Goal: Task Accomplishment & Management: Complete application form

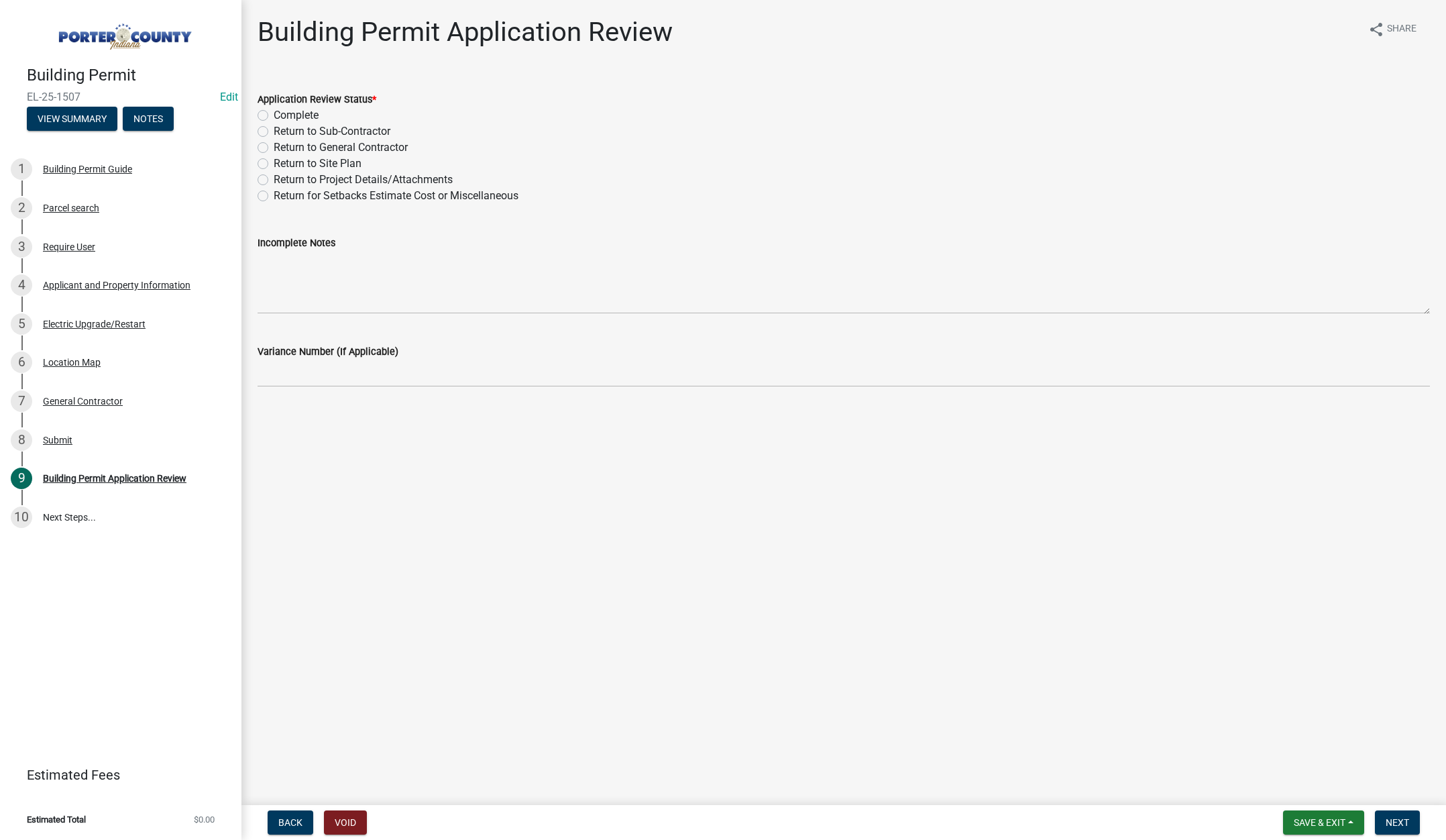
click at [273, 117] on label "Complete" at bounding box center [296, 116] width 45 height 16
click at [273, 116] on input "Complete" at bounding box center [278, 112] width 9 height 9
radio input "true"
click at [1390, 817] on span "Next" at bounding box center [1398, 822] width 24 height 10
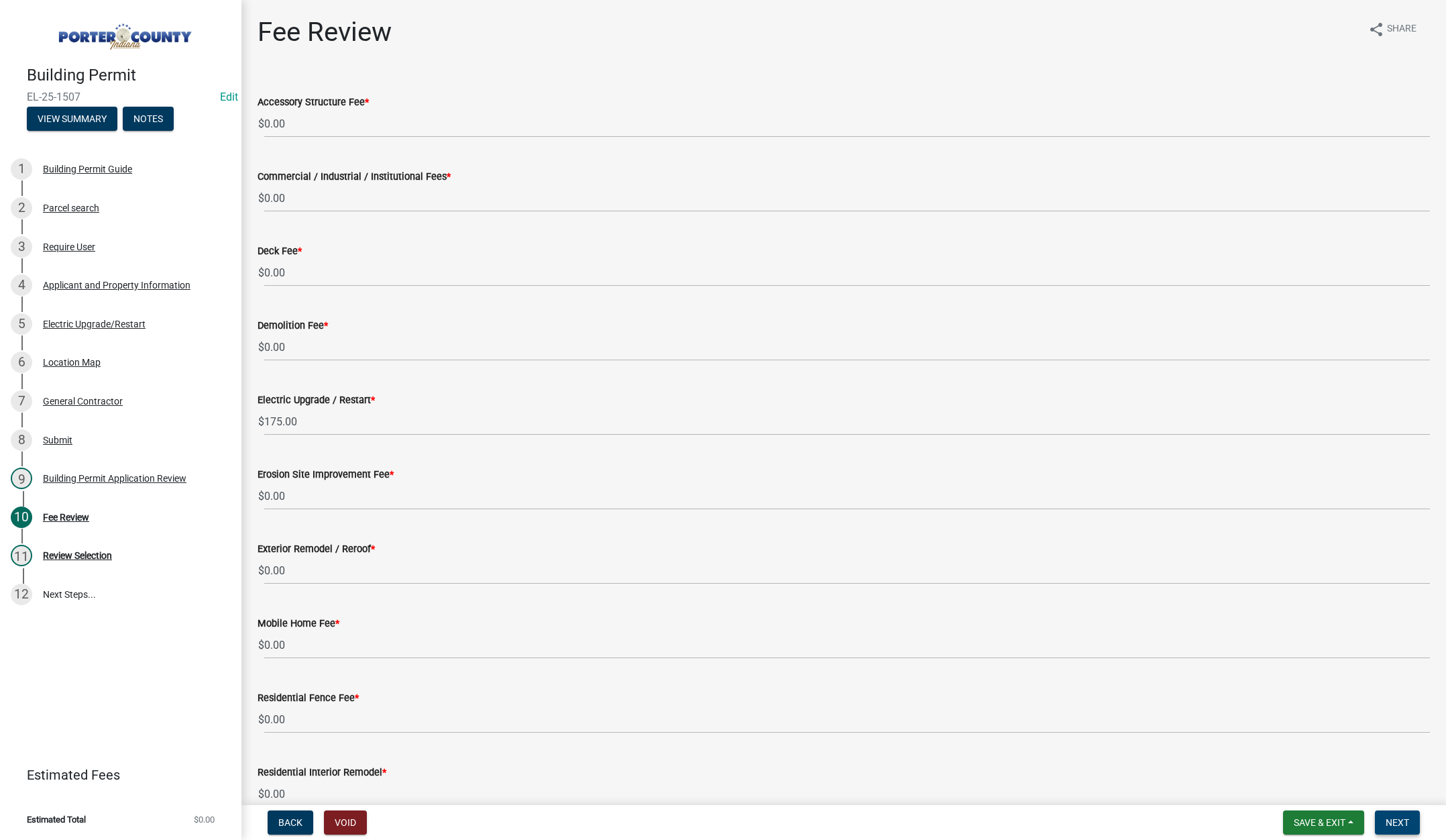
click at [1401, 820] on span "Next" at bounding box center [1398, 822] width 24 height 10
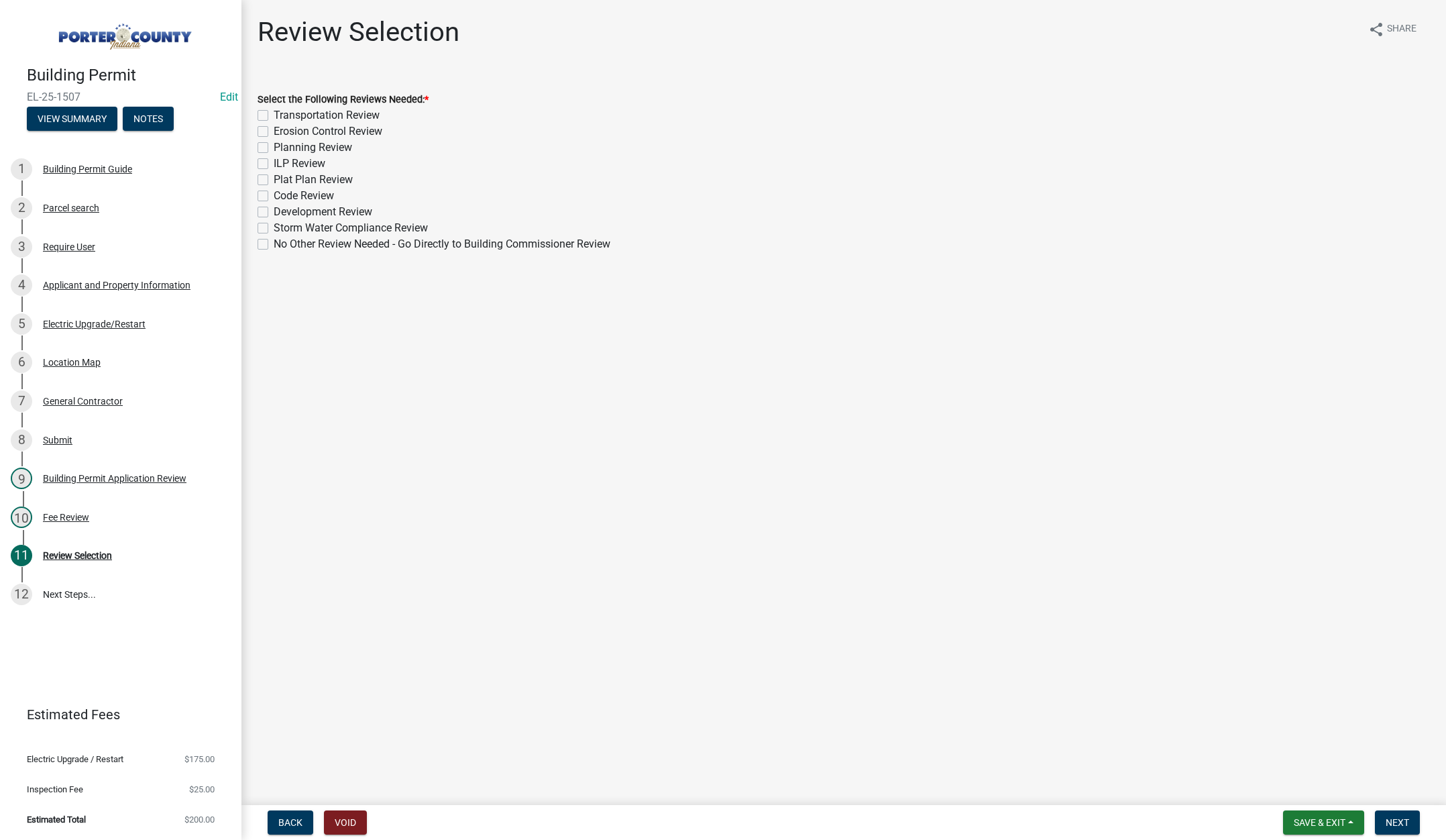
click at [273, 242] on label "No Other Review Needed - Go Directly to Building Commissioner Review" at bounding box center [441, 244] width 336 height 16
click at [273, 242] on input "No Other Review Needed - Go Directly to Building Commissioner Review" at bounding box center [278, 241] width 9 height 9
checkbox input "true"
checkbox input "false"
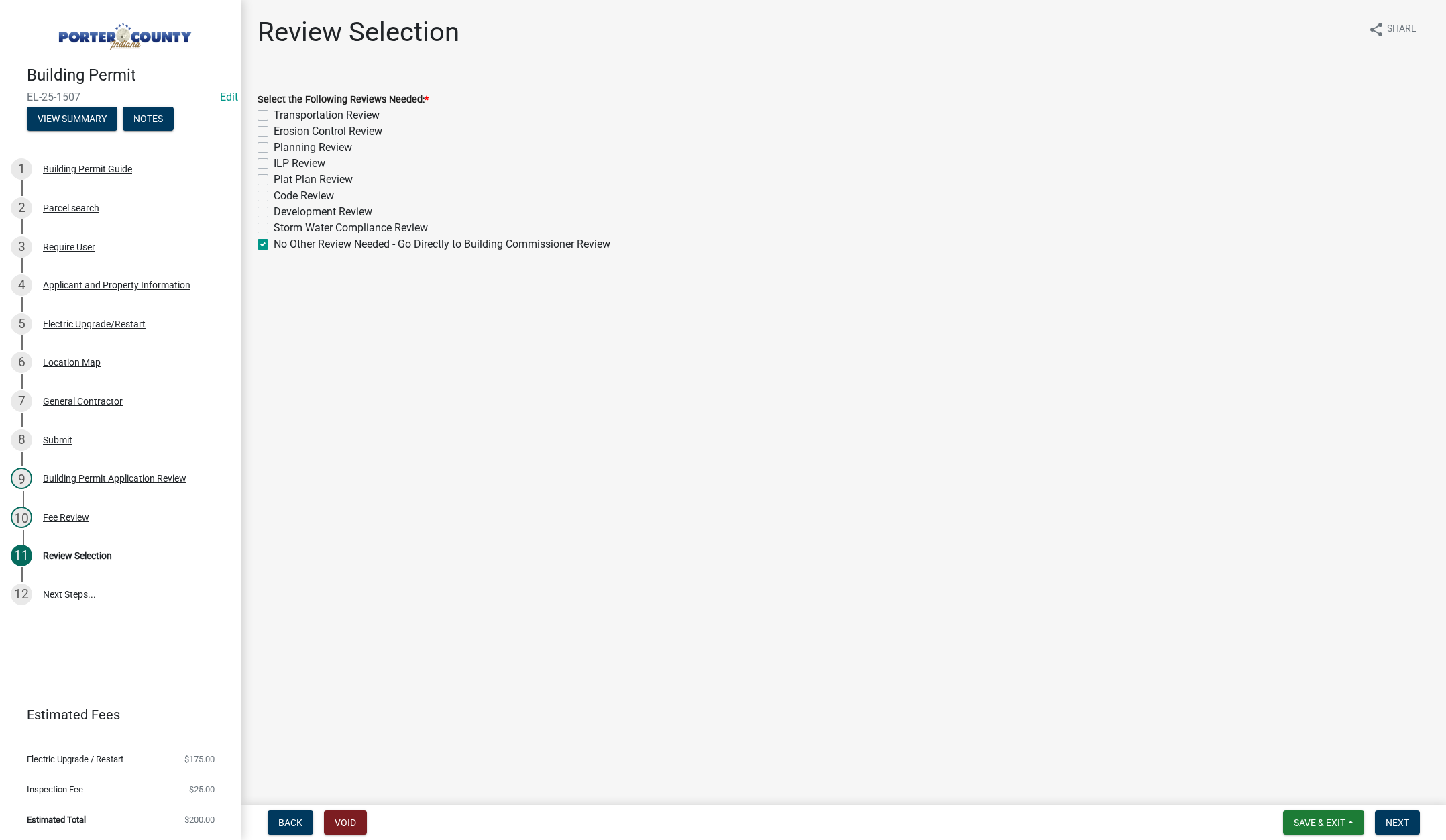
checkbox input "false"
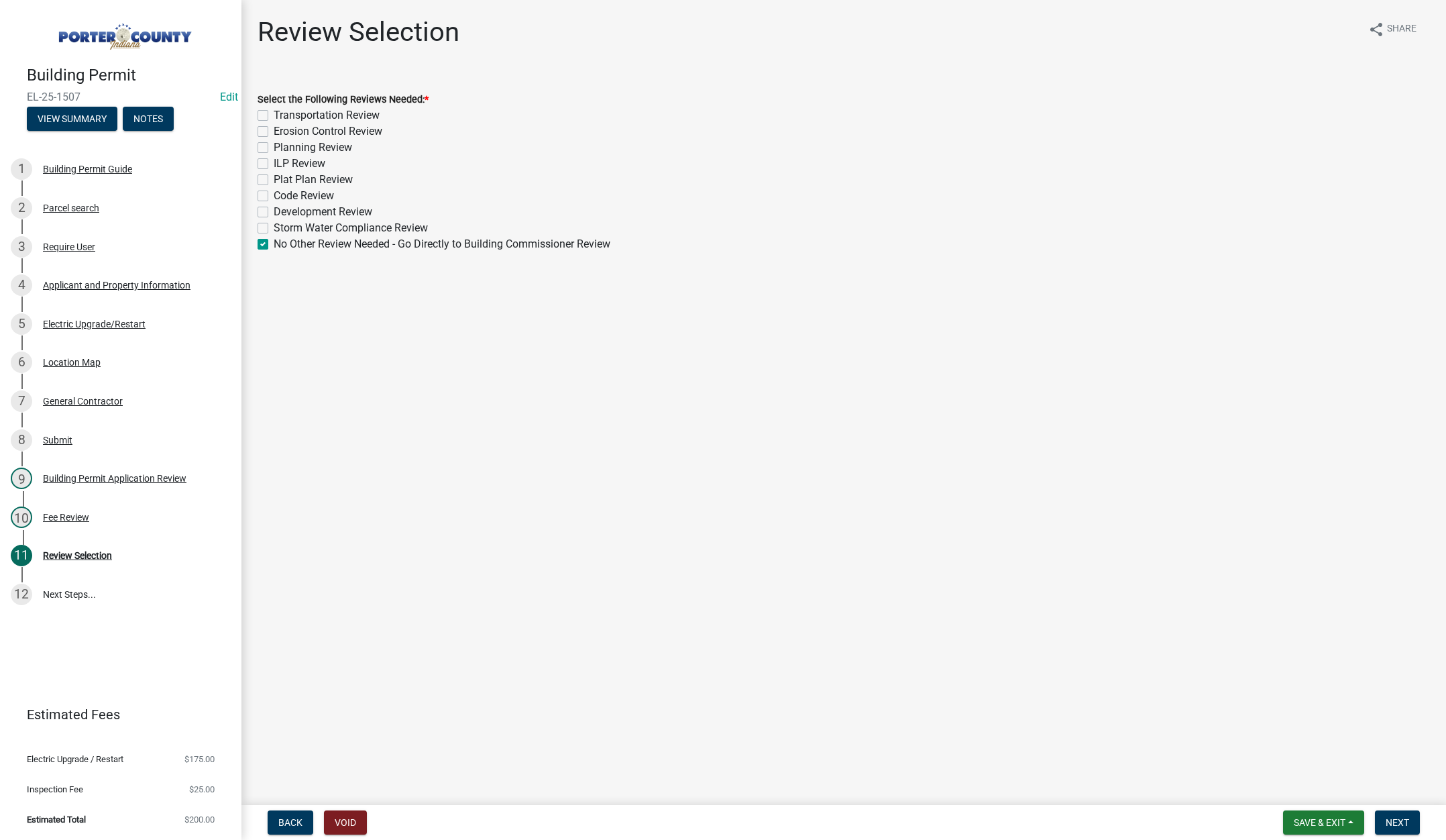
checkbox input "false"
checkbox input "true"
click at [1391, 816] on button "Next" at bounding box center [1397, 822] width 45 height 25
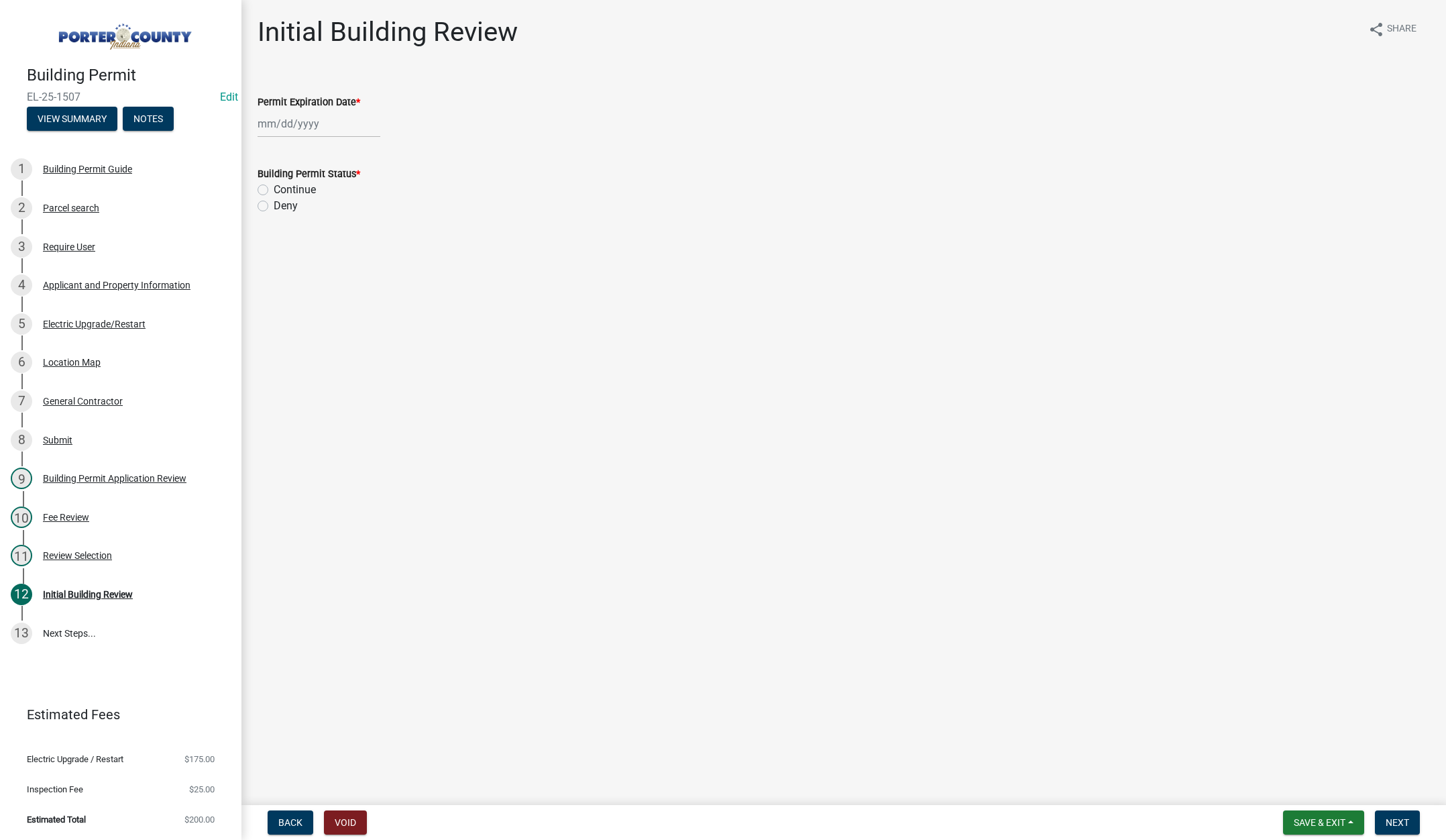
select select "8"
click at [330, 123] on div "Jan Feb Mar Apr May Jun Jul Aug Sep Oct Nov Dec 1525 1526 1527 1528 1529 1530 1…" at bounding box center [319, 123] width 123 height 27
click at [368, 151] on select "1525 1526 1527 1528 1529 1530 1531 1532 1533 1534 1535 1536 1537 1538 1539 1540…" at bounding box center [362, 152] width 48 height 20
select select "2026"
click at [339, 142] on select "1525 1526 1527 1528 1529 1530 1531 1532 1533 1534 1535 1536 1537 1538 1539 1540…" at bounding box center [362, 152] width 48 height 20
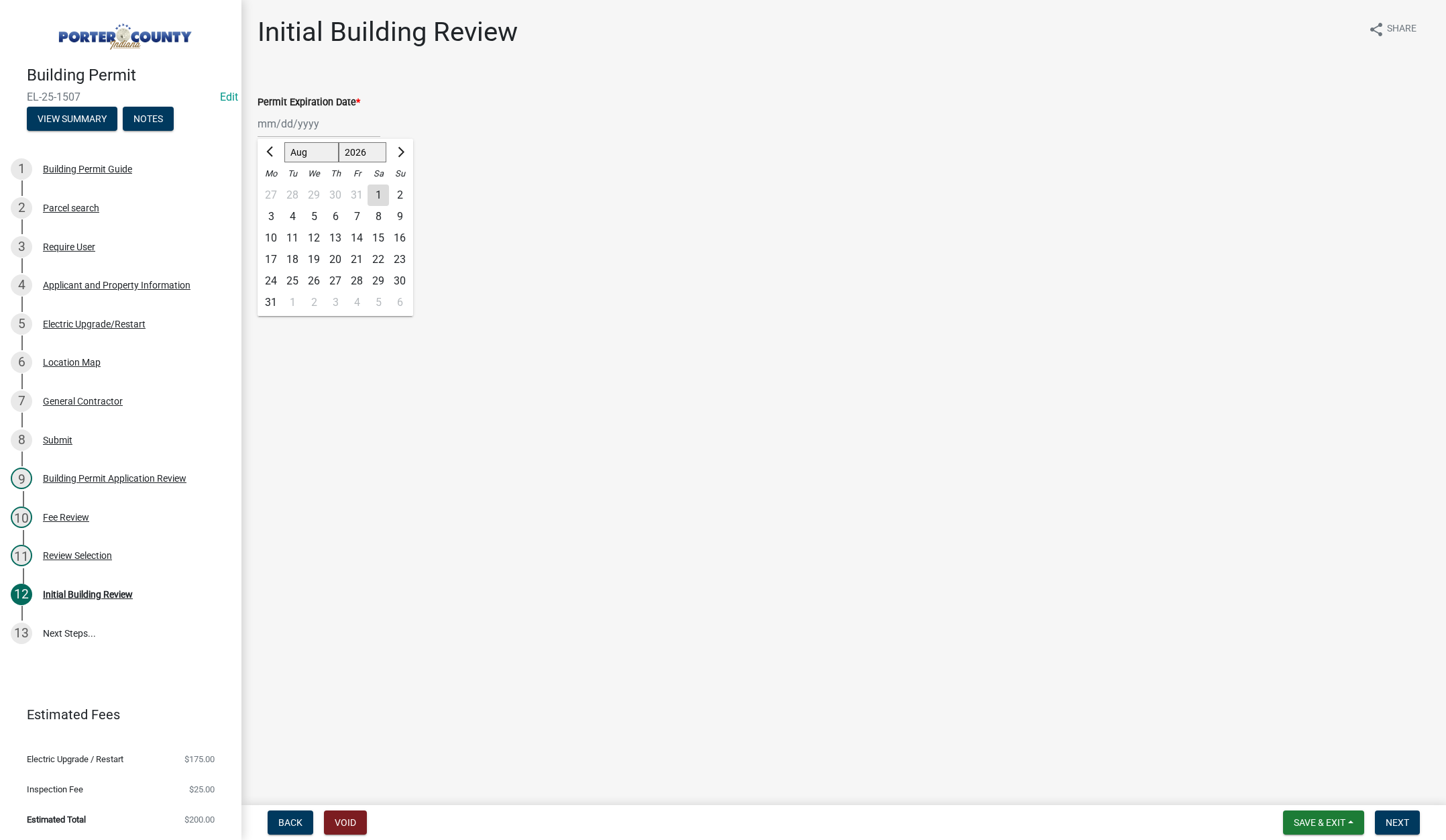
click at [356, 232] on div "14" at bounding box center [356, 238] width 22 height 22
type input "[DATE]"
click at [273, 188] on label "Continue" at bounding box center [294, 190] width 42 height 16
click at [273, 188] on input "Continue" at bounding box center [278, 186] width 9 height 9
radio input "true"
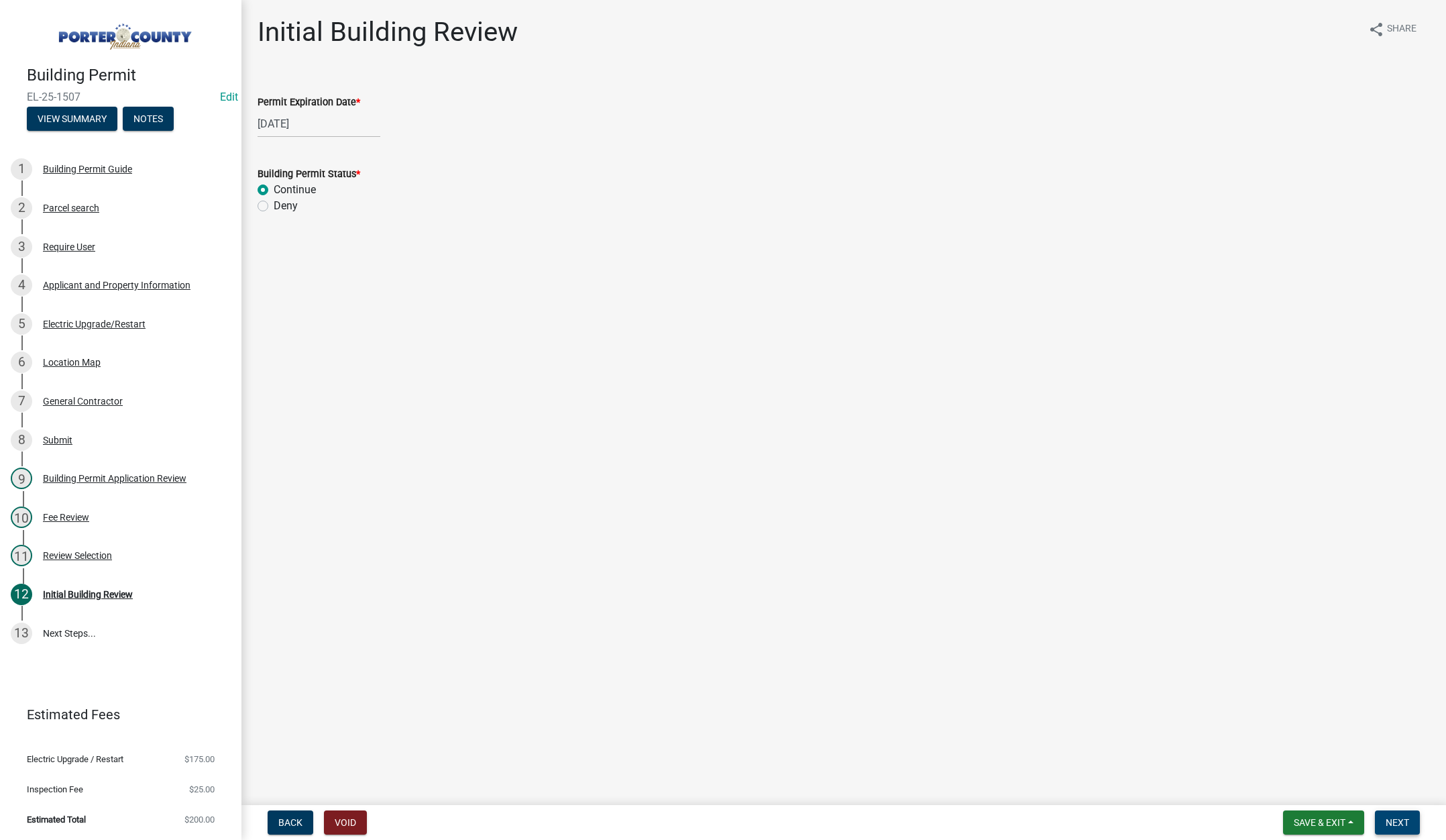
click at [1390, 819] on span "Next" at bounding box center [1398, 822] width 24 height 10
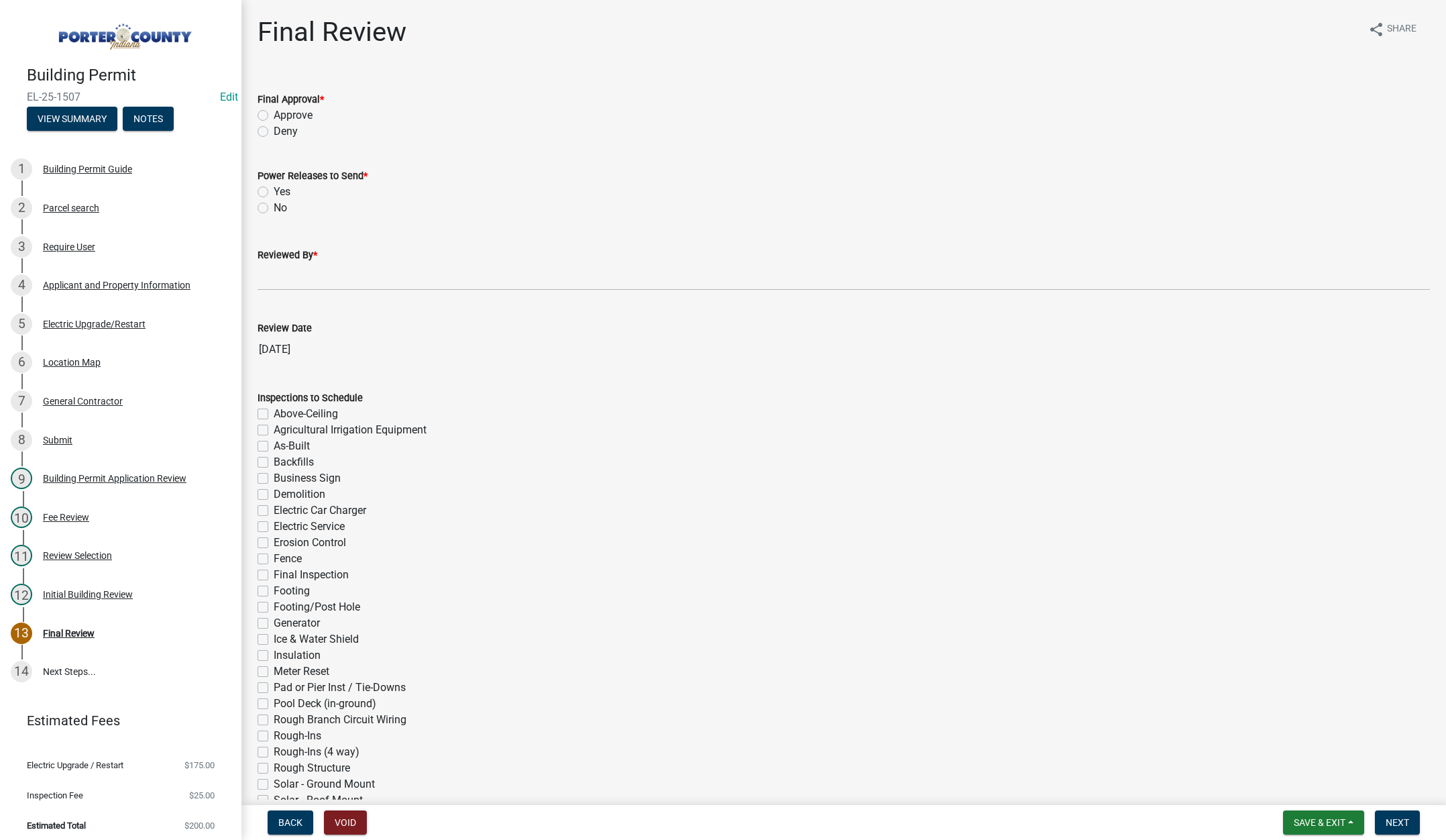
click at [273, 114] on label "Approve" at bounding box center [293, 116] width 39 height 16
click at [273, 114] on input "Approve" at bounding box center [278, 112] width 9 height 9
radio input "true"
click at [273, 190] on label "Yes" at bounding box center [281, 192] width 17 height 16
click at [273, 190] on input "Yes" at bounding box center [278, 188] width 9 height 9
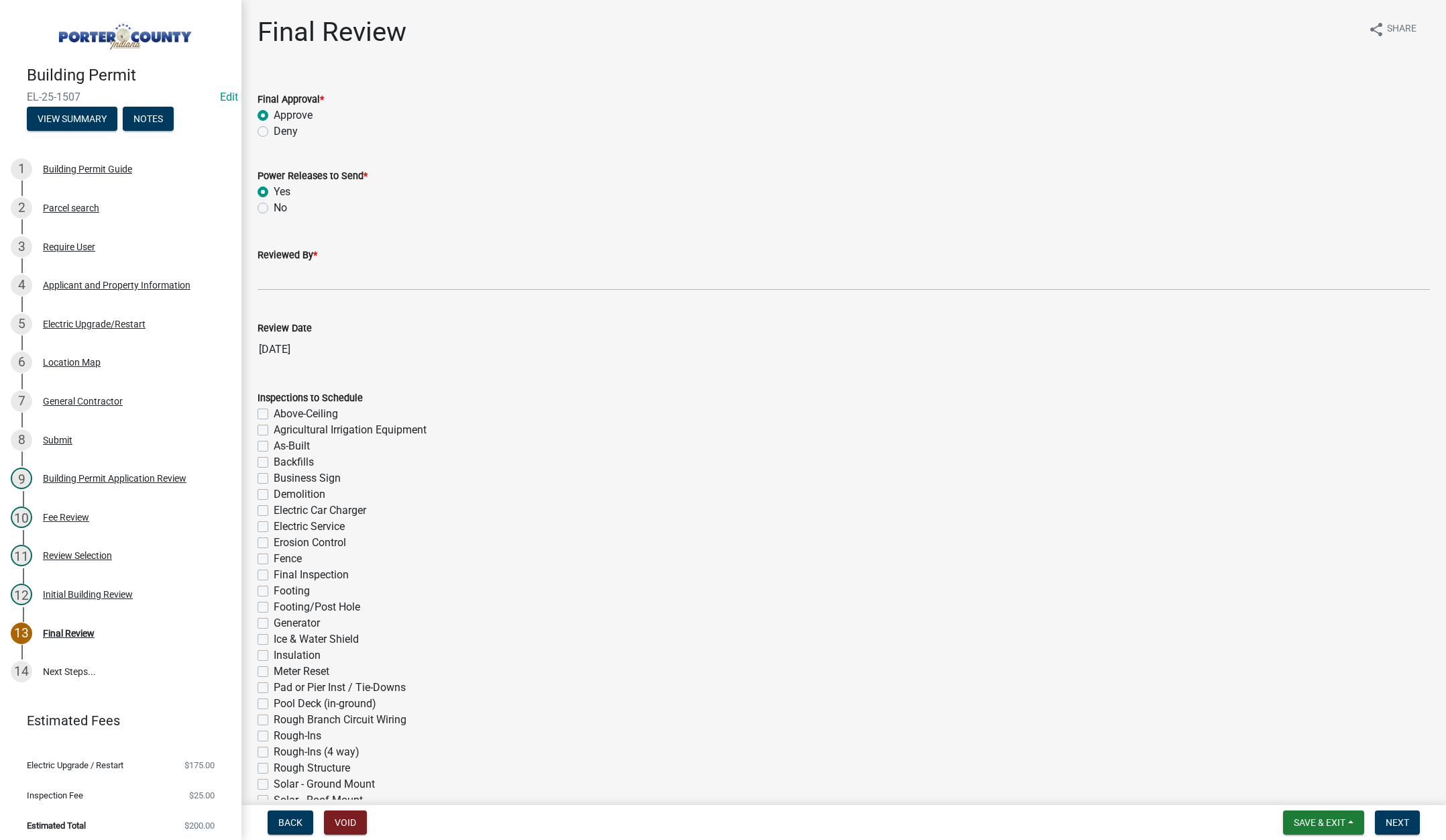
radio input "true"
click at [299, 273] on input "Reviewed By *" at bounding box center [844, 276] width 1173 height 27
type input "[PERSON_NAME]"
click at [1389, 817] on span "Next" at bounding box center [1398, 822] width 24 height 10
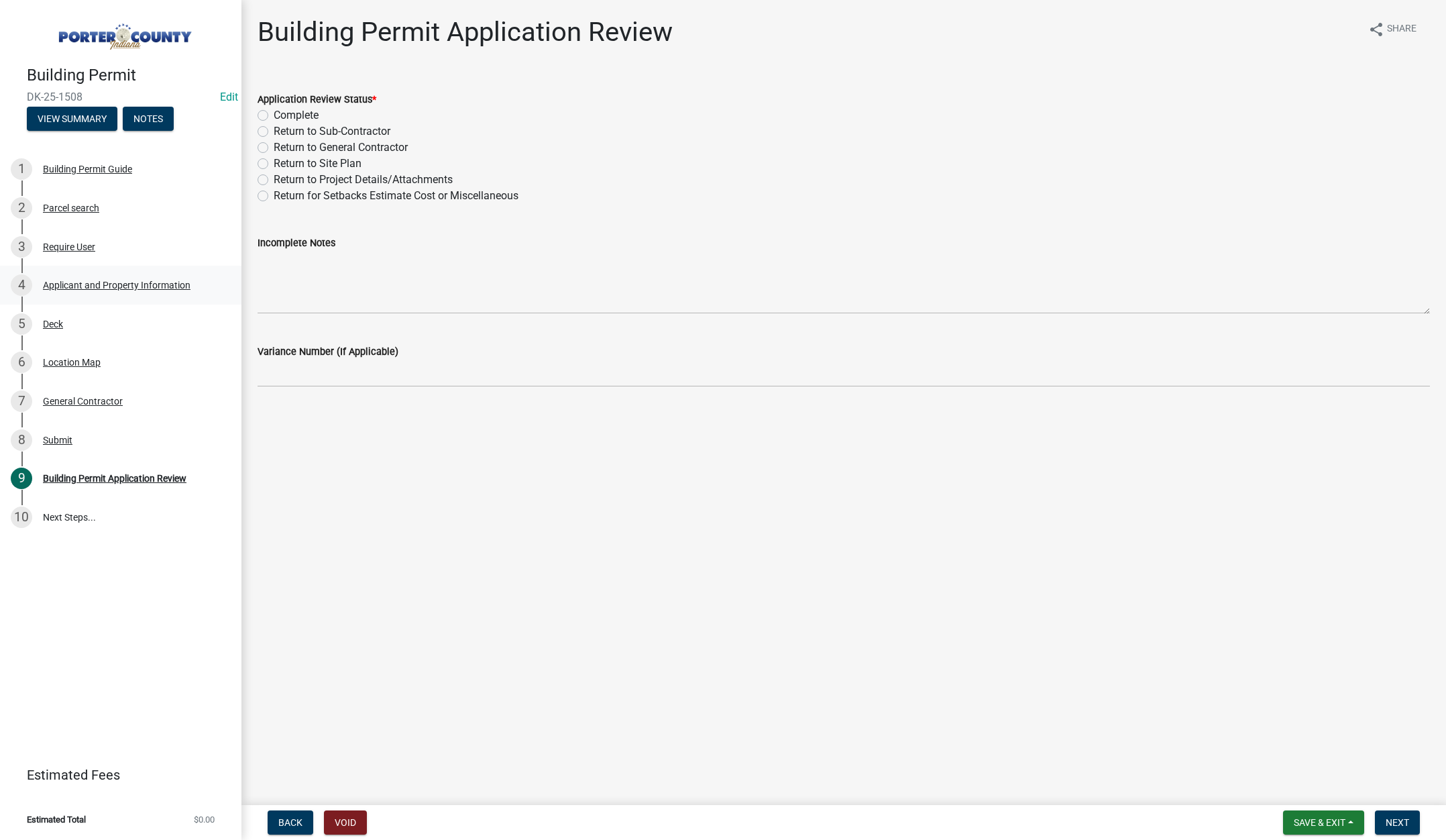
click at [96, 281] on div "Applicant and Property Information" at bounding box center [117, 285] width 148 height 10
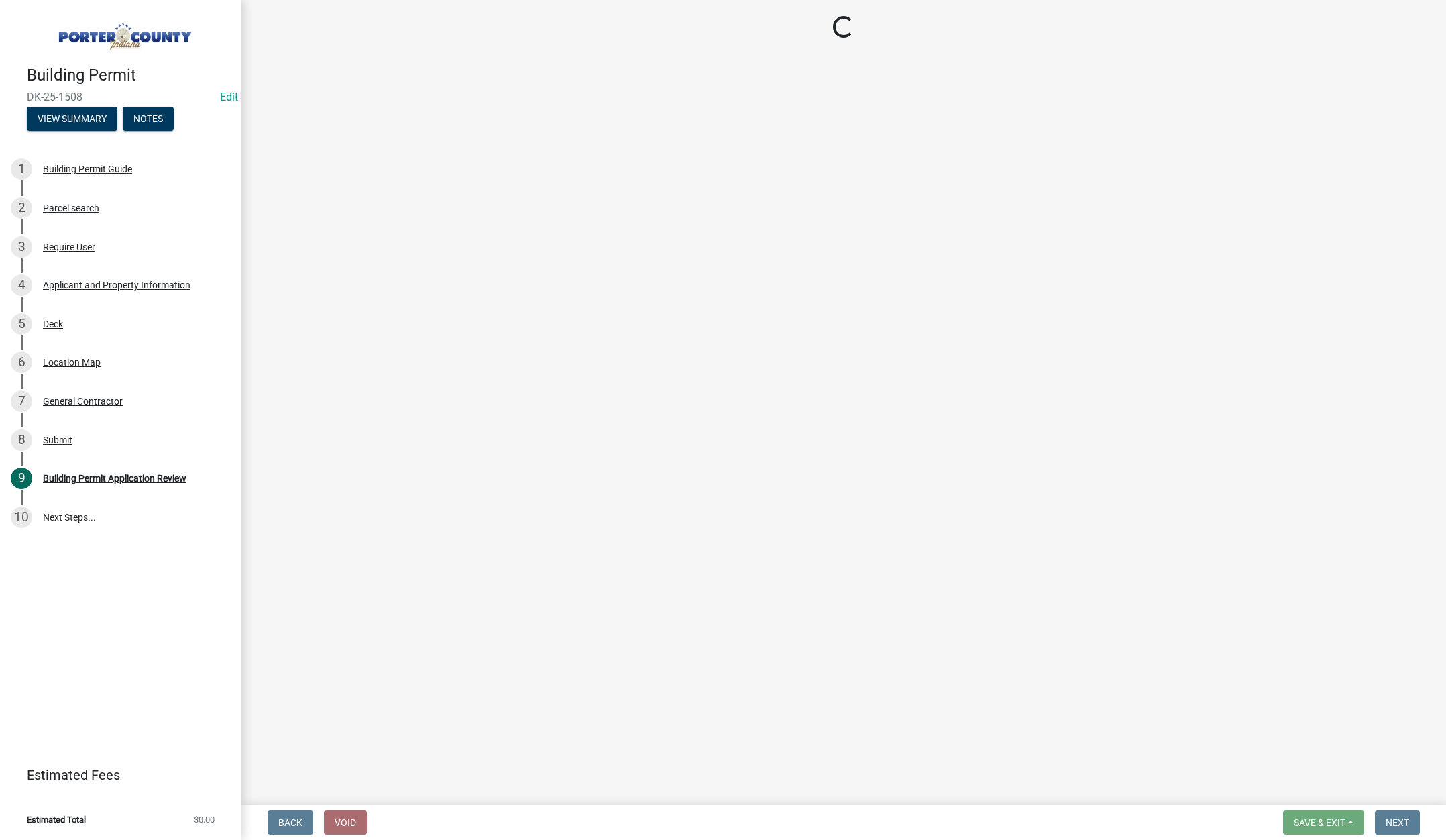
select select "6f5aa9ae-62ac-41bd-979a-9c71eae504cc"
select select "ea6751d4-6bf7-4a16-89ee-f7801ab82aa1"
select select "0d764019-f1ff-4f3b-9299-33f0d080acc7"
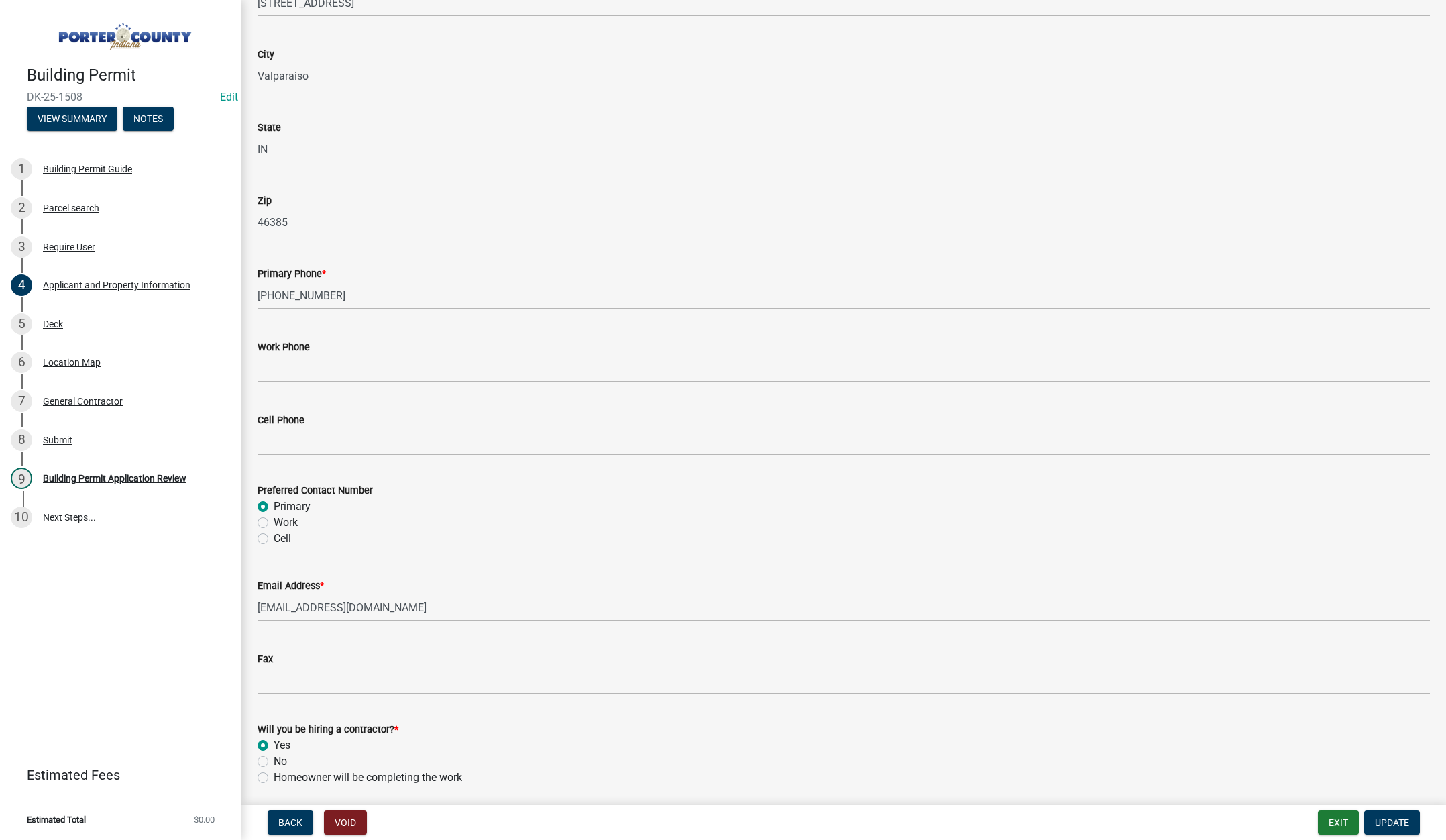
scroll to position [1670, 0]
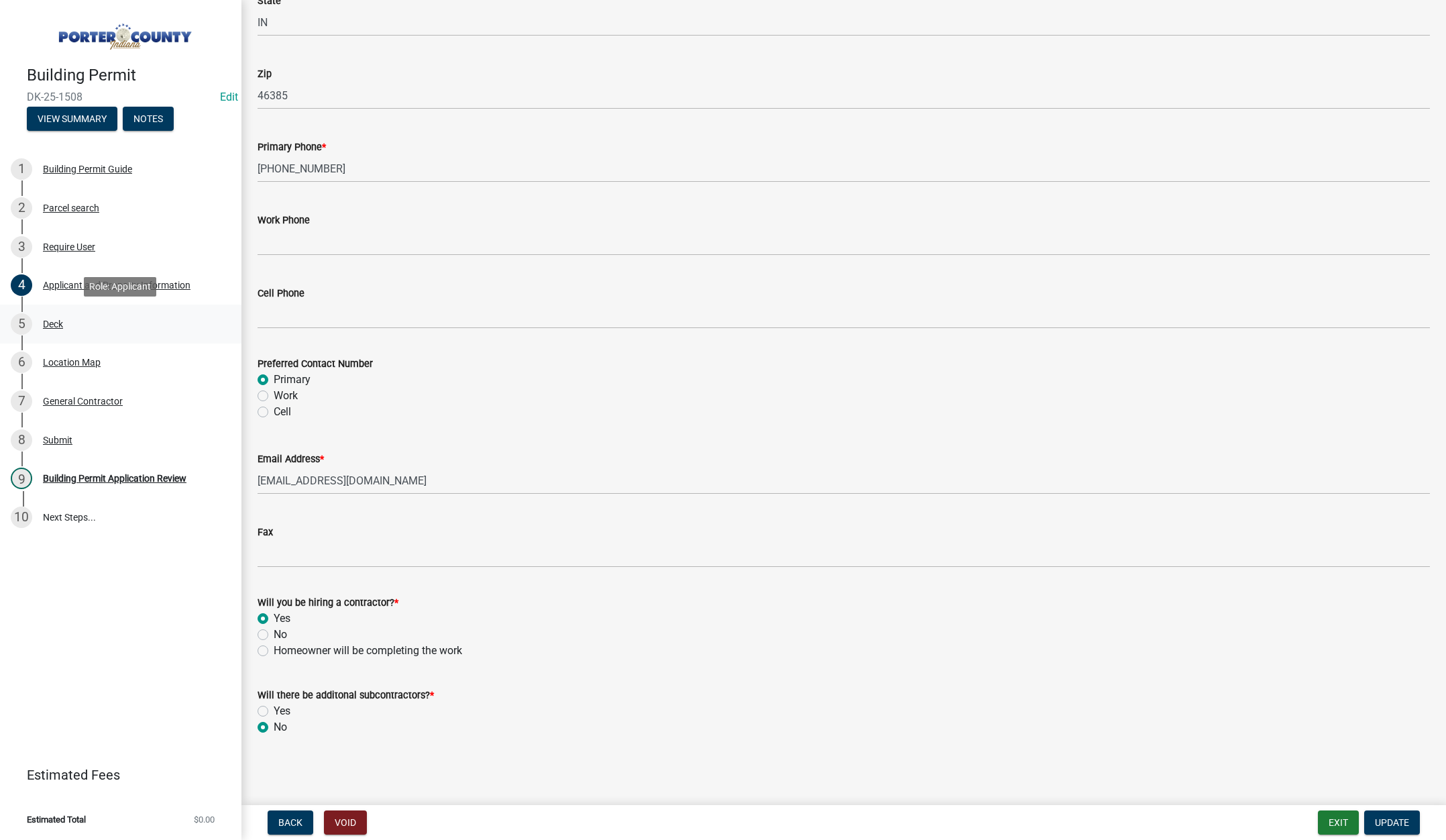
click at [54, 320] on div "Deck" at bounding box center [53, 324] width 20 height 10
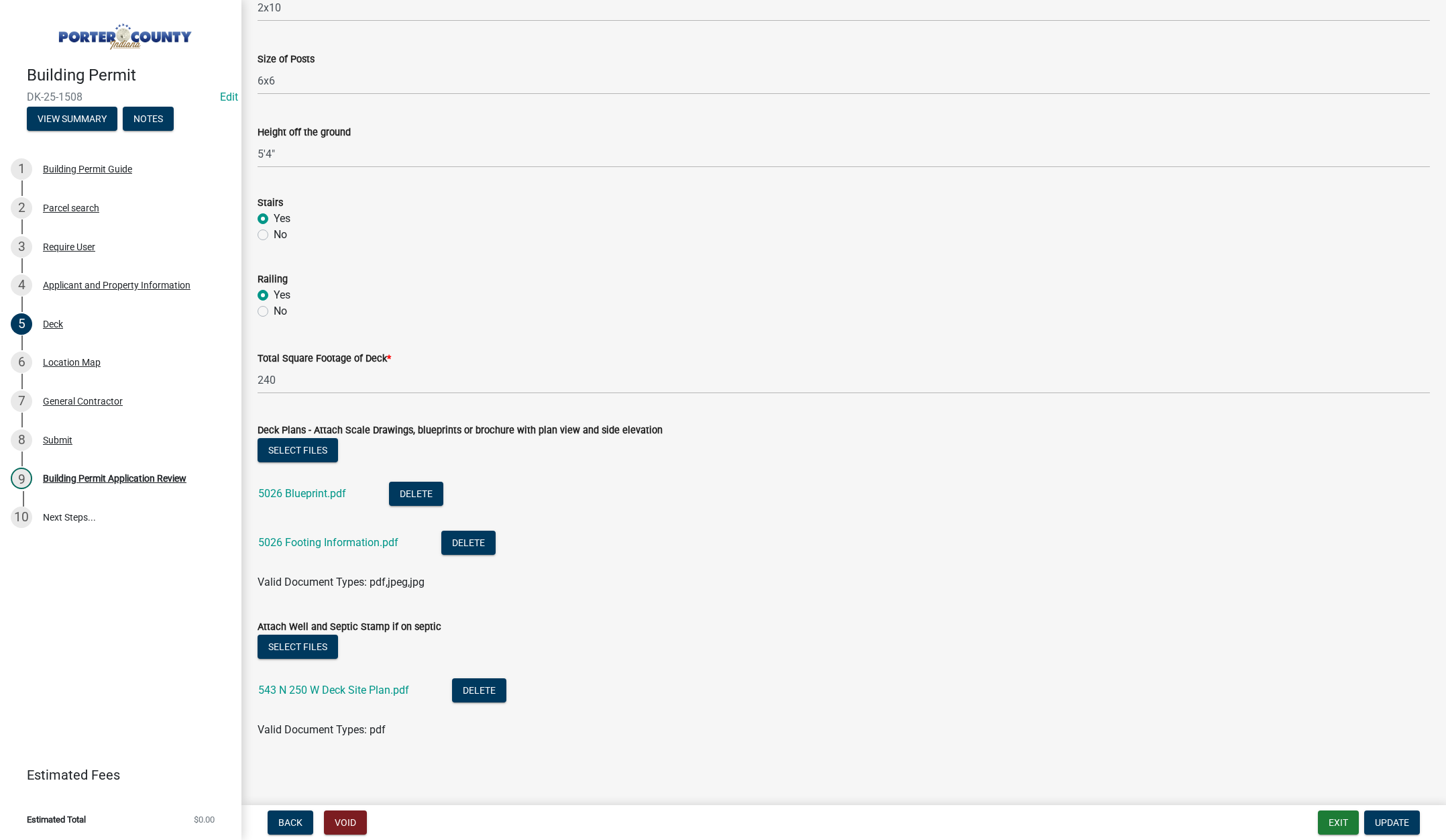
scroll to position [1009, 0]
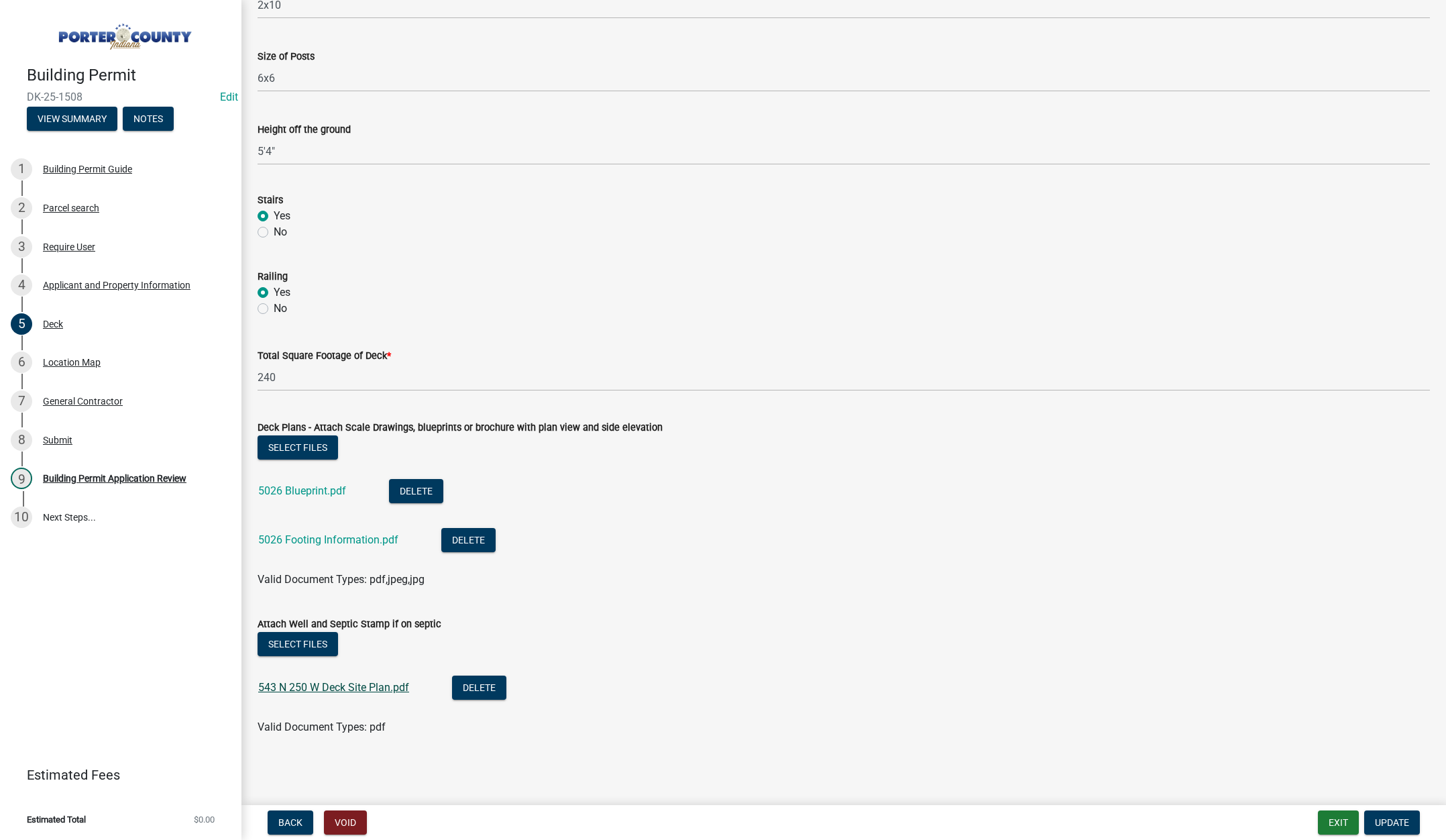
click at [345, 685] on link "543 N 250 W Deck Site Plan.pdf" at bounding box center [333, 687] width 151 height 13
click at [140, 474] on div "Building Permit Application Review" at bounding box center [114, 478] width 143 height 10
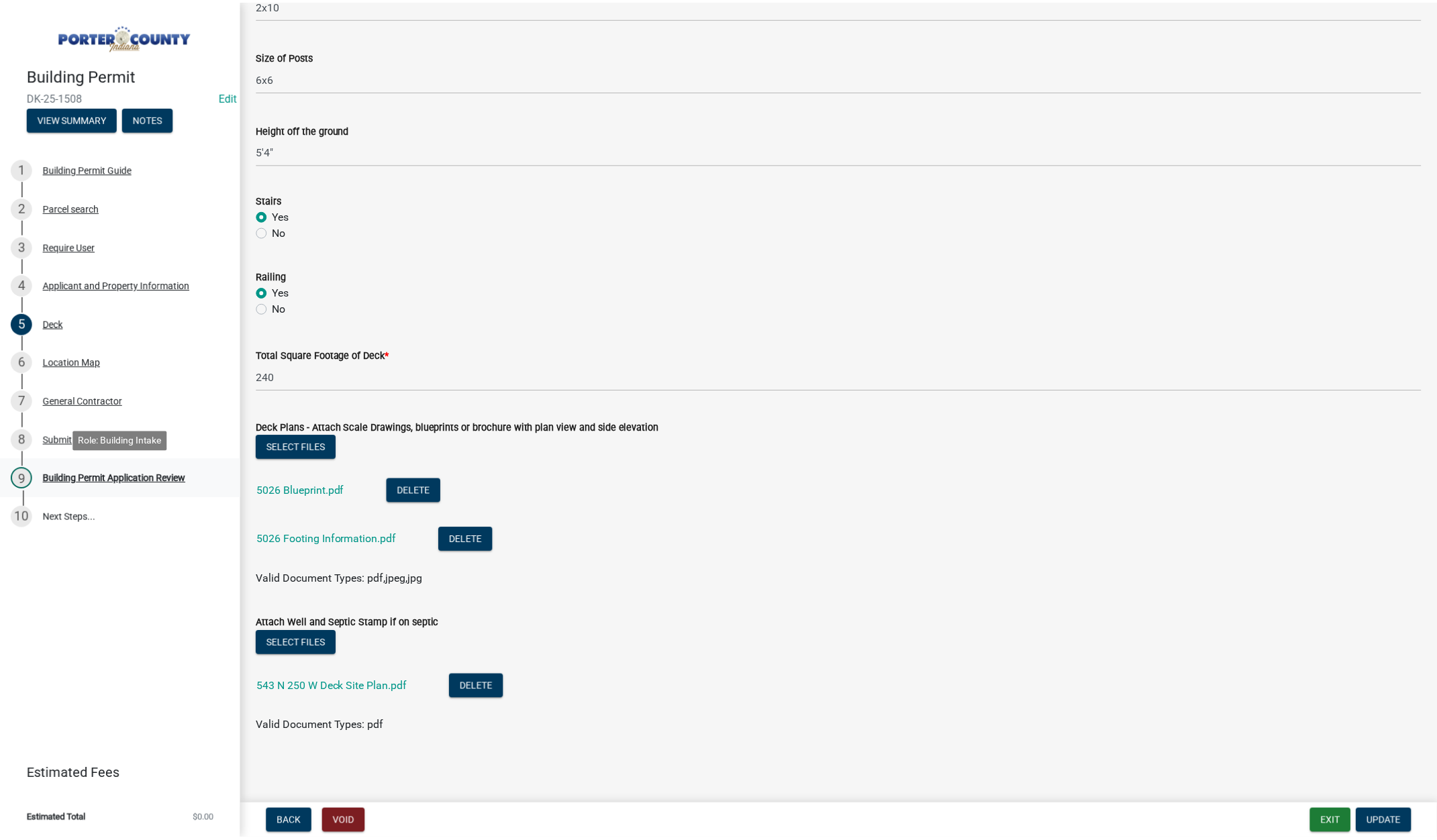
scroll to position [0, 0]
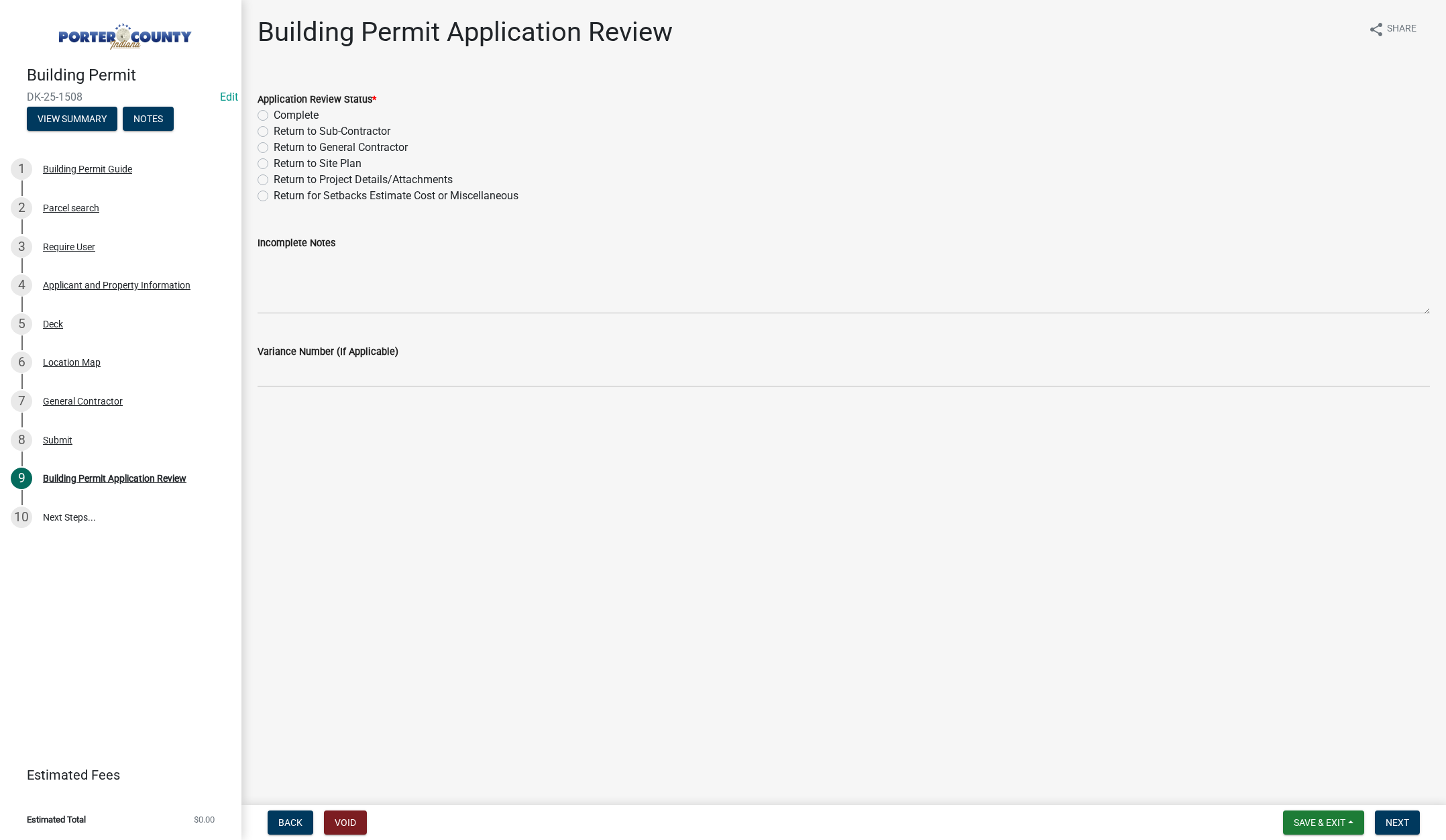
click at [273, 114] on label "Complete" at bounding box center [296, 116] width 45 height 16
click at [273, 114] on input "Complete" at bounding box center [278, 112] width 9 height 9
radio input "true"
click at [1387, 818] on span "Next" at bounding box center [1398, 822] width 24 height 10
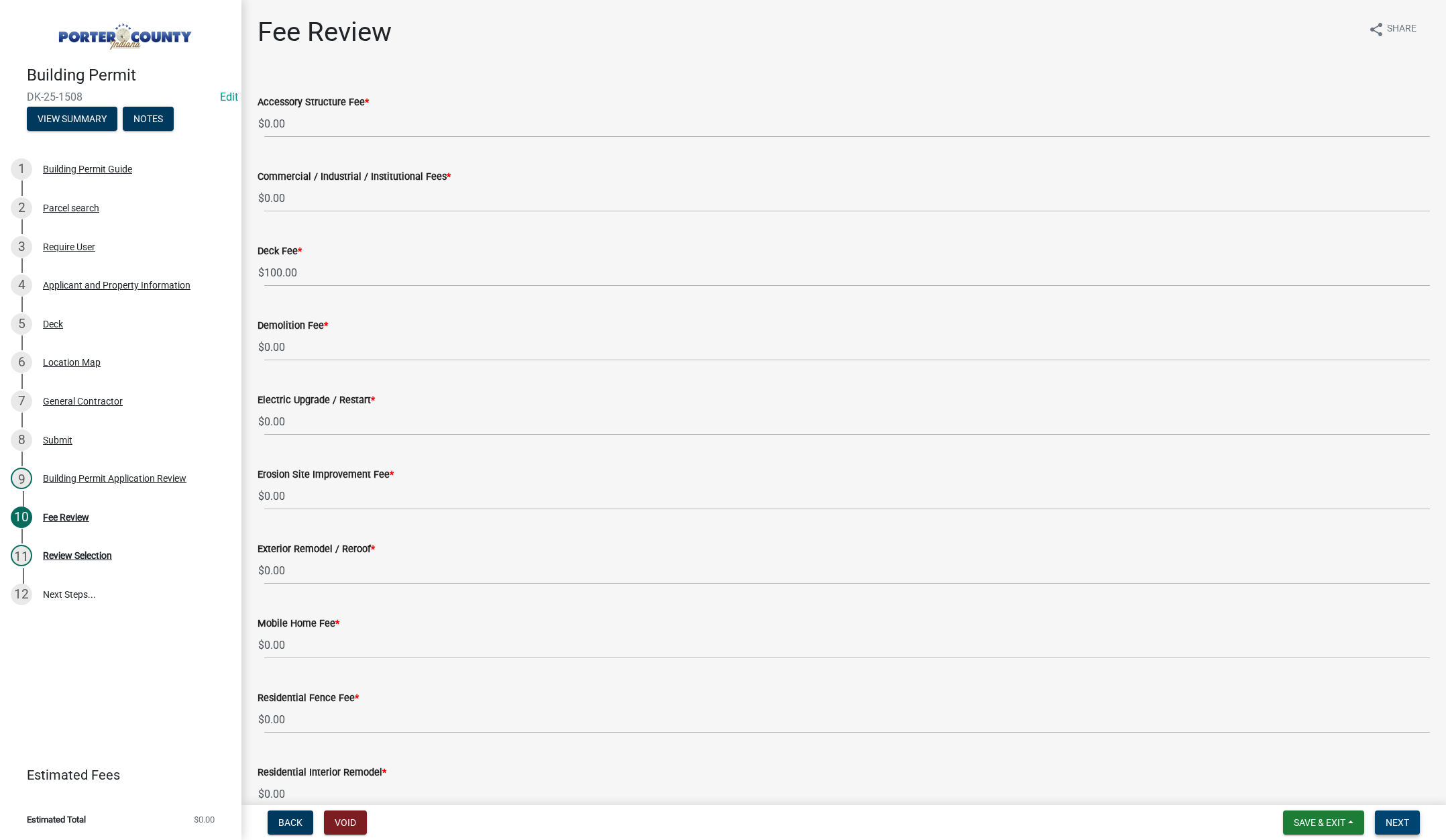
click at [1401, 815] on button "Next" at bounding box center [1397, 822] width 45 height 25
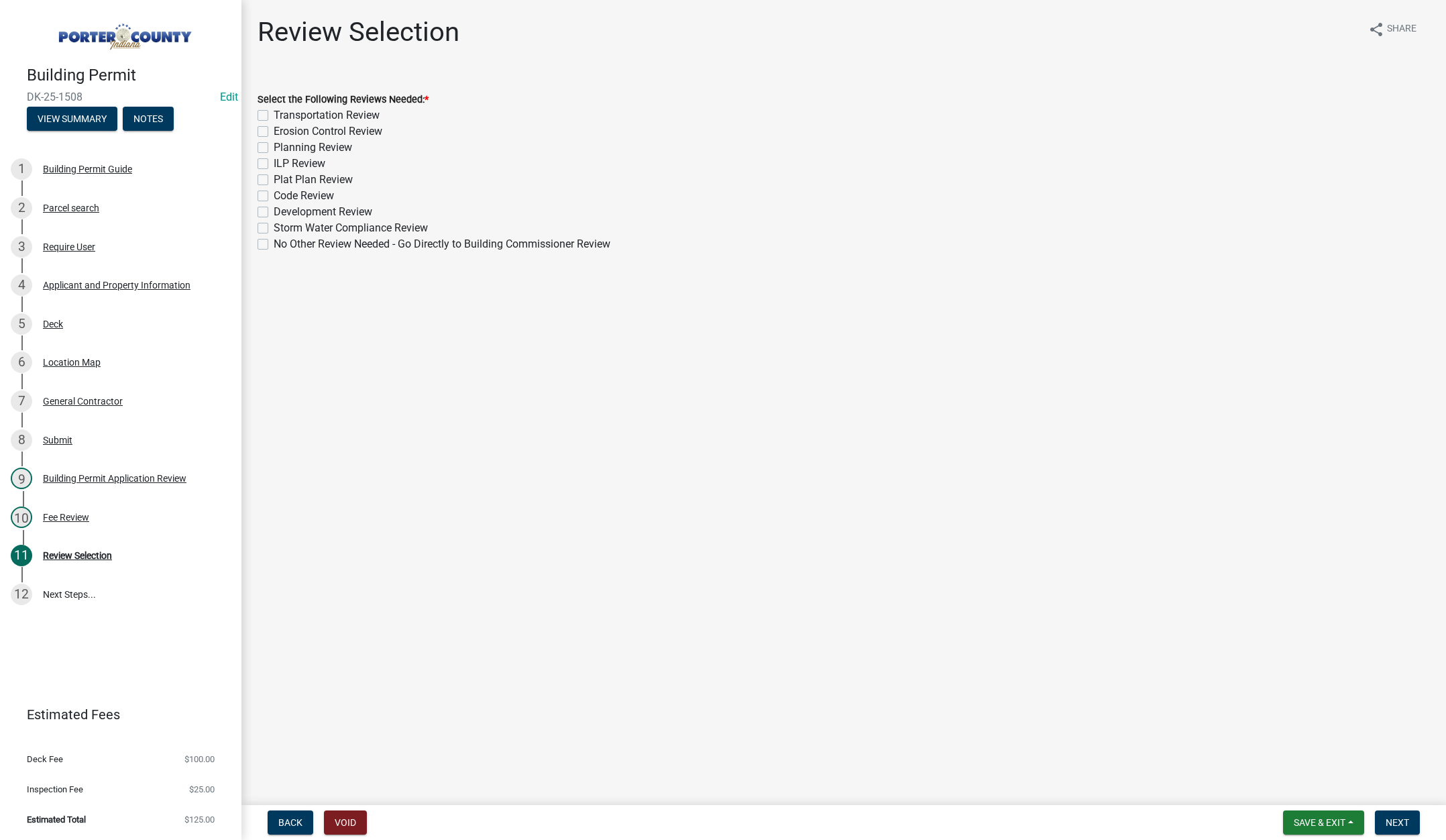
click at [273, 243] on label "No Other Review Needed - Go Directly to Building Commissioner Review" at bounding box center [441, 244] width 336 height 16
click at [273, 243] on input "No Other Review Needed - Go Directly to Building Commissioner Review" at bounding box center [278, 241] width 9 height 9
checkbox input "true"
checkbox input "false"
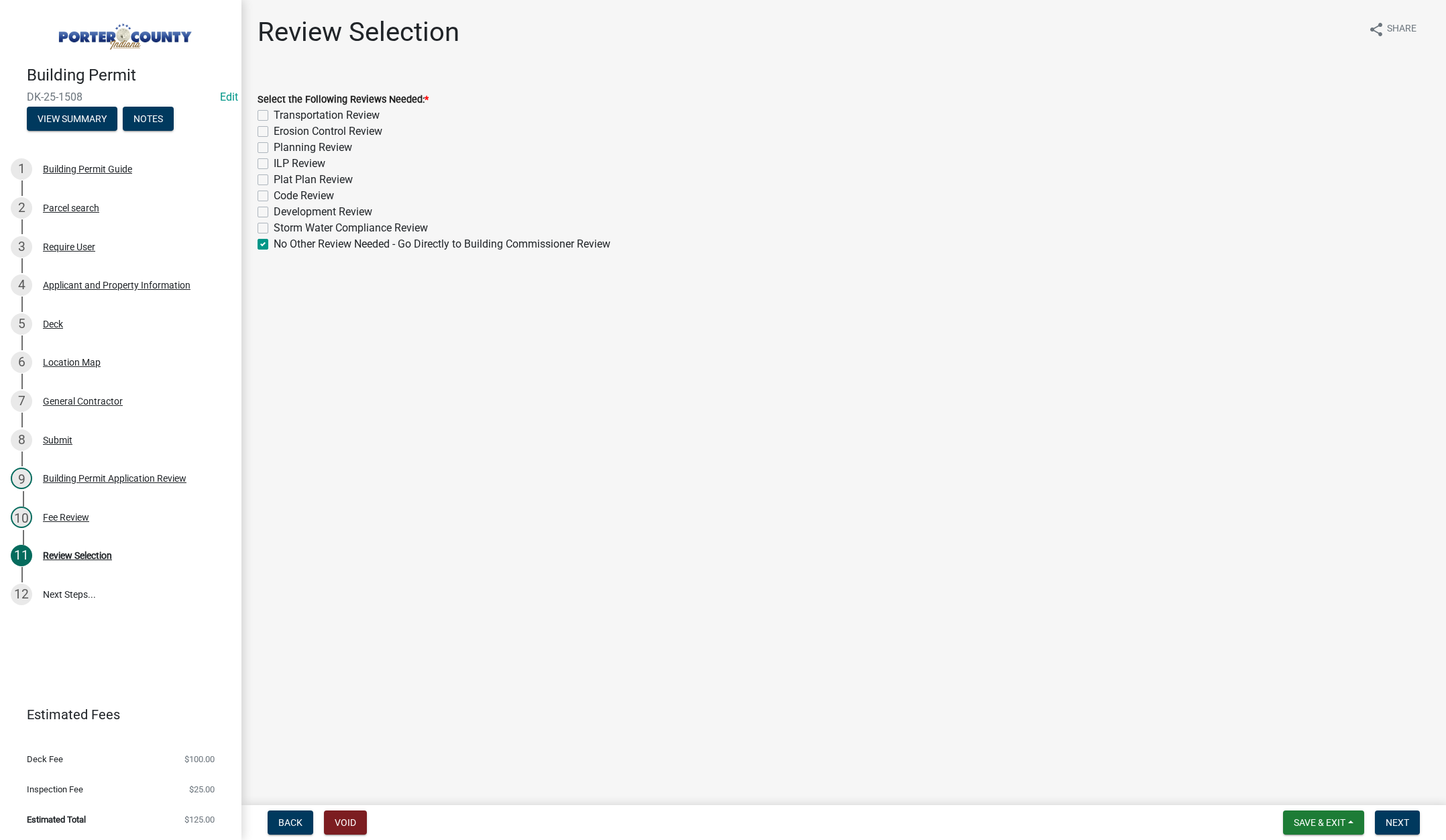
checkbox input "false"
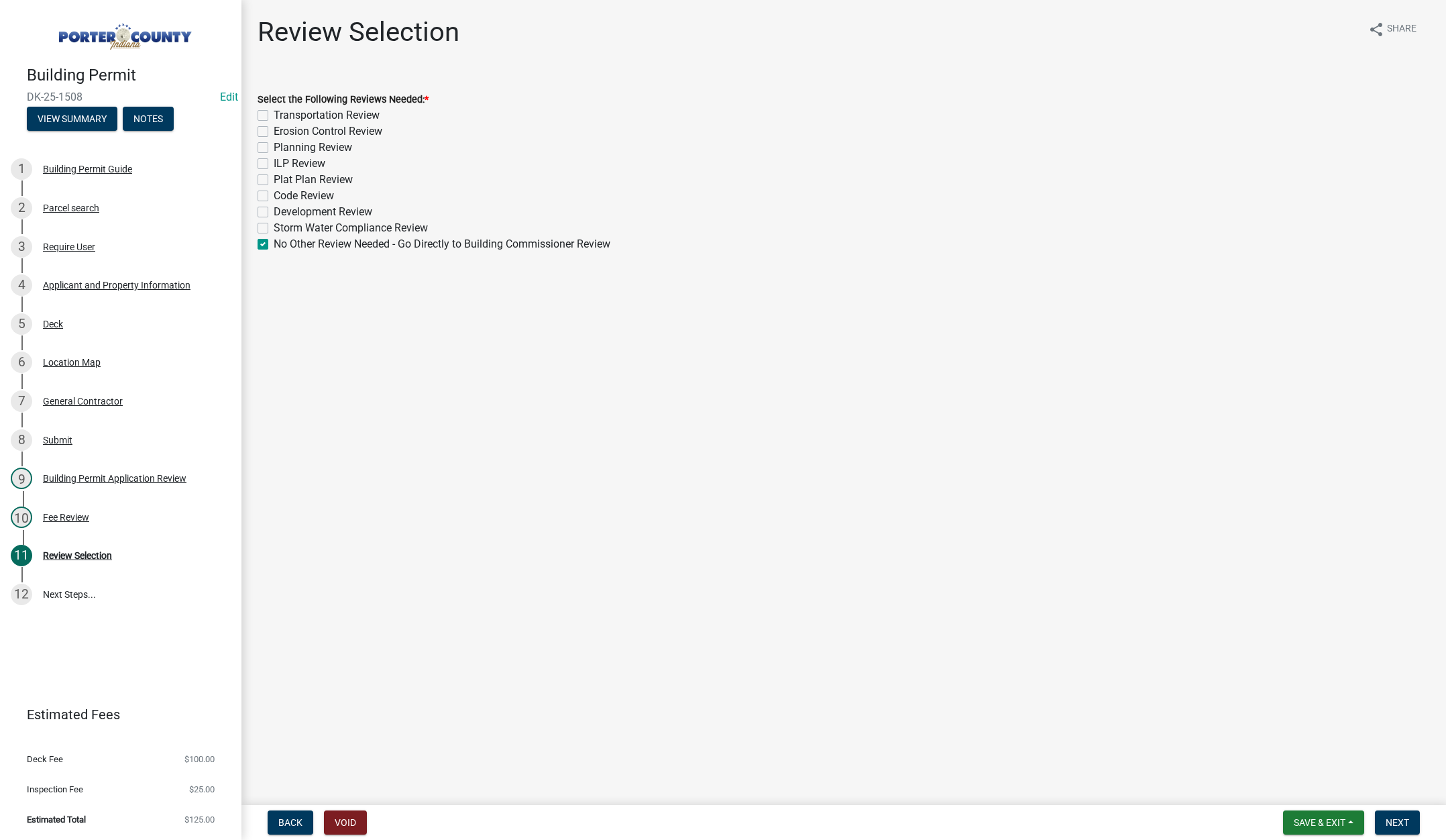
checkbox input "false"
checkbox input "true"
click at [1391, 811] on button "Next" at bounding box center [1397, 822] width 45 height 25
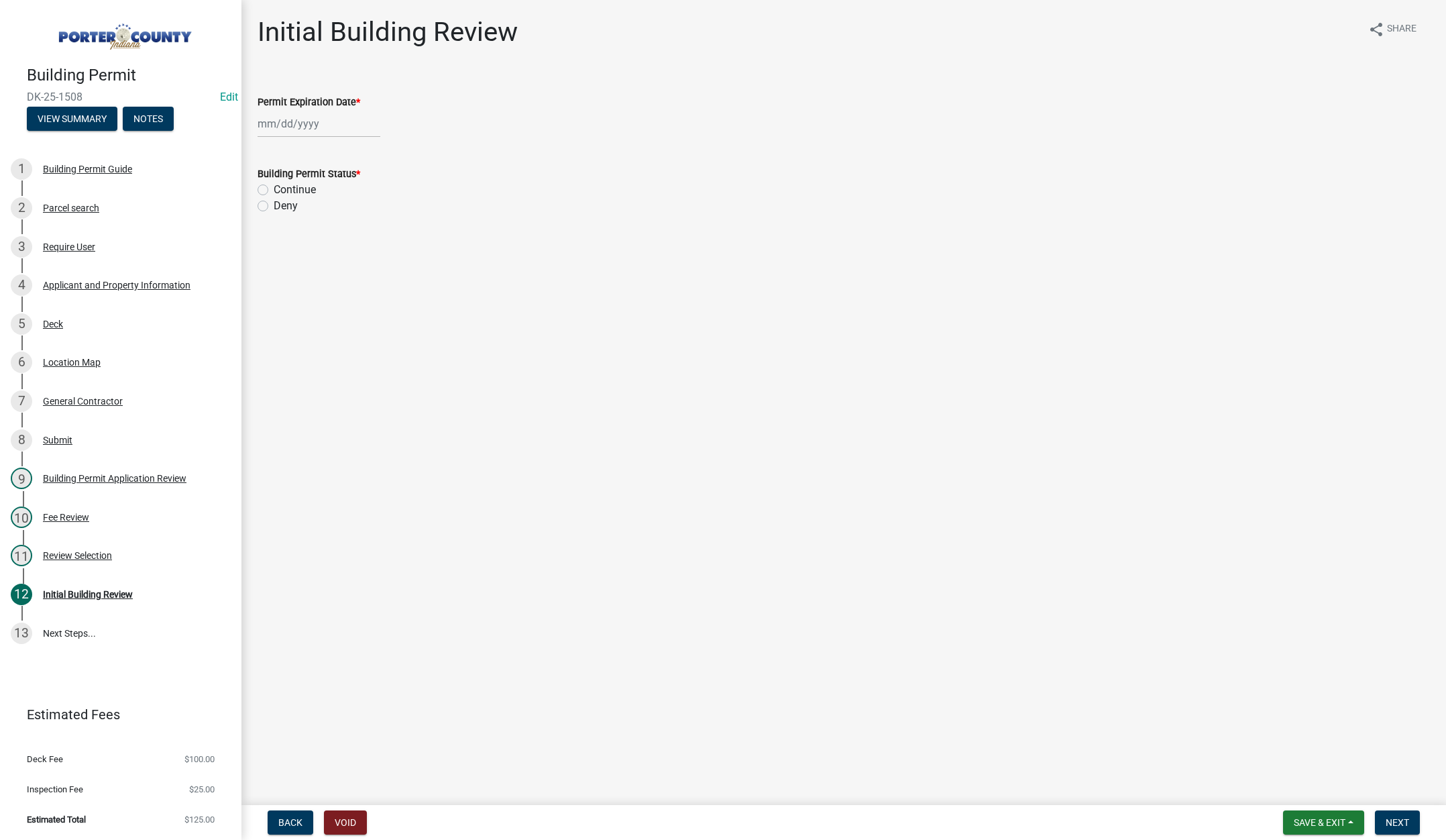
select select "8"
click at [343, 116] on div "Jan Feb Mar Apr May Jun Jul Aug Sep Oct Nov Dec 1525 1526 1527 1528 1529 1530 1…" at bounding box center [319, 123] width 123 height 27
click at [371, 153] on select "1525 1526 1527 1528 1529 1530 1531 1532 1533 1534 1535 1536 1537 1538 1539 1540…" at bounding box center [362, 152] width 48 height 20
select select "2026"
click at [339, 142] on select "1525 1526 1527 1528 1529 1530 1531 1532 1533 1534 1535 1536 1537 1538 1539 1540…" at bounding box center [362, 152] width 48 height 20
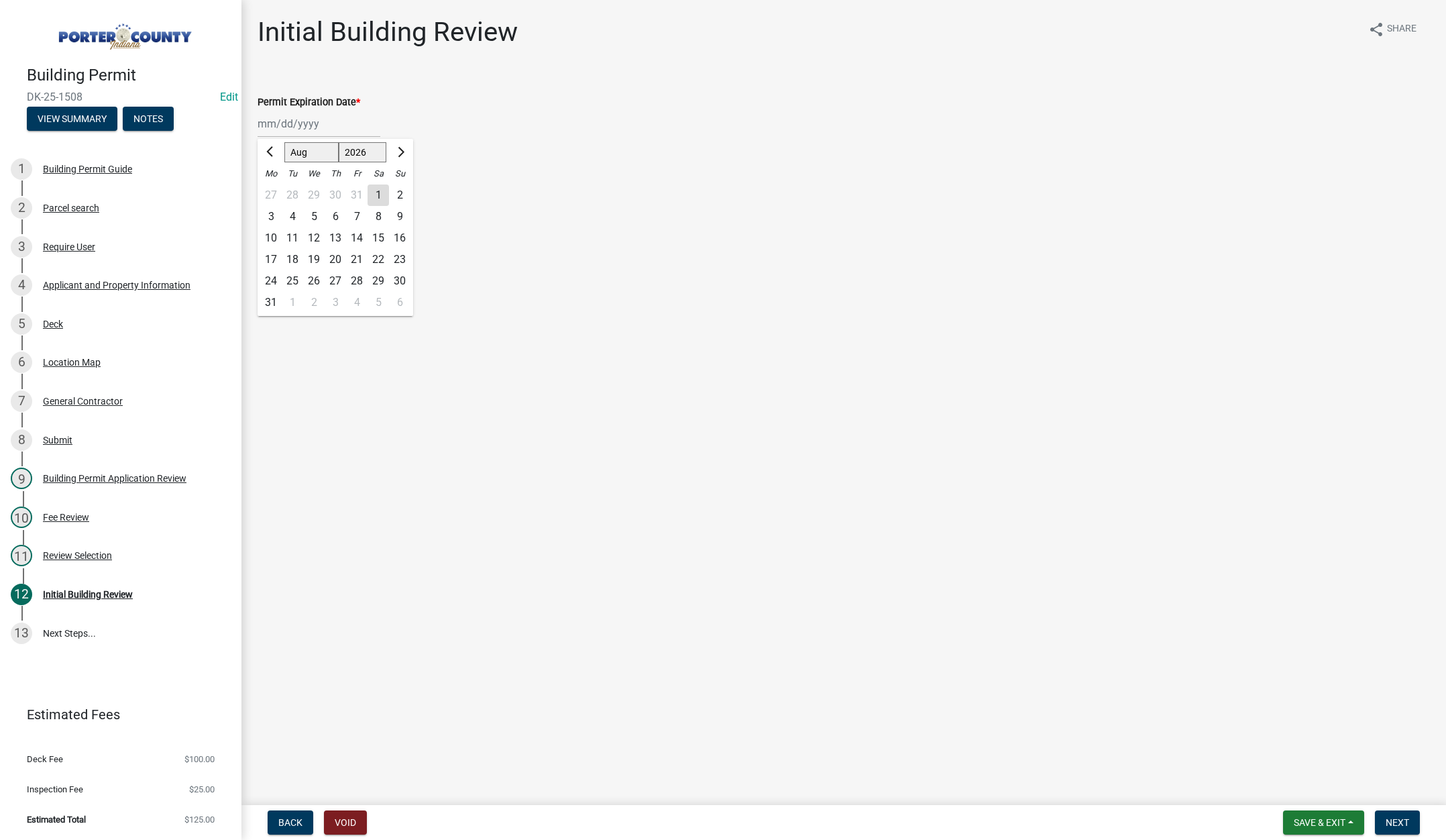
click at [356, 229] on div "14" at bounding box center [356, 238] width 22 height 22
type input "[DATE]"
click at [273, 187] on label "Continue" at bounding box center [294, 190] width 42 height 16
click at [273, 187] on input "Continue" at bounding box center [278, 186] width 9 height 9
radio input "true"
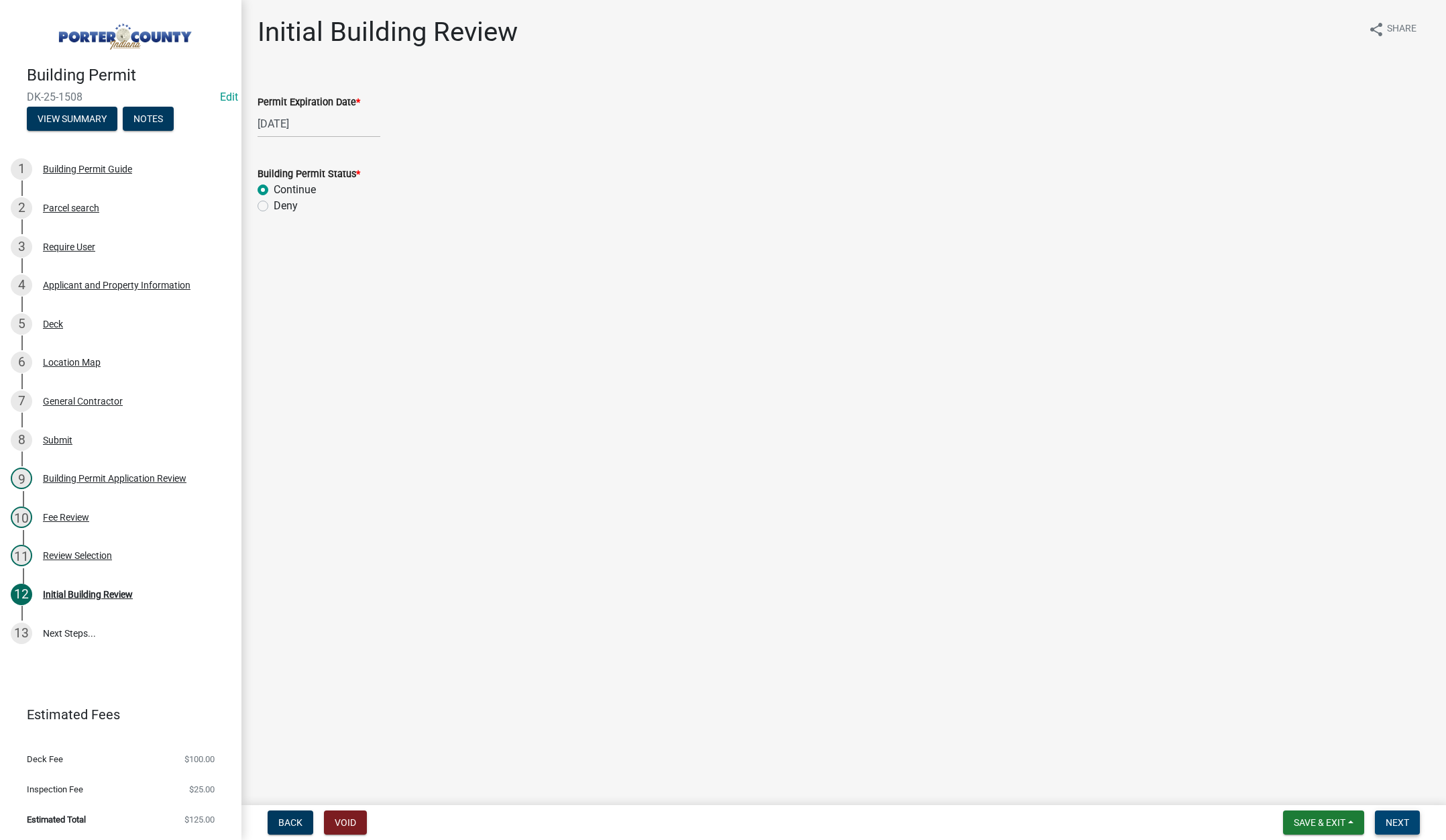
click at [1393, 814] on button "Next" at bounding box center [1397, 822] width 45 height 25
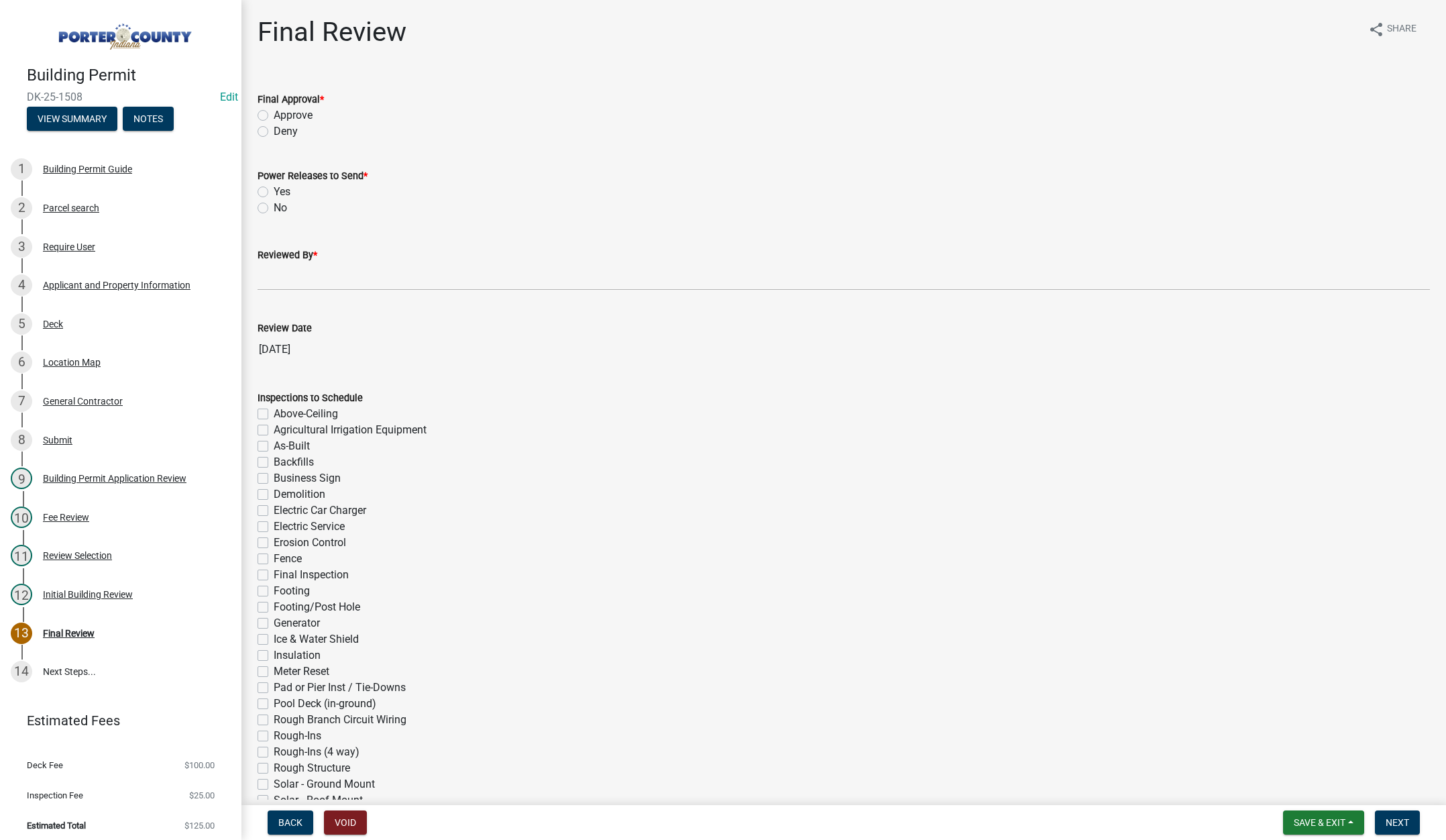
click at [273, 113] on label "Approve" at bounding box center [293, 116] width 39 height 16
click at [273, 113] on input "Approve" at bounding box center [278, 112] width 9 height 9
radio input "true"
click at [273, 208] on label "No" at bounding box center [280, 208] width 13 height 16
click at [273, 208] on input "No" at bounding box center [278, 204] width 9 height 9
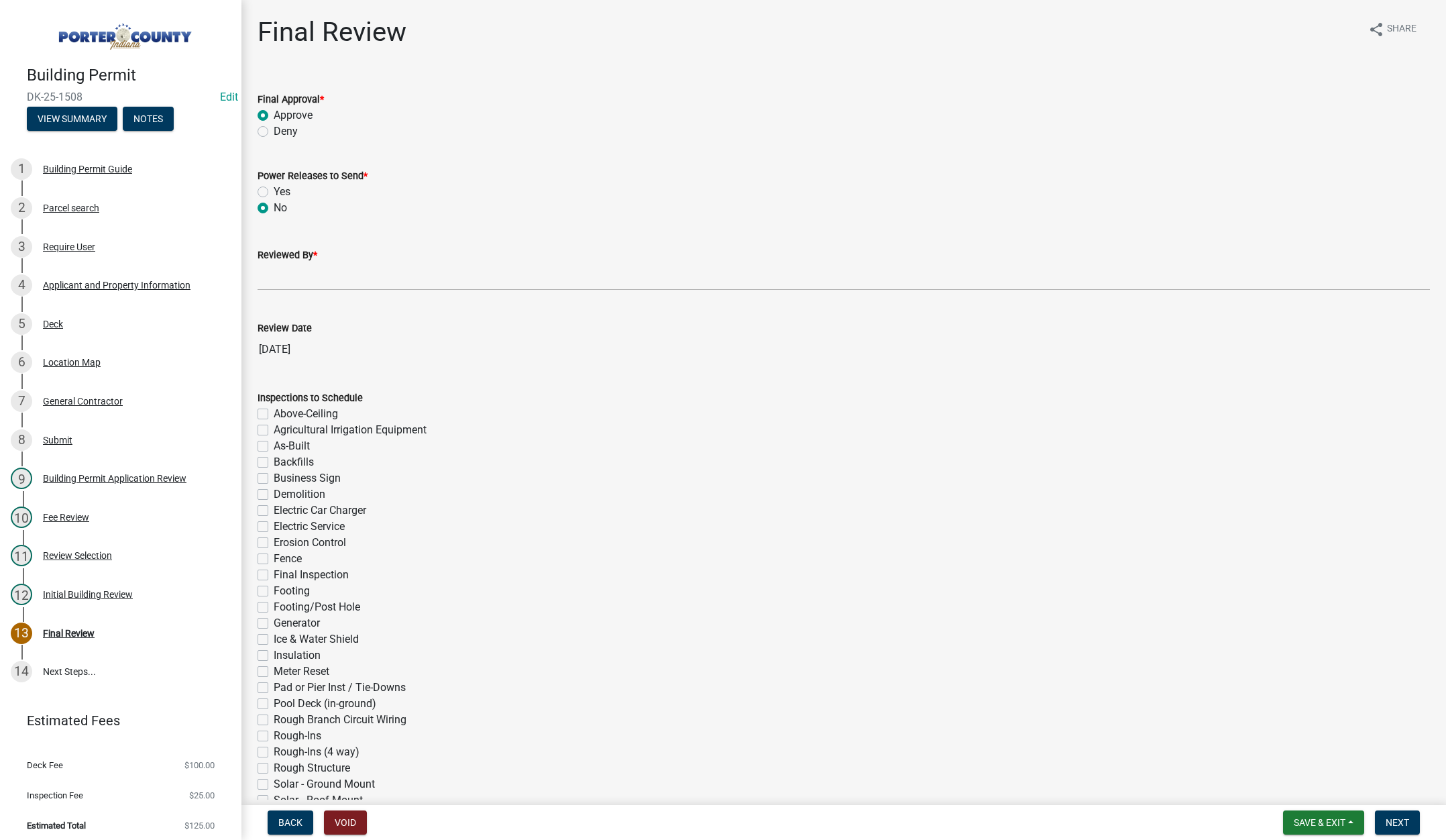
radio input "true"
click at [270, 268] on input "Reviewed By *" at bounding box center [844, 276] width 1173 height 27
type input "[PERSON_NAME]"
click at [1395, 822] on span "Next" at bounding box center [1398, 822] width 24 height 10
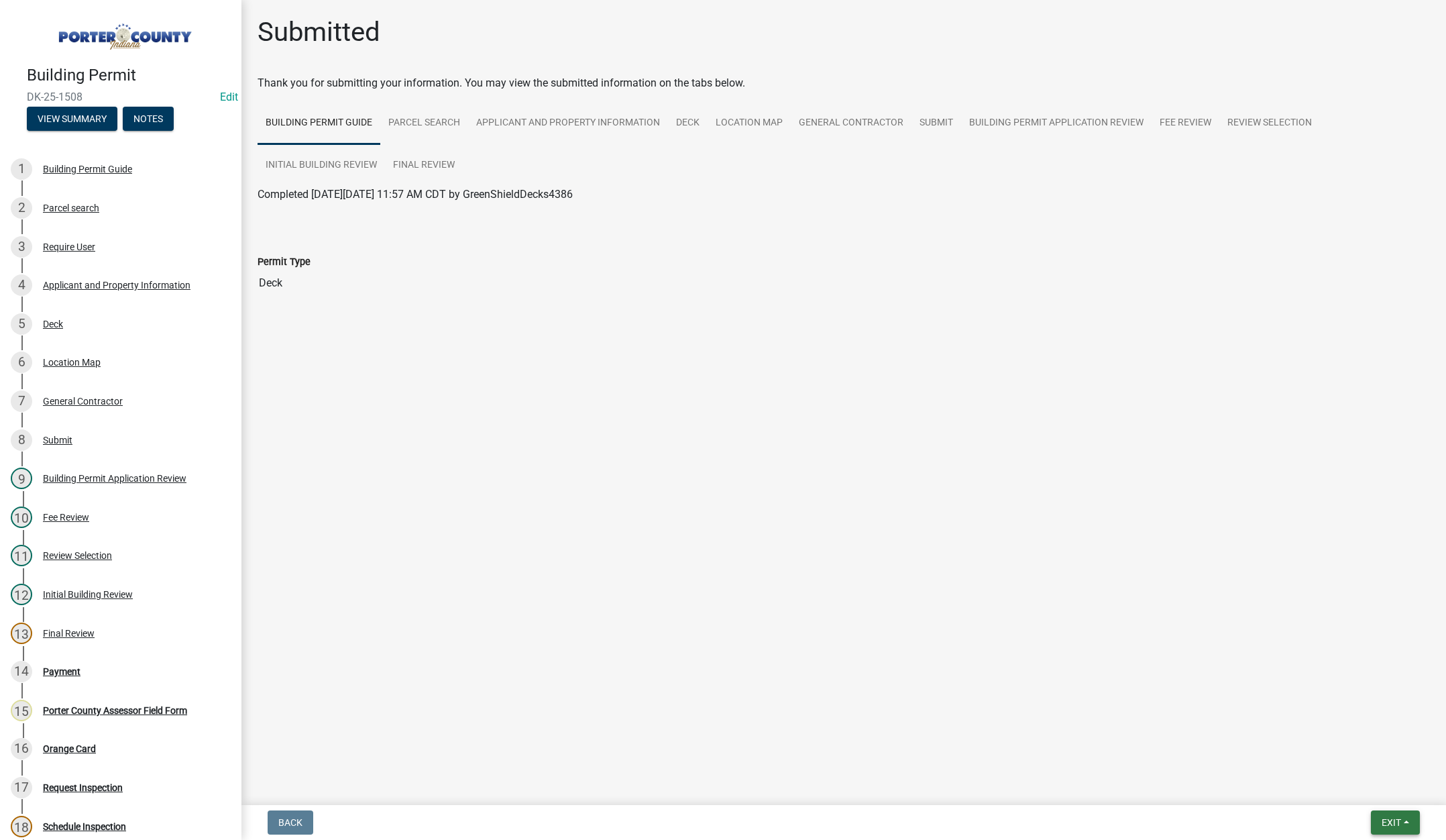
click at [1384, 817] on span "Exit" at bounding box center [1392, 822] width 19 height 10
click at [1368, 794] on button "Save & Exit" at bounding box center [1366, 787] width 108 height 32
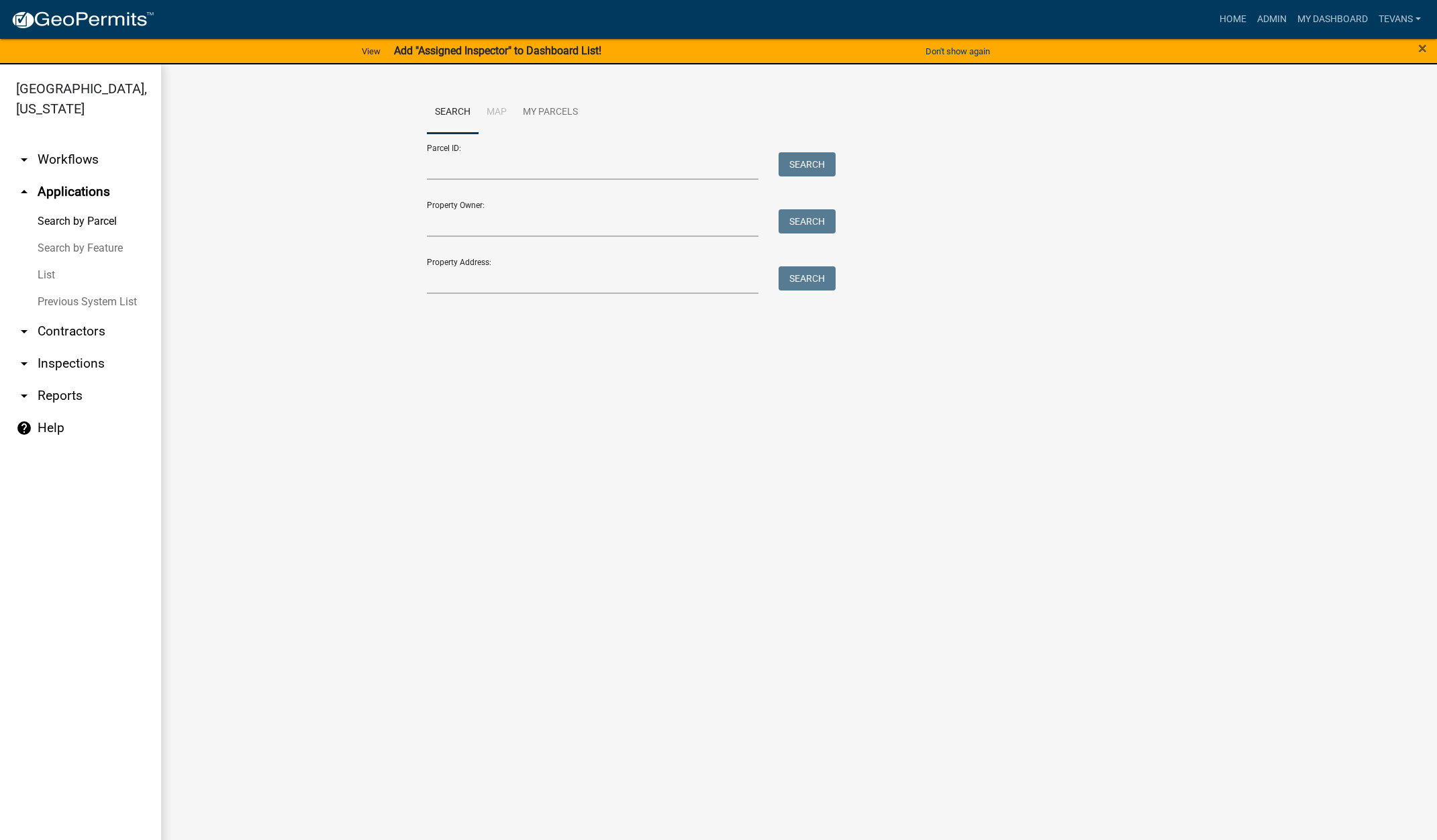
click at [299, 421] on main "Search Map My Parcels Parcel ID: Search Property Owner: Search Property Address…" at bounding box center [799, 460] width 1276 height 792
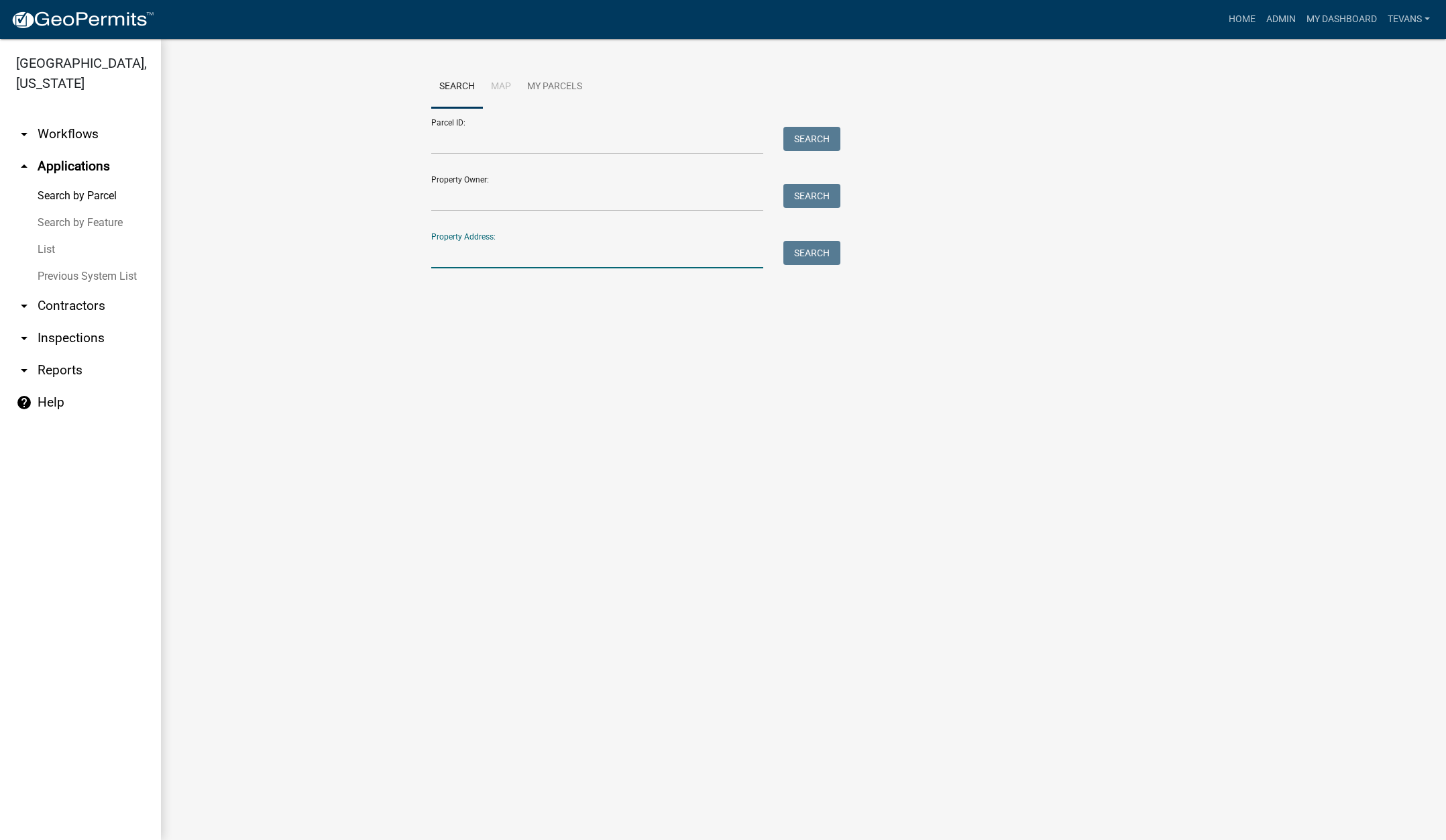
click at [483, 257] on input "Property Address:" at bounding box center [597, 254] width 332 height 27
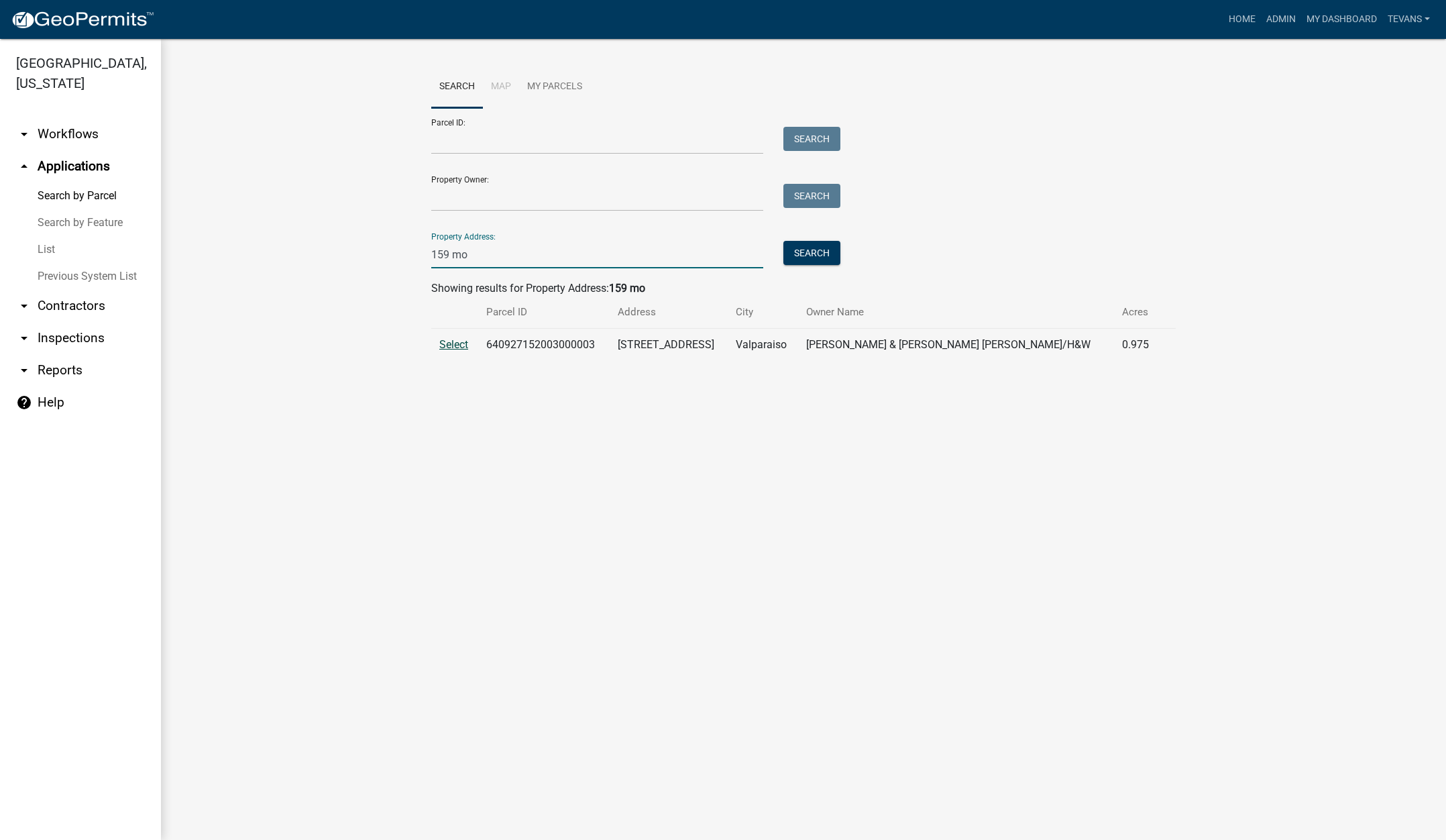
type input "159 mo"
click at [453, 344] on span "Select" at bounding box center [454, 344] width 29 height 13
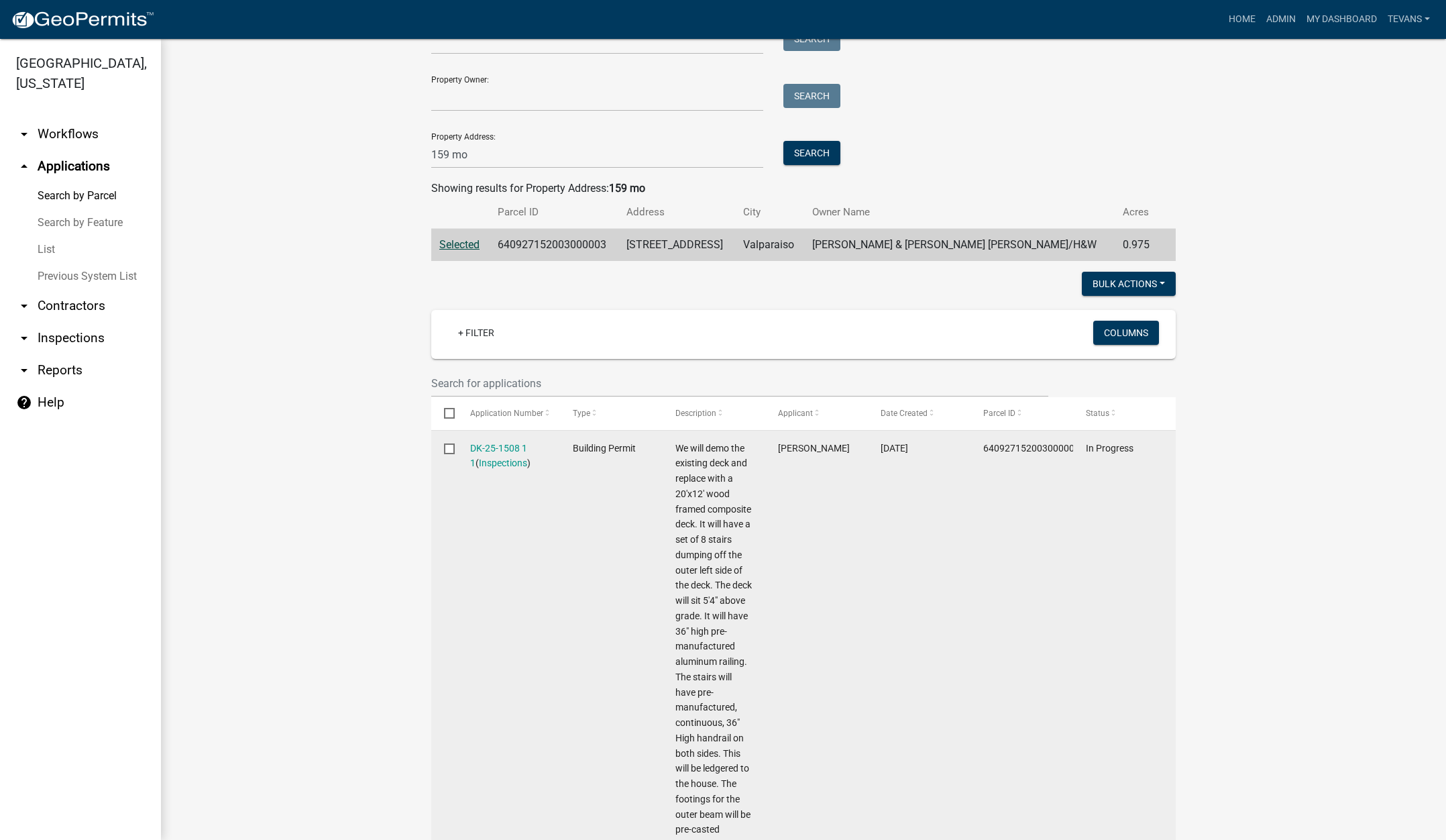
scroll to position [268, 0]
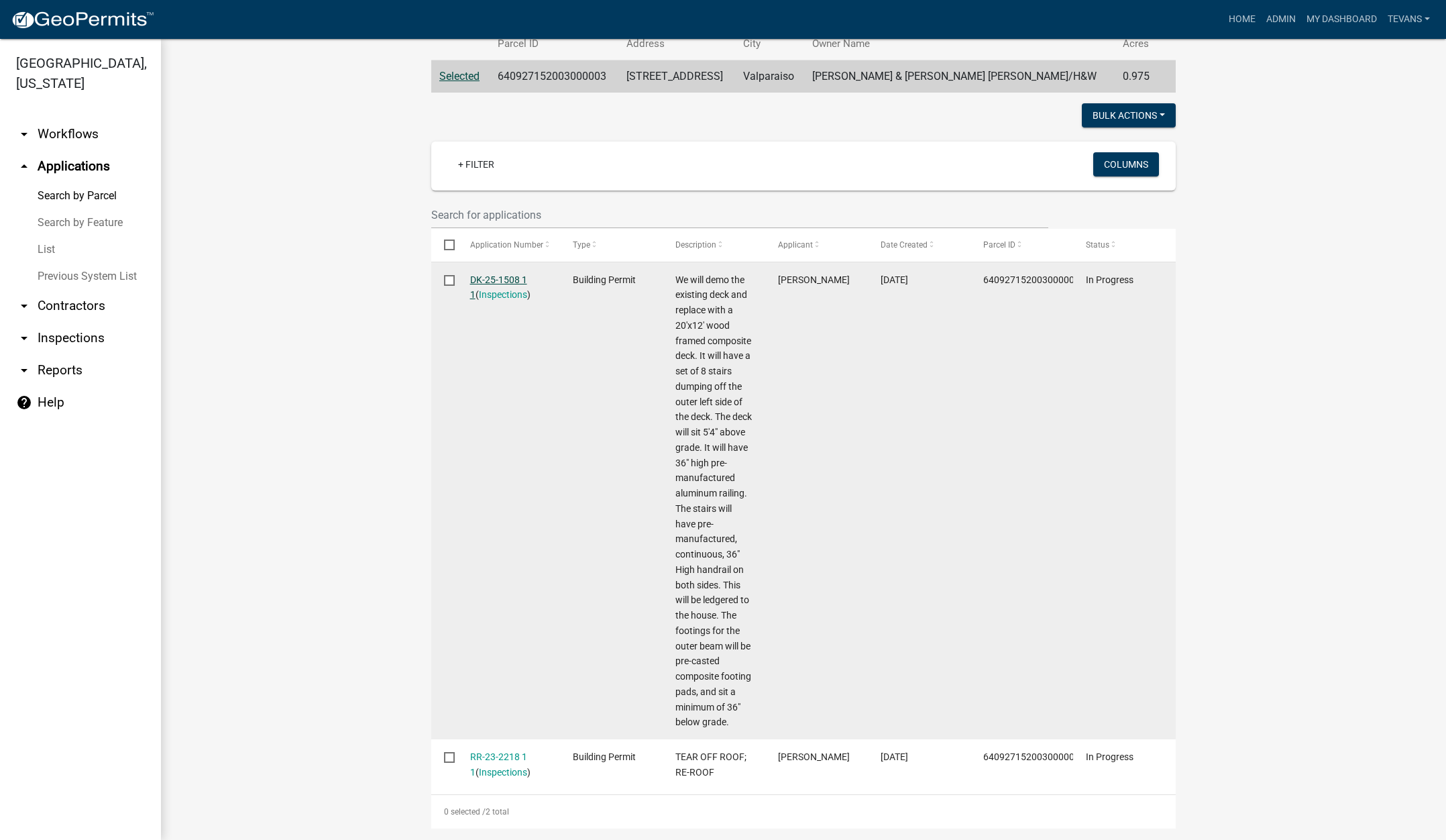
click at [490, 274] on link "DK-25-1508 1 1" at bounding box center [498, 287] width 57 height 26
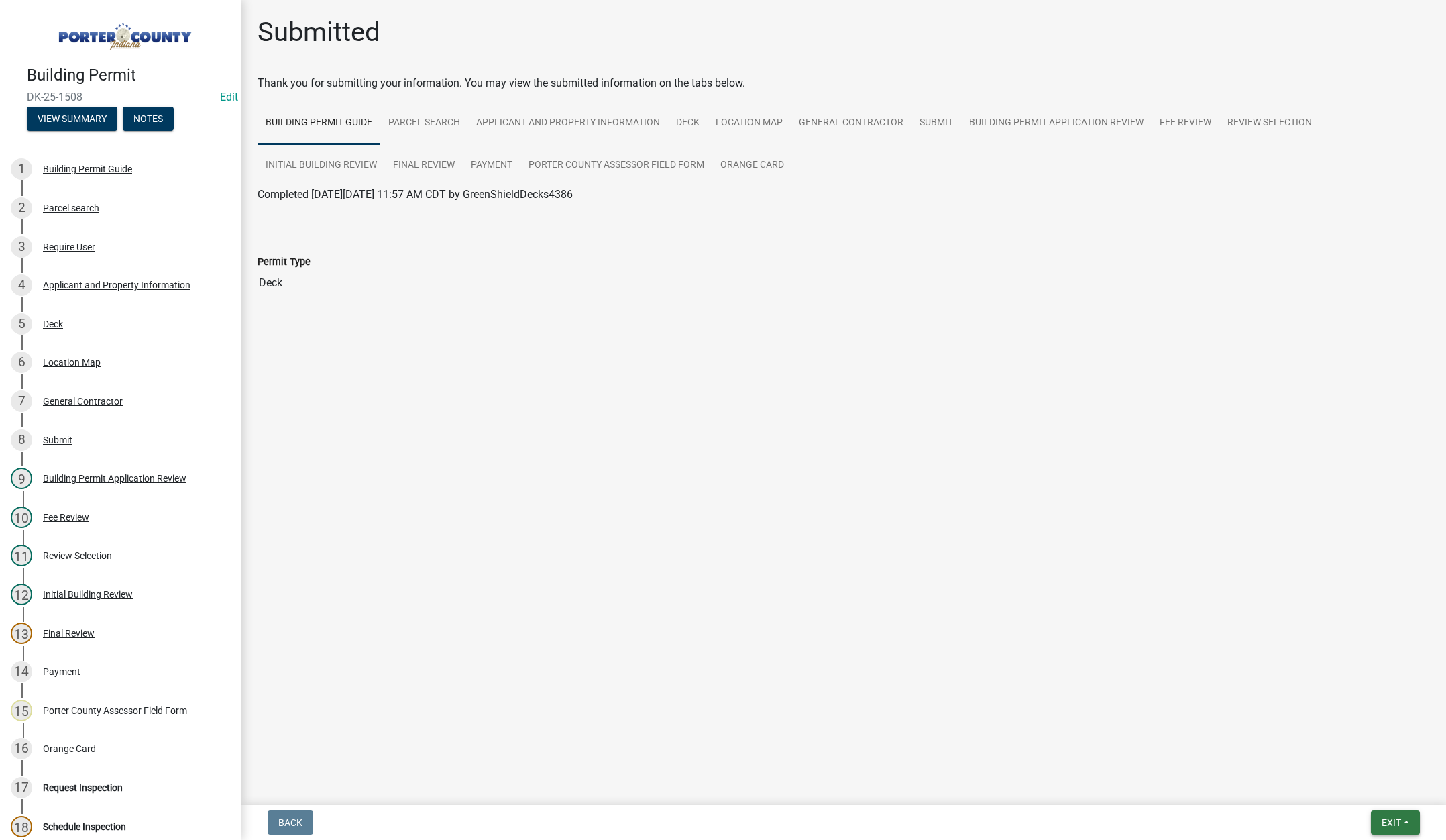
click at [1382, 821] on span "Exit" at bounding box center [1392, 822] width 19 height 10
click at [1338, 787] on button "Save & Exit" at bounding box center [1366, 787] width 108 height 32
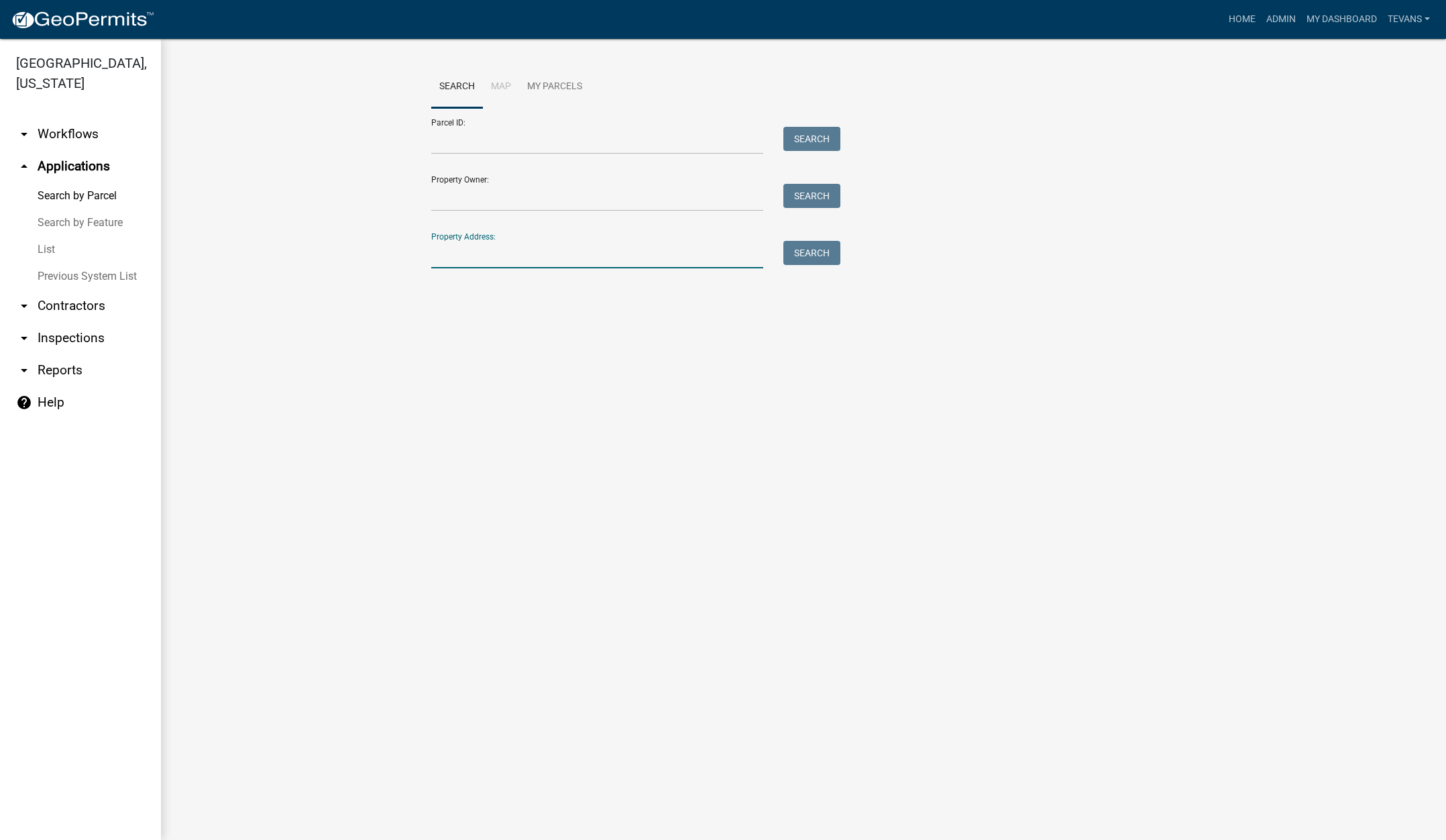
click at [494, 252] on input "Property Address:" at bounding box center [597, 254] width 332 height 27
type input "159 mo"
click at [800, 247] on button "Search" at bounding box center [812, 253] width 57 height 25
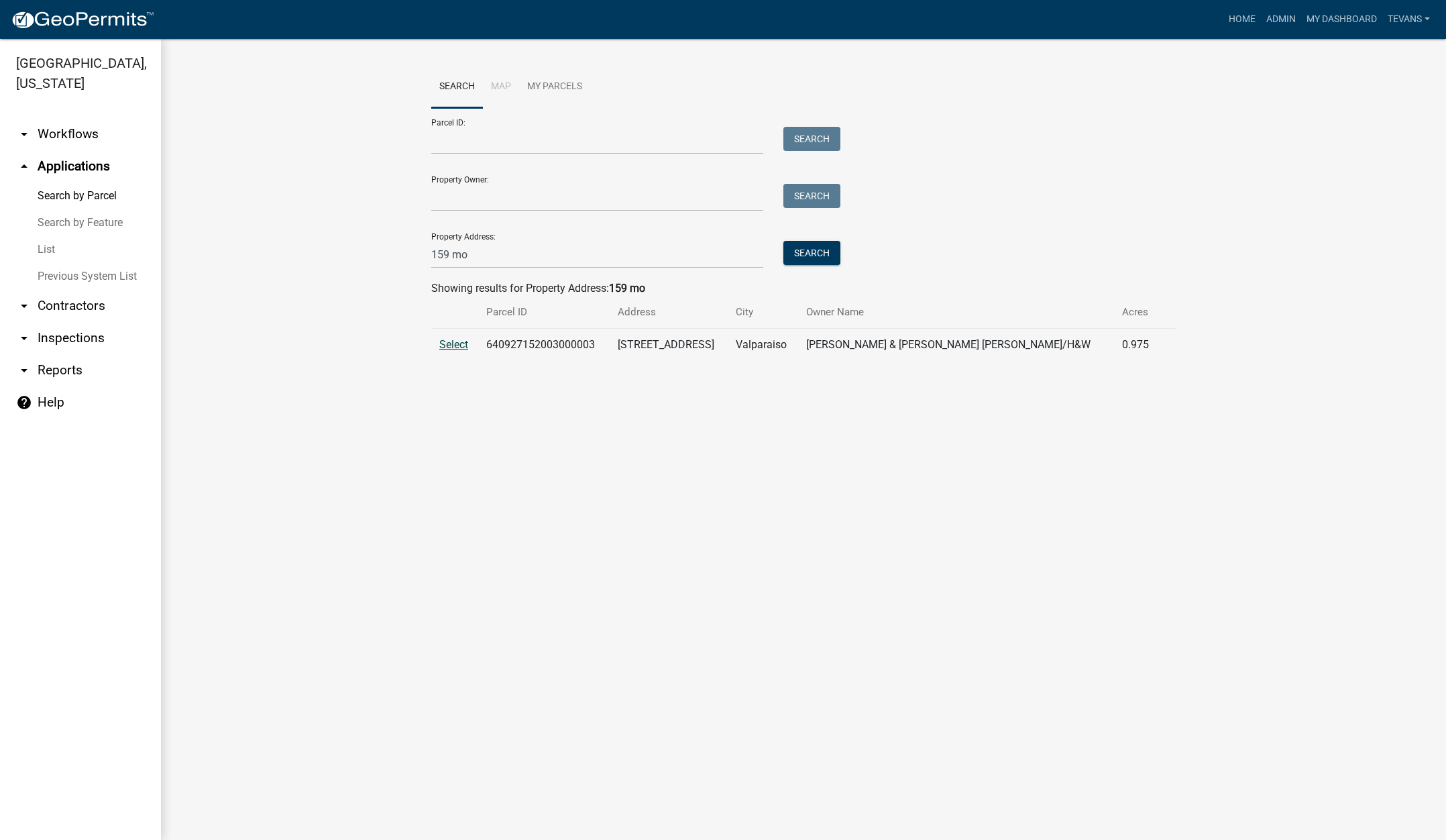
click at [455, 342] on span "Select" at bounding box center [454, 344] width 29 height 13
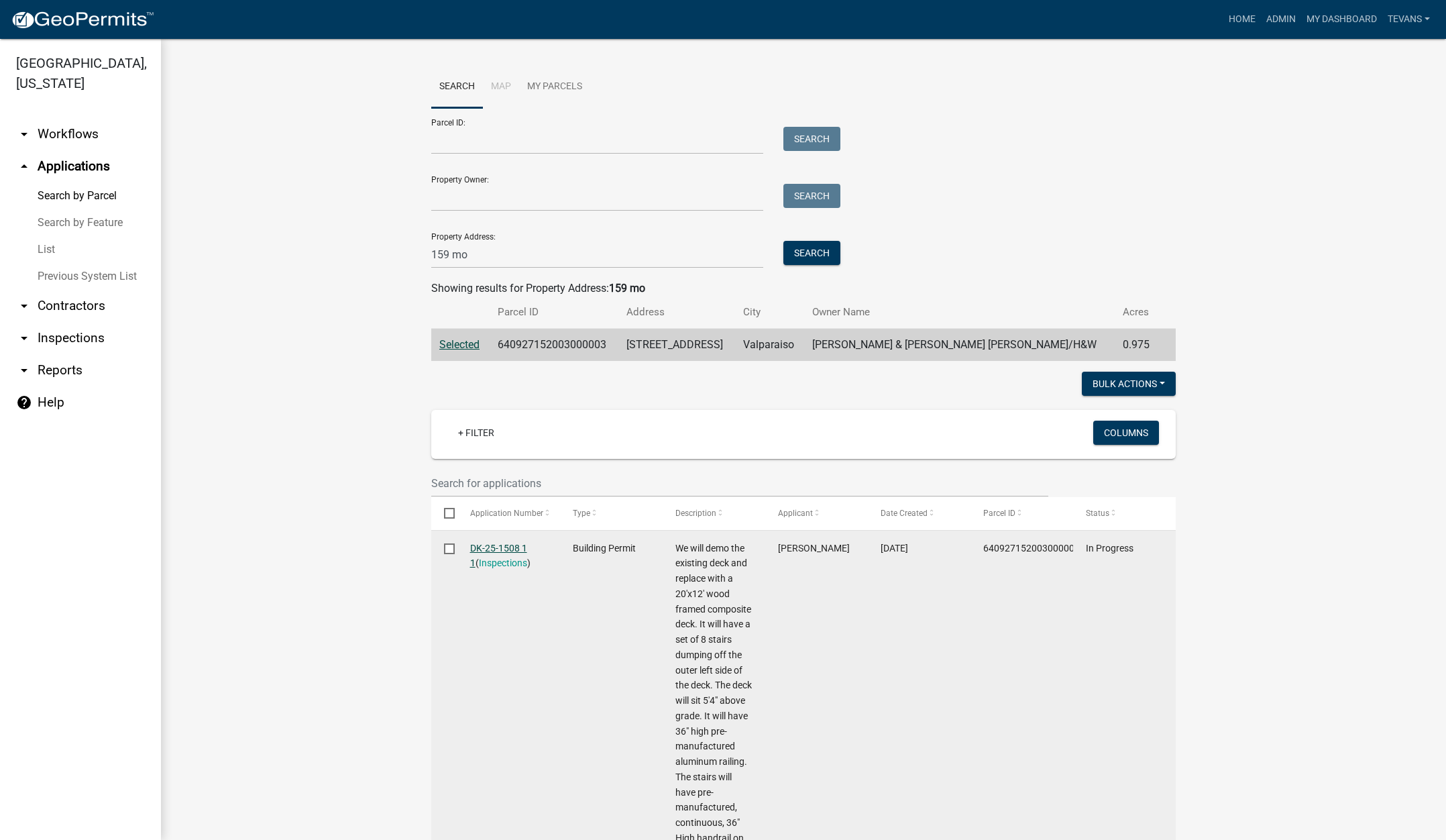
click at [489, 547] on link "DK-25-1508 1 1" at bounding box center [498, 556] width 57 height 26
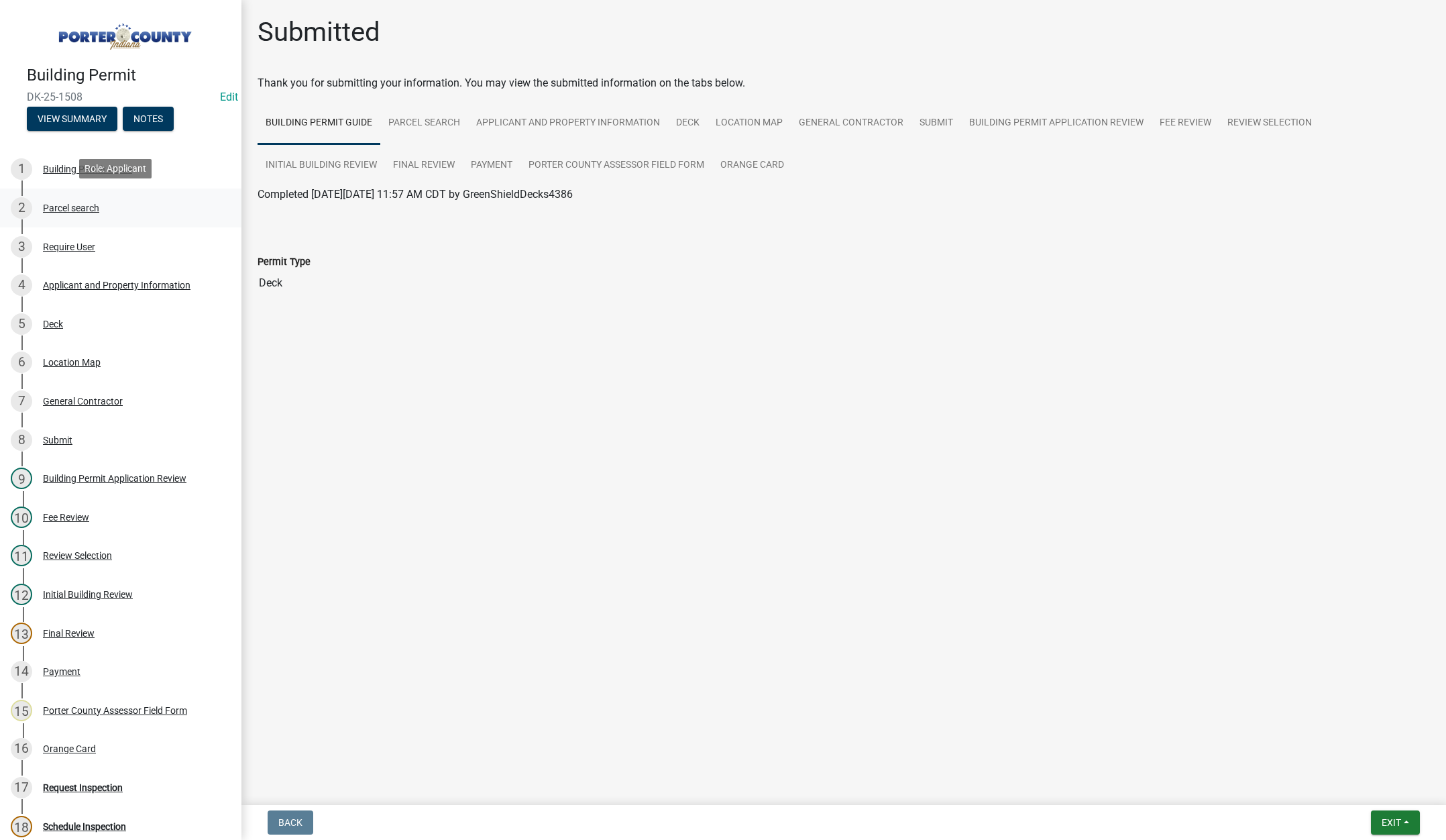
click at [95, 198] on div "2 Parcel search" at bounding box center [115, 208] width 209 height 22
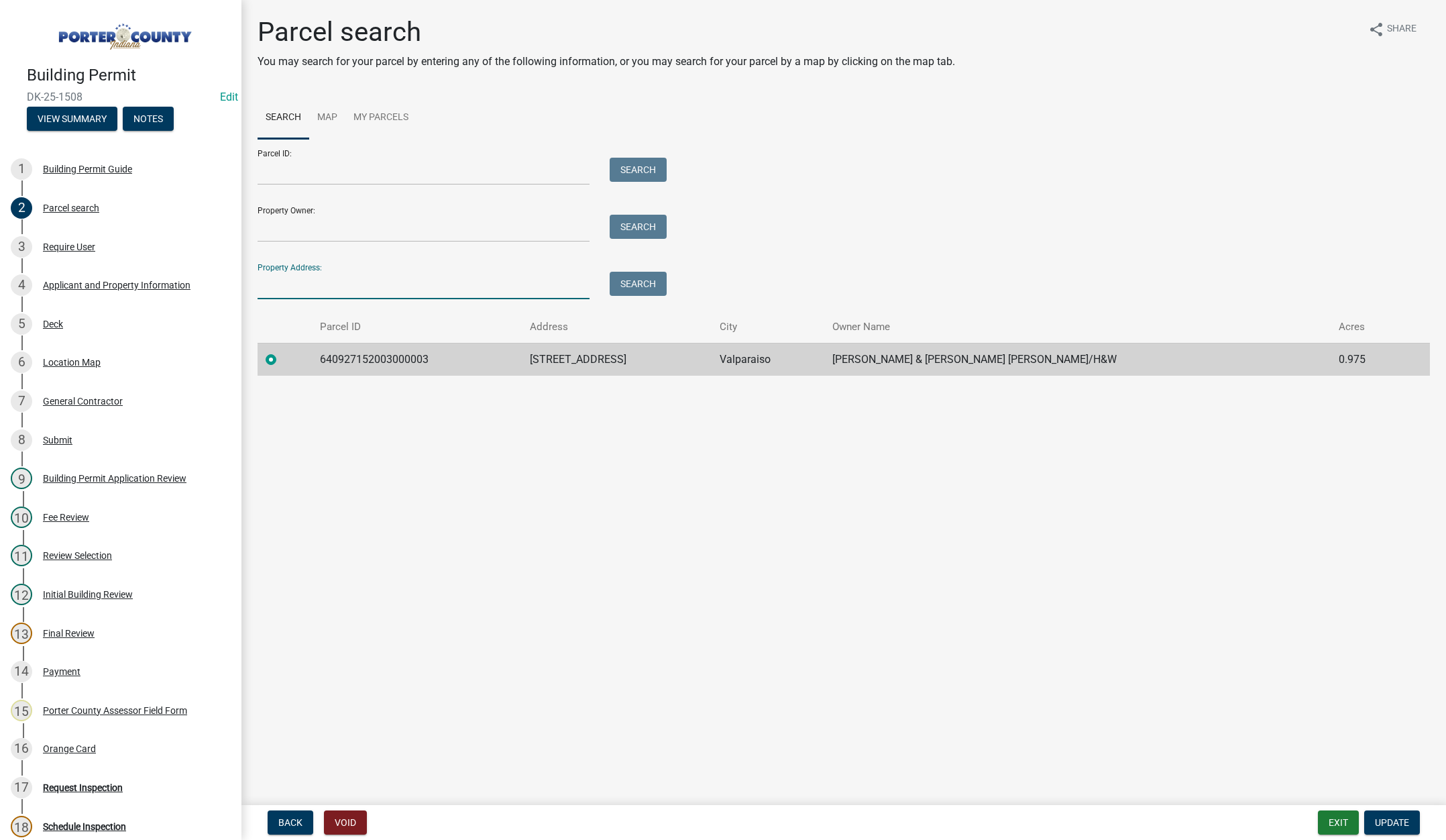
click at [374, 286] on input "Property Address:" at bounding box center [423, 285] width 332 height 27
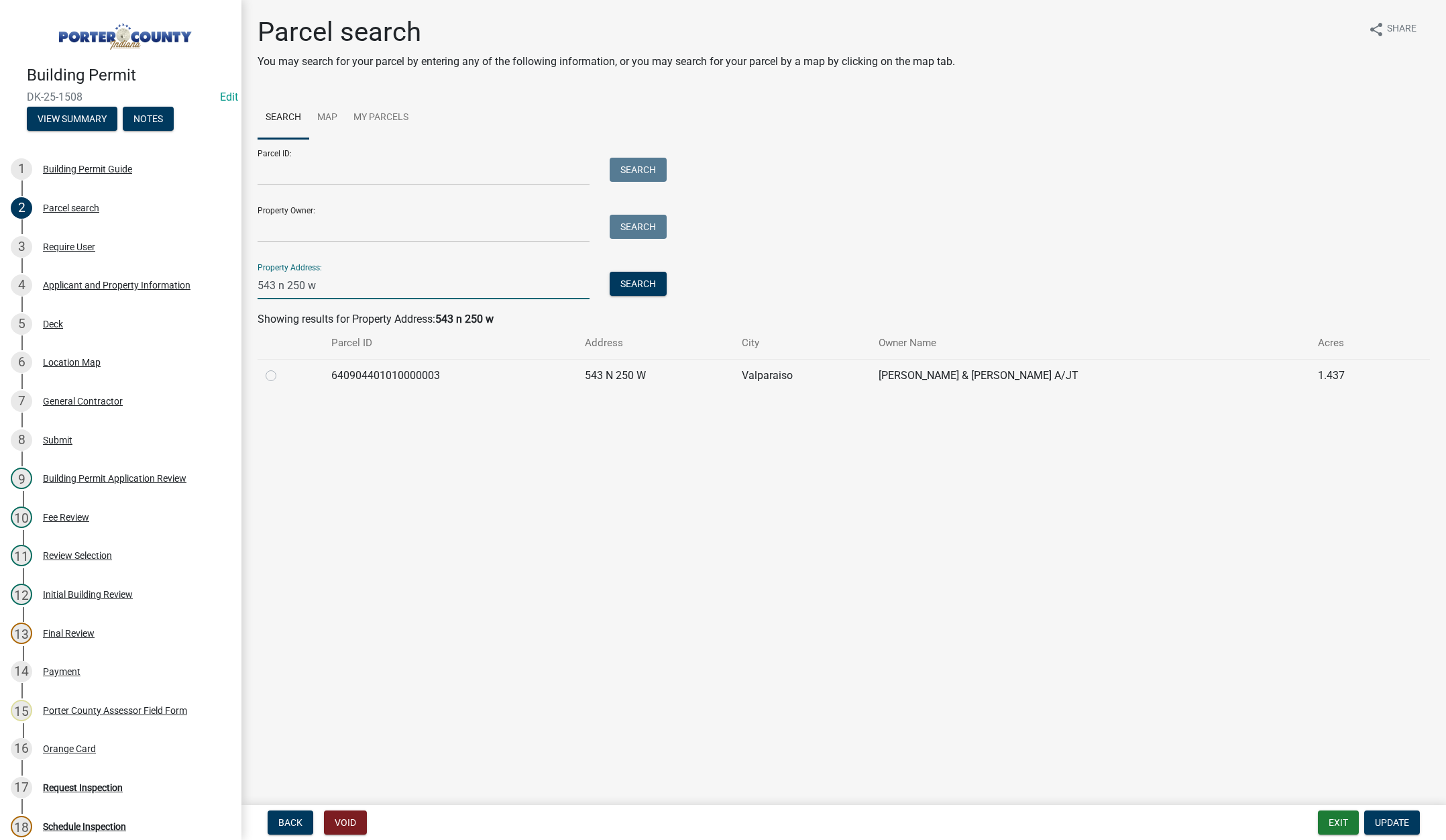
type input "543 n 250 w"
click at [281, 368] on label at bounding box center [281, 368] width 0 height 0
click at [281, 374] on input "radio" at bounding box center [286, 372] width 9 height 9
radio input "true"
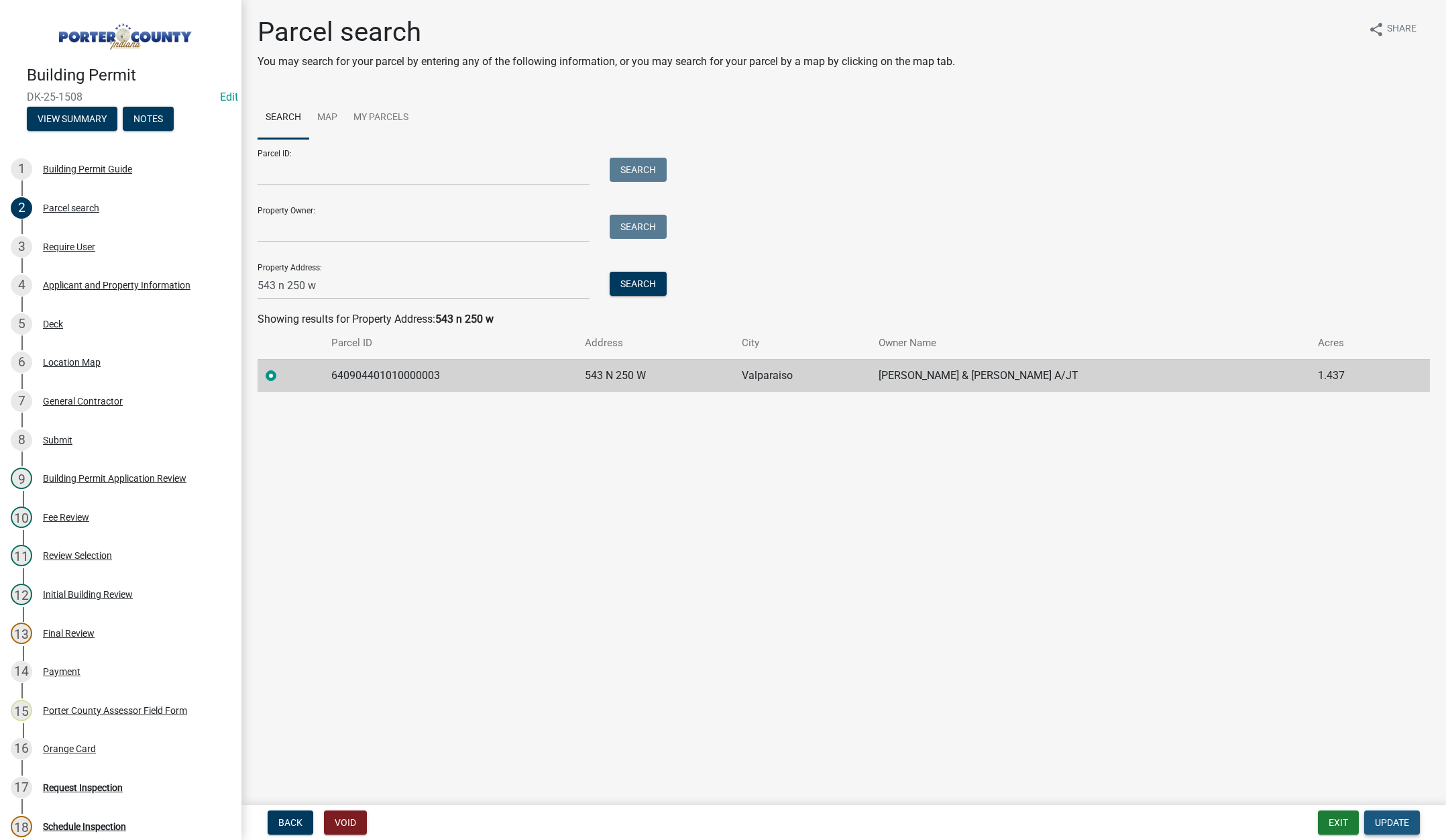
click at [1395, 815] on button "Update" at bounding box center [1392, 822] width 56 height 25
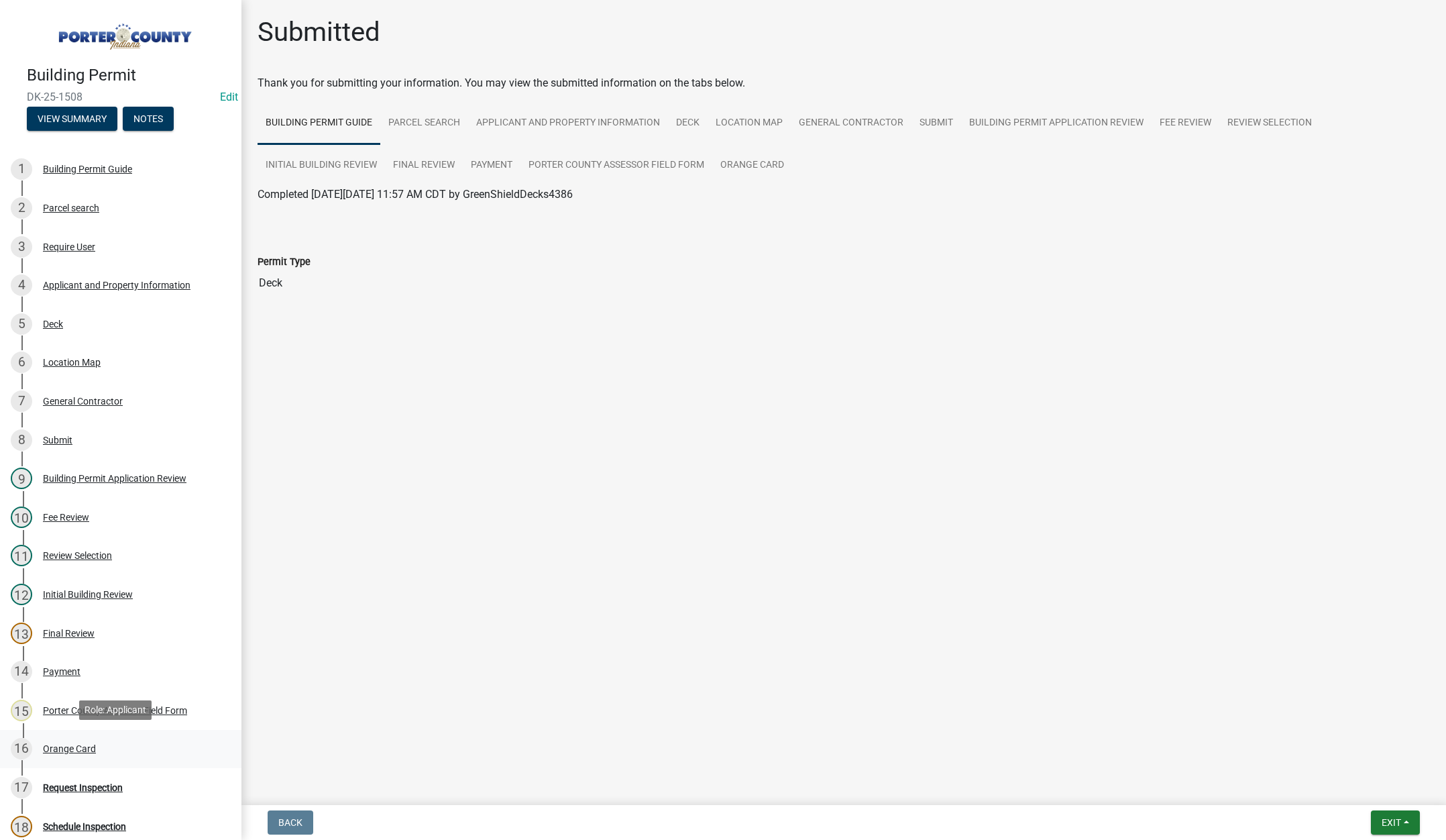
click at [73, 744] on div "Orange Card" at bounding box center [69, 749] width 53 height 10
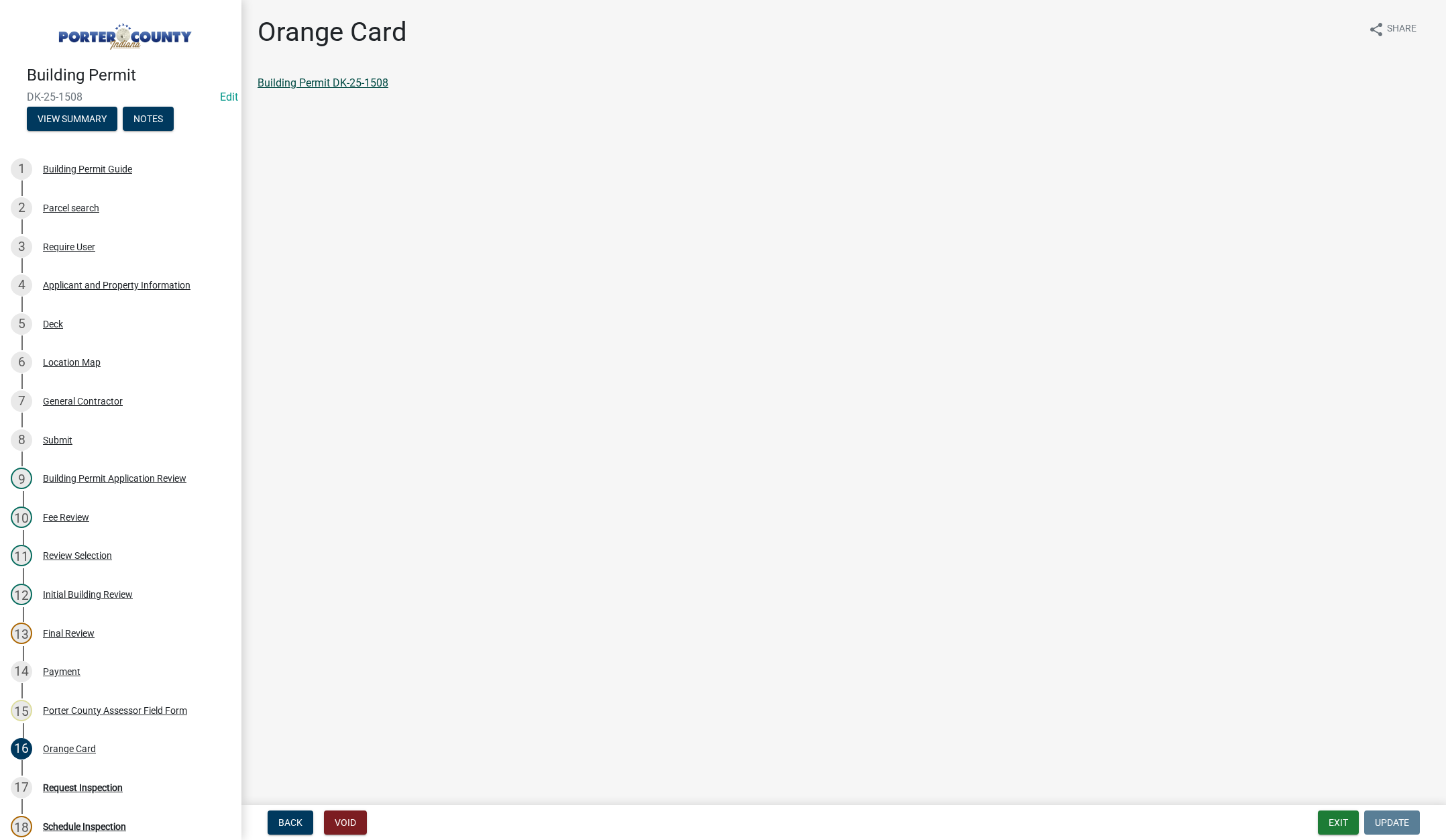
click at [345, 80] on link "Building Permit DK-25-1508" at bounding box center [323, 82] width 131 height 13
click at [94, 204] on div "Parcel search" at bounding box center [71, 208] width 56 height 10
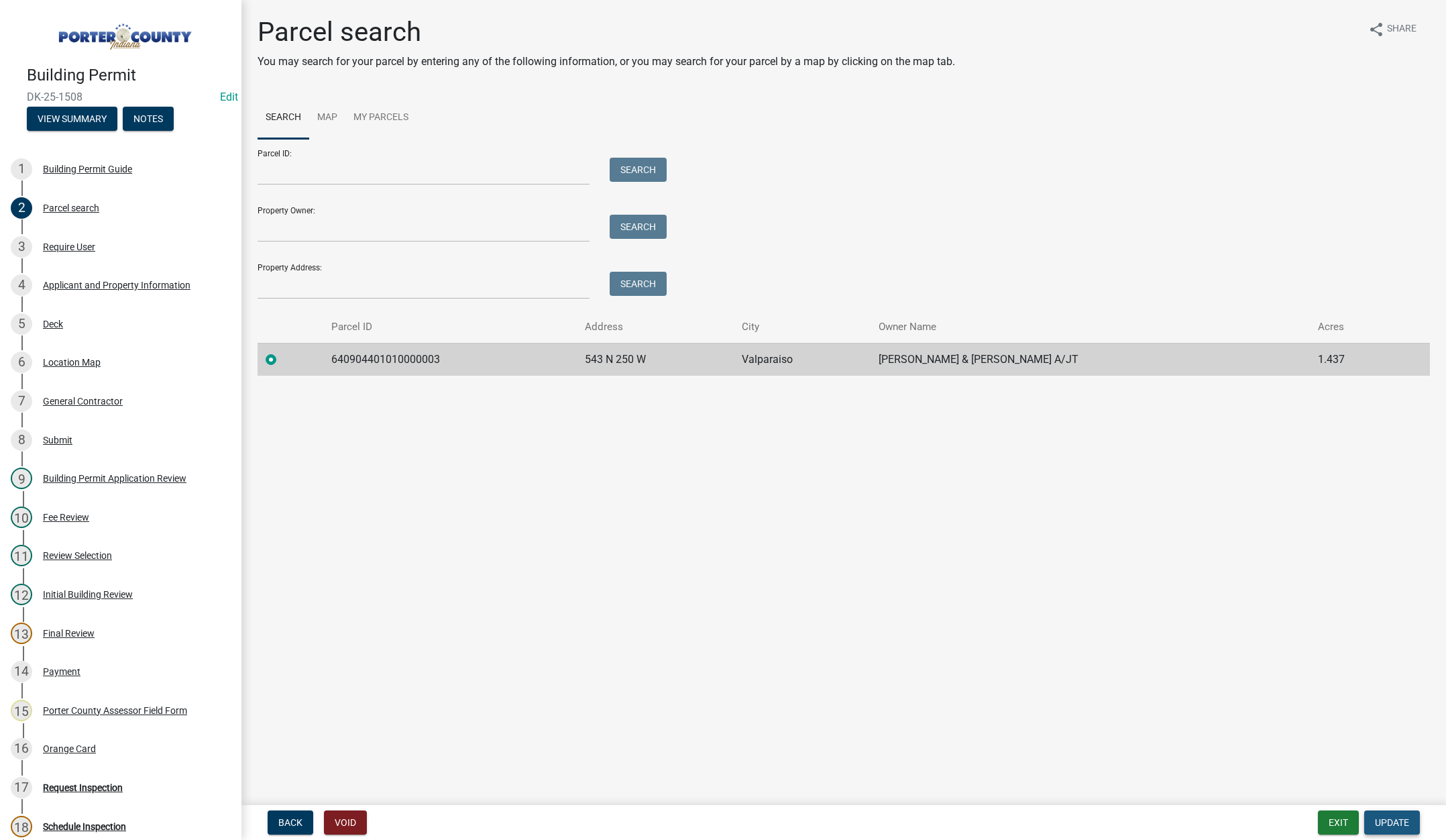
click at [1389, 821] on span "Update" at bounding box center [1392, 822] width 34 height 10
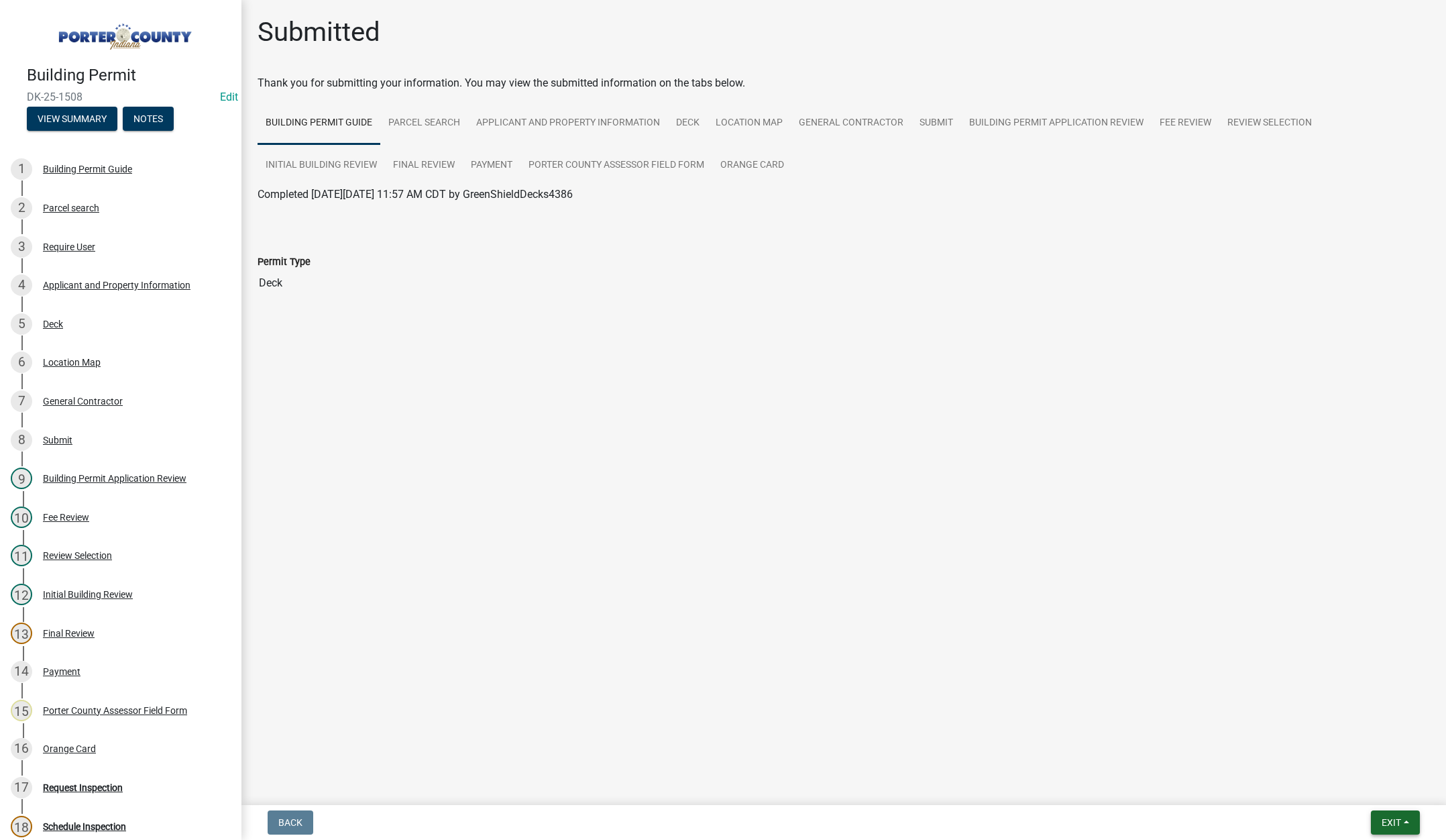
click at [1387, 818] on span "Exit" at bounding box center [1392, 822] width 19 height 10
click at [1344, 786] on button "Save & Exit" at bounding box center [1366, 787] width 108 height 32
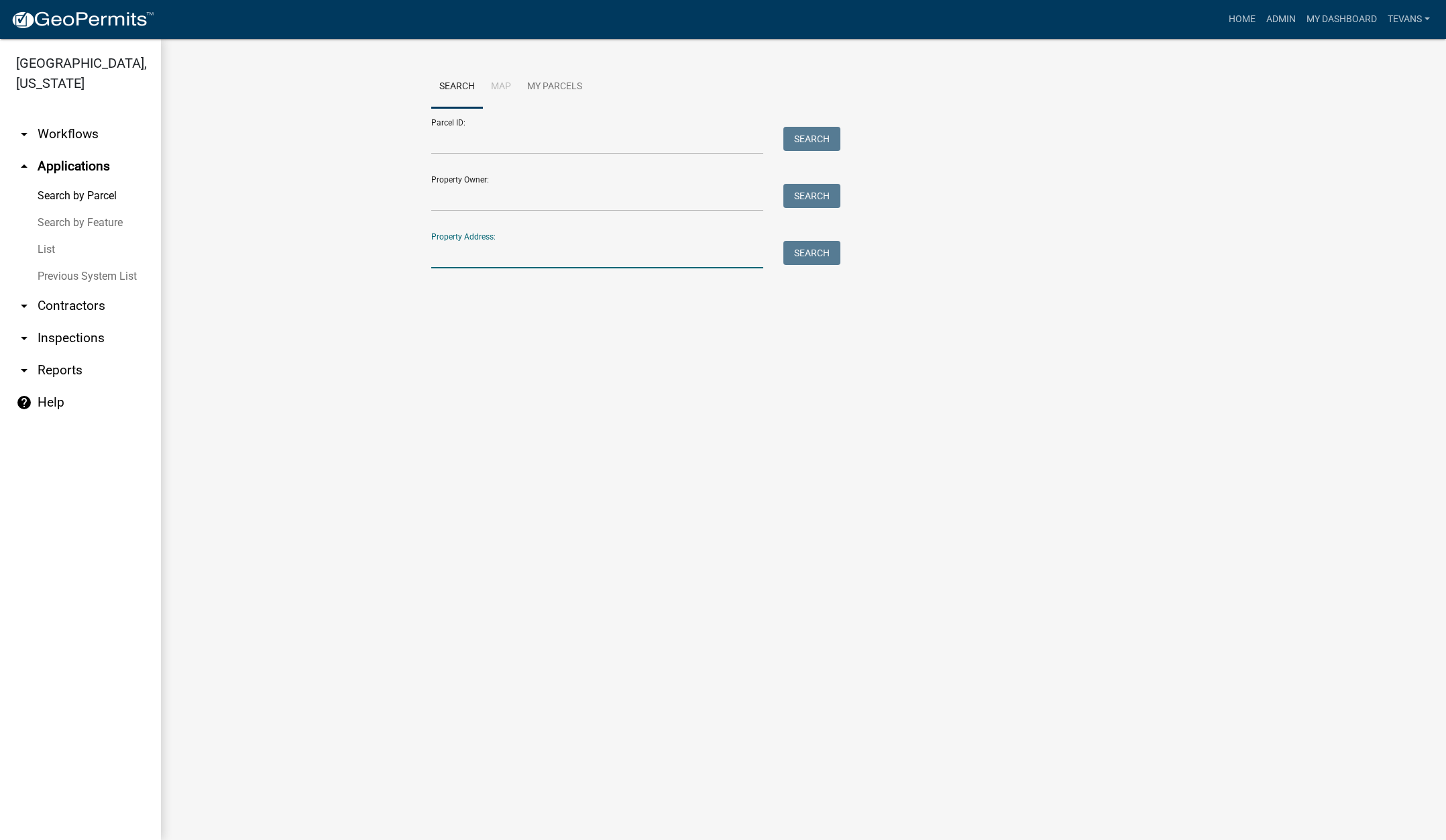
click at [473, 253] on input "Property Address:" at bounding box center [597, 254] width 332 height 27
type input "4"
type input "543 n 250 w"
click at [804, 255] on button "Search" at bounding box center [812, 253] width 57 height 25
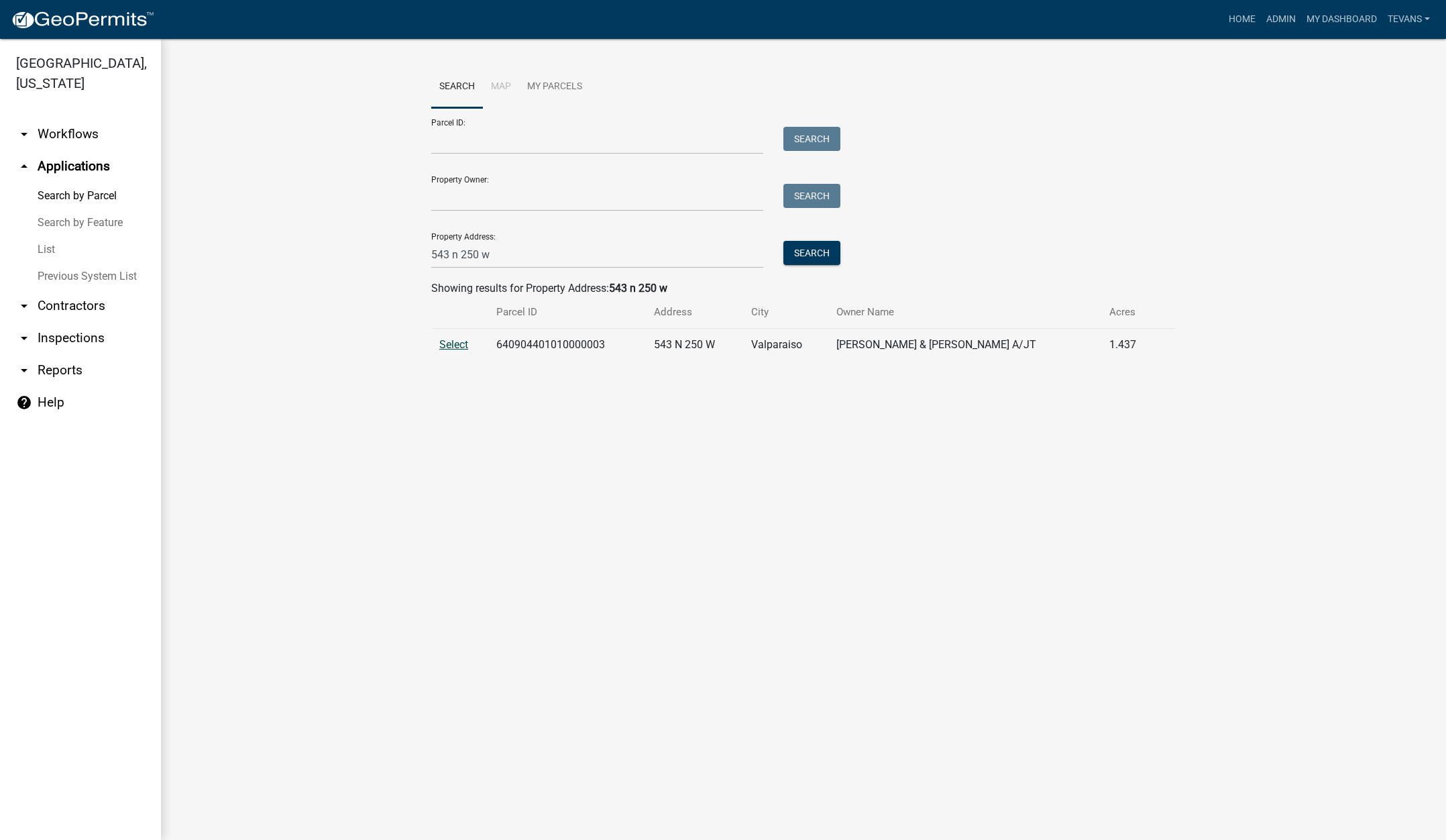
click at [463, 344] on span "Select" at bounding box center [454, 344] width 29 height 13
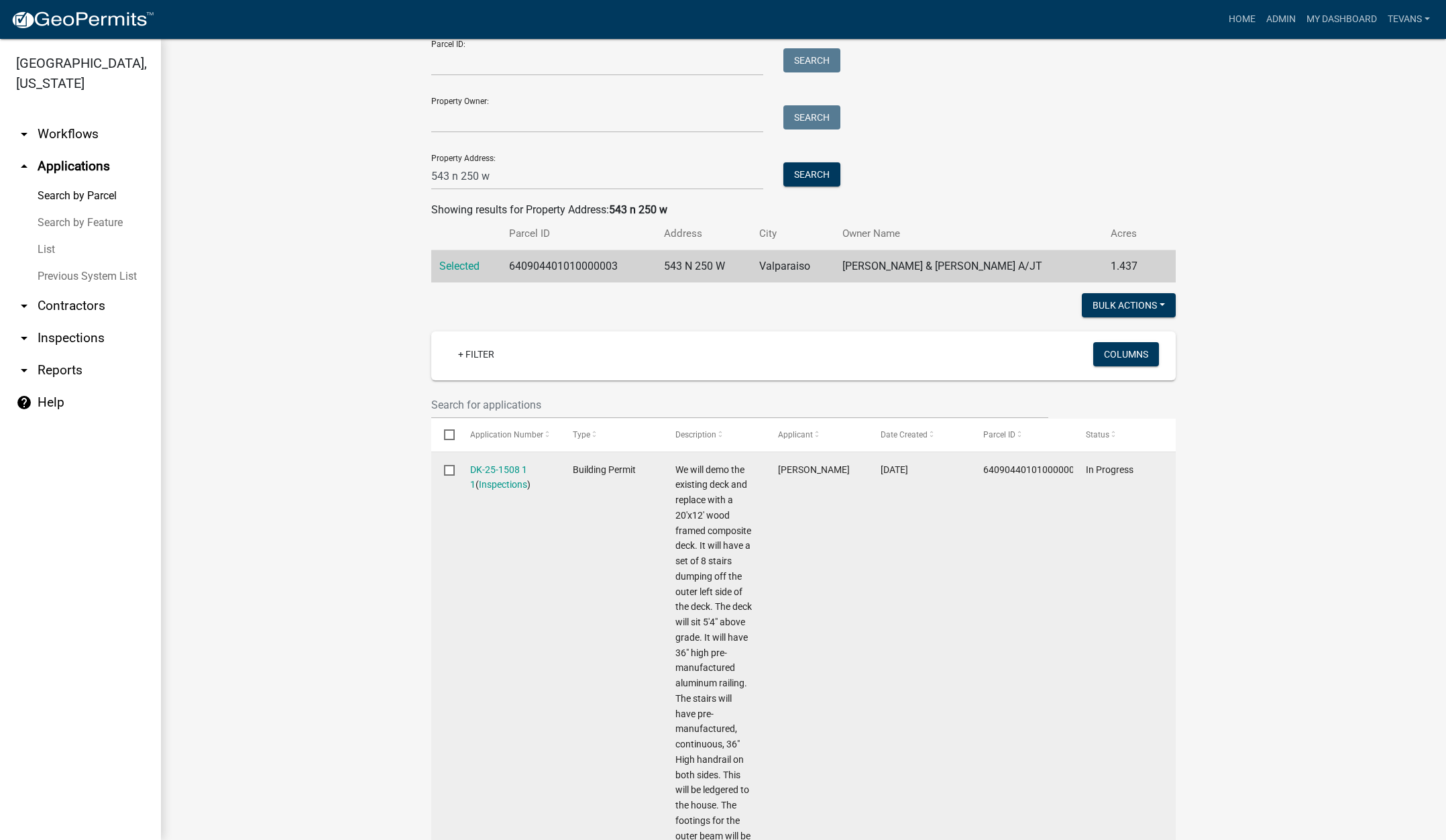
scroll to position [201, 0]
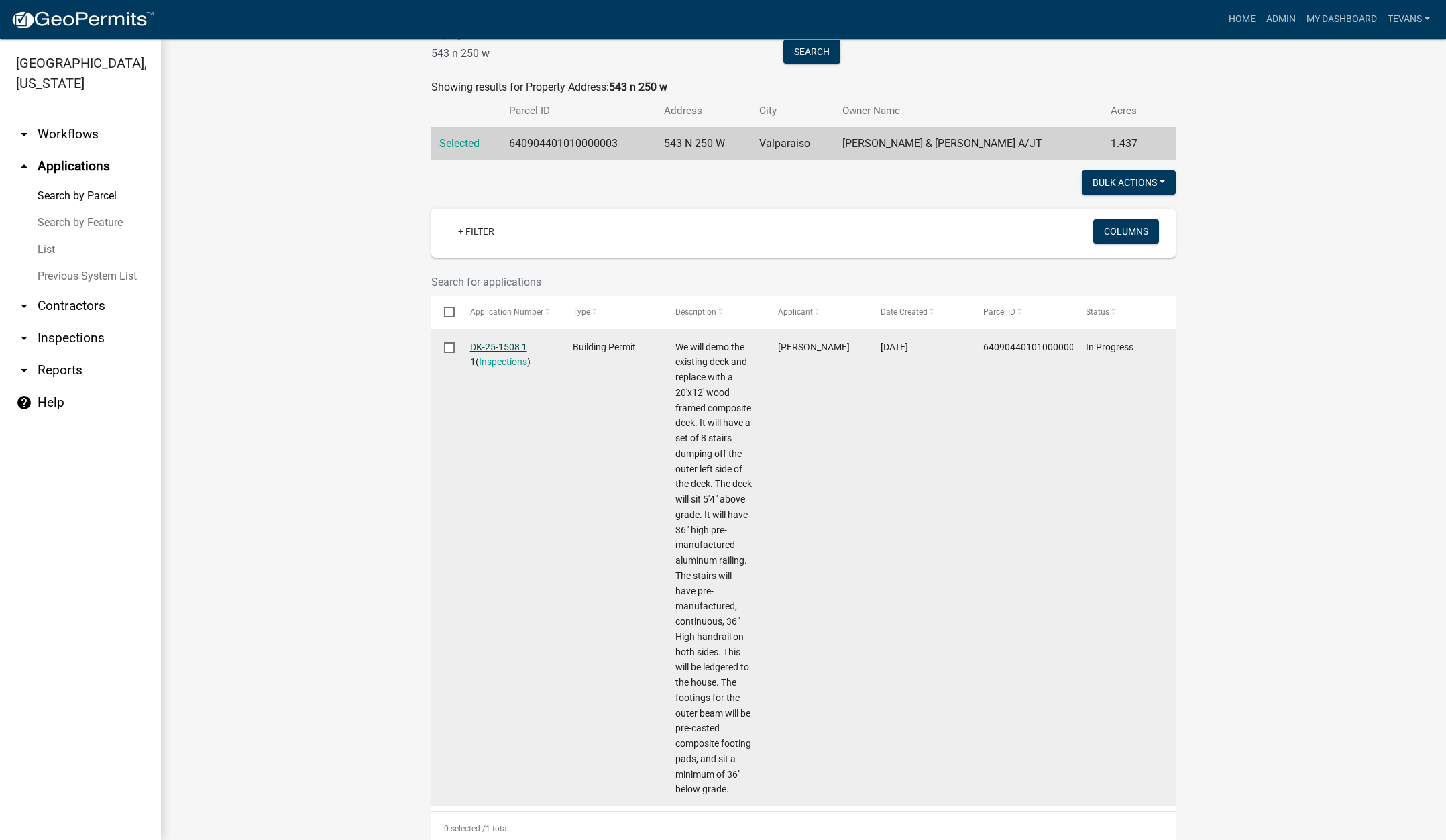
click at [504, 345] on link "DK-25-1508 1 1" at bounding box center [498, 354] width 57 height 26
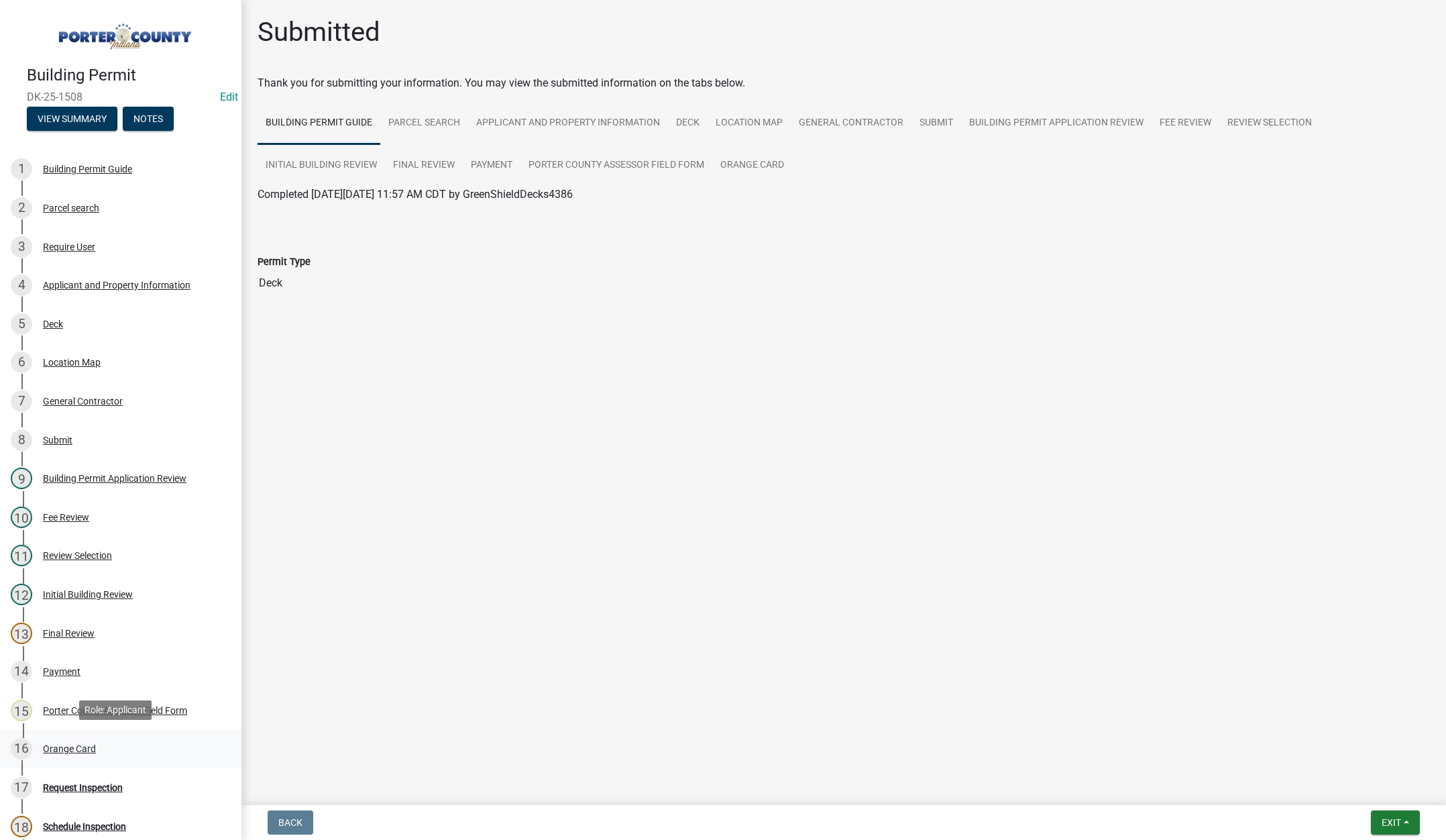
click at [75, 744] on div "Orange Card" at bounding box center [69, 749] width 53 height 10
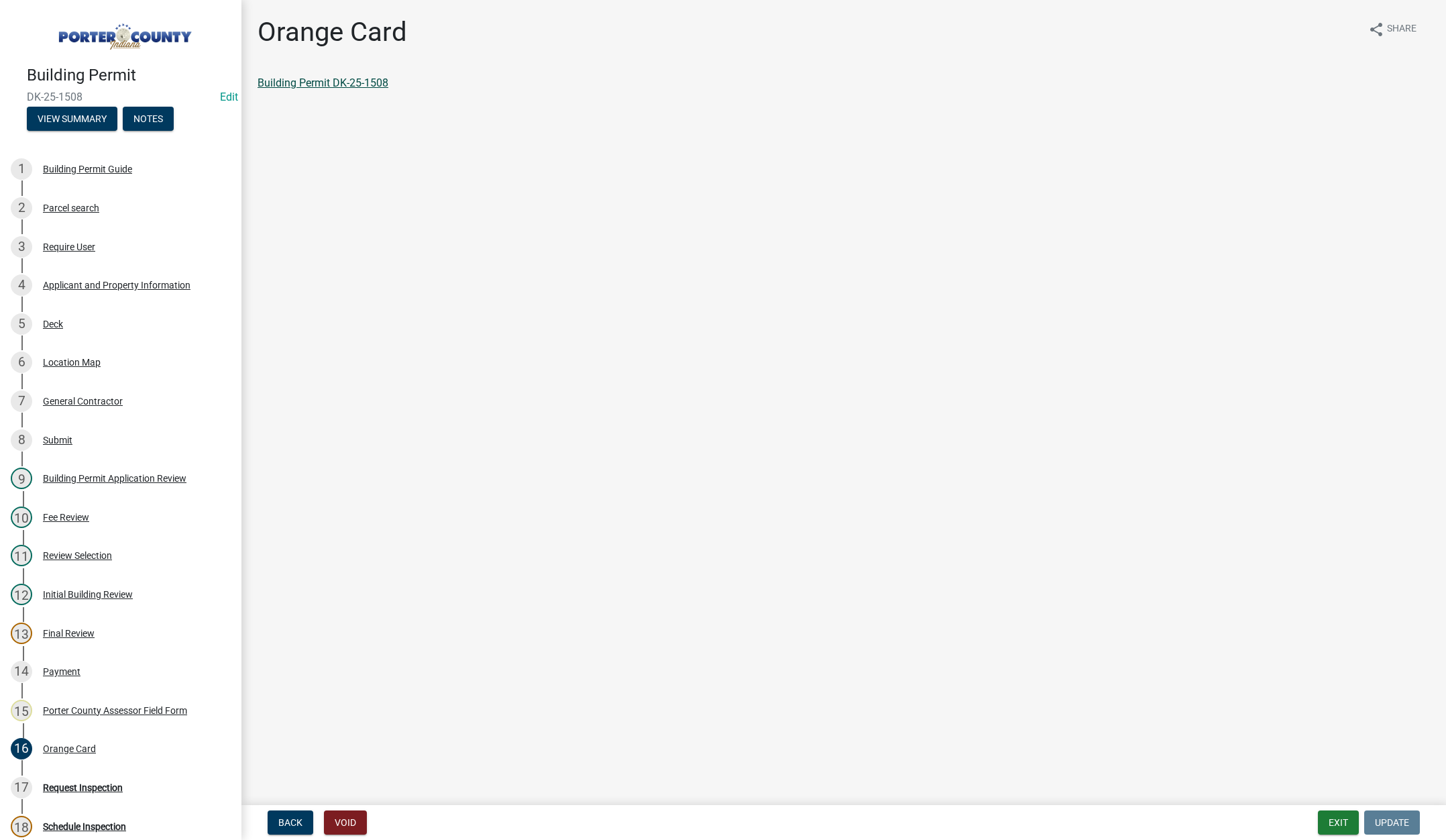
click at [319, 79] on link "Building Permit DK-25-1508" at bounding box center [323, 82] width 131 height 13
click at [109, 283] on div "Applicant and Property Information" at bounding box center [117, 285] width 148 height 10
select select "6f5aa9ae-62ac-41bd-979a-9c71eae504cc"
select select "ea6751d4-6bf7-4a16-89ee-f7801ab82aa1"
select select "0d764019-f1ff-4f3b-9299-33f0d080acc7"
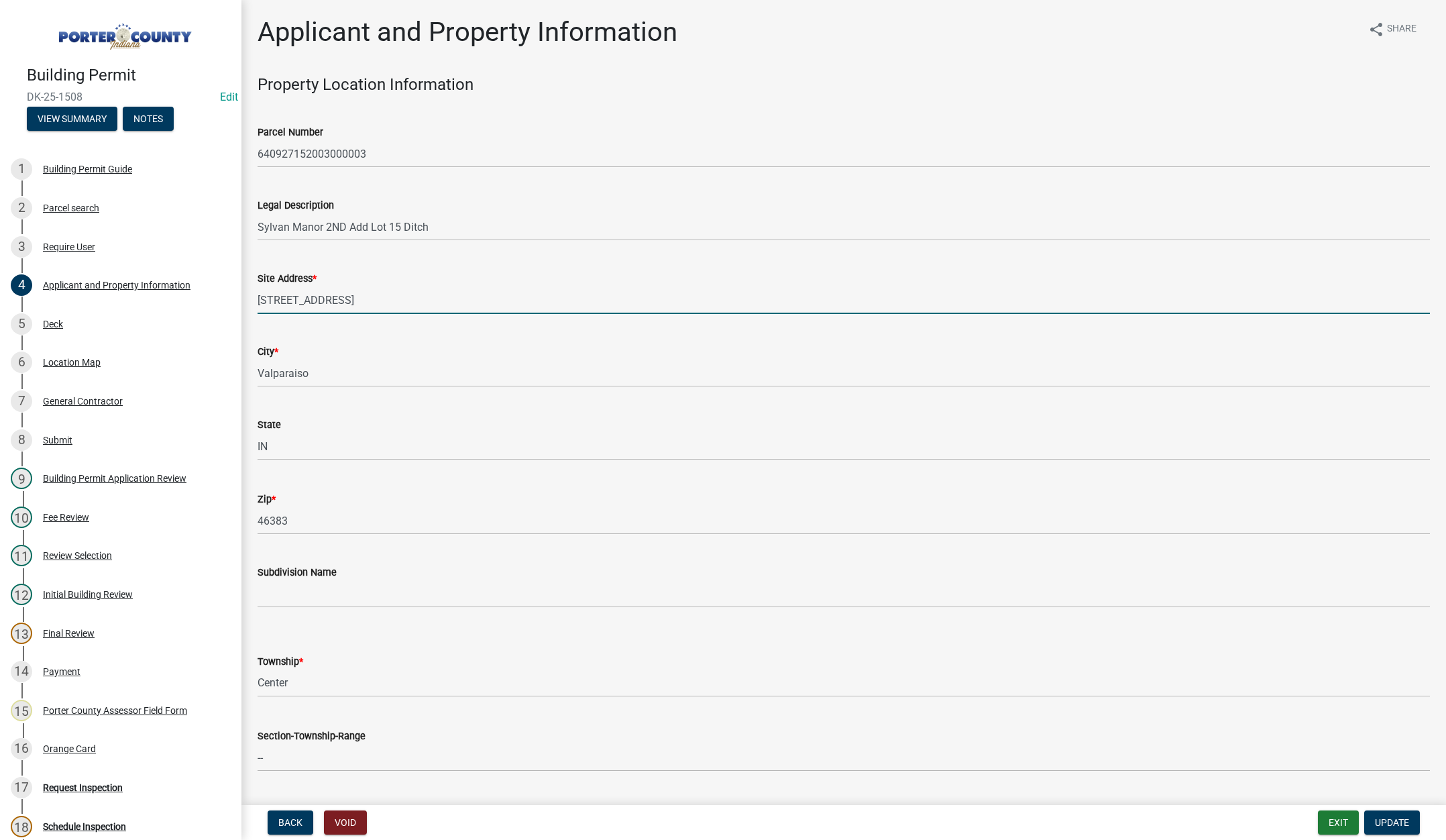
click at [390, 305] on input "159 Moorland Dr" at bounding box center [844, 300] width 1173 height 27
type input "543 n 250 w"
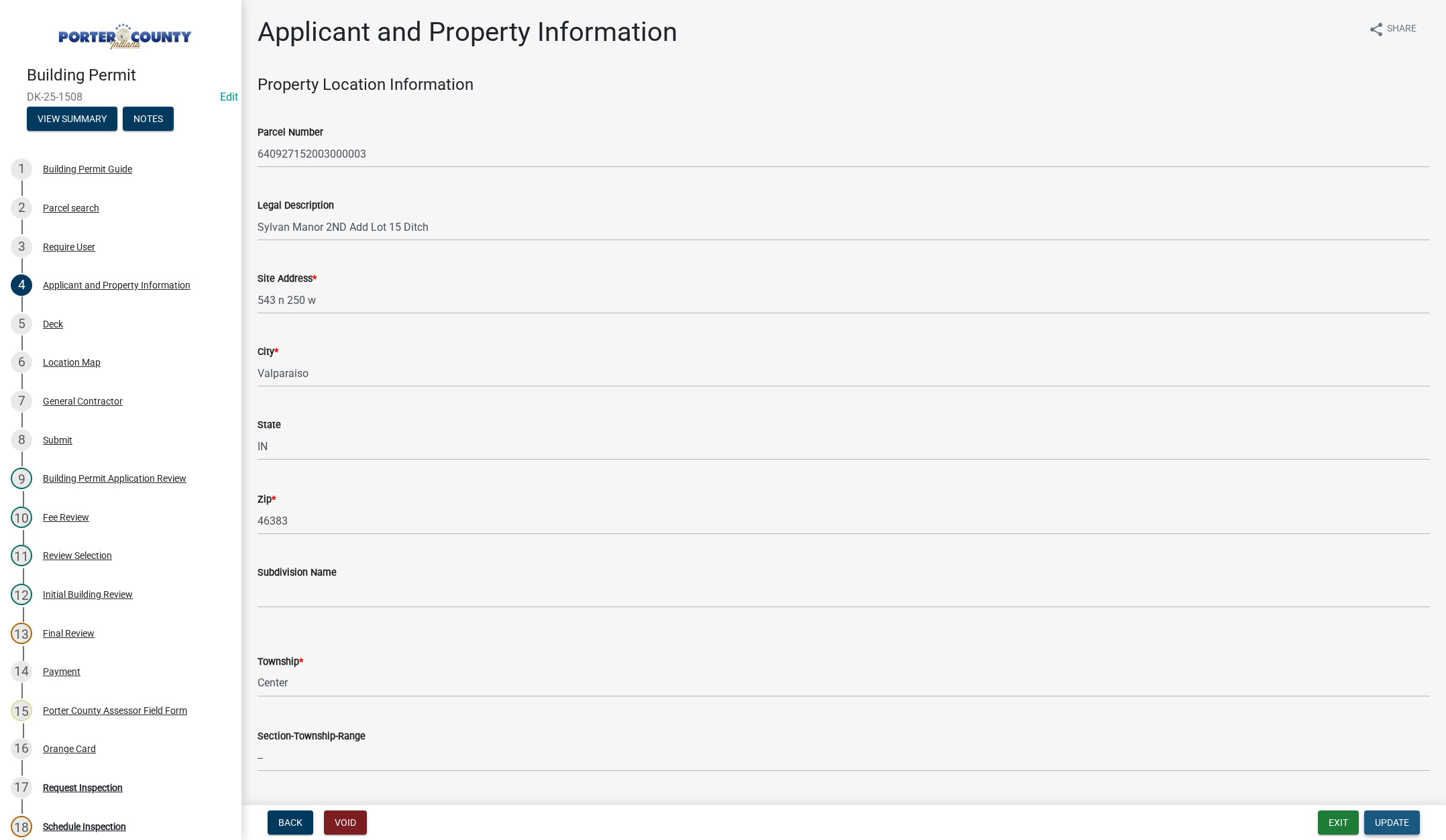
click at [1384, 820] on span "Update" at bounding box center [1392, 822] width 34 height 10
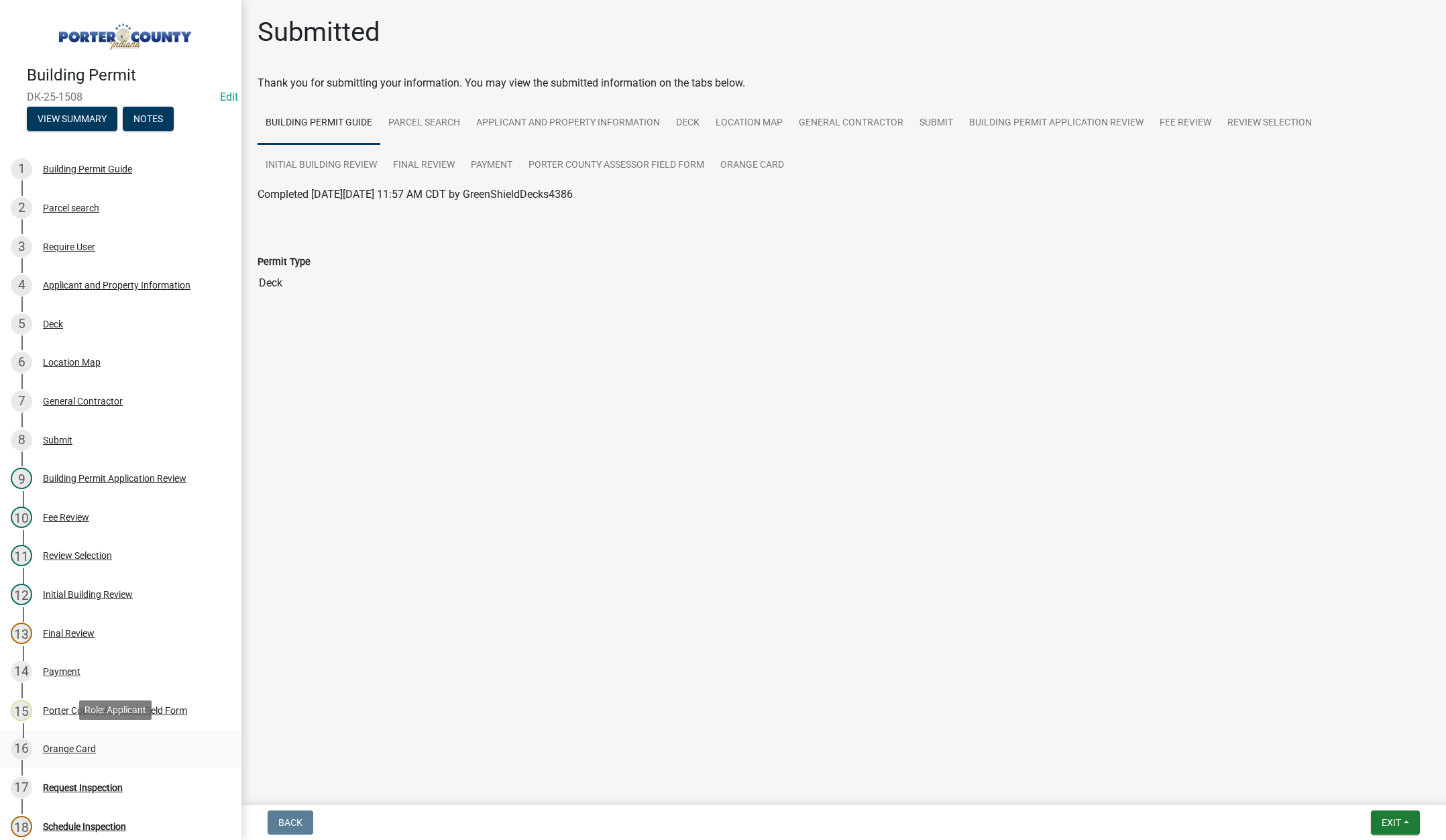
click at [79, 747] on div "Orange Card" at bounding box center [69, 749] width 53 height 10
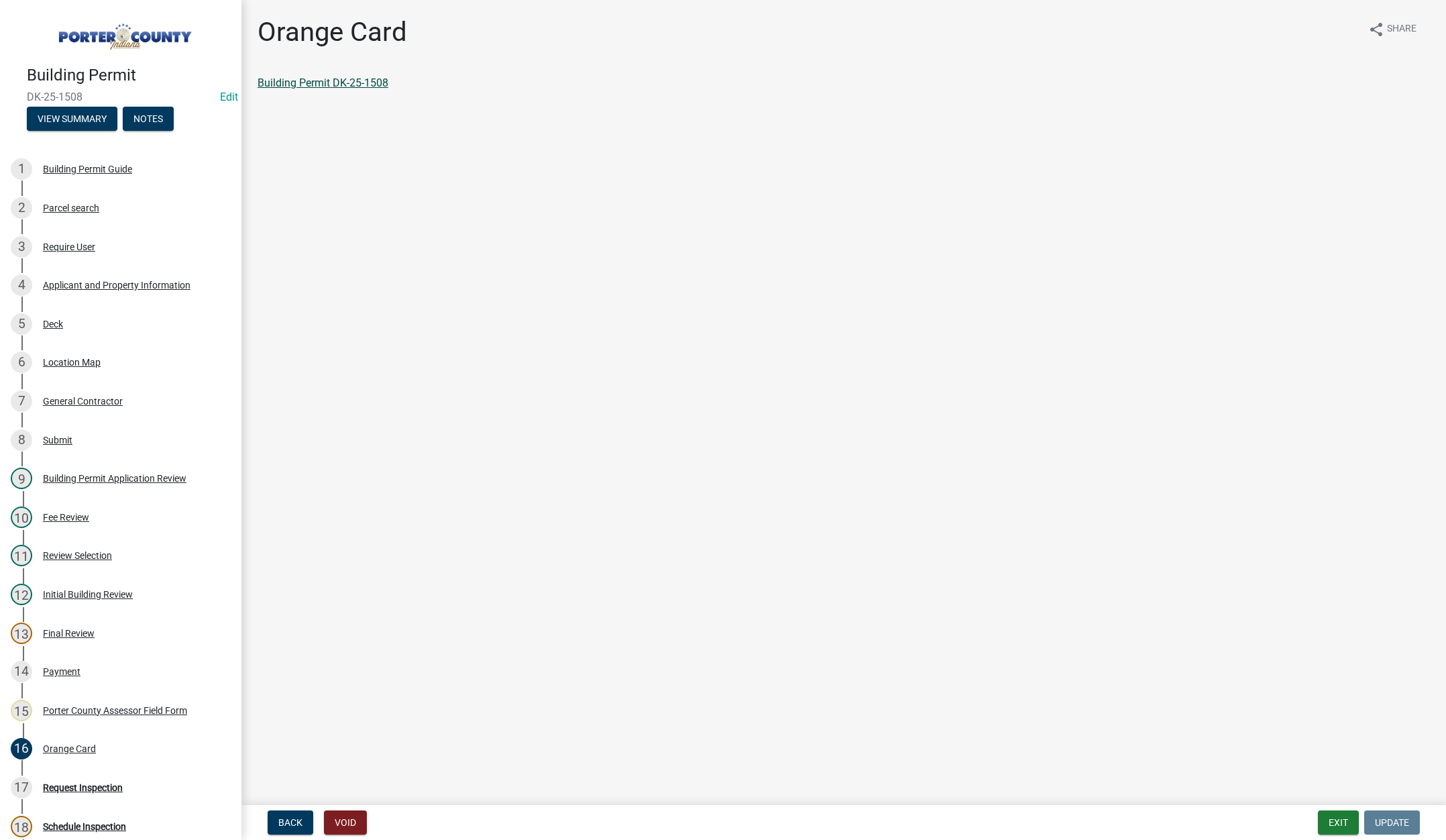
click at [382, 82] on link "Building Permit DK-25-1508" at bounding box center [323, 82] width 131 height 13
click at [1343, 824] on button "Exit" at bounding box center [1338, 822] width 41 height 25
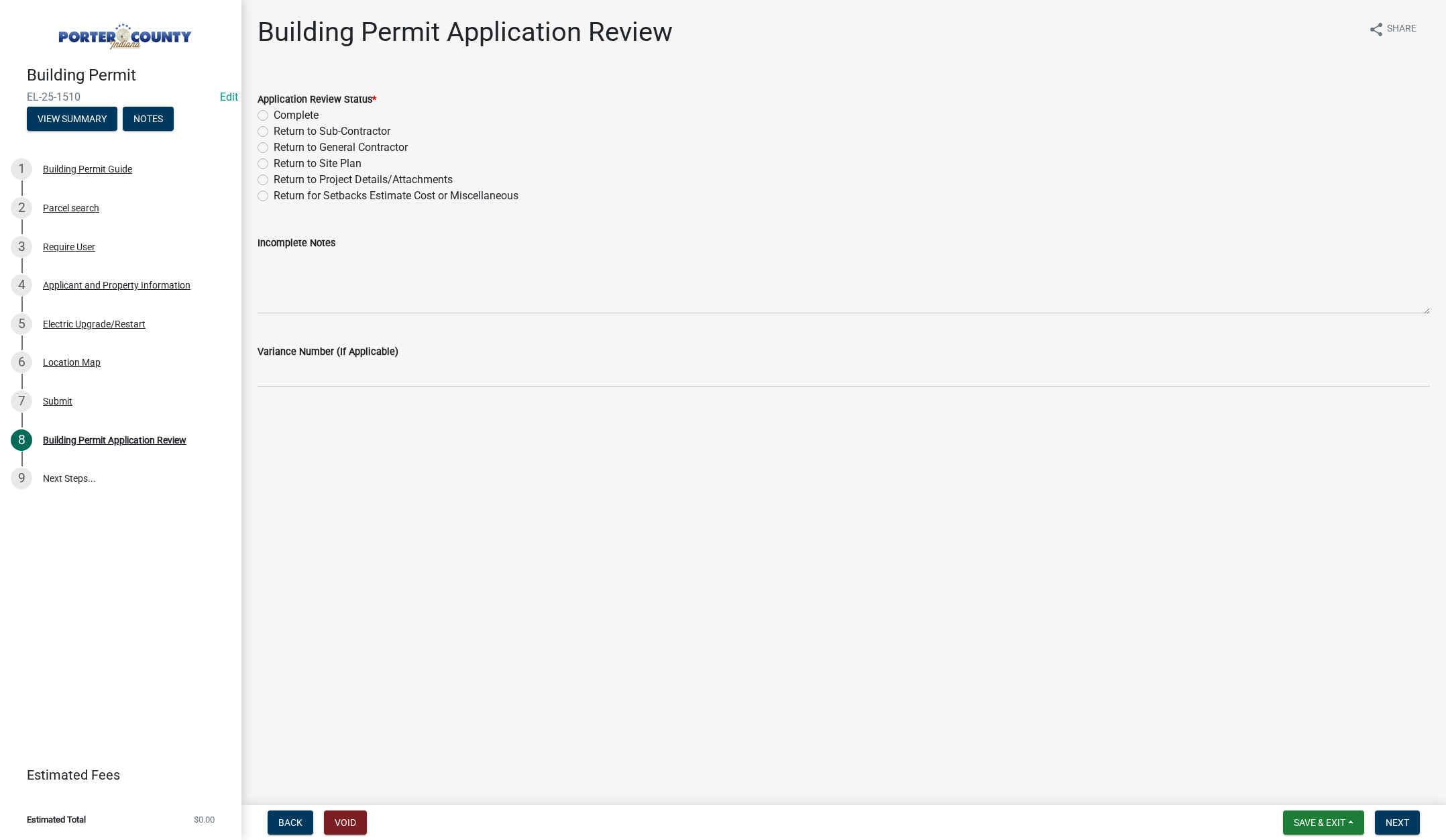
click at [273, 114] on label "Complete" at bounding box center [296, 116] width 45 height 16
click at [273, 114] on input "Complete" at bounding box center [278, 112] width 9 height 9
radio input "true"
click at [1395, 818] on span "Next" at bounding box center [1398, 822] width 24 height 10
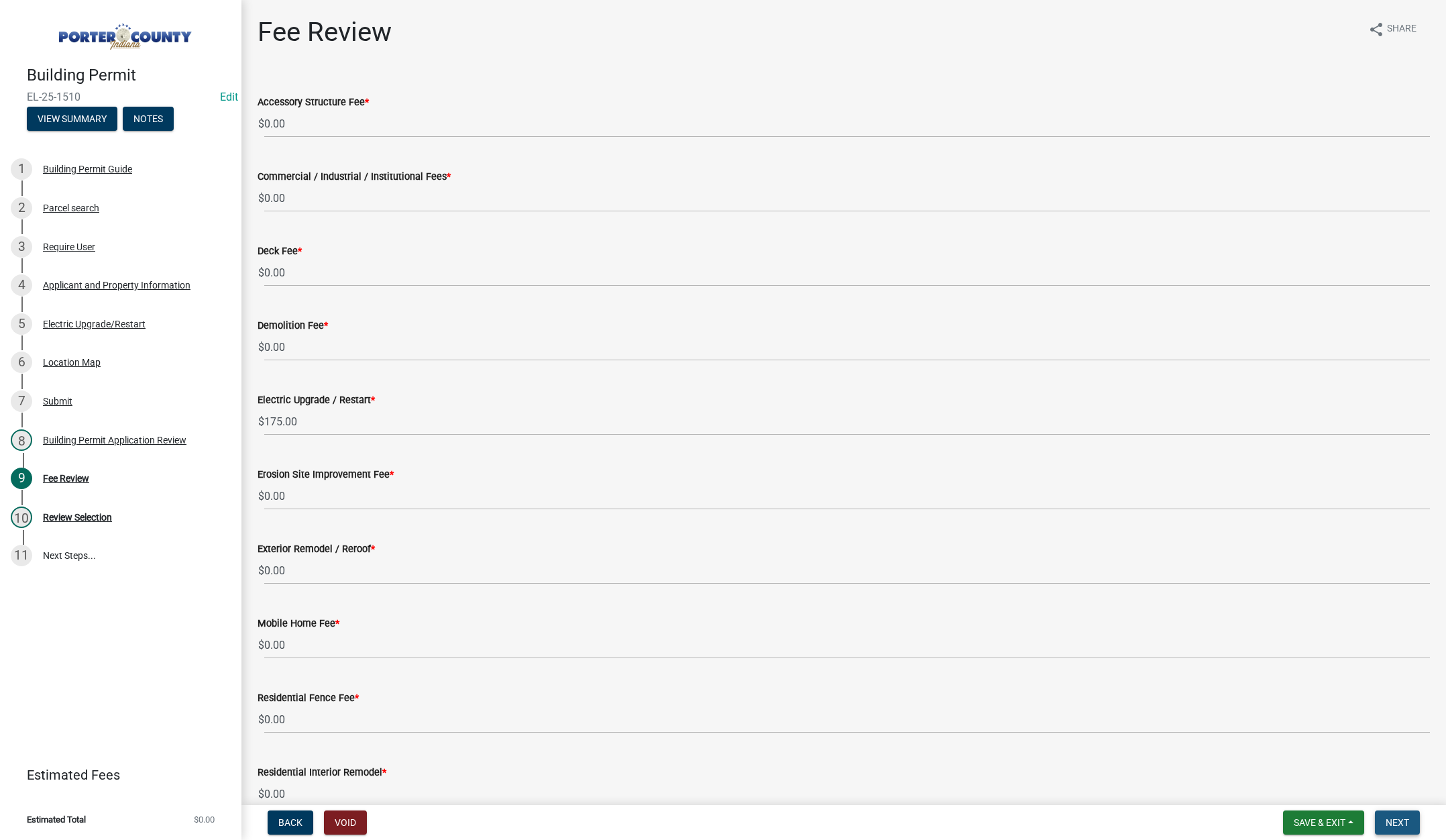
click at [1395, 821] on span "Next" at bounding box center [1398, 822] width 24 height 10
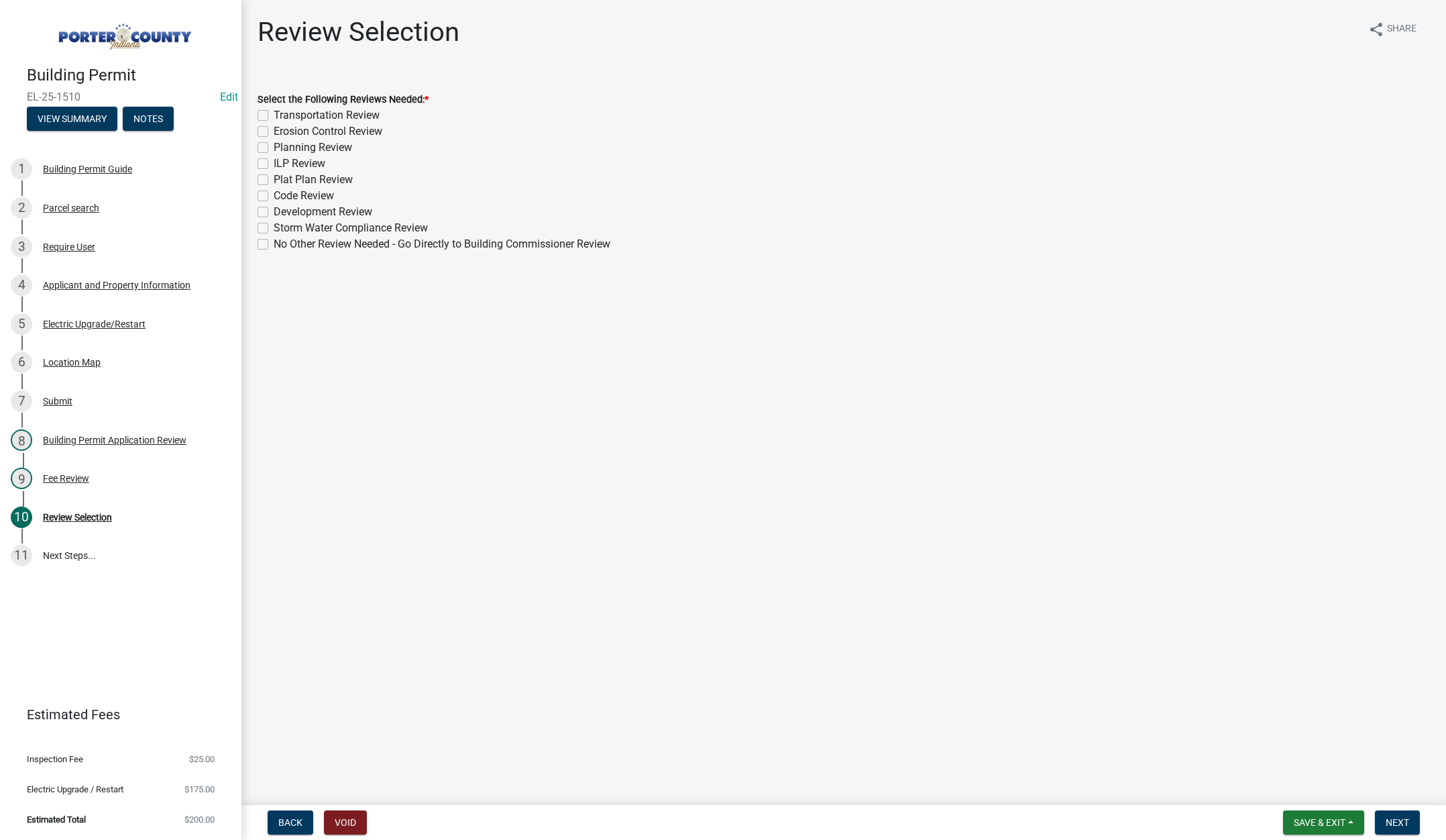
click at [273, 241] on label "No Other Review Needed - Go Directly to Building Commissioner Review" at bounding box center [441, 244] width 336 height 16
click at [273, 241] on input "No Other Review Needed - Go Directly to Building Commissioner Review" at bounding box center [278, 241] width 9 height 9
checkbox input "true"
checkbox input "false"
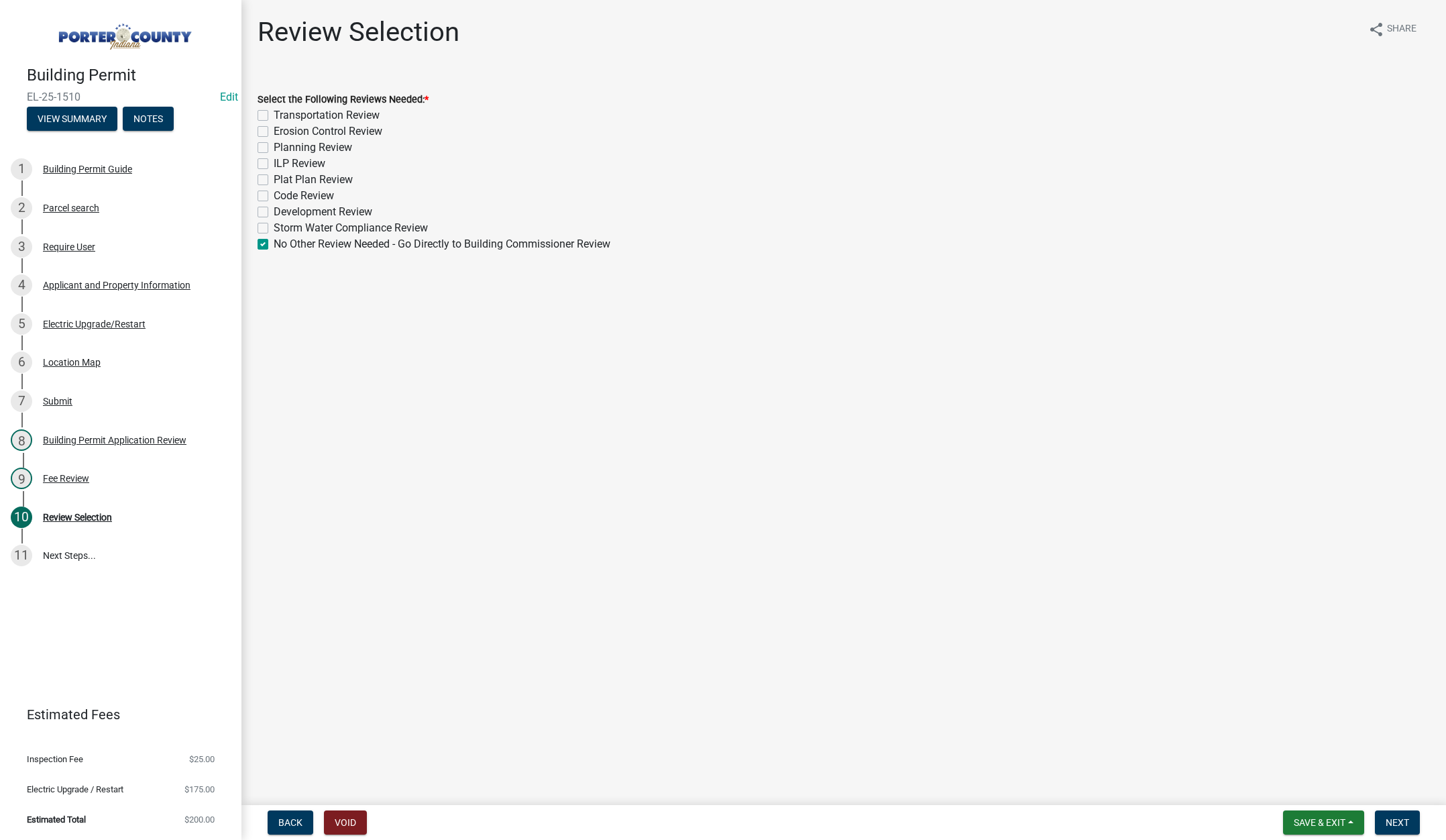
checkbox input "false"
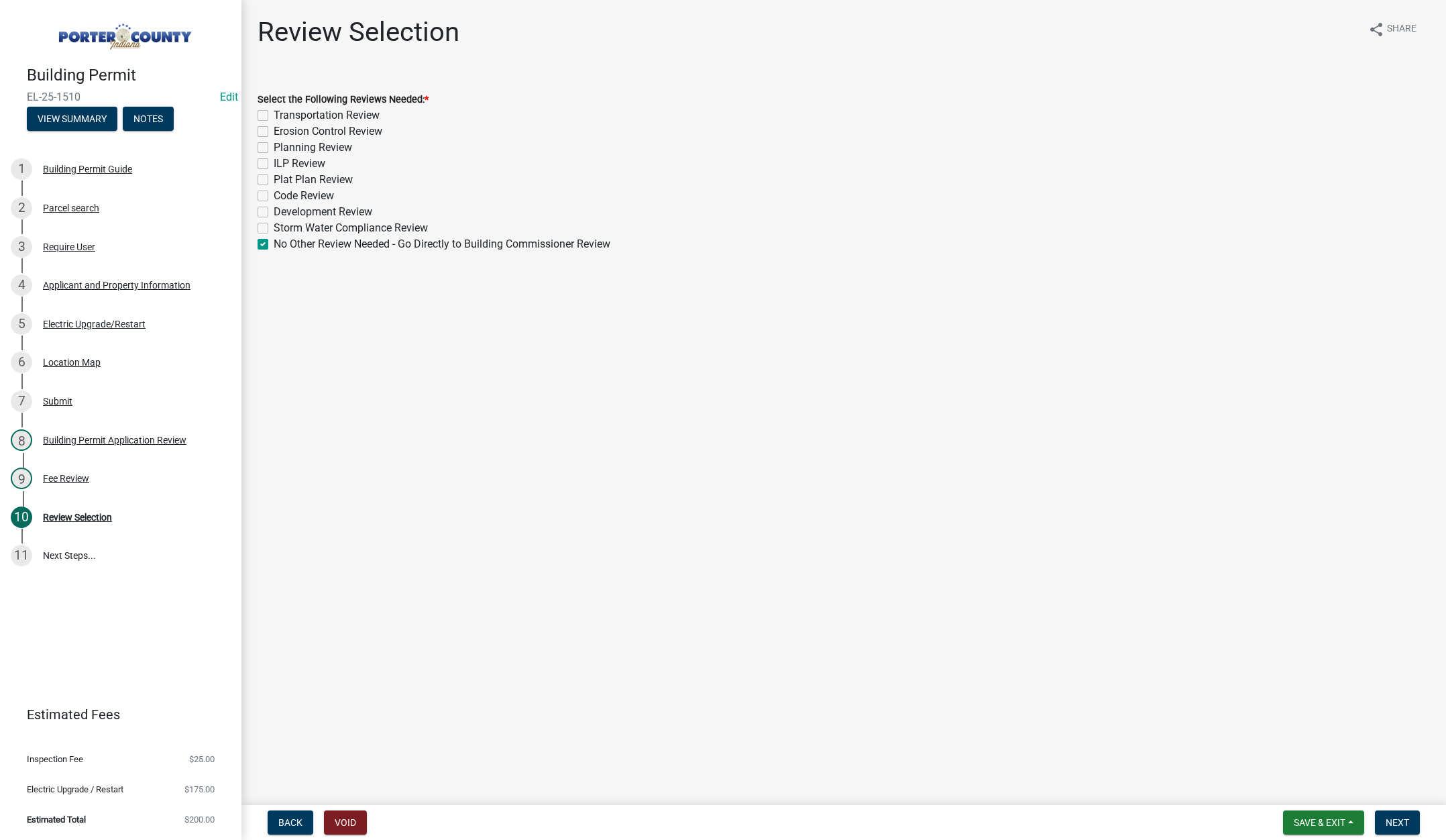
checkbox input "false"
checkbox input "true"
click at [1389, 817] on span "Next" at bounding box center [1398, 822] width 24 height 10
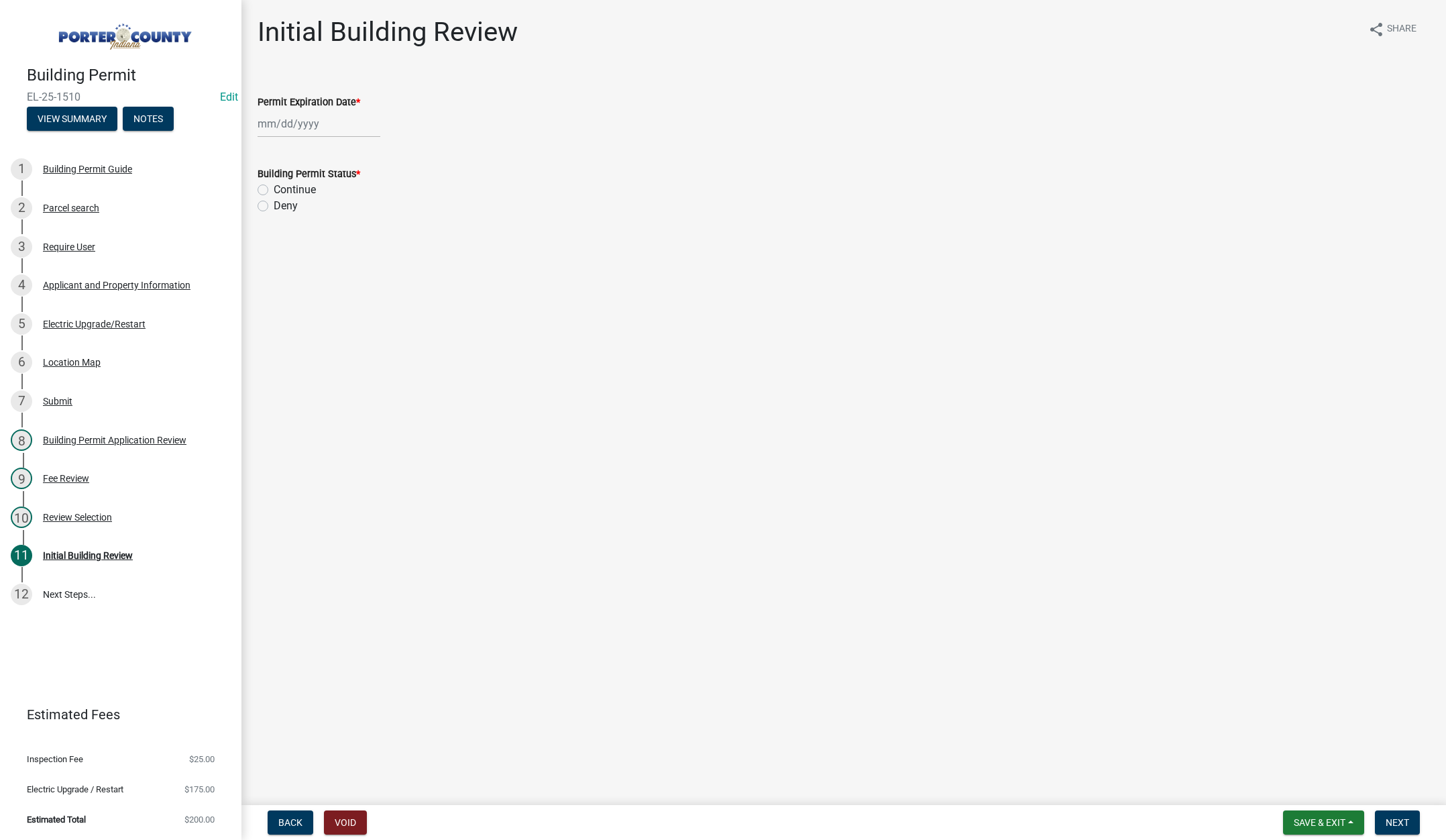
click at [333, 123] on div at bounding box center [319, 123] width 123 height 27
select select "8"
click at [370, 154] on select "1525 1526 1527 1528 1529 1530 1531 1532 1533 1534 1535 1536 1537 1538 1539 1540…" at bounding box center [362, 152] width 48 height 20
select select "2026"
click at [339, 142] on select "1525 1526 1527 1528 1529 1530 1531 1532 1533 1534 1535 1536 1537 1538 1539 1540…" at bounding box center [362, 152] width 48 height 20
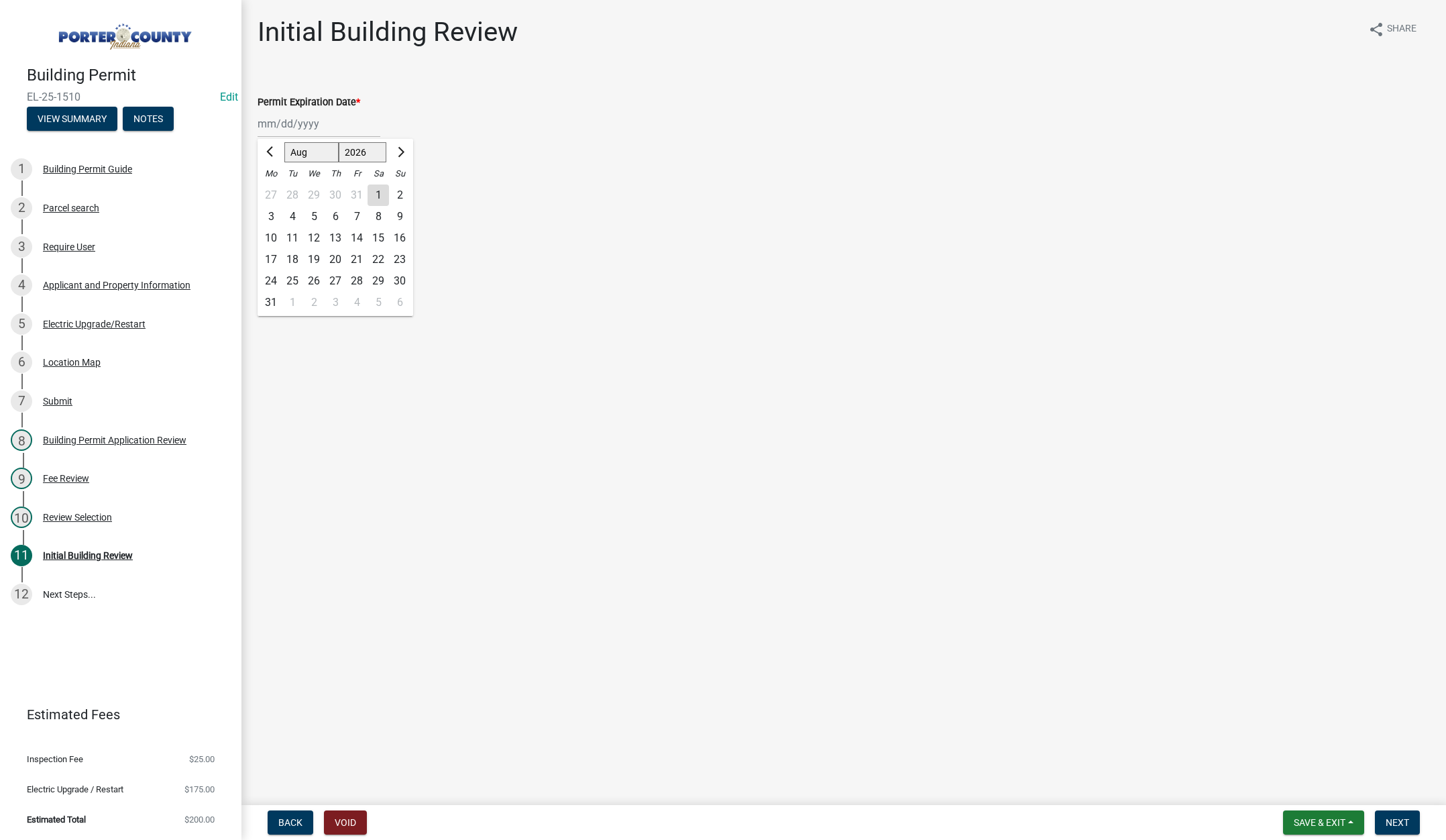
click at [359, 235] on div "14" at bounding box center [356, 238] width 22 height 22
type input "[DATE]"
click at [273, 185] on label "Continue" at bounding box center [294, 190] width 42 height 16
click at [273, 185] on input "Continue" at bounding box center [278, 186] width 9 height 9
radio input "true"
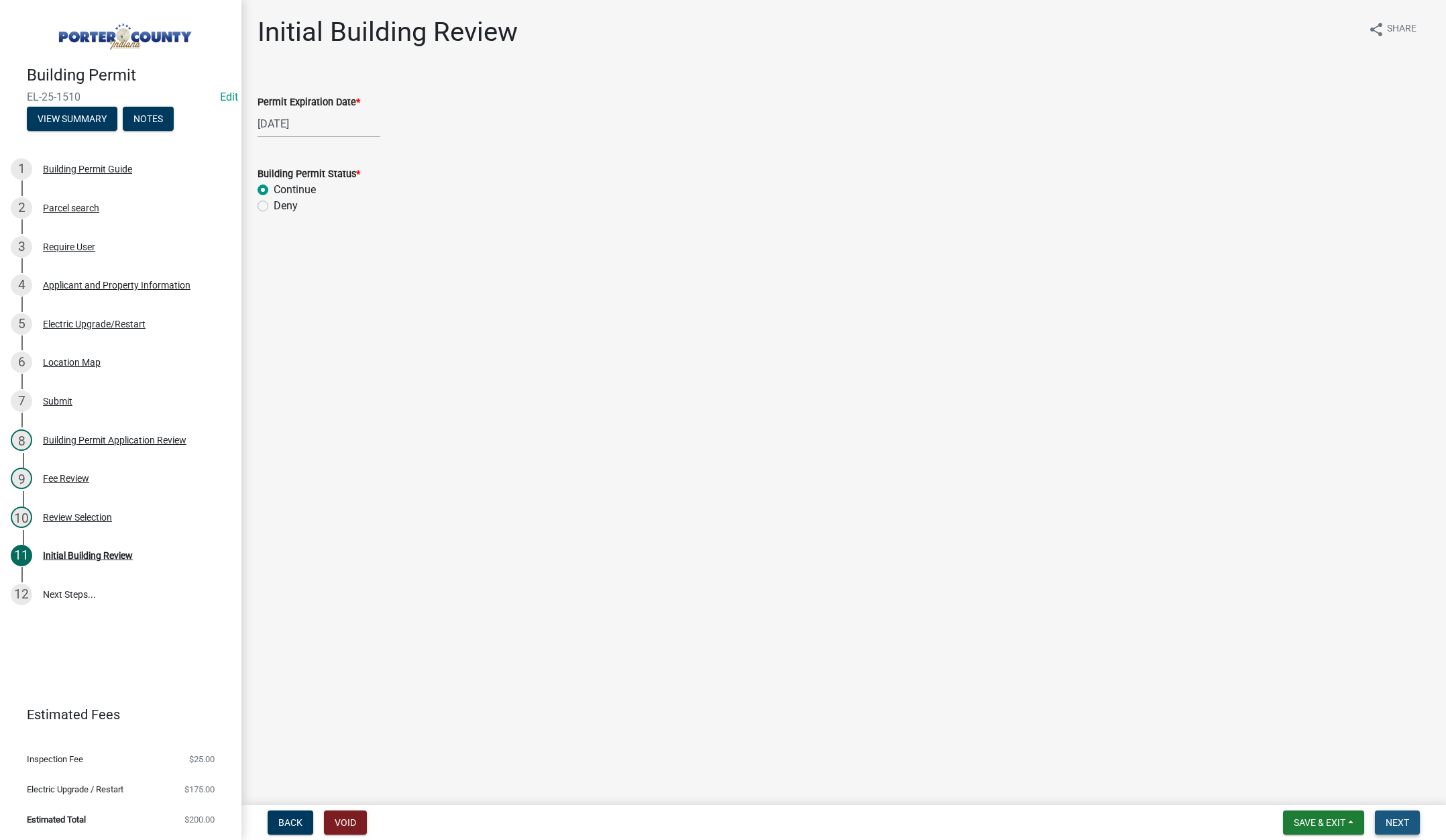
click at [1389, 818] on span "Next" at bounding box center [1398, 822] width 24 height 10
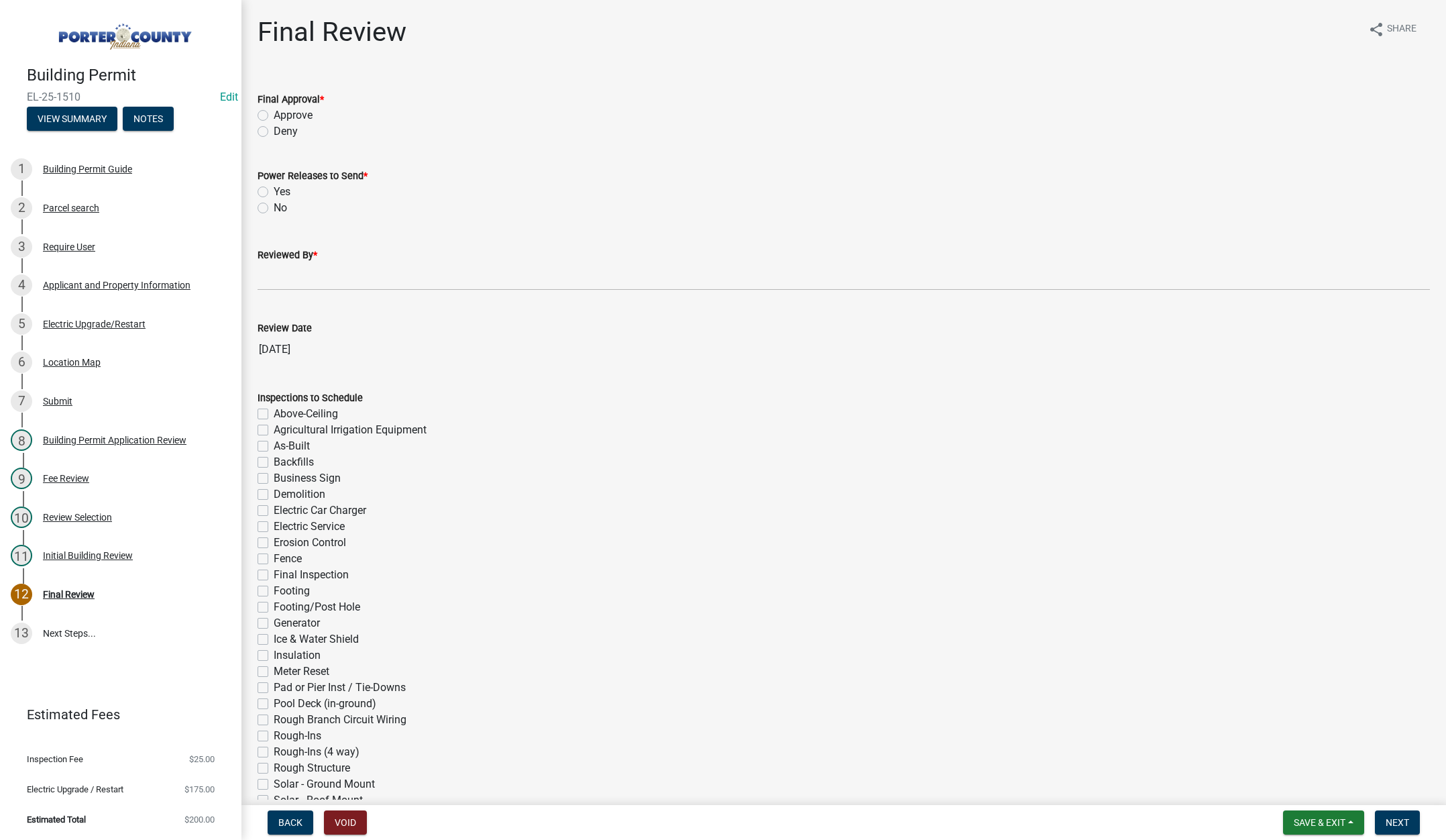
click at [273, 114] on label "Approve" at bounding box center [293, 116] width 39 height 16
click at [273, 114] on input "Approve" at bounding box center [278, 112] width 9 height 9
radio input "true"
click at [273, 194] on label "Yes" at bounding box center [281, 192] width 17 height 16
click at [273, 192] on input "Yes" at bounding box center [278, 188] width 9 height 9
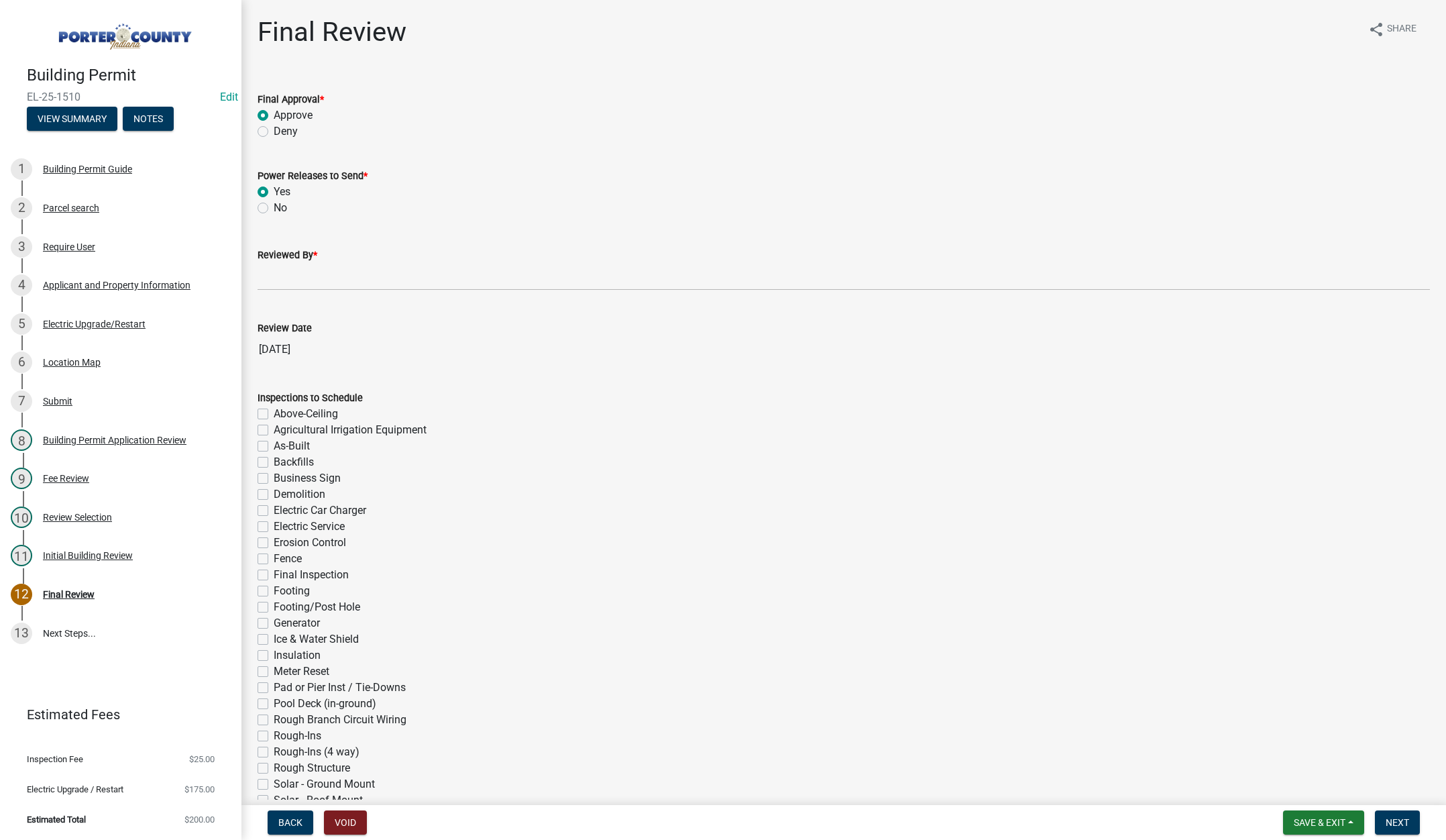
radio input "true"
click at [266, 277] on input "Reviewed By *" at bounding box center [844, 276] width 1173 height 27
type input "[PERSON_NAME]"
click at [1393, 823] on span "Next" at bounding box center [1398, 822] width 24 height 10
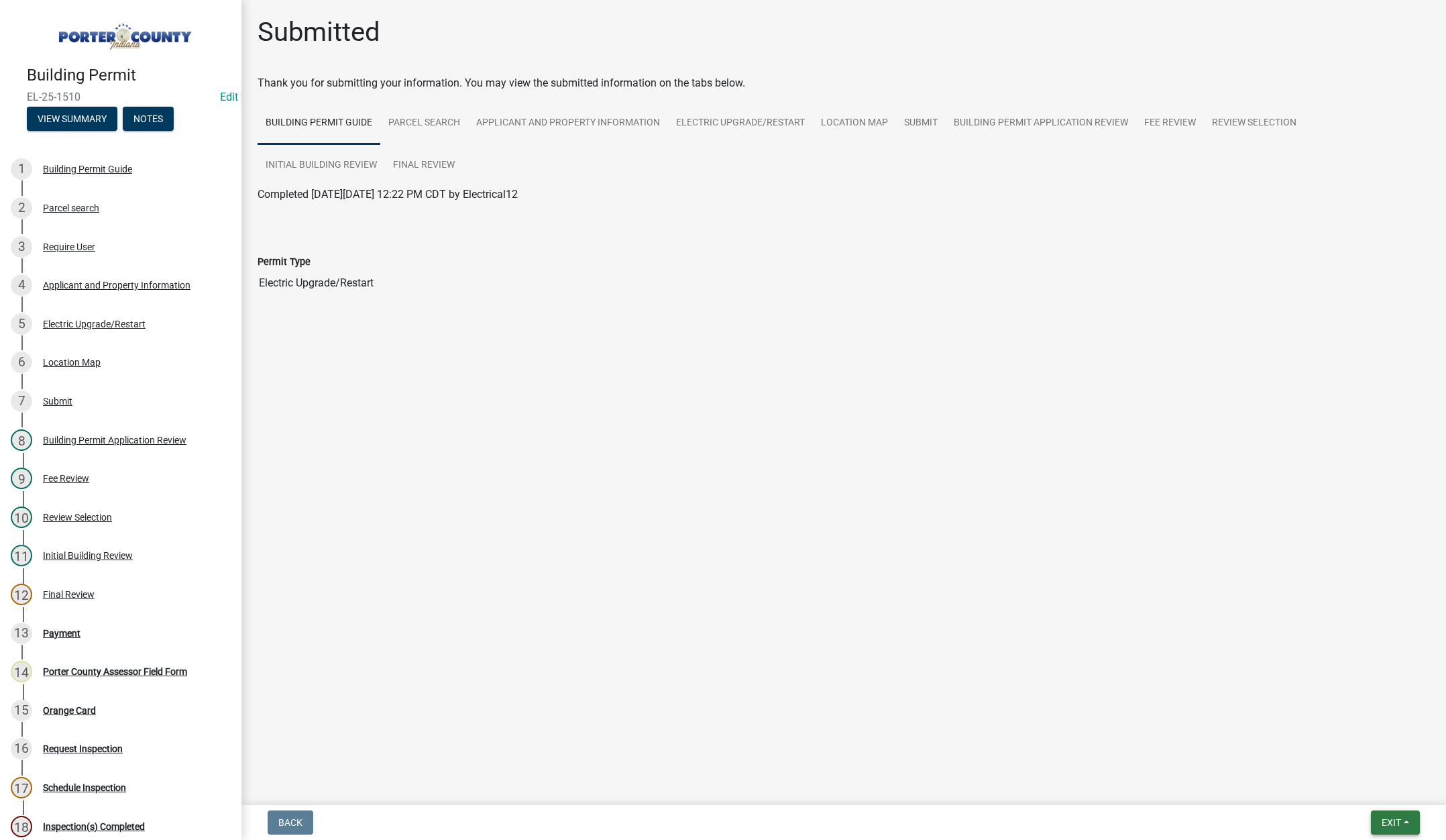
click at [1385, 815] on button "Exit" at bounding box center [1395, 822] width 49 height 25
click at [1385, 790] on button "Save & Exit" at bounding box center [1366, 787] width 108 height 32
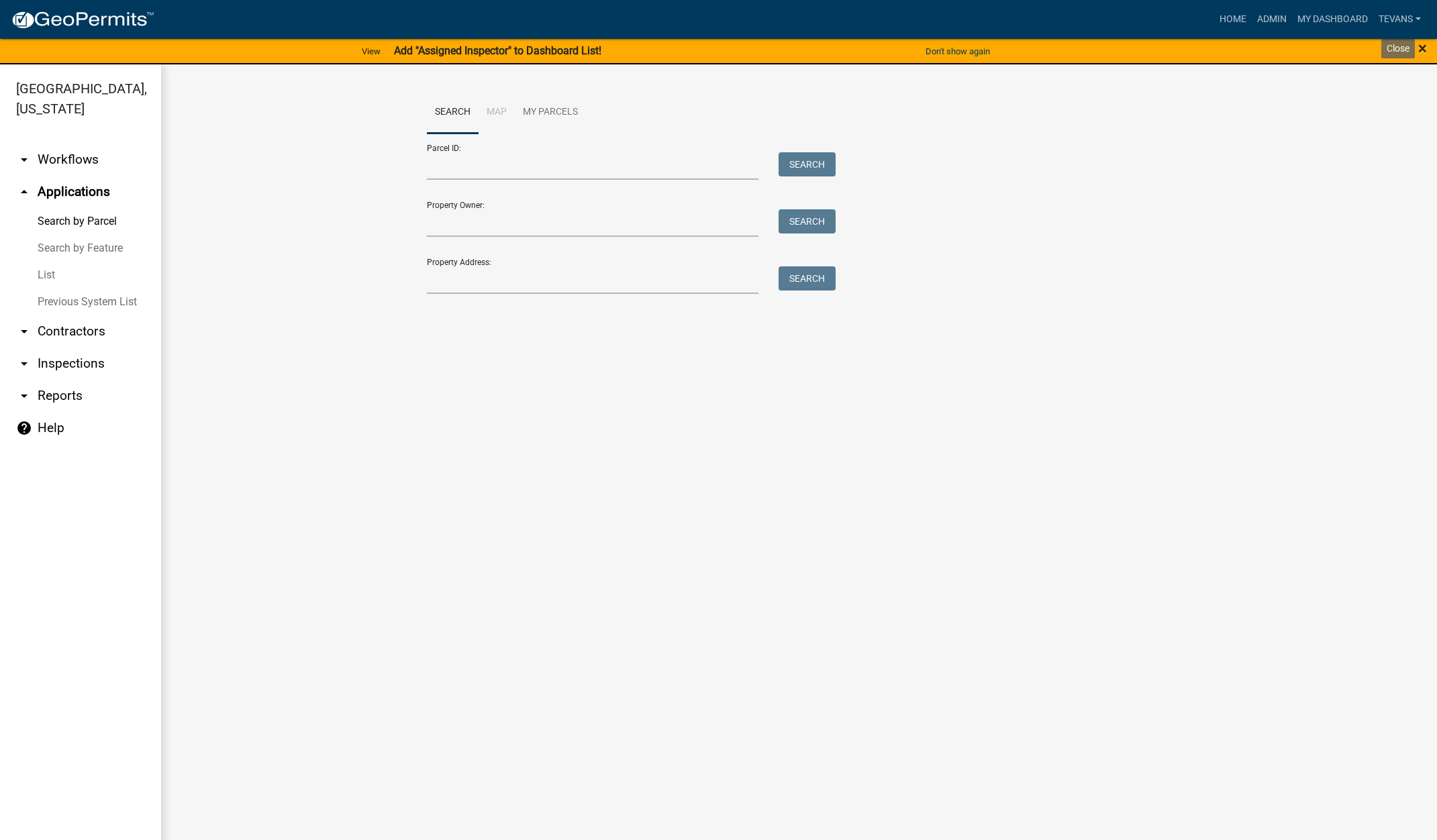
click at [1424, 45] on span "×" at bounding box center [1422, 48] width 9 height 19
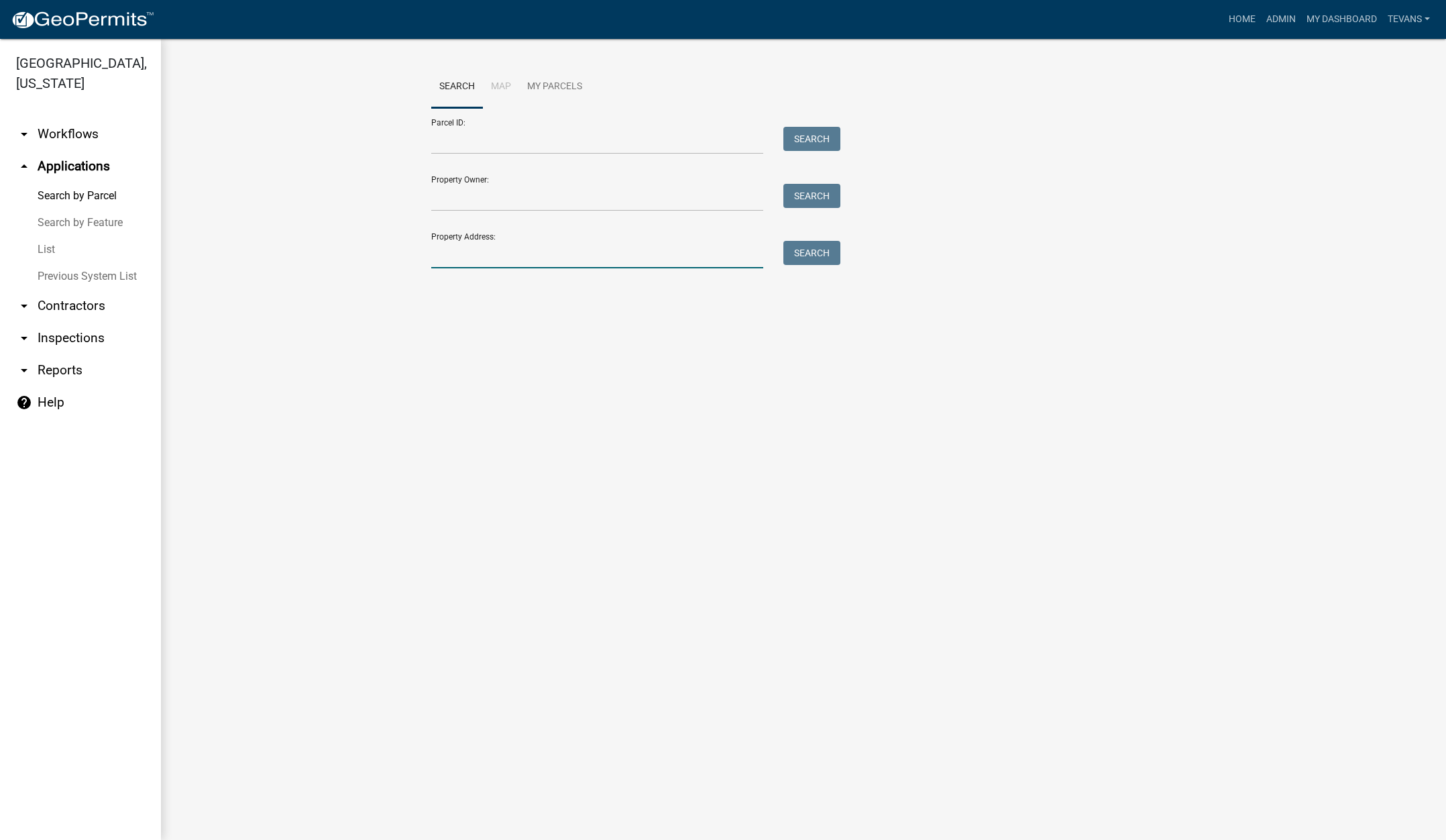
click at [502, 258] on input "Property Address:" at bounding box center [597, 254] width 332 height 27
type input "622 w us hwy 30"
click at [815, 248] on button "Search" at bounding box center [812, 253] width 57 height 25
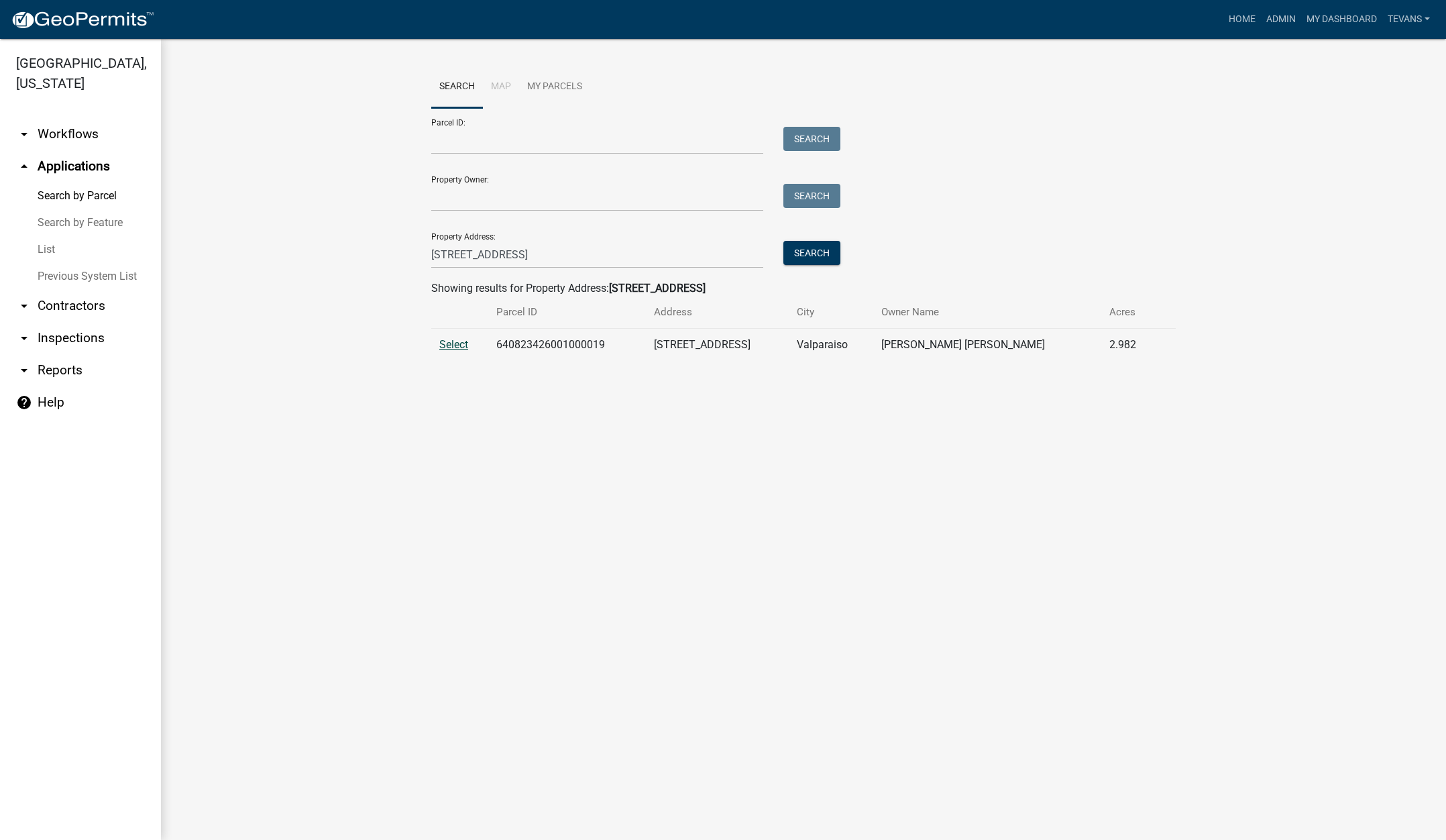
click at [459, 345] on span "Select" at bounding box center [454, 344] width 29 height 13
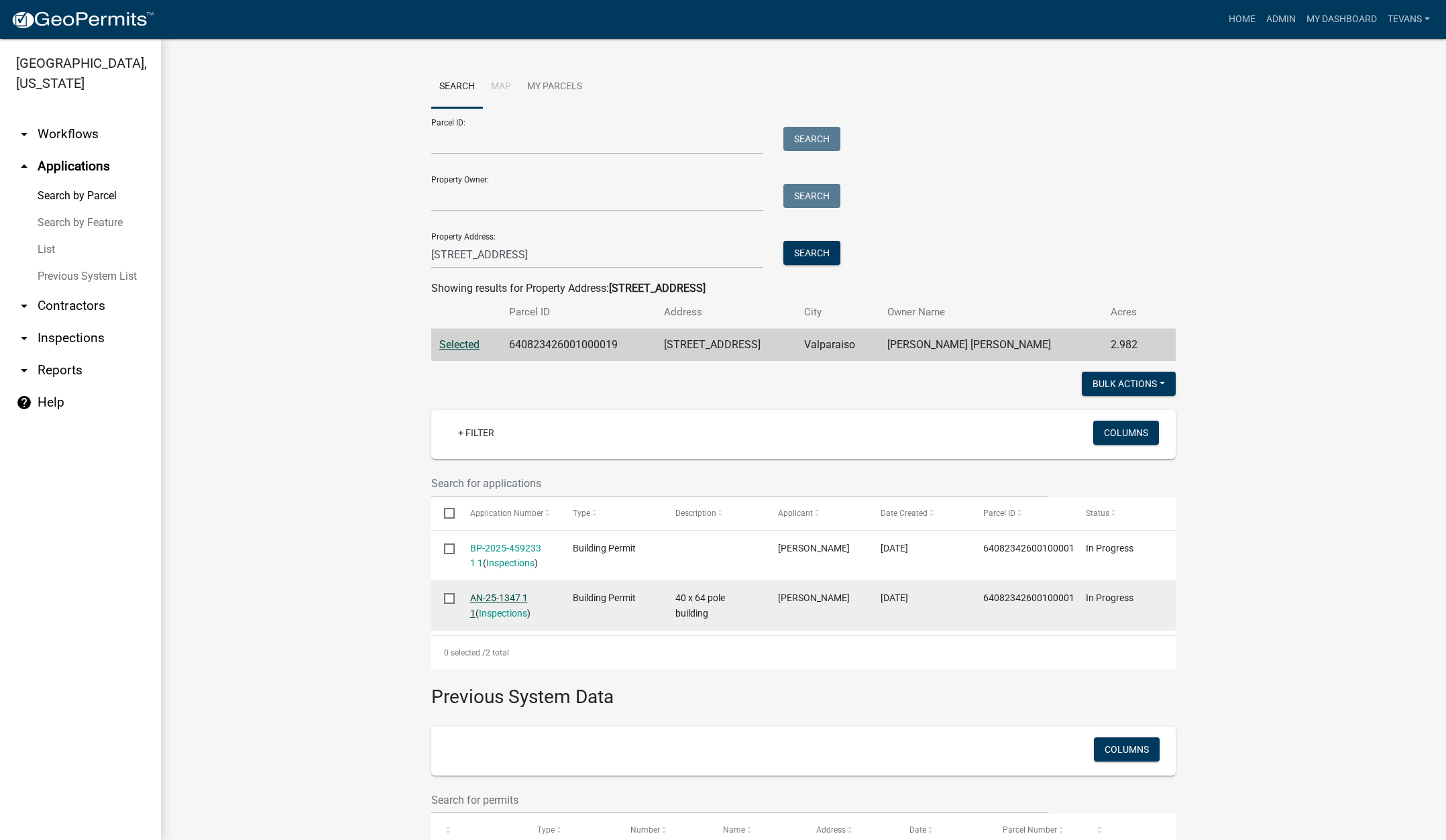
click at [489, 596] on link "AN-25-1347 1 1" at bounding box center [499, 605] width 58 height 26
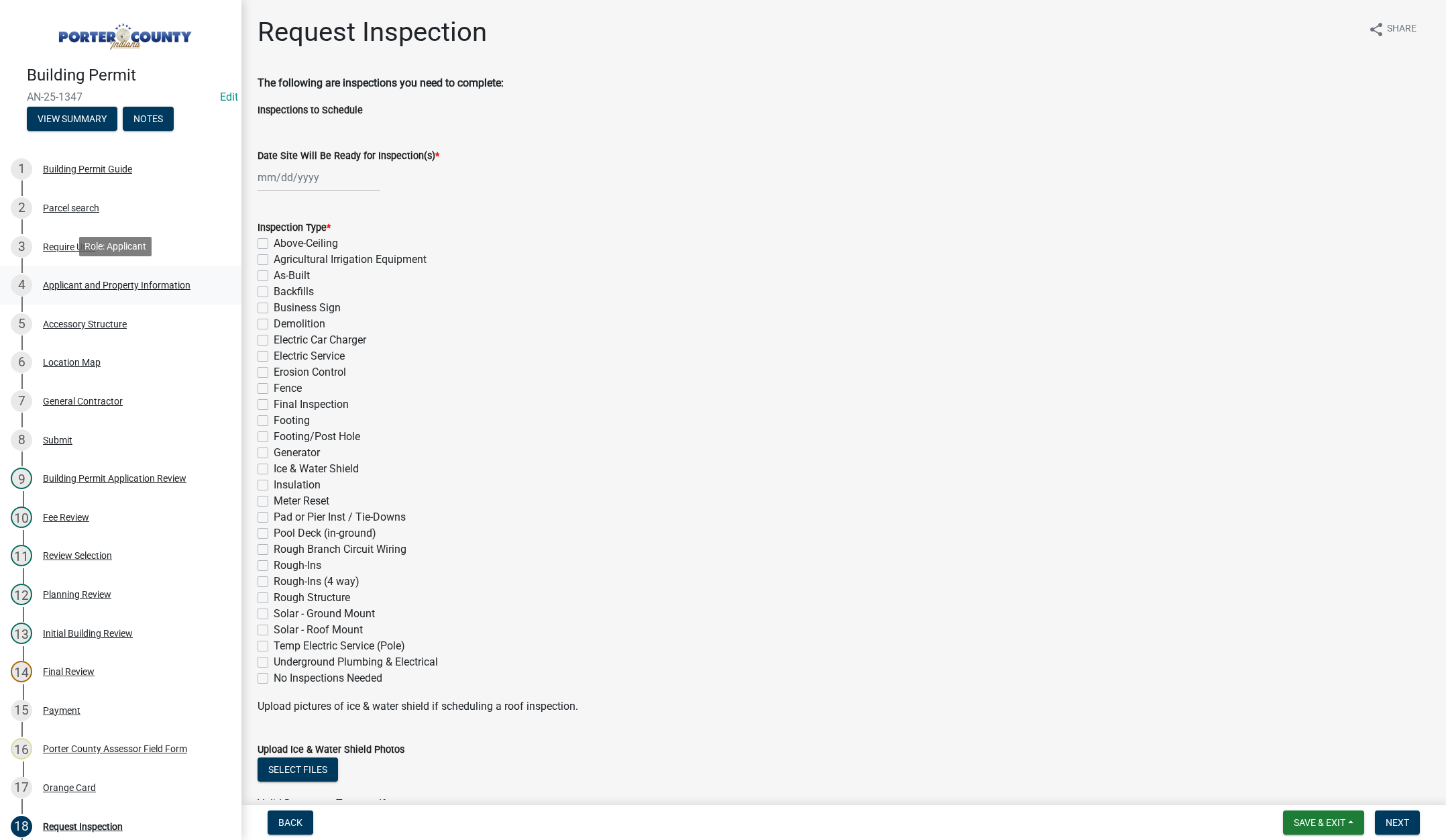
click at [87, 282] on div "Applicant and Property Information" at bounding box center [117, 285] width 148 height 10
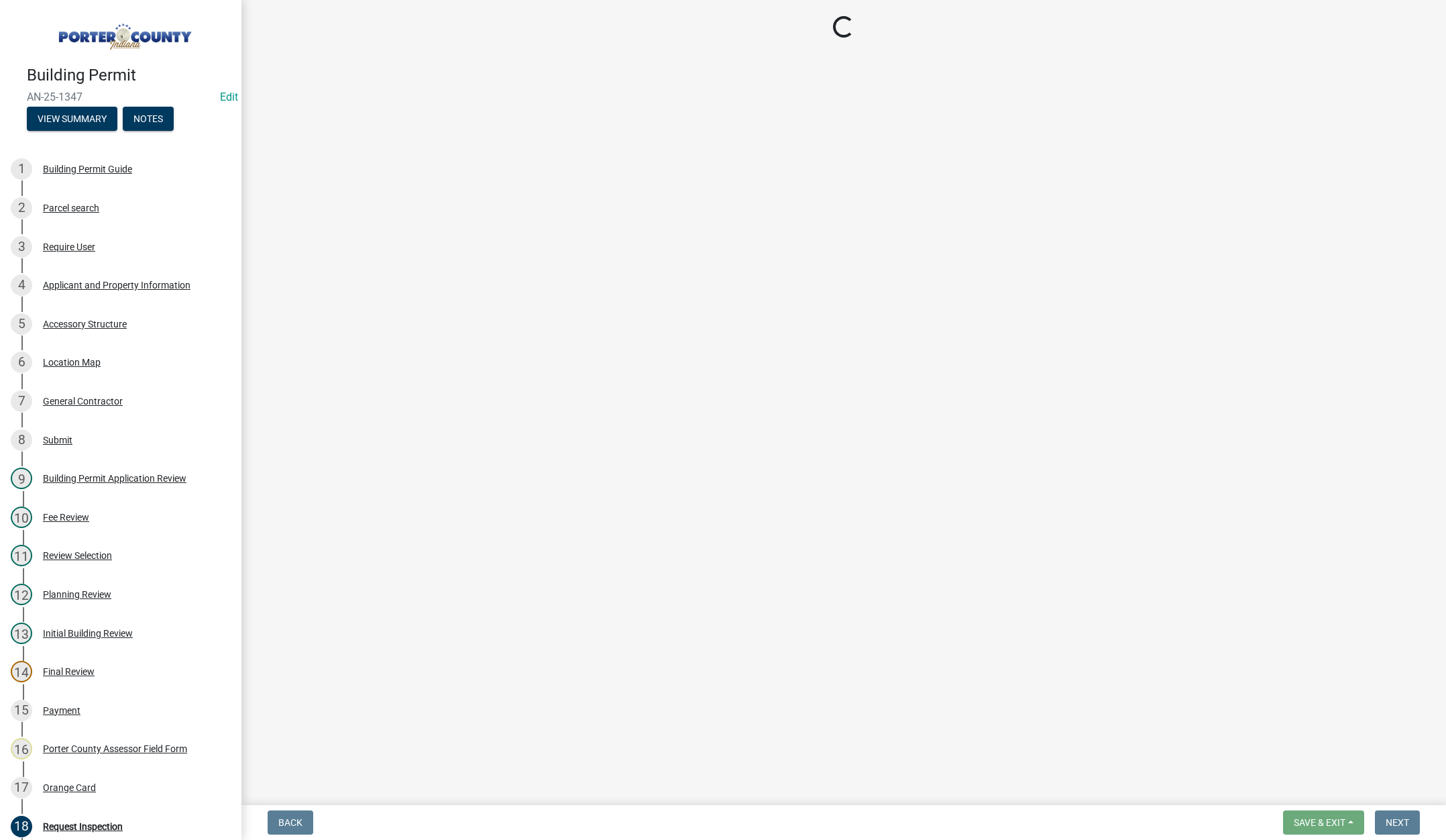
select select "4e6cbcac-7d48-4f78-b019-902ed53214cd"
select select "ea6751d4-6bf7-4a16-89ee-f7801ab82aa1"
select select "92efe679-05f4-414a-9426-51627fba5de6"
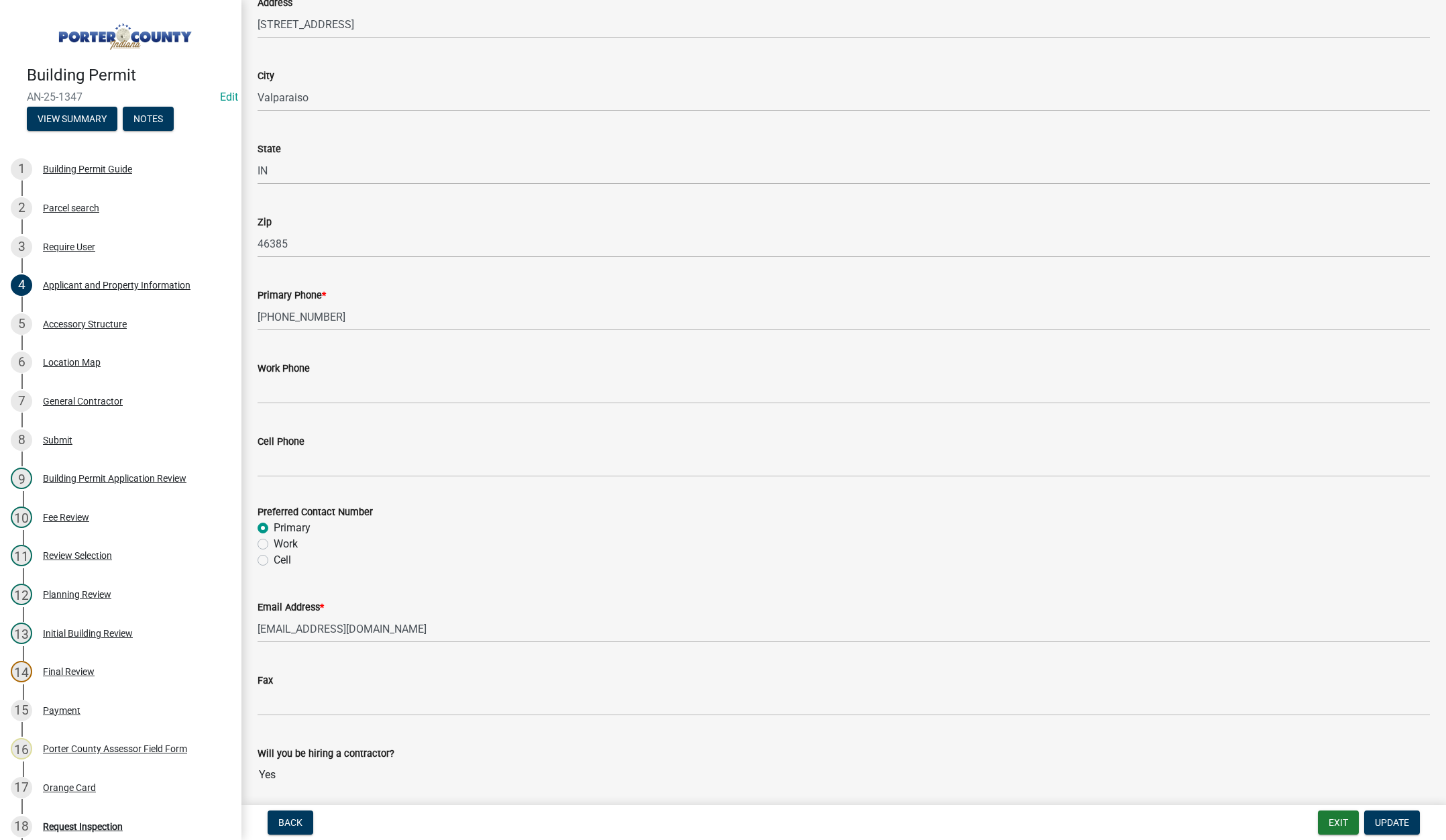
scroll to position [1645, 0]
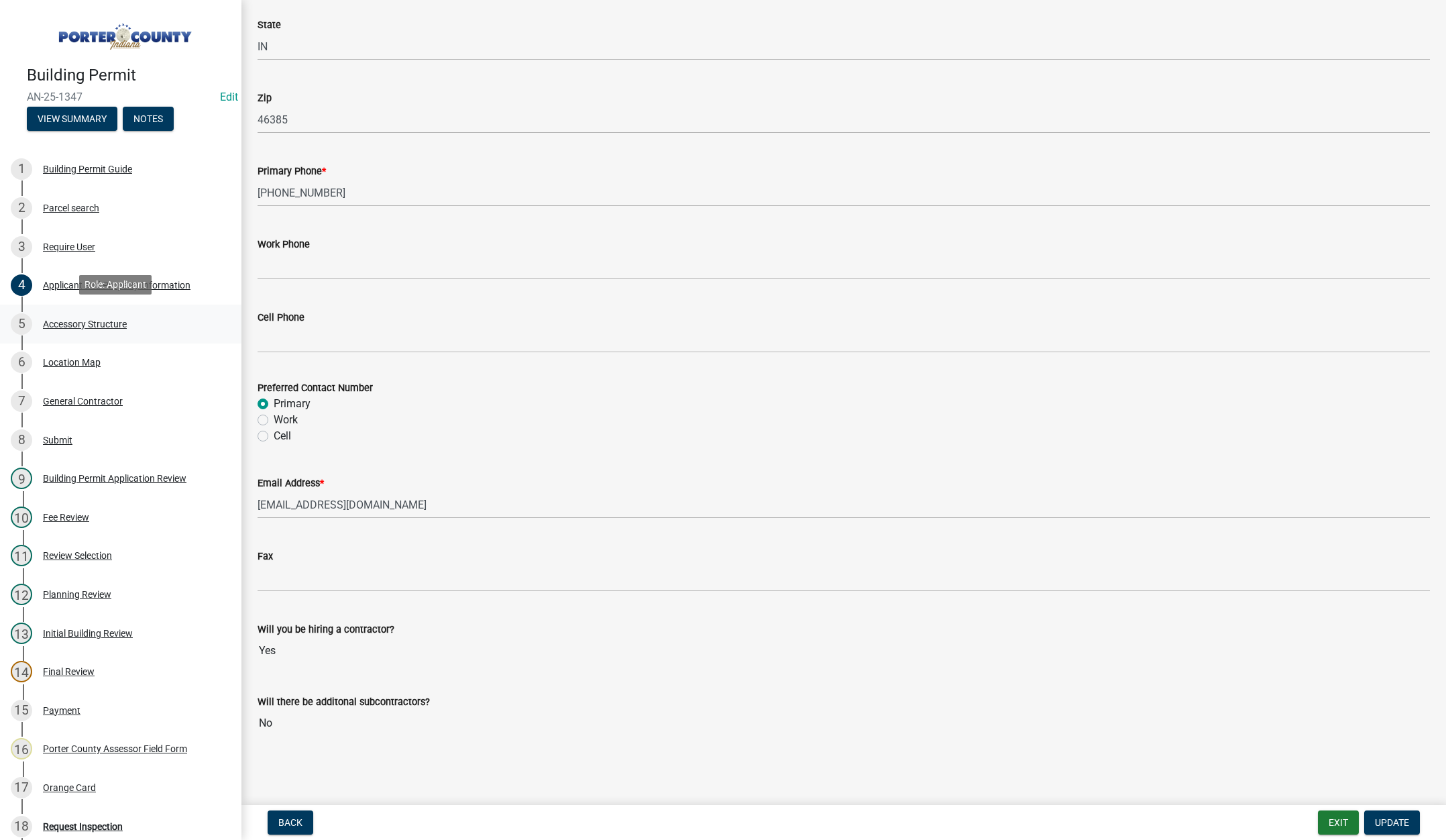
click at [75, 319] on div "Accessory Structure" at bounding box center [85, 324] width 84 height 10
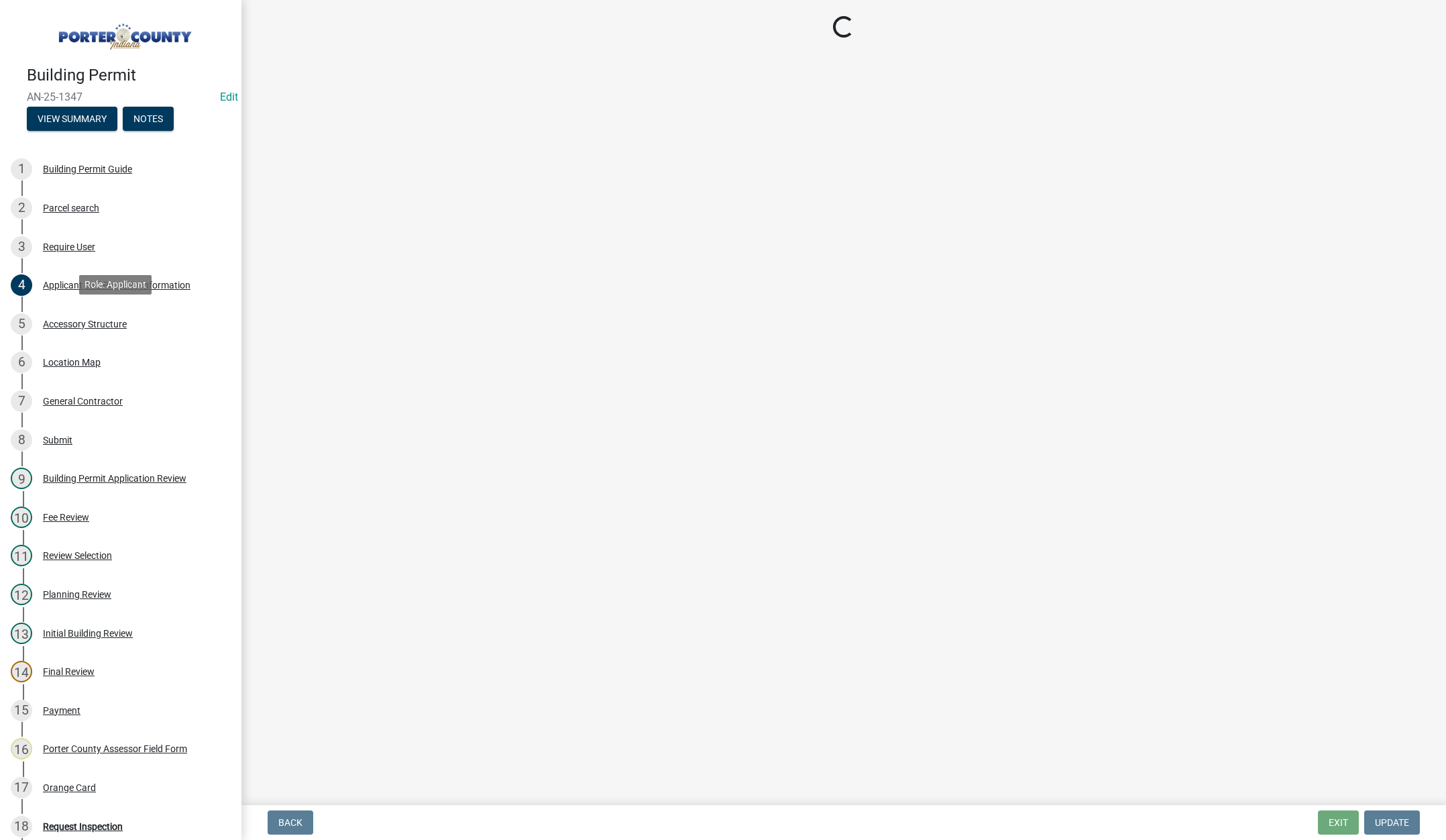
scroll to position [0, 0]
select select "de31ad38-eab4-417a-a8ac-eccf8406b967"
select select "968dc824-c675-4889-9261-eecf15873776"
select select "3cff20c0-3f0c-46d5-8ea1-4d56f0396f42"
select select "d63a0ebc-b44d-481d-ab70-ec75eba29316"
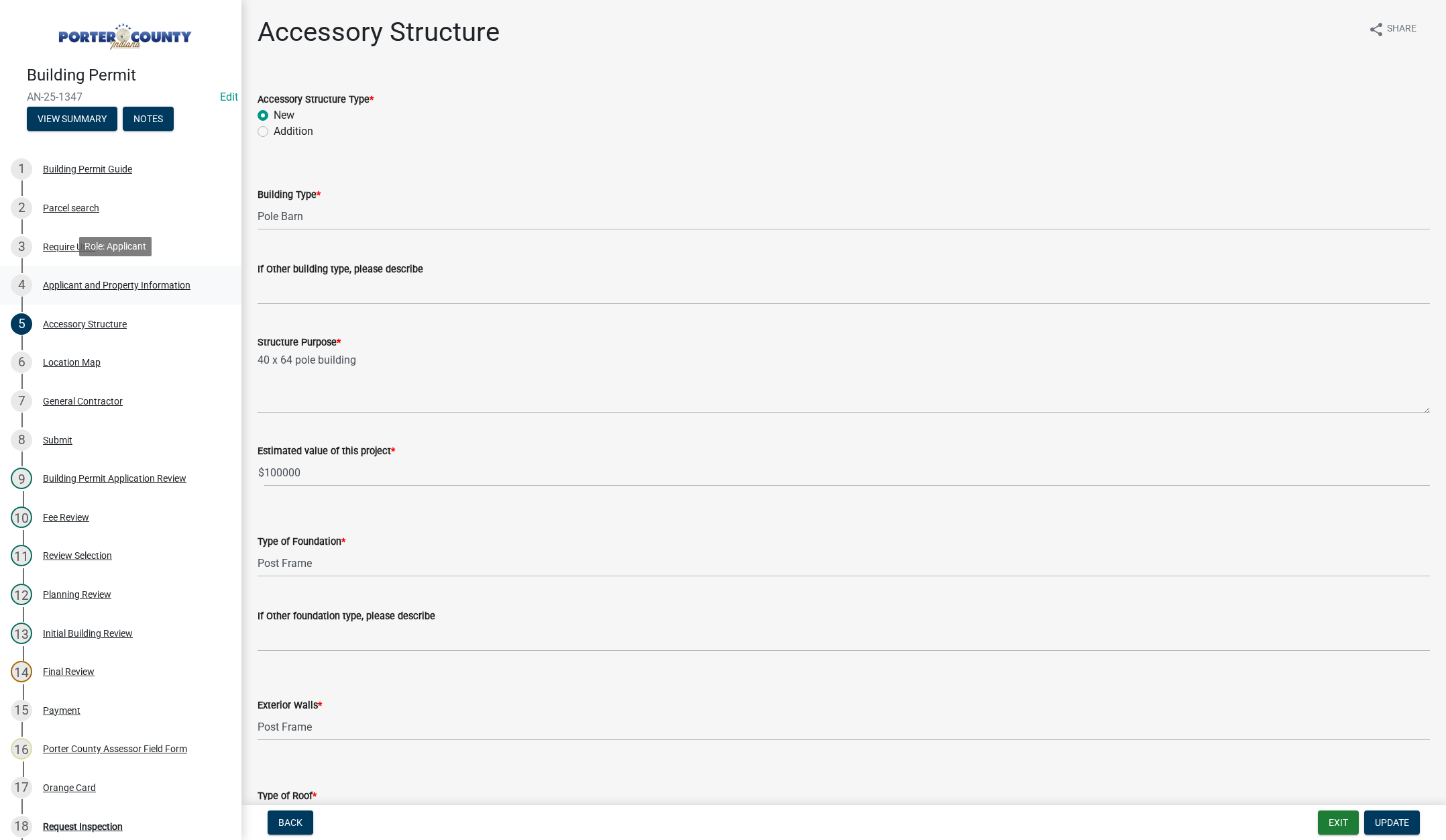
click at [88, 281] on div "Applicant and Property Information" at bounding box center [117, 285] width 148 height 10
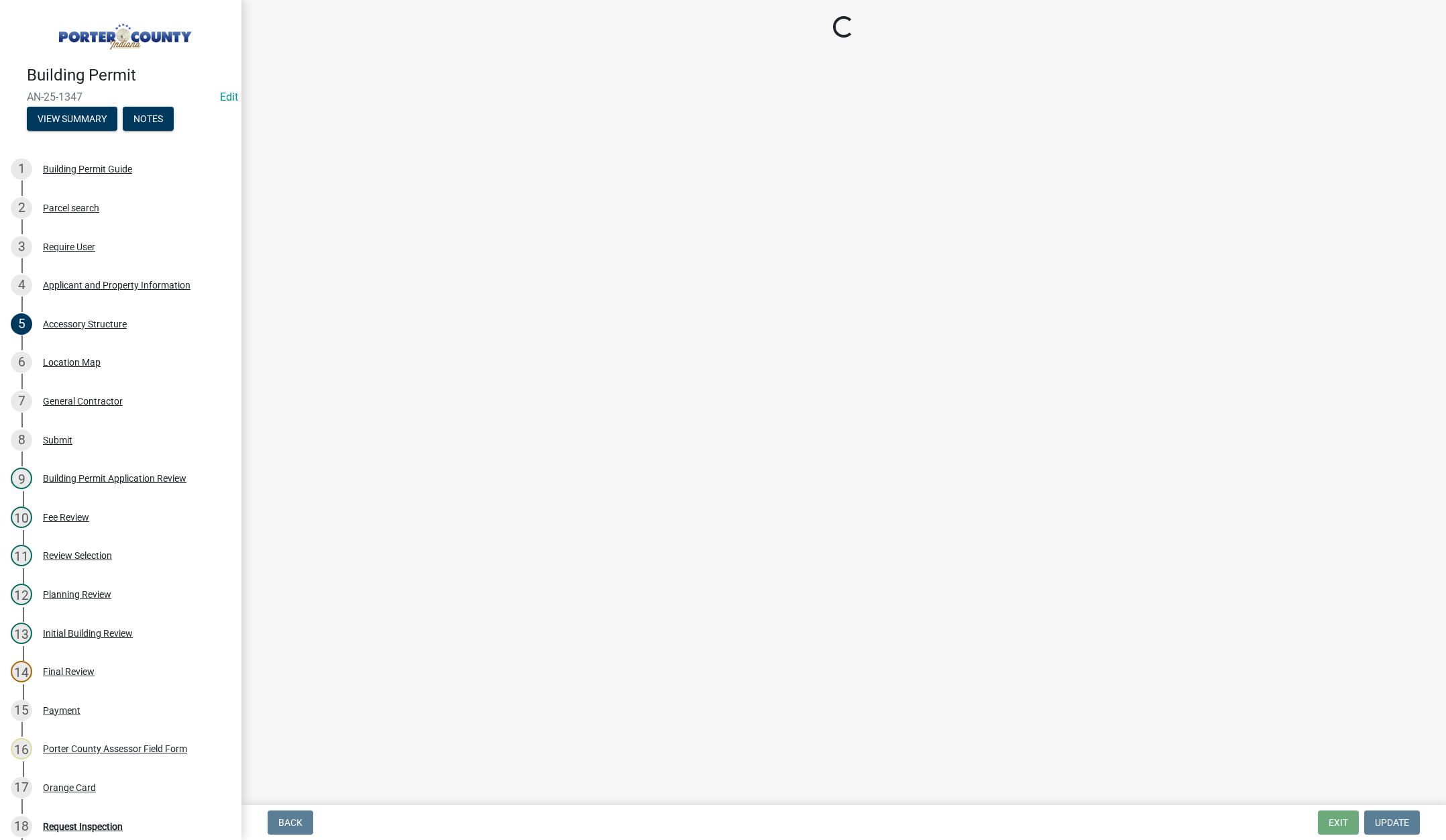
select select "4e6cbcac-7d48-4f78-b019-902ed53214cd"
select select "ea6751d4-6bf7-4a16-89ee-f7801ab82aa1"
select select "92efe679-05f4-414a-9426-51627fba5de6"
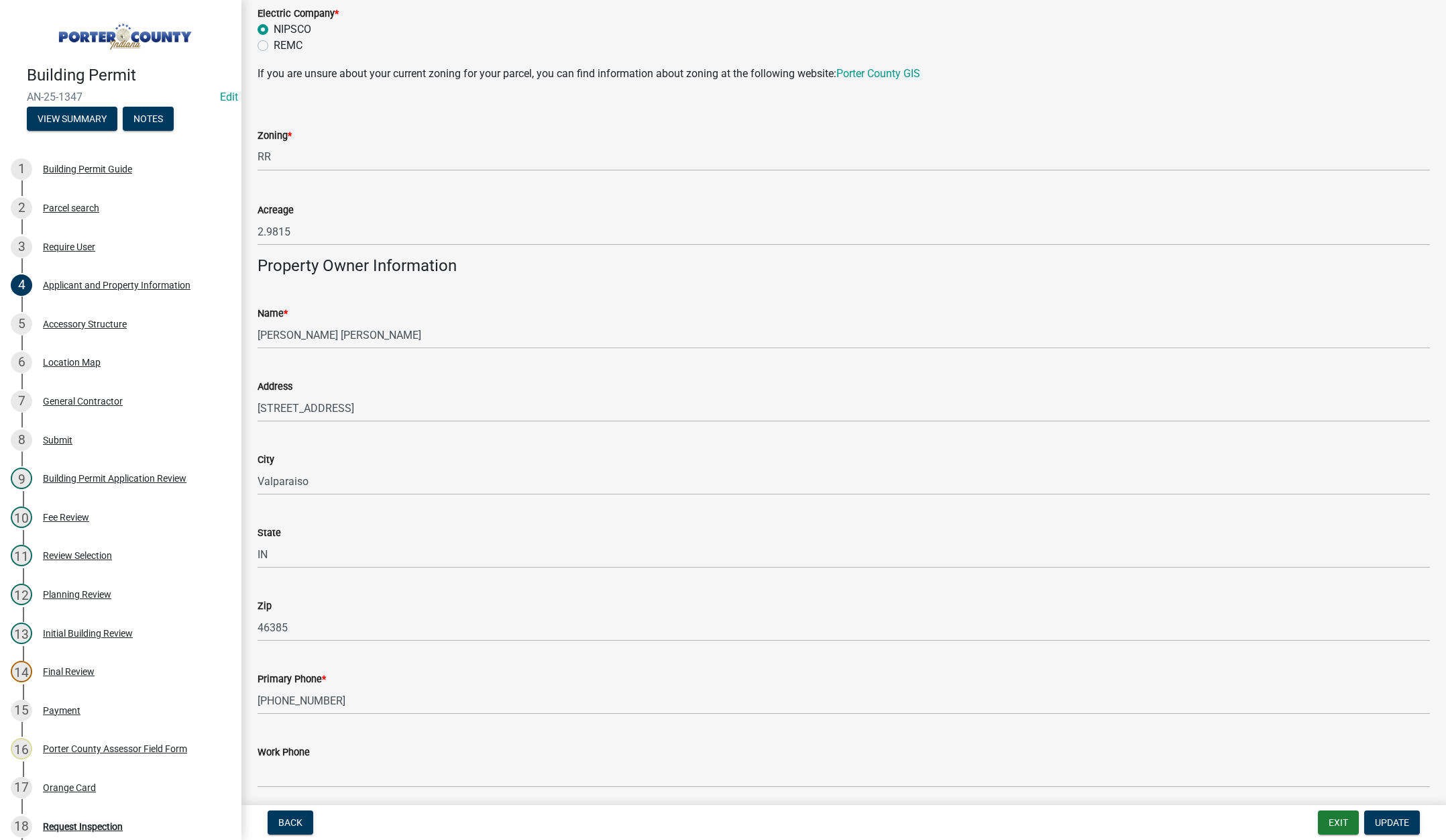
scroll to position [1341, 0]
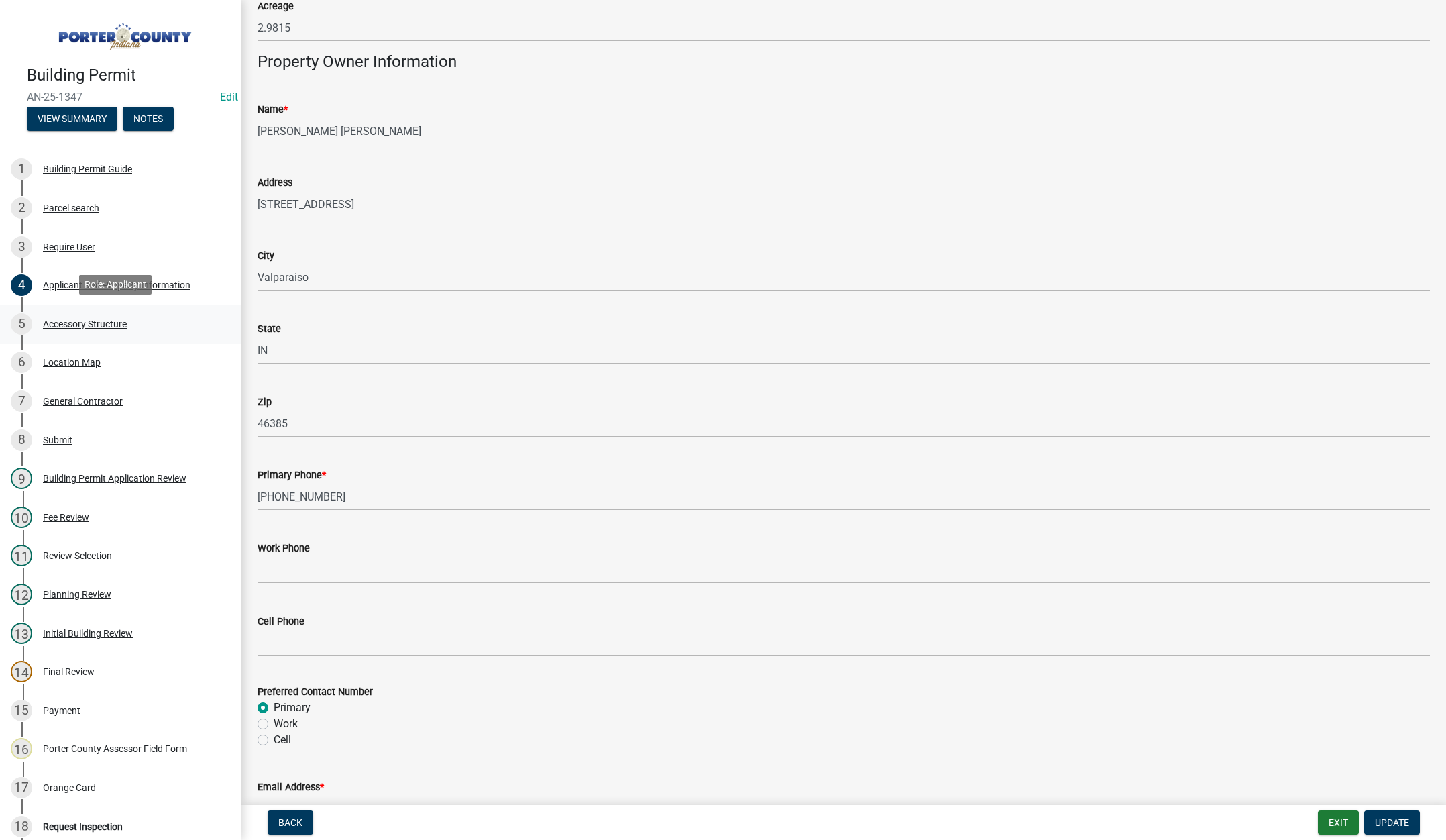
click at [83, 320] on div "Accessory Structure" at bounding box center [85, 324] width 84 height 10
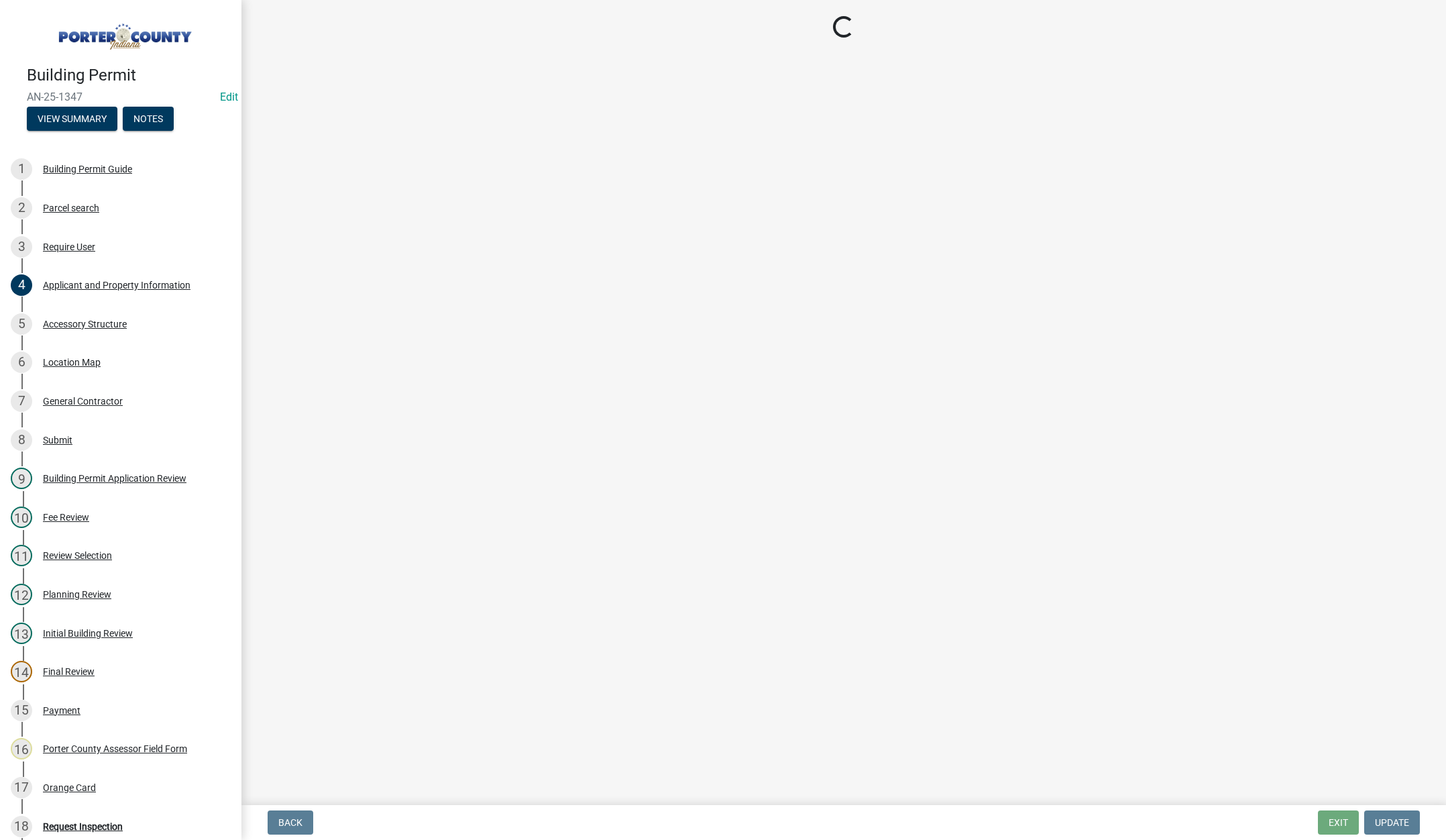
select select "de31ad38-eab4-417a-a8ac-eccf8406b967"
select select "968dc824-c675-4889-9261-eecf15873776"
select select "3cff20c0-3f0c-46d5-8ea1-4d56f0396f42"
select select "d63a0ebc-b44d-481d-ab70-ec75eba29316"
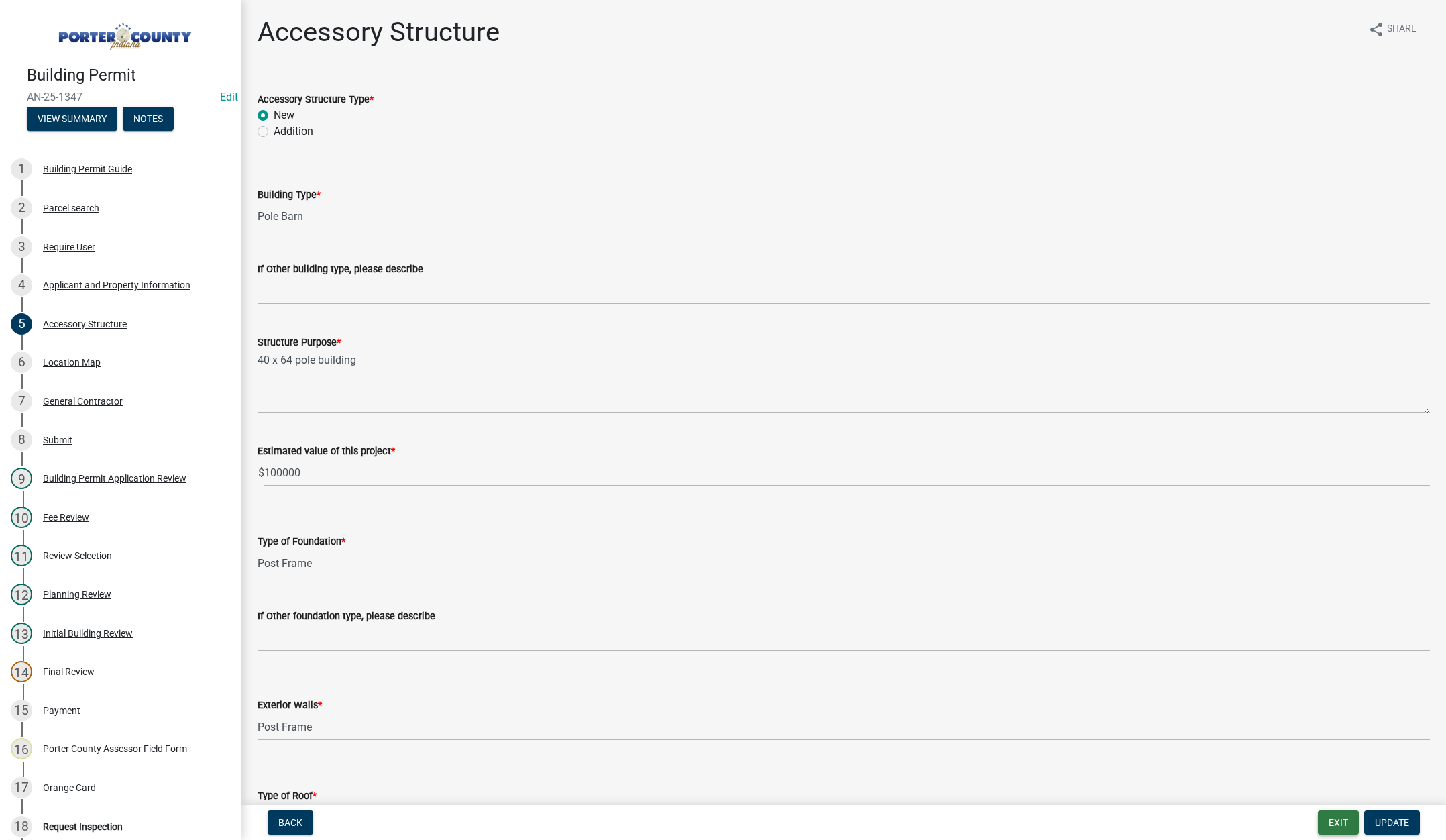
click at [1326, 820] on button "Exit" at bounding box center [1338, 822] width 41 height 25
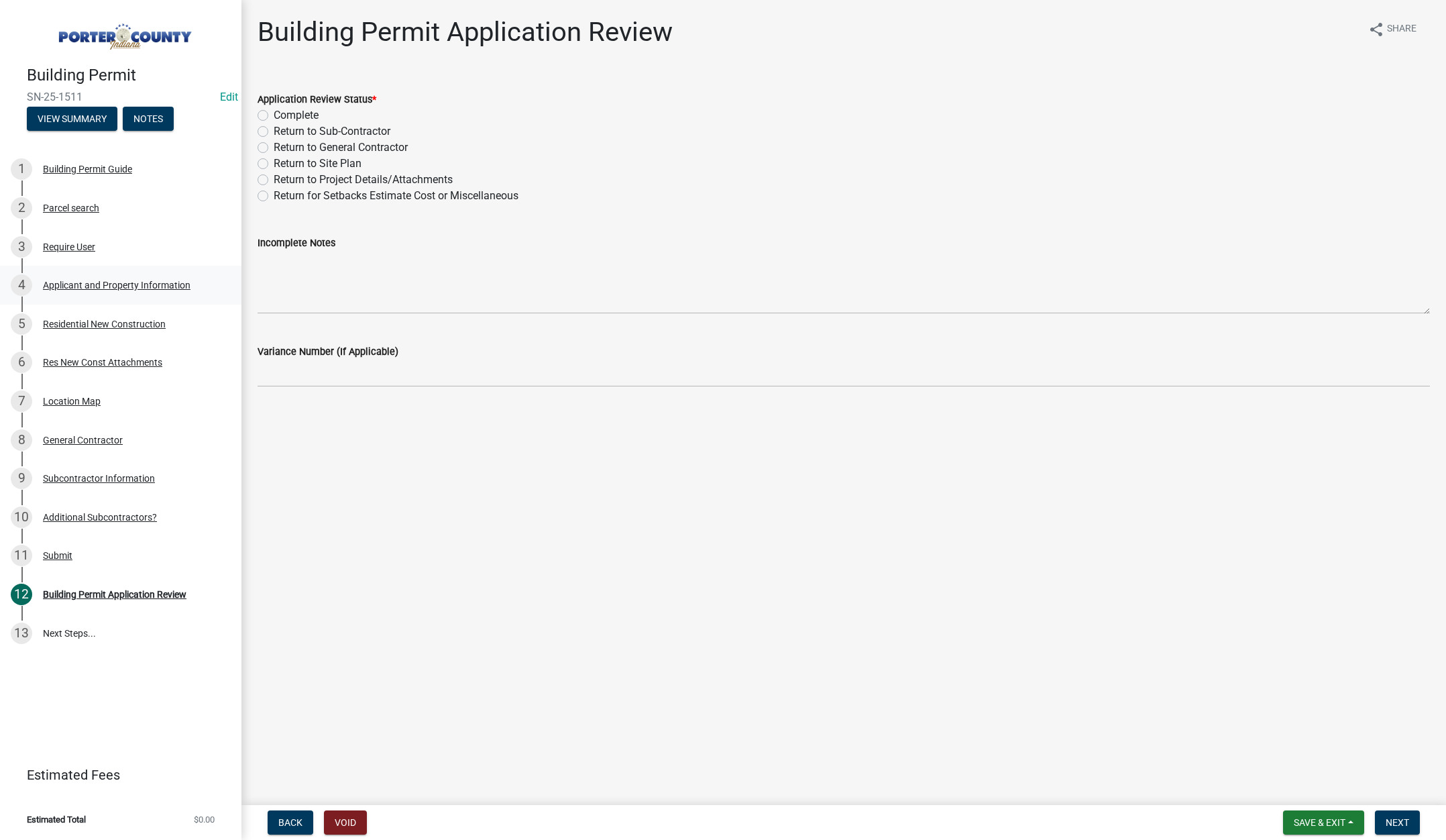
click at [127, 282] on div "Applicant and Property Information" at bounding box center [117, 285] width 148 height 10
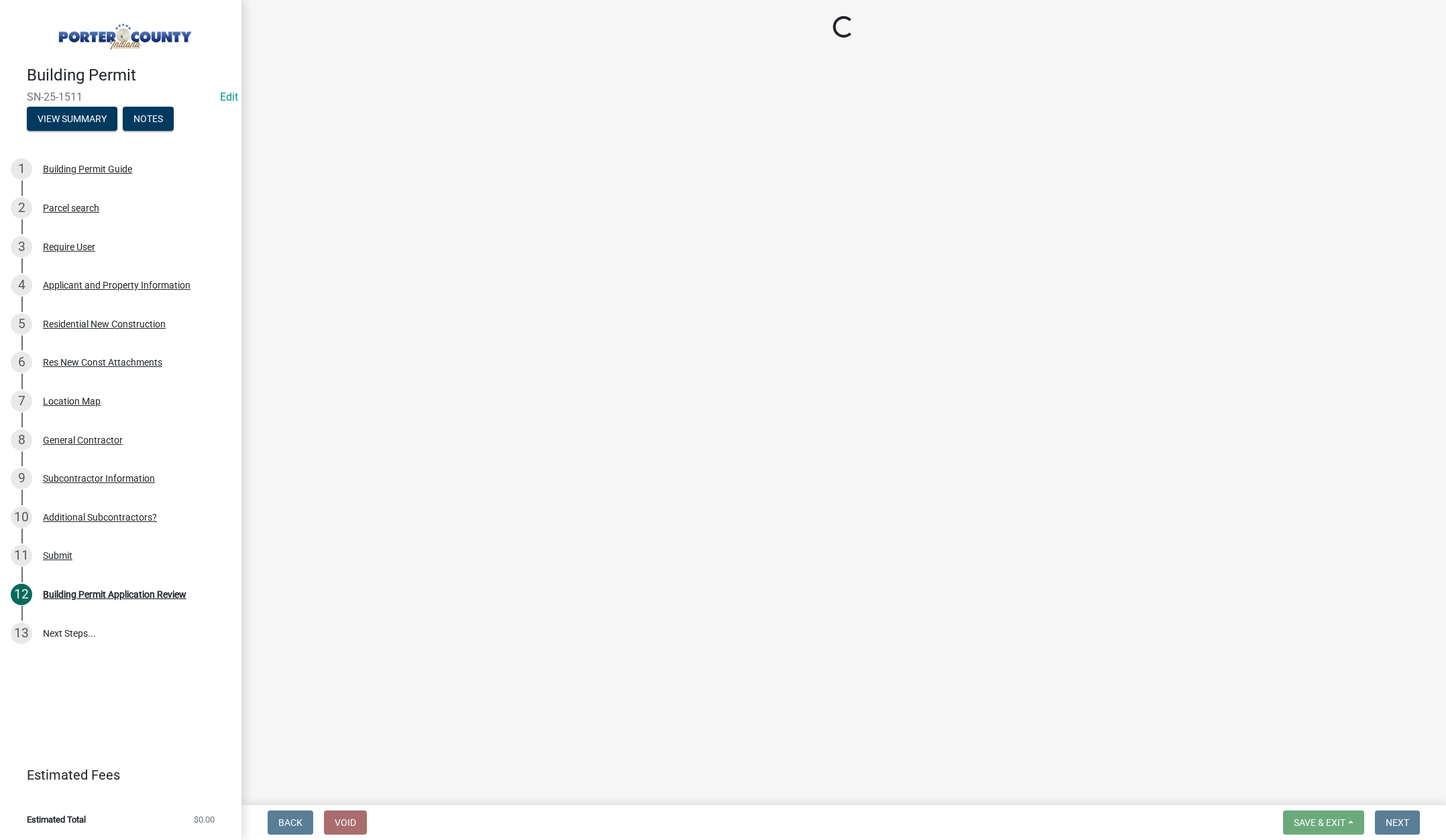
select select "dab8d744-4e32-40c1-942b-b7c1ea7347cb"
select select "98eaf159-fd62-4154-a418-d40256bb7a33"
select select "b0f6f87b-588c-48c3-b728-322303c6bafe"
select select "ea6751d4-6bf7-4a16-89ee-f7801ab82aa1"
select select "e2d1b1d7-ccc9-456b-9e96-e16306515997"
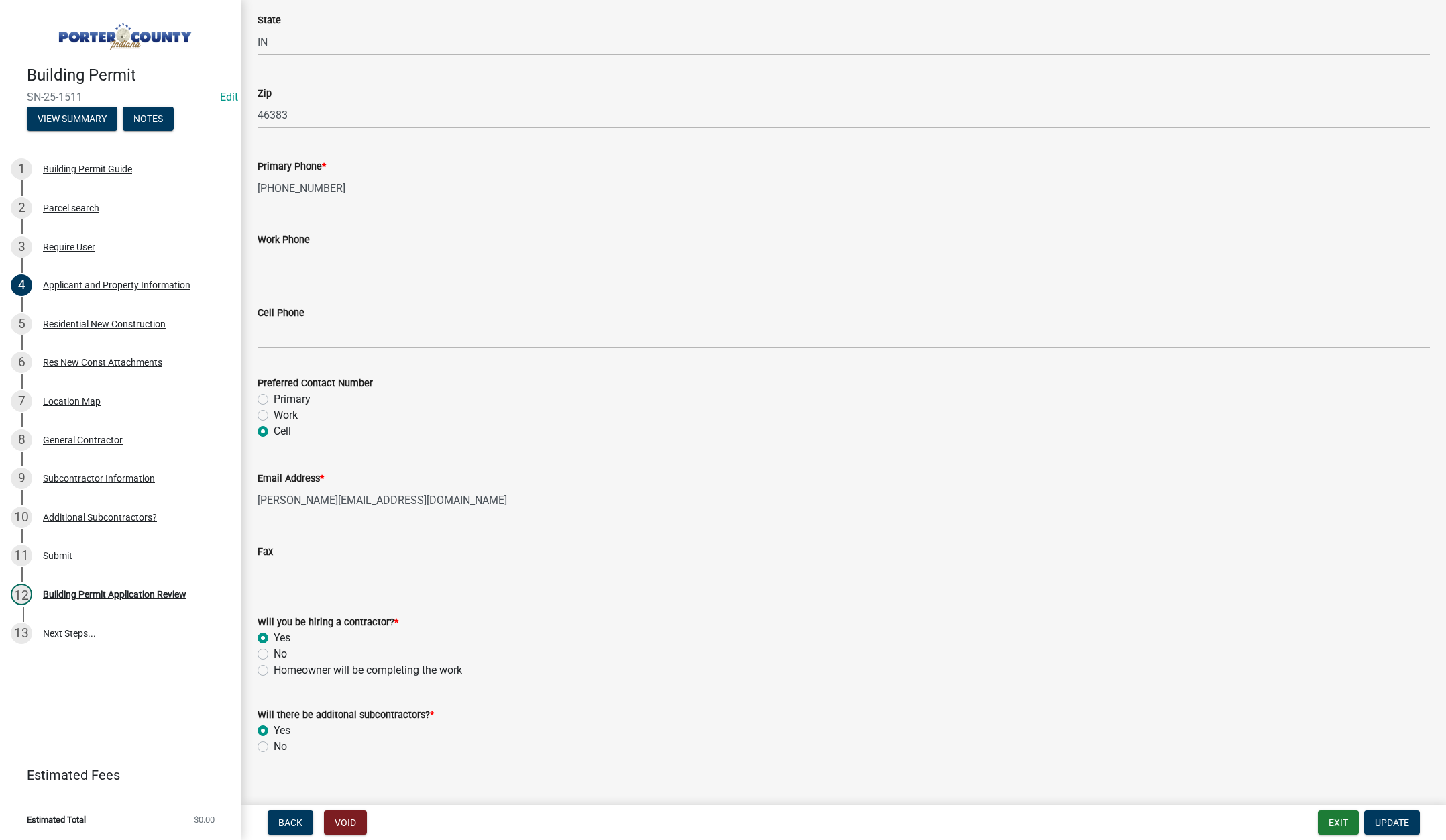
scroll to position [1670, 0]
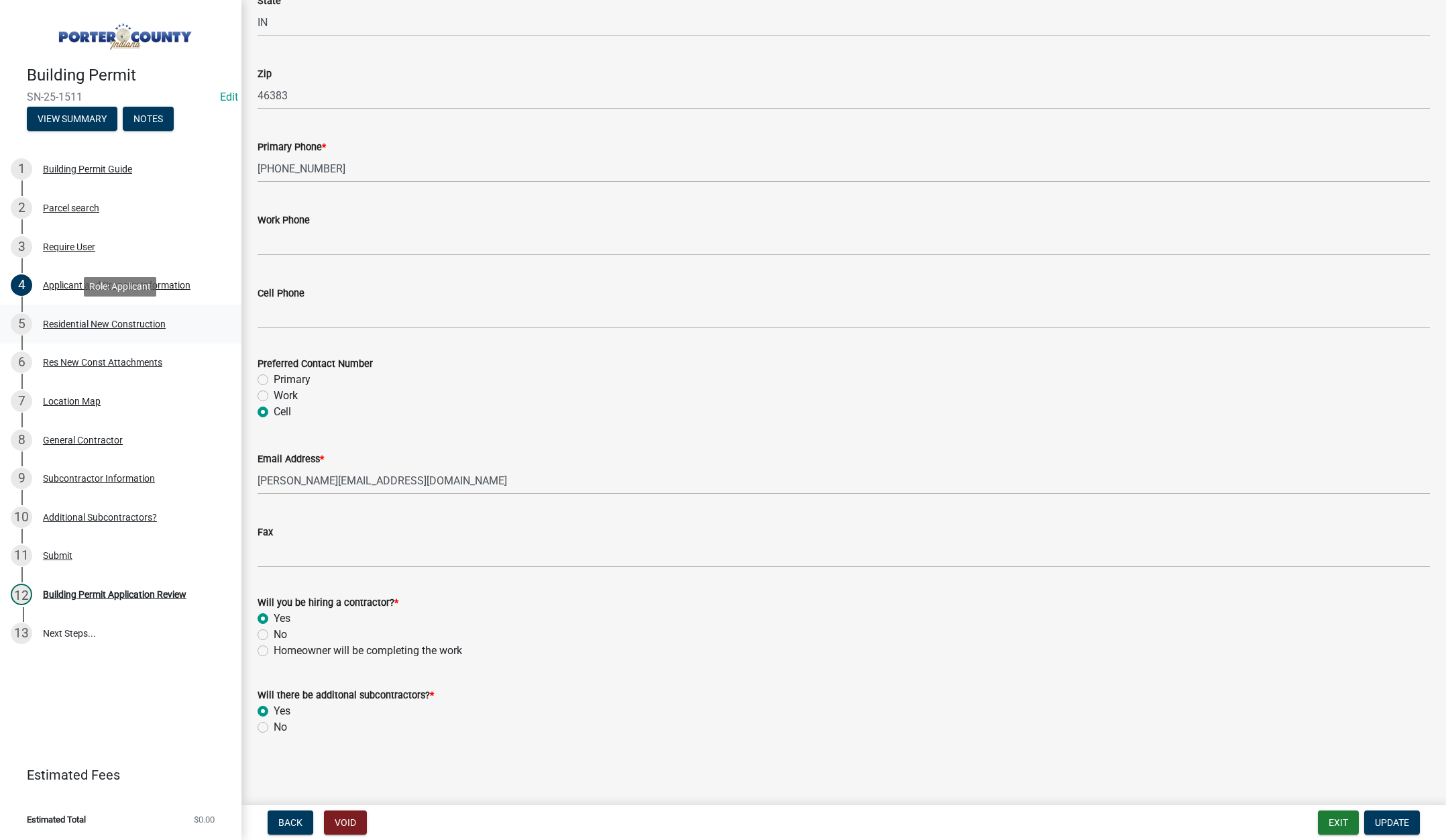
click at [125, 322] on div "Residential New Construction" at bounding box center [104, 324] width 123 height 10
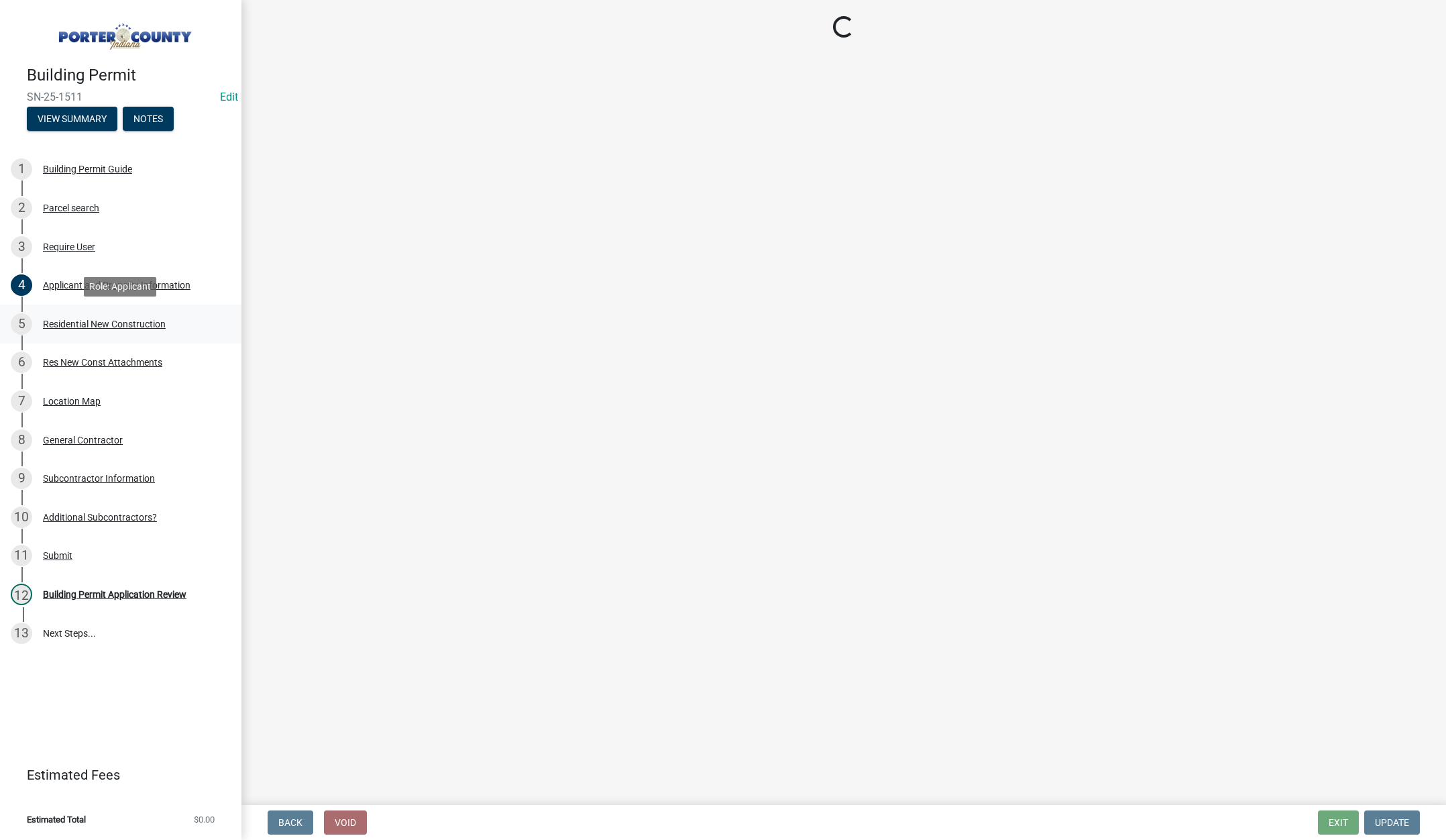
select select "9e518564-4428-4eb4-941b-0b1ac8082854"
select select "ac5c74af-6cd7-44c6-8b3b-d3d049808b18"
select select "b5a5c90e-8d72-4ffd-8079-af89c218e1ea"
select select "da227d29-566a-49e4-bd4b-3ce542f228e7"
select select "fb7c1b5d-c732-494d-9560-ca0fb17ec253"
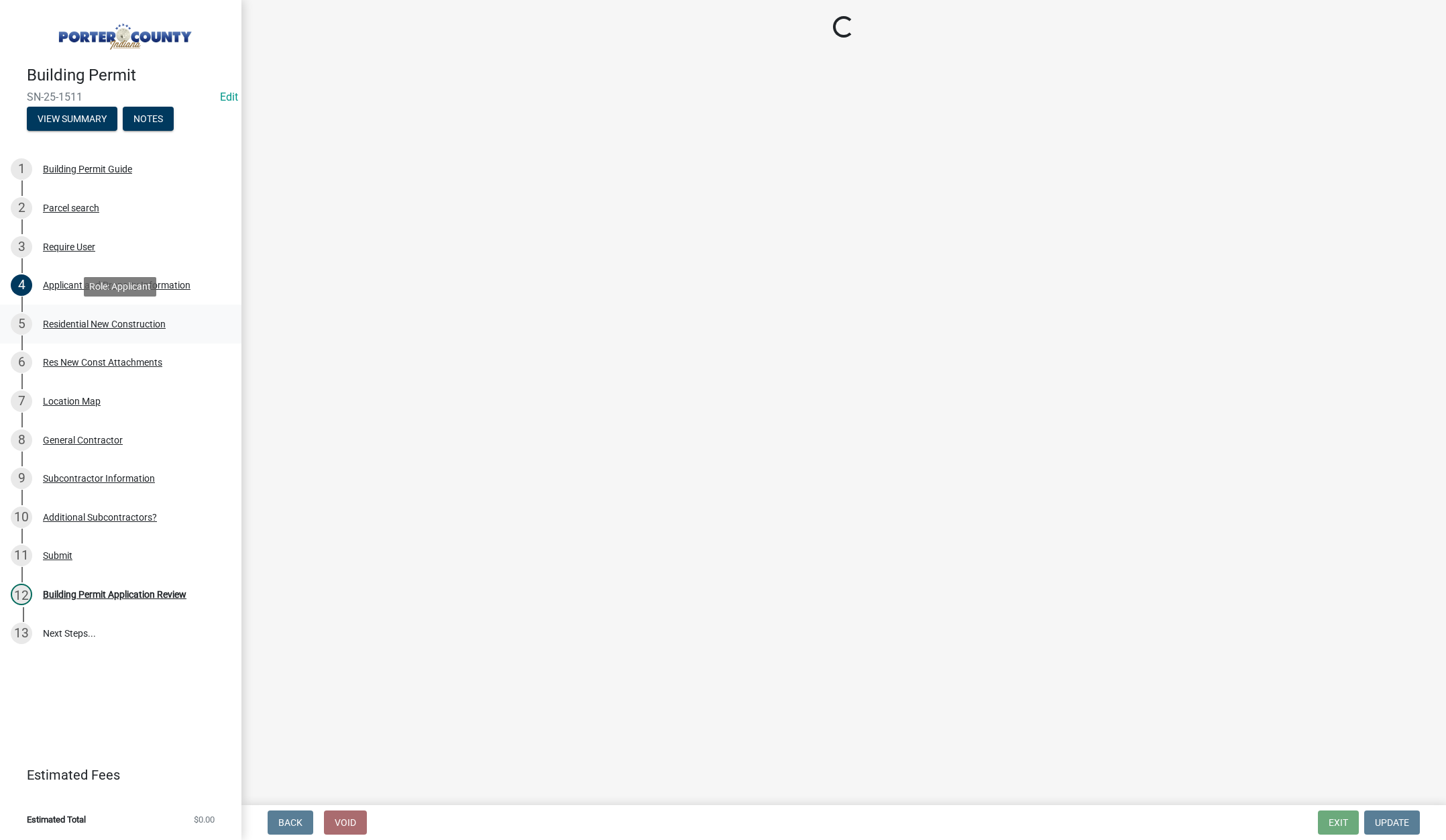
select select "a7554658-1ff0-4ba4-86bb-30b1109b1a56"
select select "bbae15df-4b7c-4889-a1a2-bdce83955e33"
select select "d3842ca8-a9b0-43e7-b24f-ba0c572b5ff6"
select select "50a44c09-eff3-49e6-b997-ff903361b5ac"
select select "71653642-ddb3-43c7-8707-56d19eb42a49"
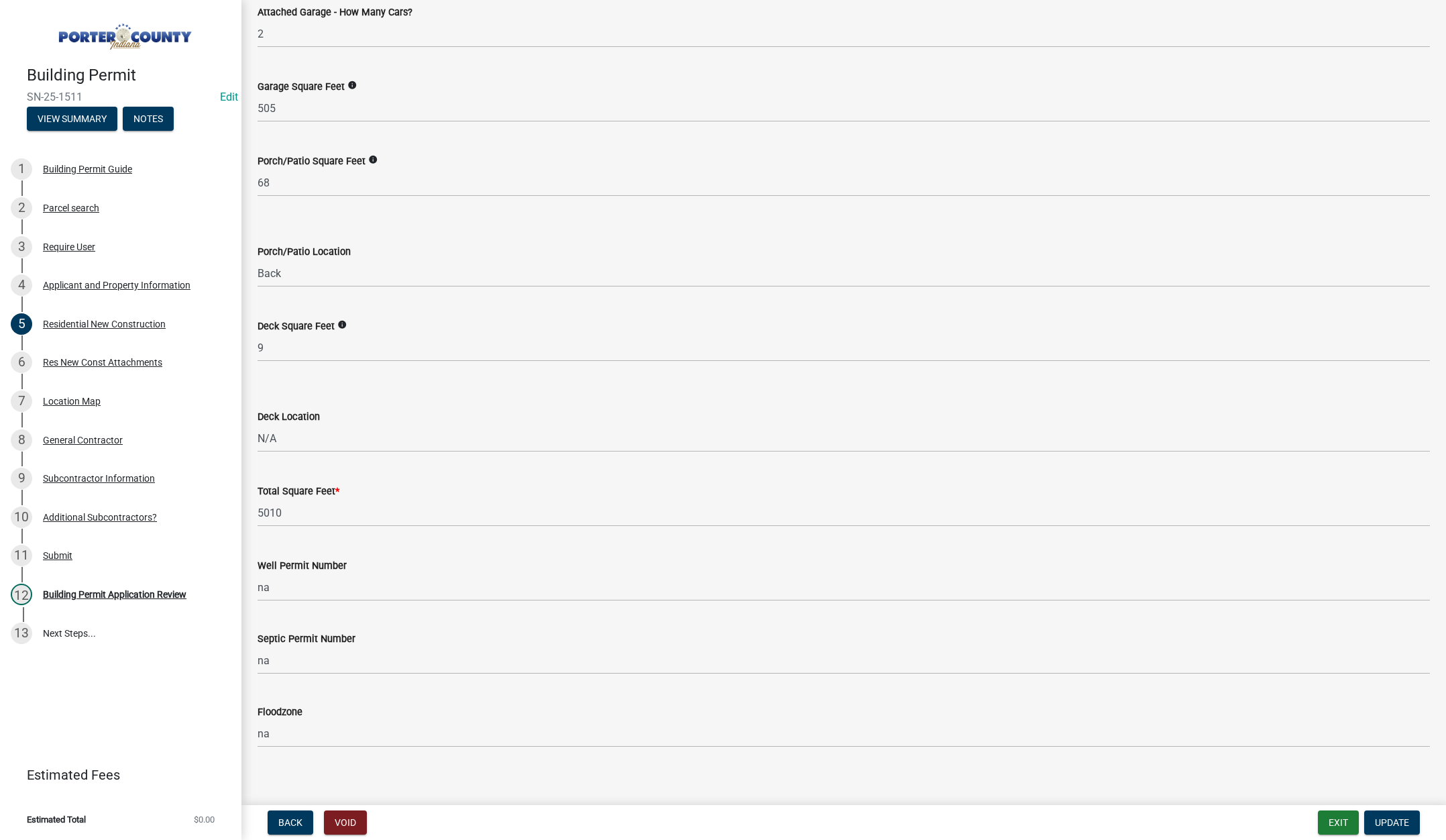
scroll to position [3328, 0]
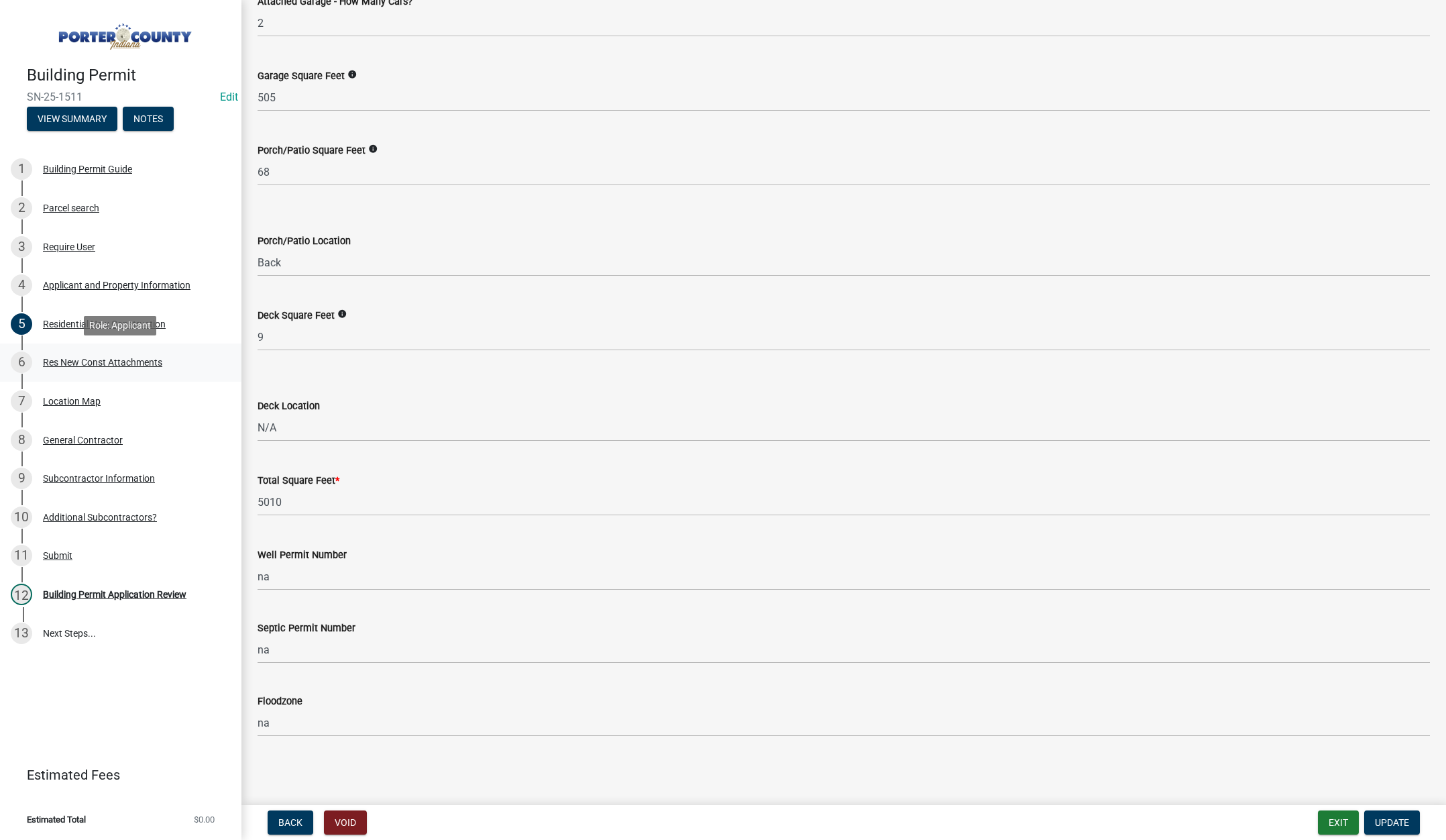
click at [100, 359] on div "Res New Const Attachments" at bounding box center [102, 362] width 120 height 10
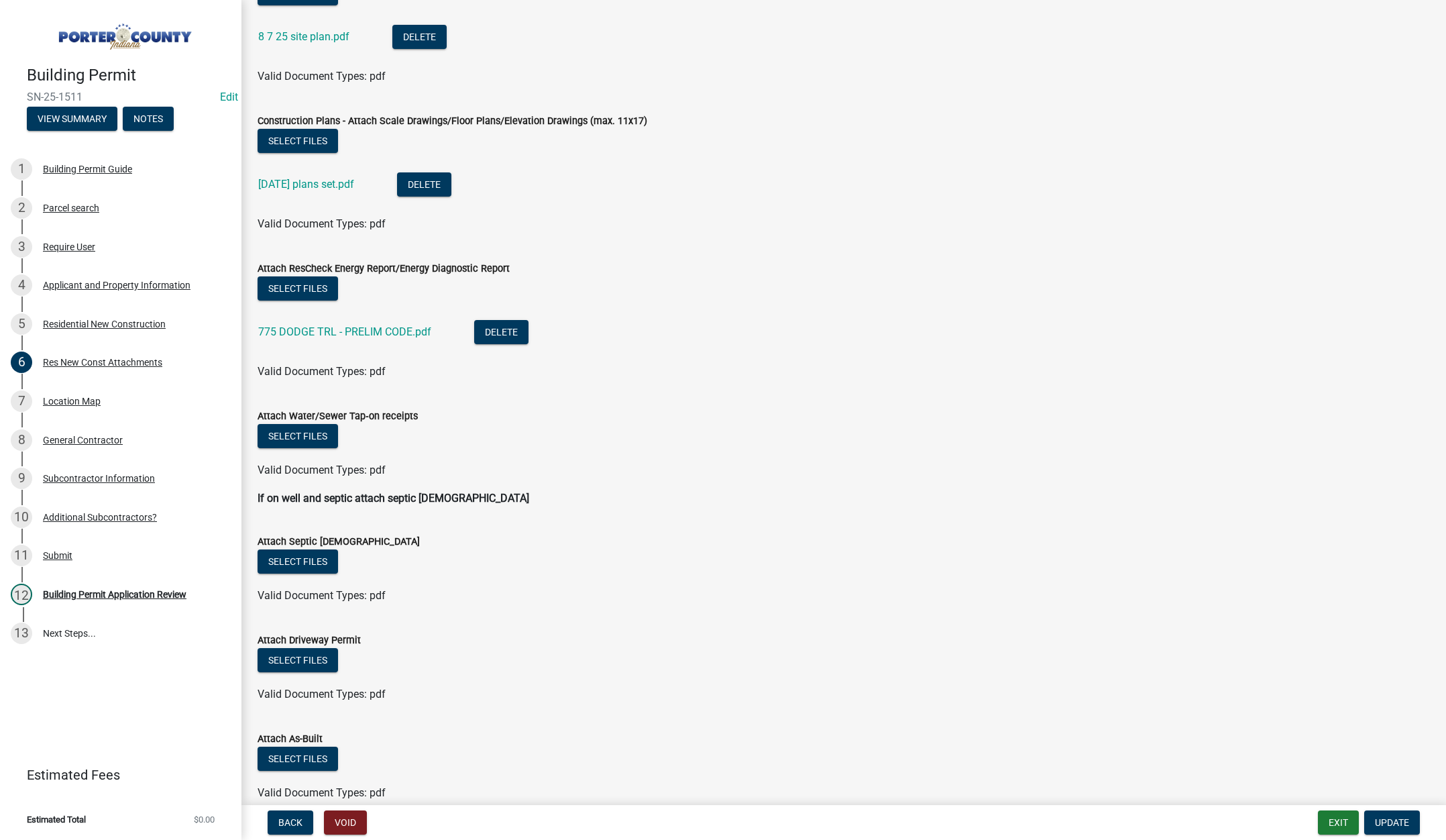
scroll to position [201, 0]
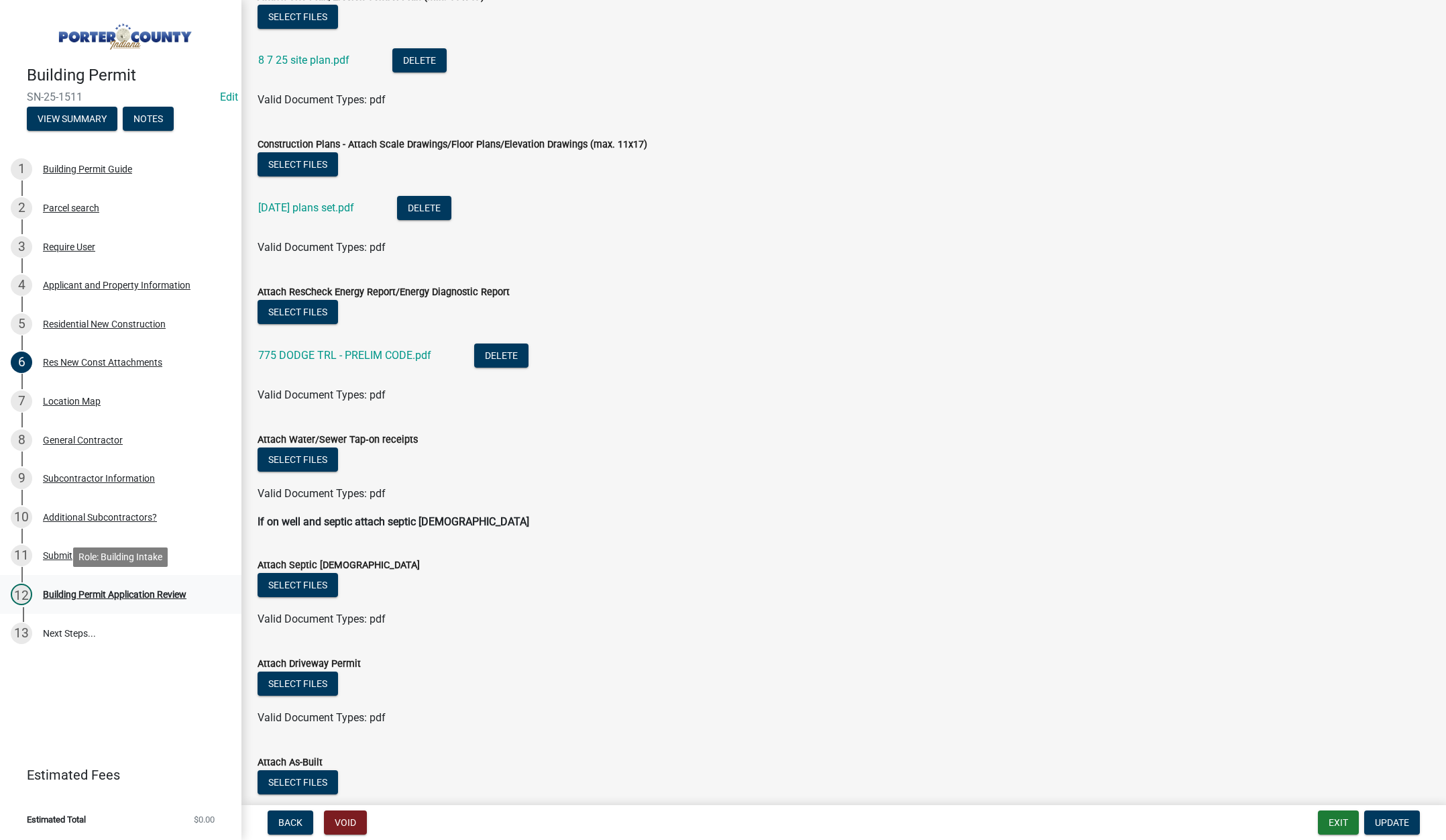
click at [101, 593] on div "Building Permit Application Review" at bounding box center [114, 594] width 143 height 10
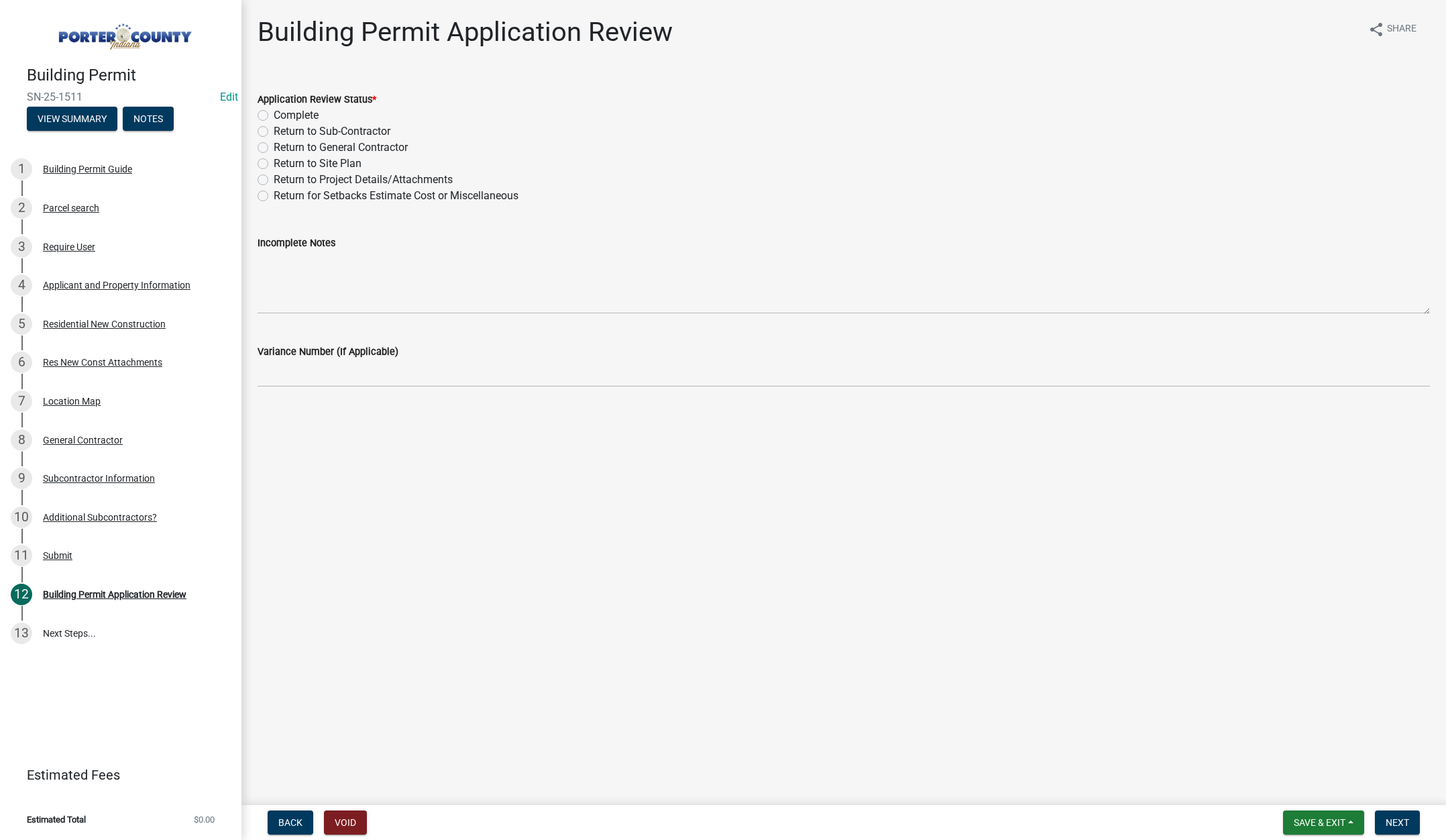
click at [273, 178] on label "Return to Project Details/Attachments" at bounding box center [362, 180] width 179 height 16
click at [273, 178] on input "Return to Project Details/Attachments" at bounding box center [278, 176] width 9 height 9
radio input "true"
click at [297, 252] on textarea "Incomplete Notes" at bounding box center [844, 282] width 1173 height 63
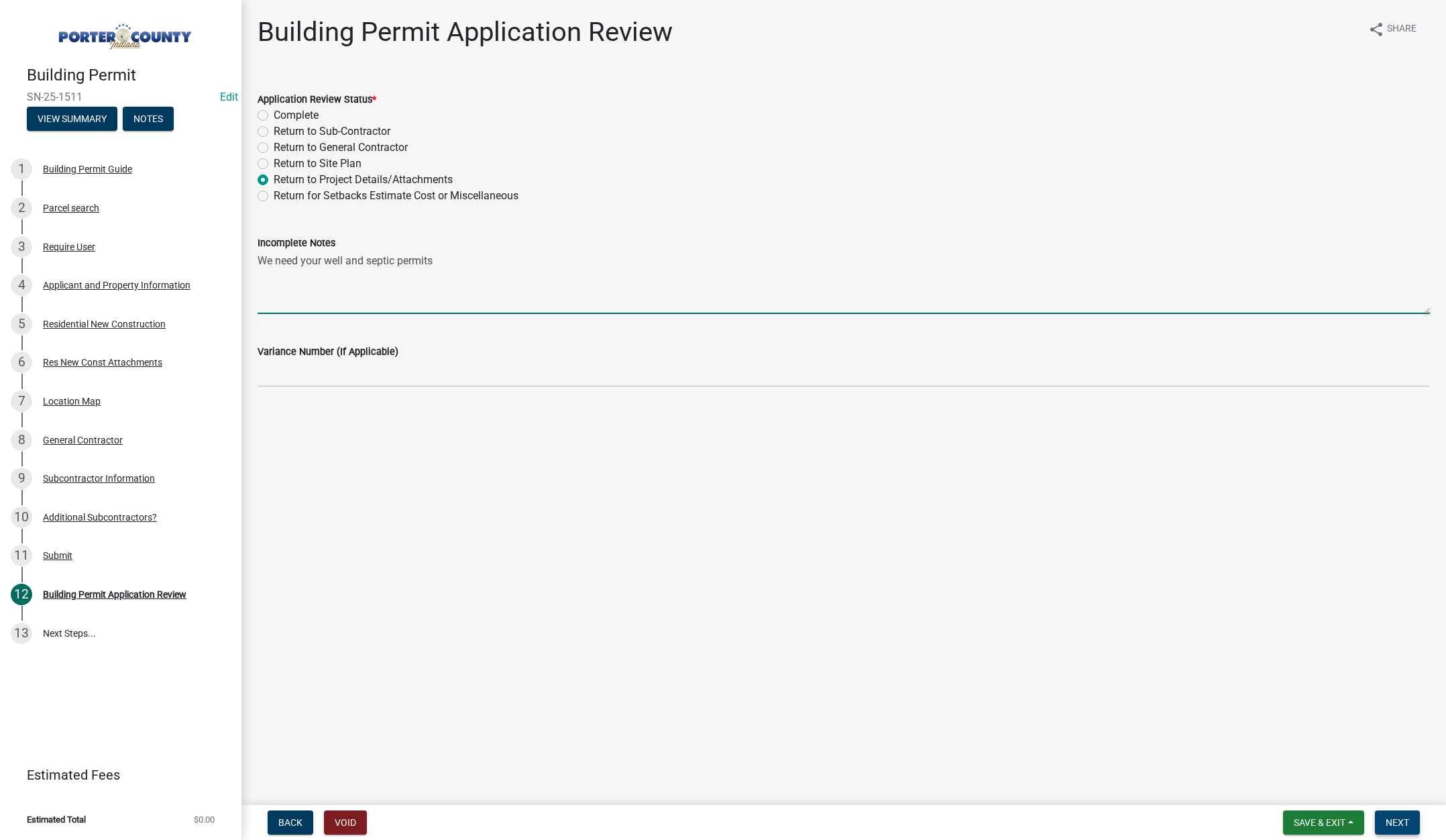
type textarea "We need your well and septic permits"
click at [1394, 818] on span "Next" at bounding box center [1398, 822] width 24 height 10
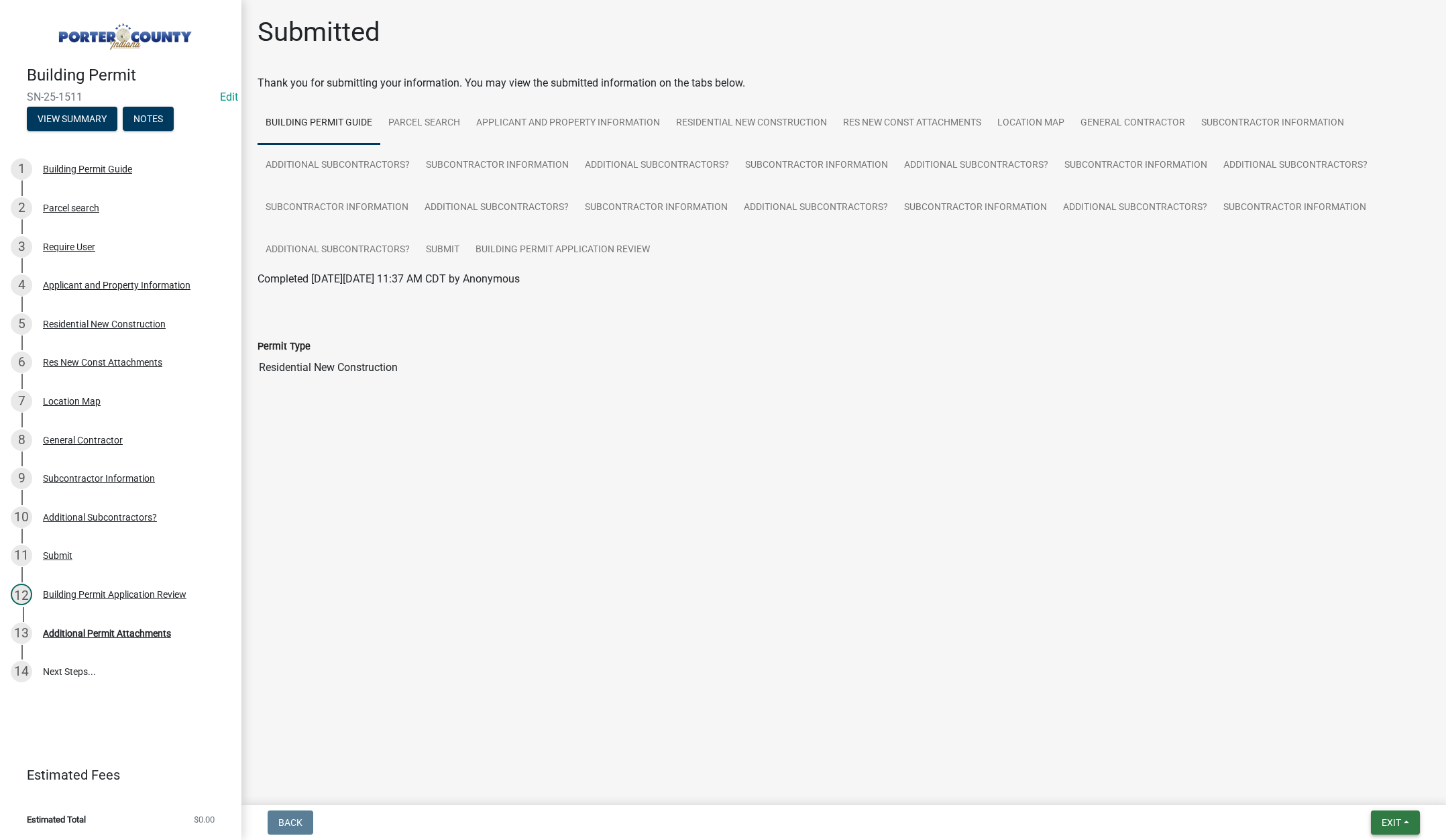
click at [1390, 814] on button "Exit" at bounding box center [1395, 822] width 49 height 25
click at [1381, 793] on button "Save & Exit" at bounding box center [1366, 787] width 108 height 32
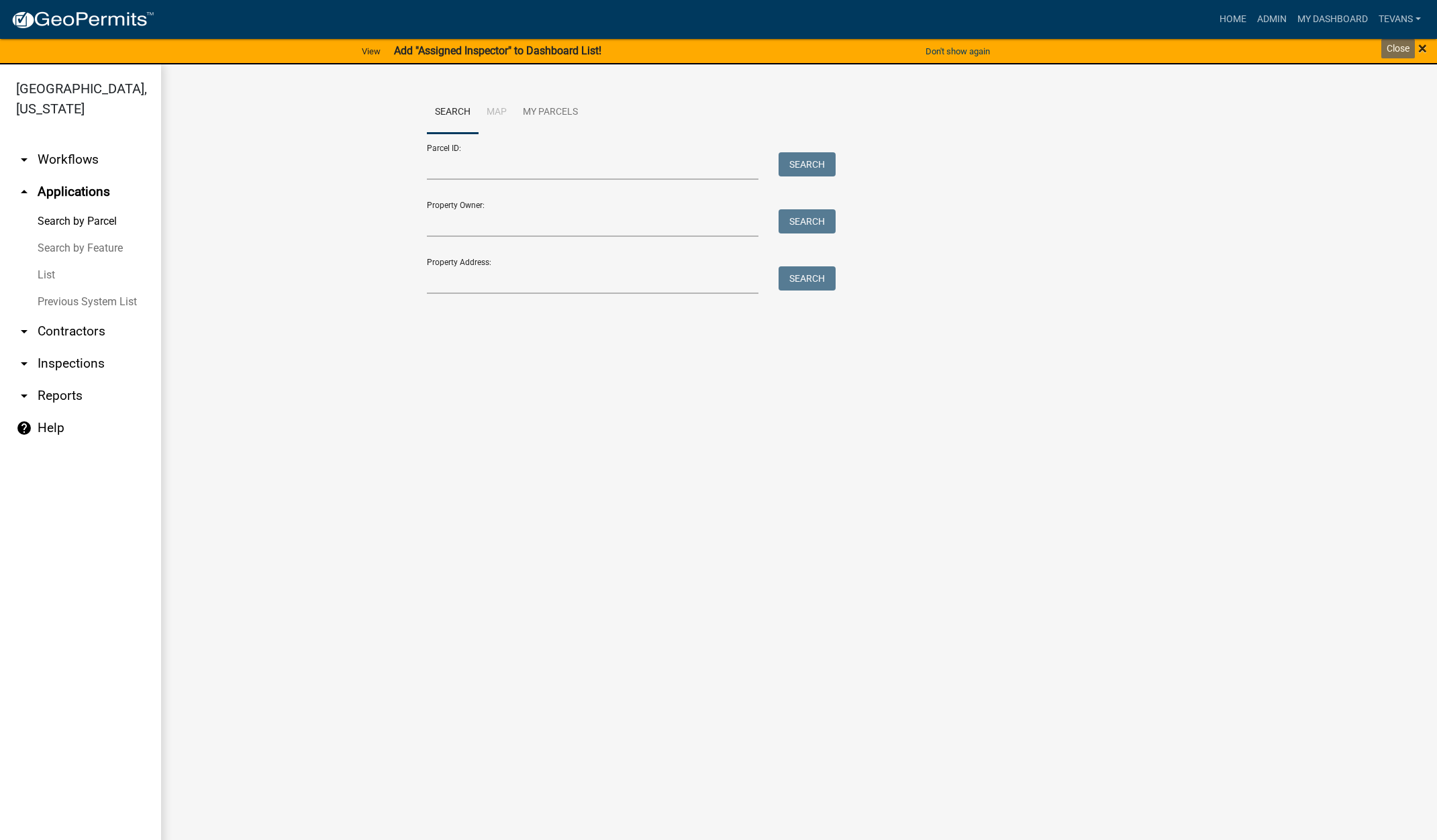
click at [1421, 46] on span "×" at bounding box center [1422, 48] width 9 height 19
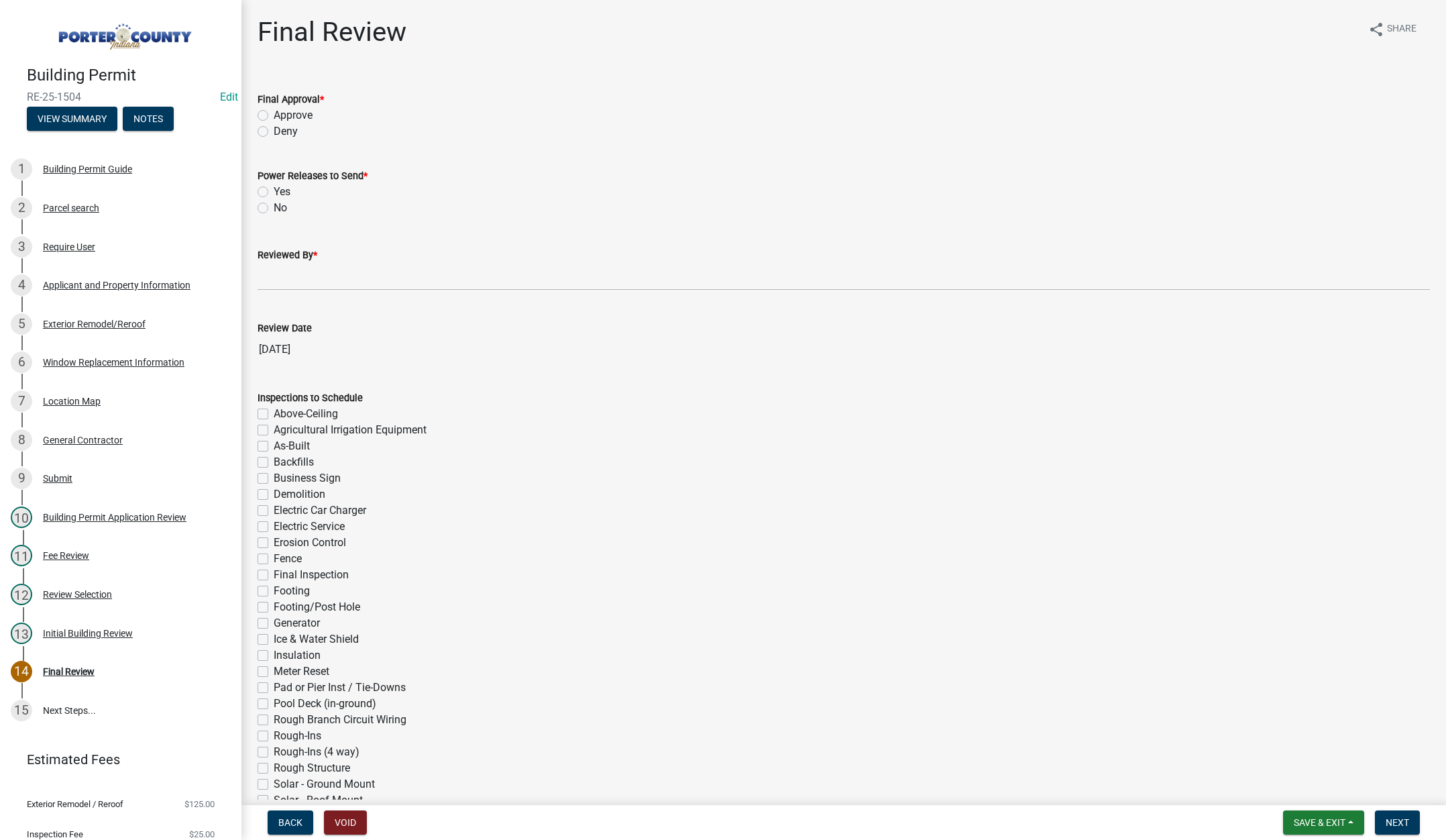
click at [273, 113] on label "Approve" at bounding box center [293, 116] width 39 height 16
click at [273, 113] on input "Approve" at bounding box center [278, 112] width 9 height 9
radio input "true"
drag, startPoint x: 260, startPoint y: 206, endPoint x: 260, endPoint y: 214, distance: 8.0
click at [273, 206] on label "No" at bounding box center [280, 208] width 13 height 16
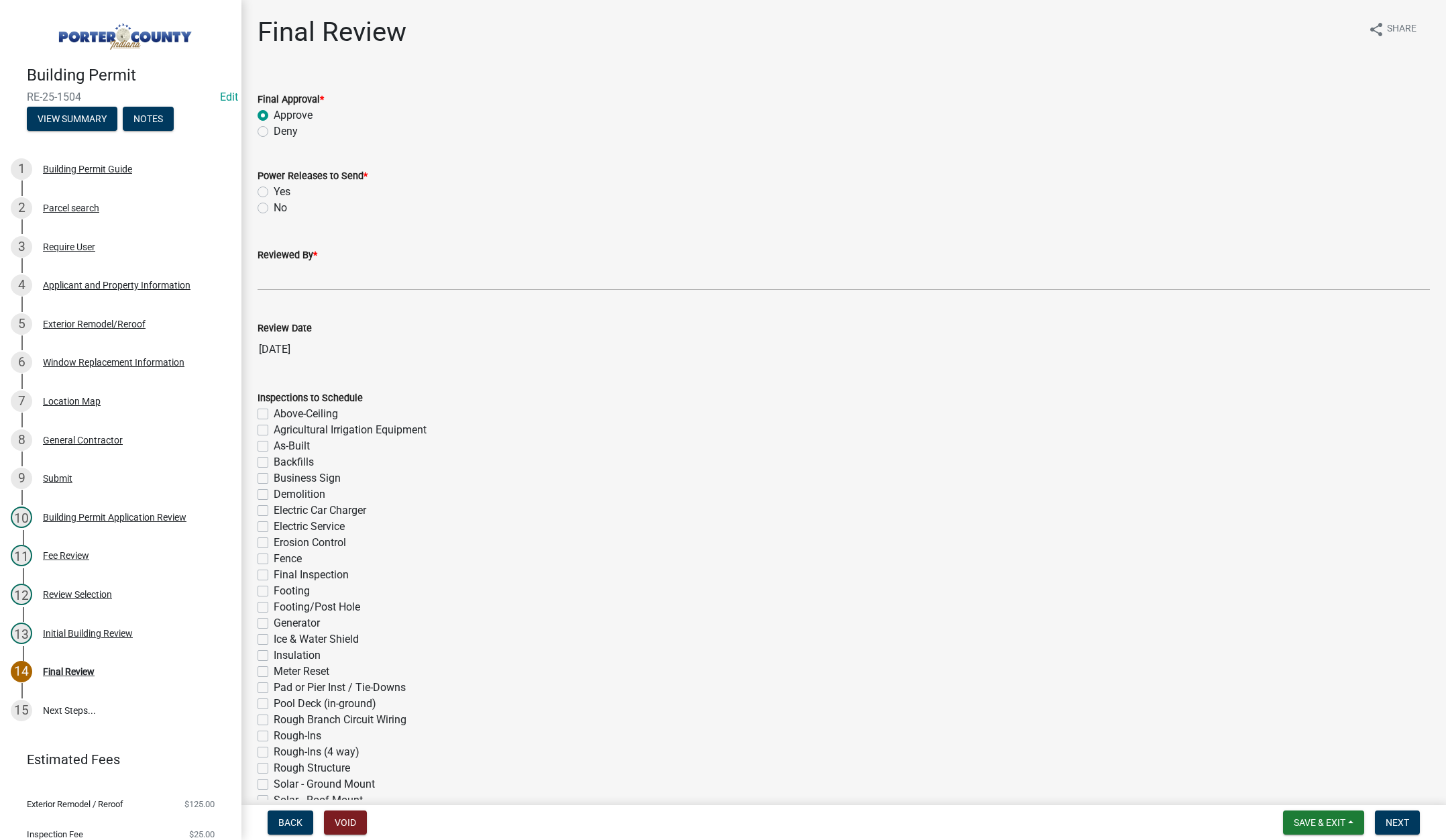
click at [273, 206] on input "No" at bounding box center [278, 204] width 9 height 9
radio input "true"
click at [263, 273] on input "Reviewed By *" at bounding box center [844, 276] width 1173 height 27
type input "Tami"
click at [1402, 817] on span "Next" at bounding box center [1398, 822] width 24 height 10
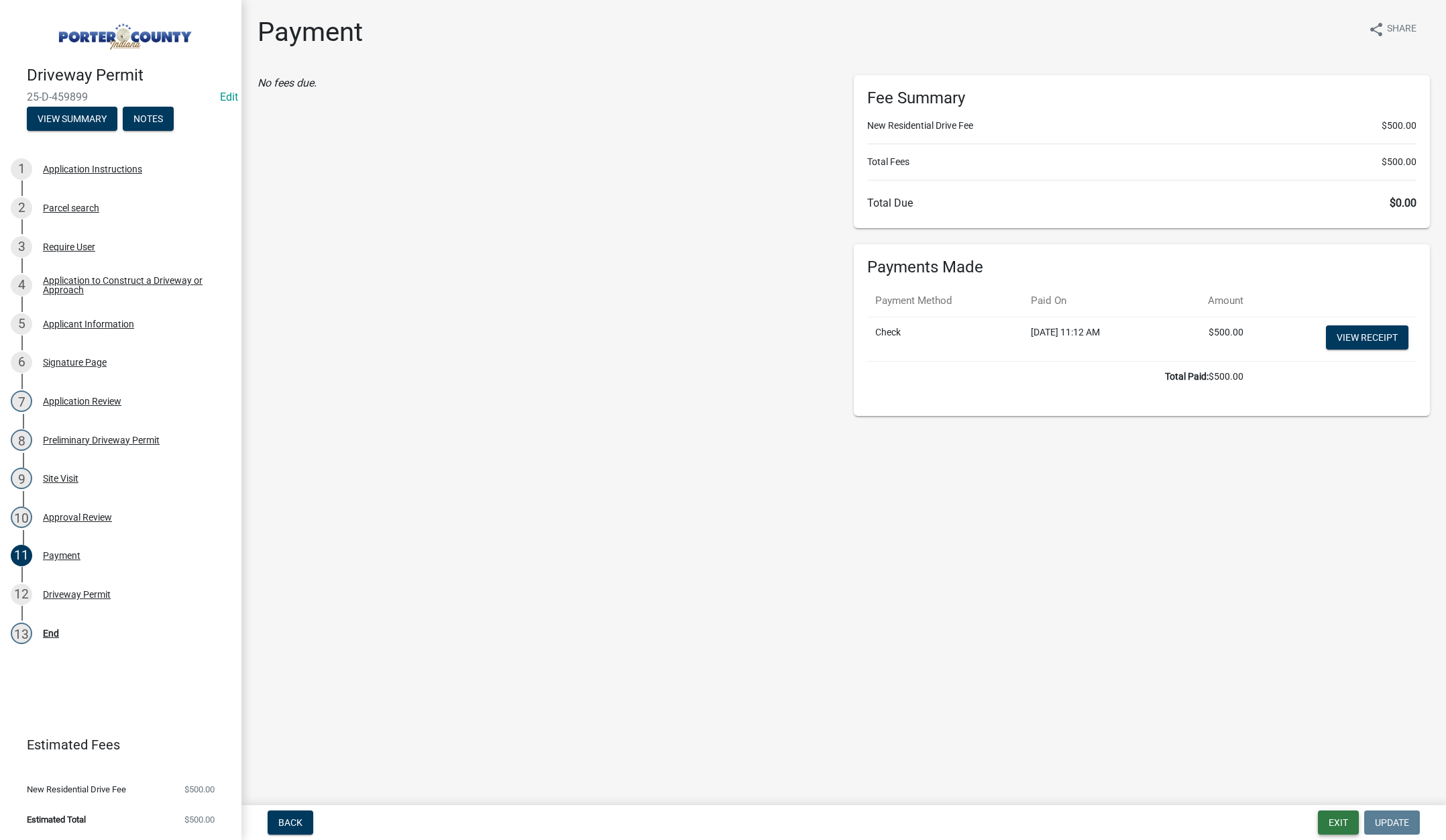
click at [1333, 821] on button "Exit" at bounding box center [1338, 822] width 41 height 25
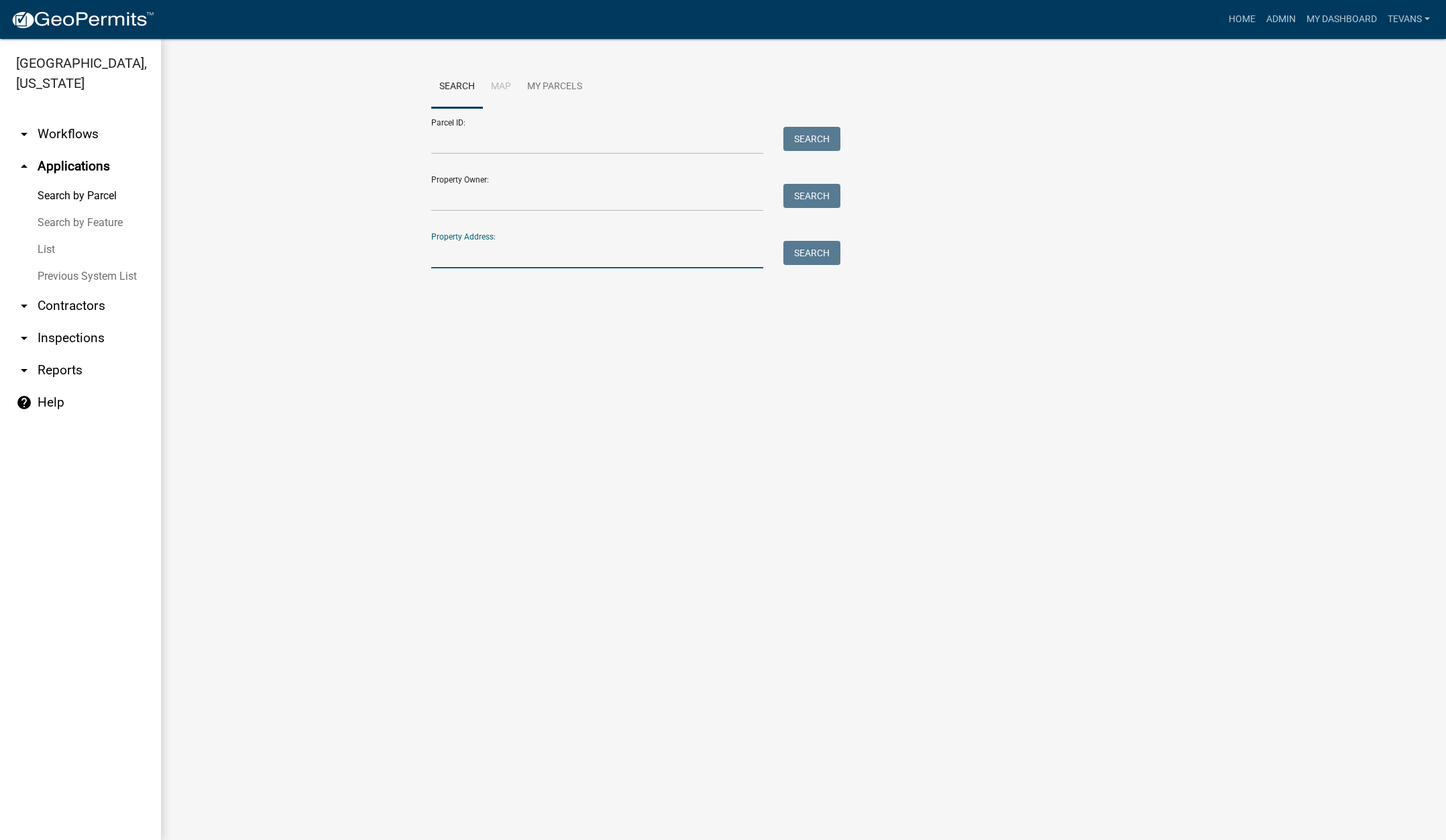
click at [551, 252] on input "Property Address:" at bounding box center [597, 254] width 332 height 27
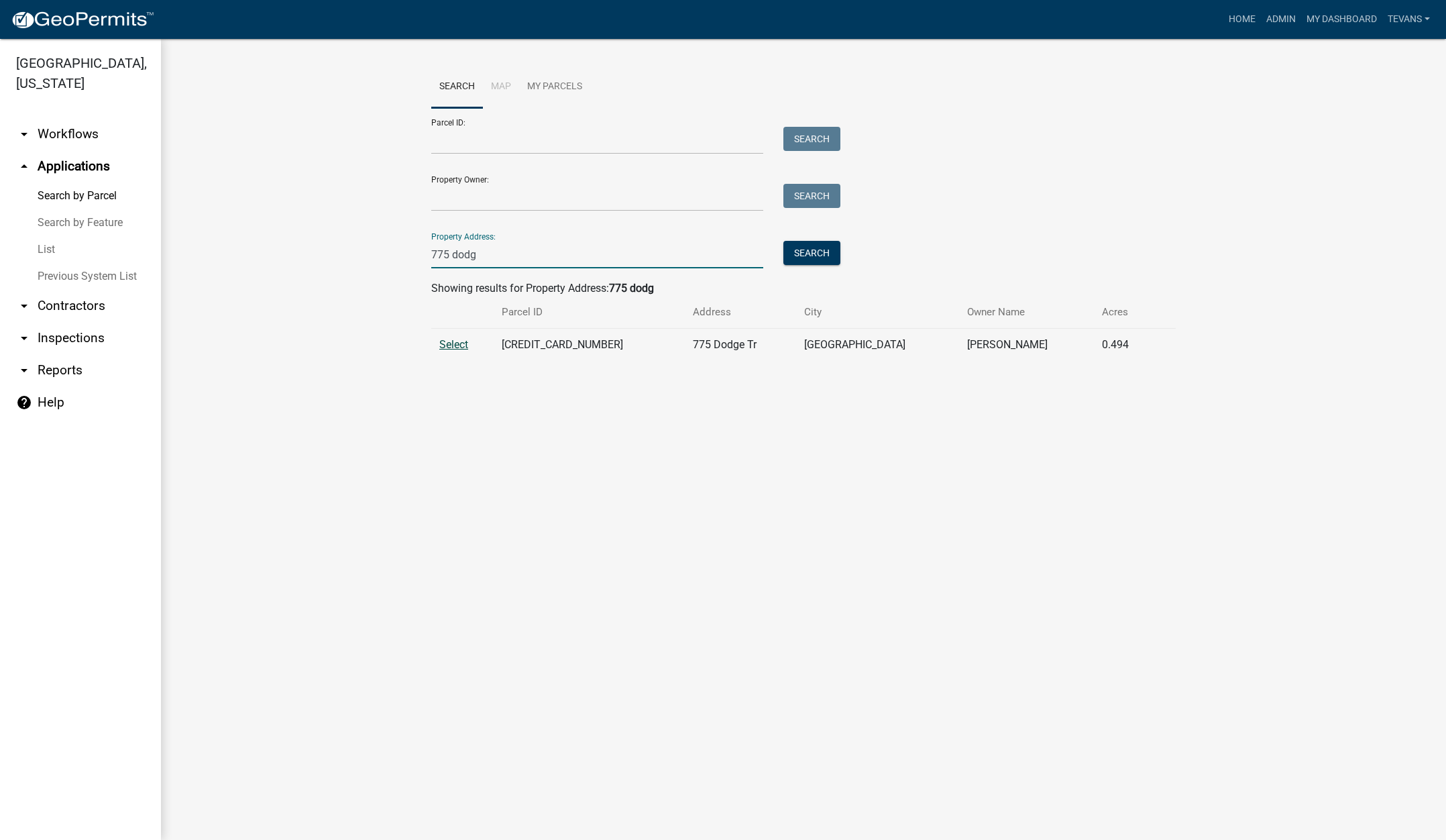
type input "775 dodg"
click at [455, 344] on span "Select" at bounding box center [454, 344] width 29 height 13
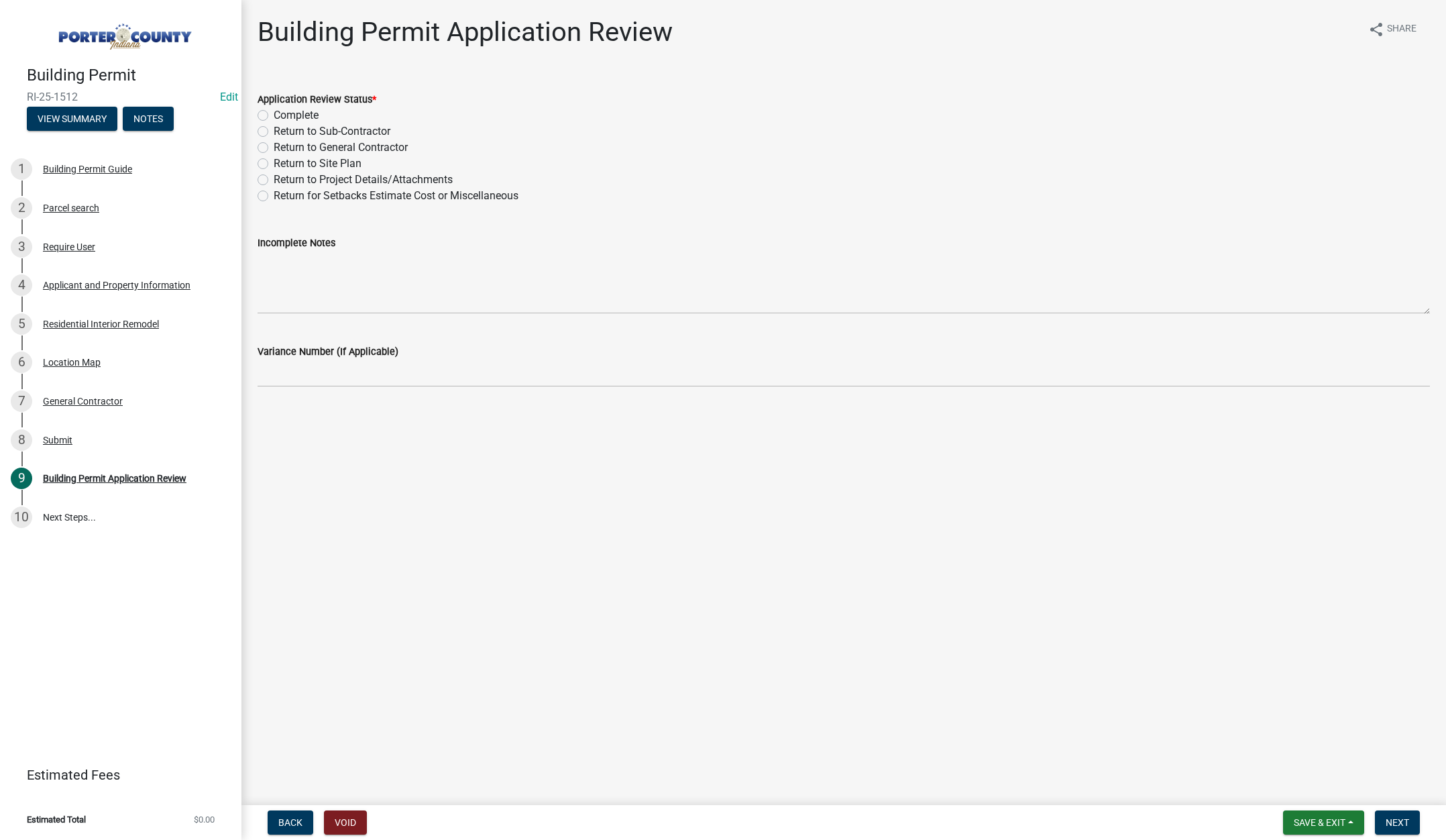
click at [273, 114] on label "Complete" at bounding box center [296, 116] width 45 height 16
click at [273, 114] on input "Complete" at bounding box center [278, 112] width 9 height 9
radio input "true"
click at [1398, 820] on span "Next" at bounding box center [1398, 822] width 24 height 10
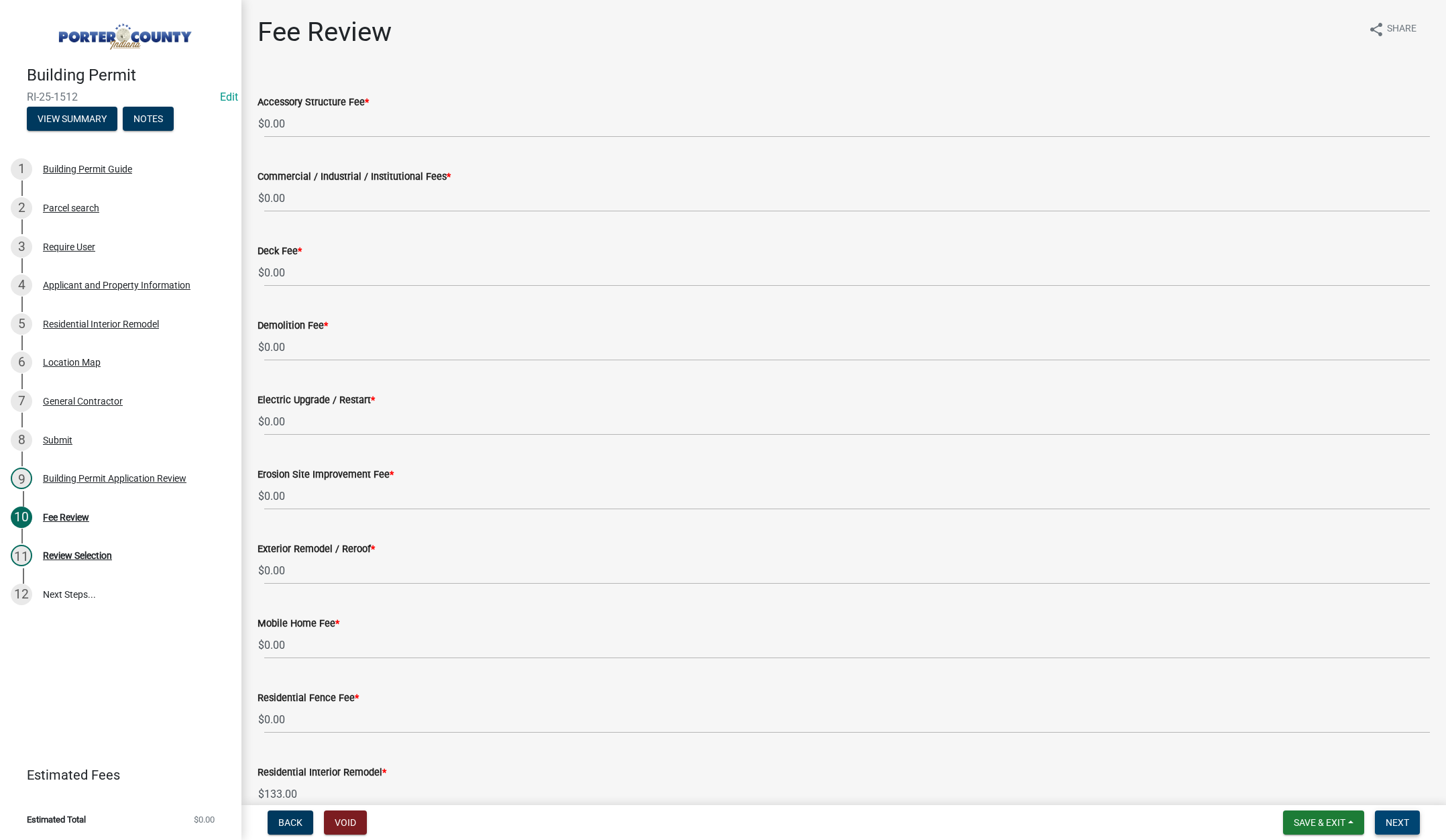
click at [1393, 821] on span "Next" at bounding box center [1398, 822] width 24 height 10
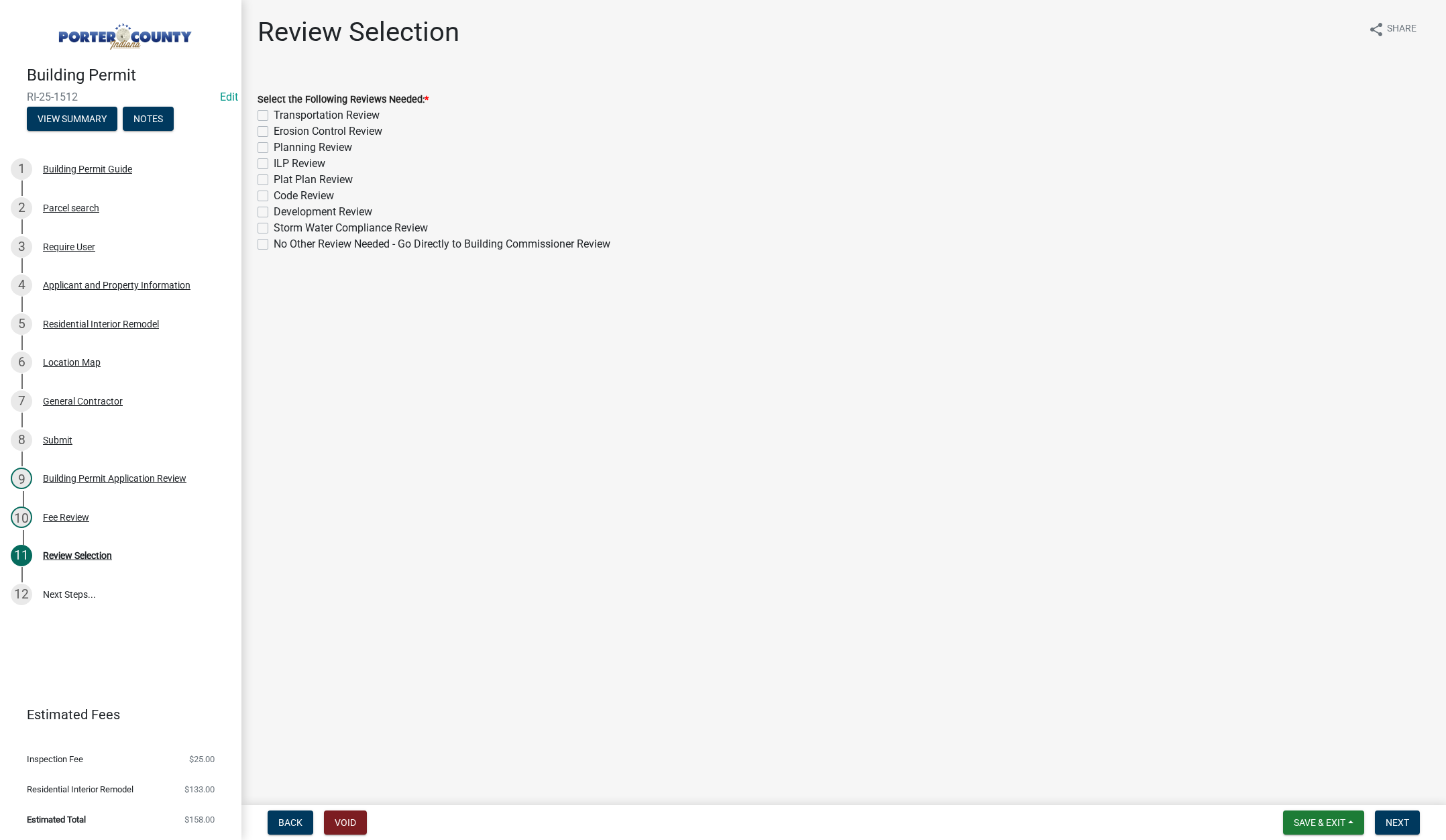
click at [273, 243] on label "No Other Review Needed - Go Directly to Building Commissioner Review" at bounding box center [441, 244] width 336 height 16
click at [273, 243] on input "No Other Review Needed - Go Directly to Building Commissioner Review" at bounding box center [278, 241] width 9 height 9
checkbox input "true"
checkbox input "false"
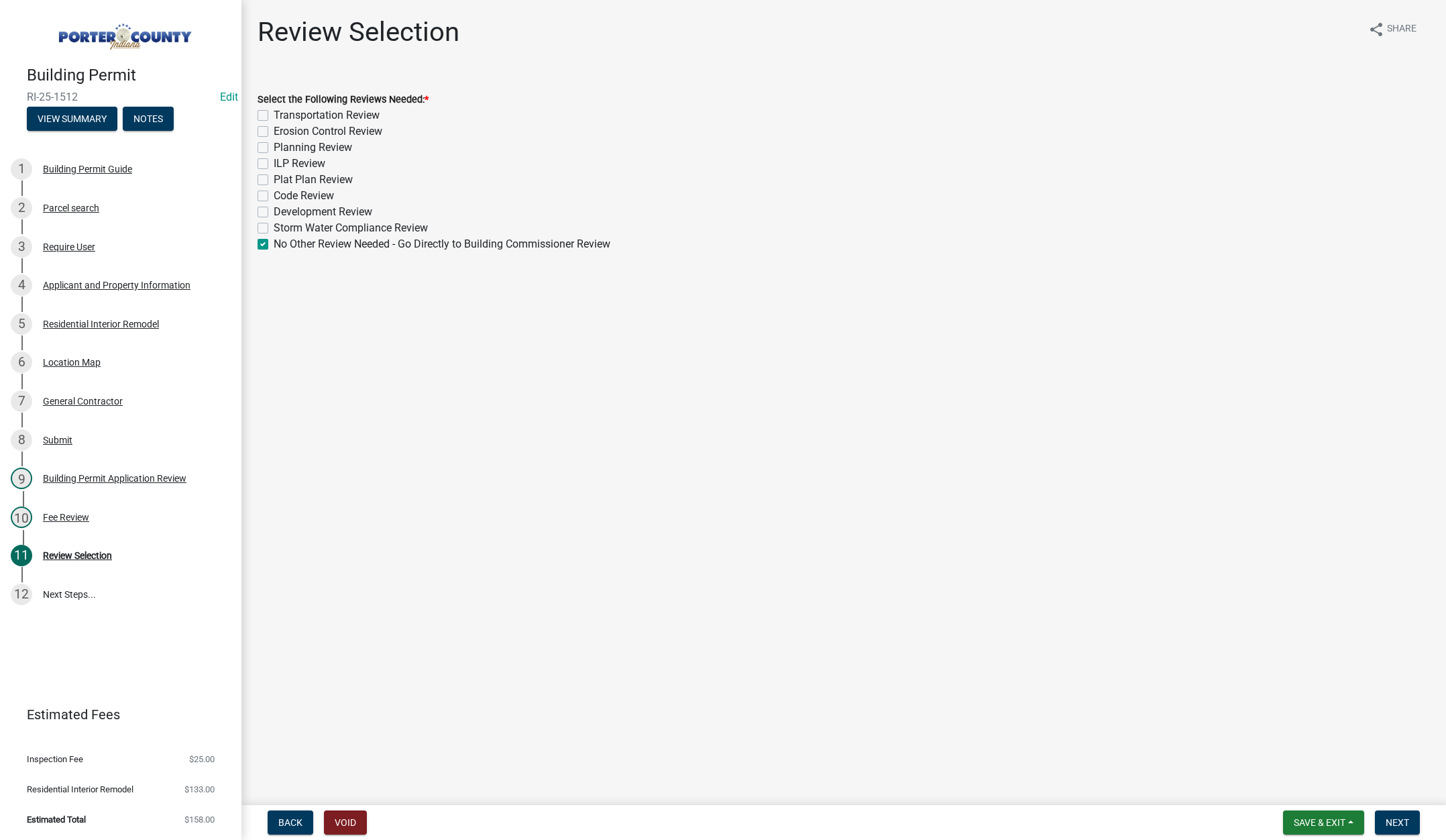
checkbox input "false"
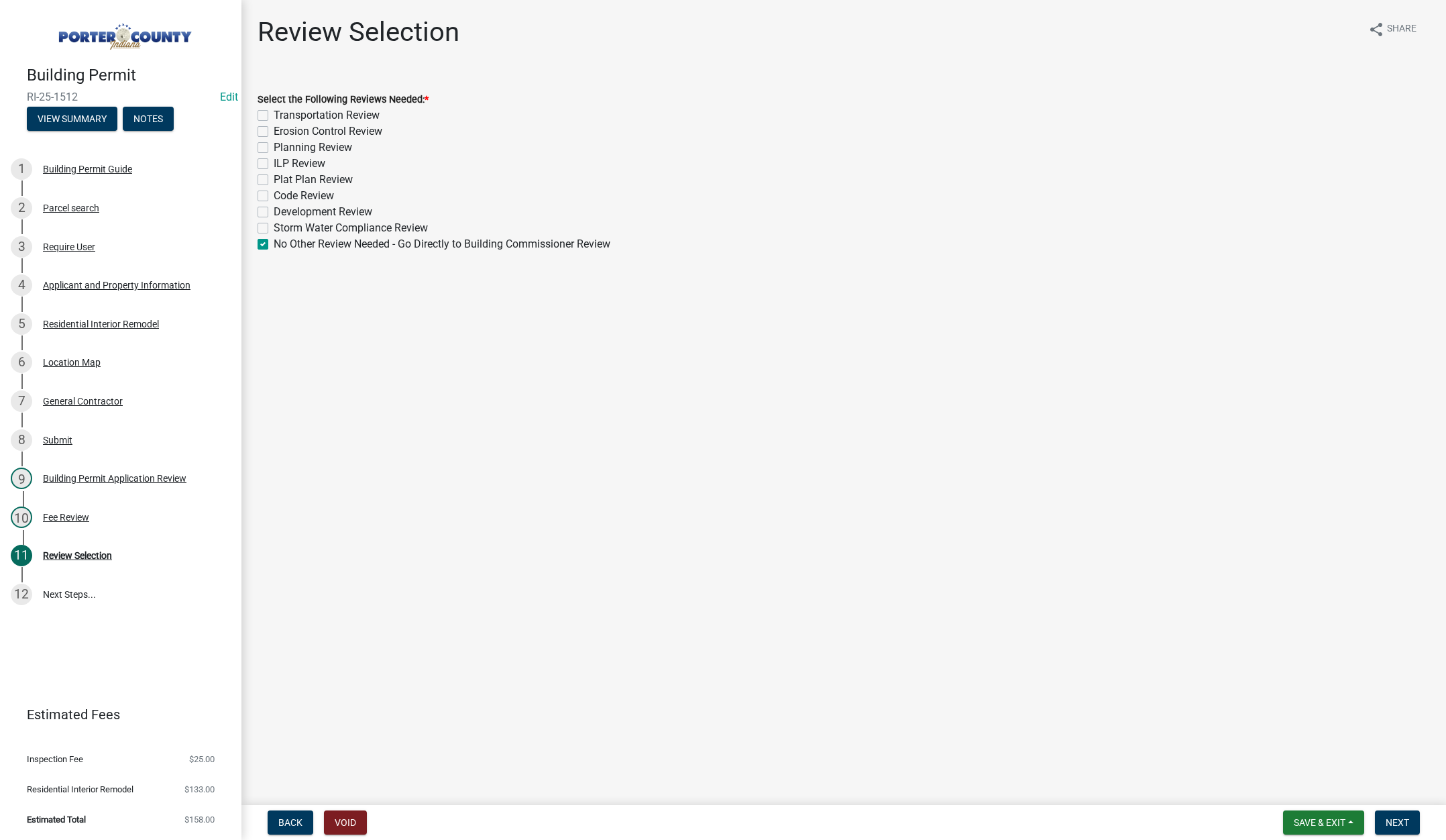
checkbox input "false"
checkbox input "true"
click at [1395, 821] on span "Next" at bounding box center [1398, 822] width 24 height 10
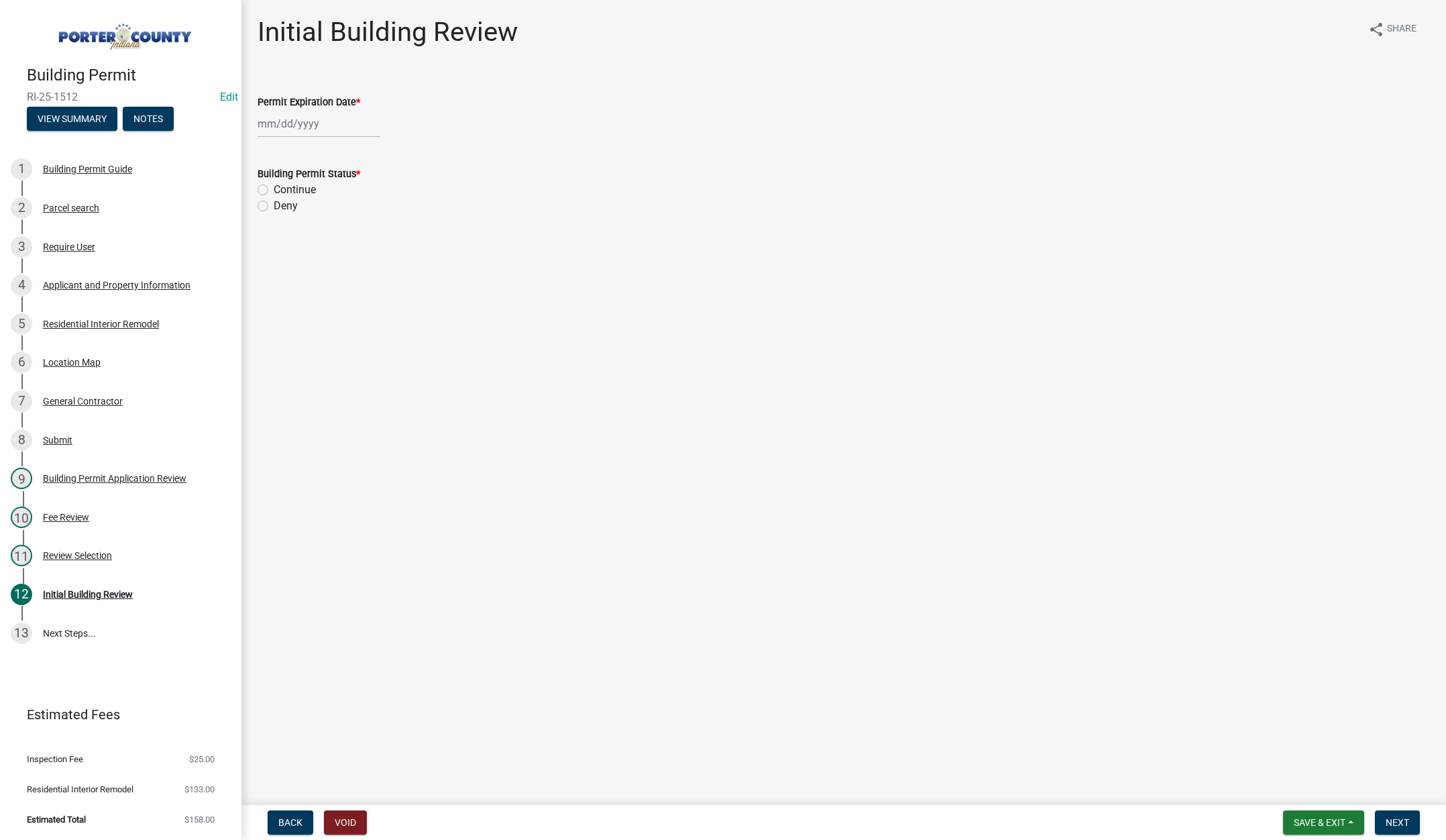
click at [336, 121] on div at bounding box center [319, 123] width 123 height 27
select select "8"
select select "2025"
click at [368, 150] on select "1525 1526 1527 1528 1529 1530 1531 1532 1533 1534 1535 1536 1537 1538 1539 1540…" at bounding box center [362, 152] width 48 height 20
click at [495, 293] on main "Initial Building Review share Share Permit Expiration Date * Jan Feb Mar Apr Ma…" at bounding box center [844, 400] width 1205 height 800
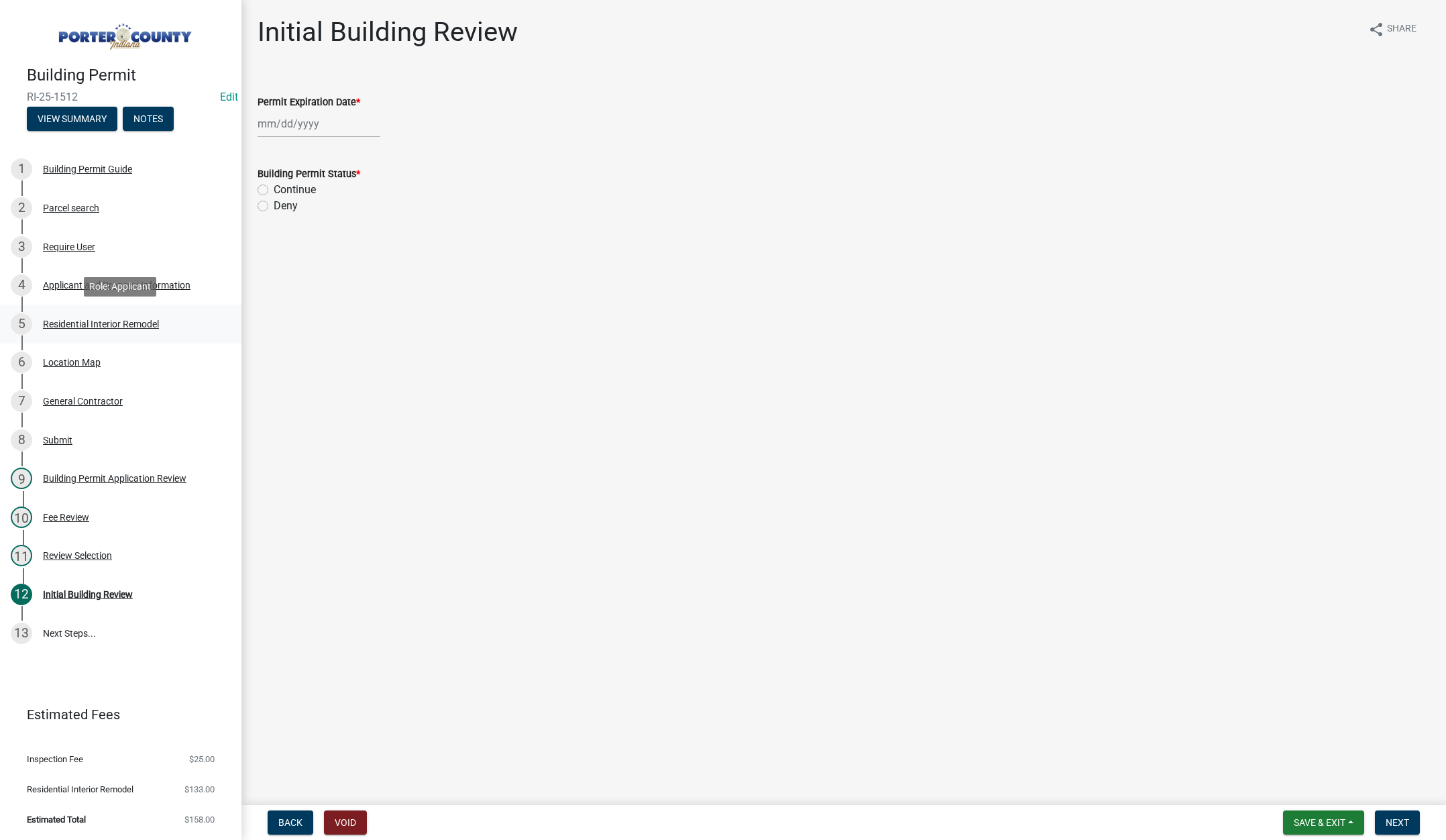
click at [120, 322] on div "Residential Interior Remodel" at bounding box center [101, 324] width 116 height 10
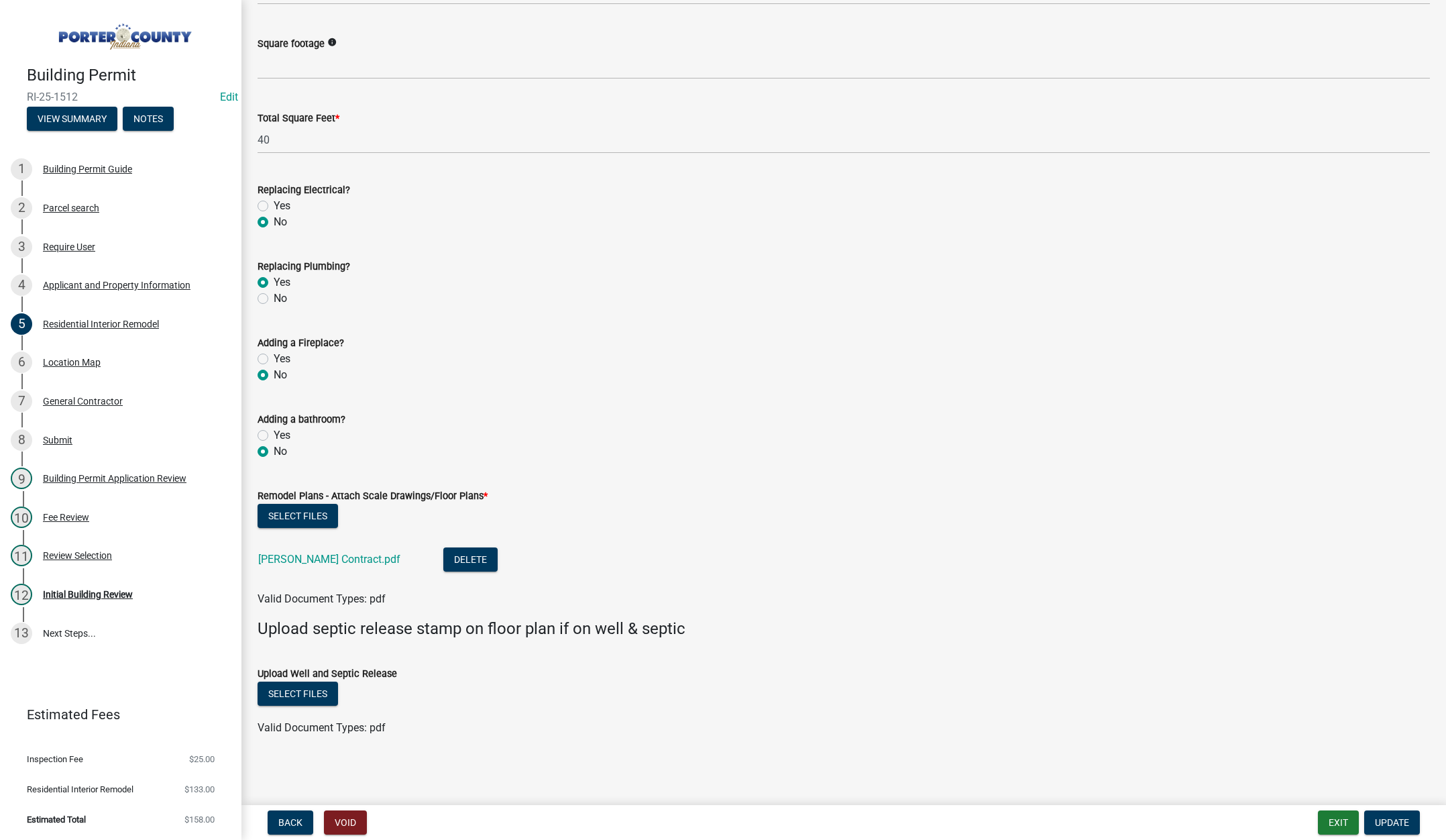
scroll to position [1996, 0]
click at [98, 288] on div "Applicant and Property Information" at bounding box center [117, 285] width 148 height 10
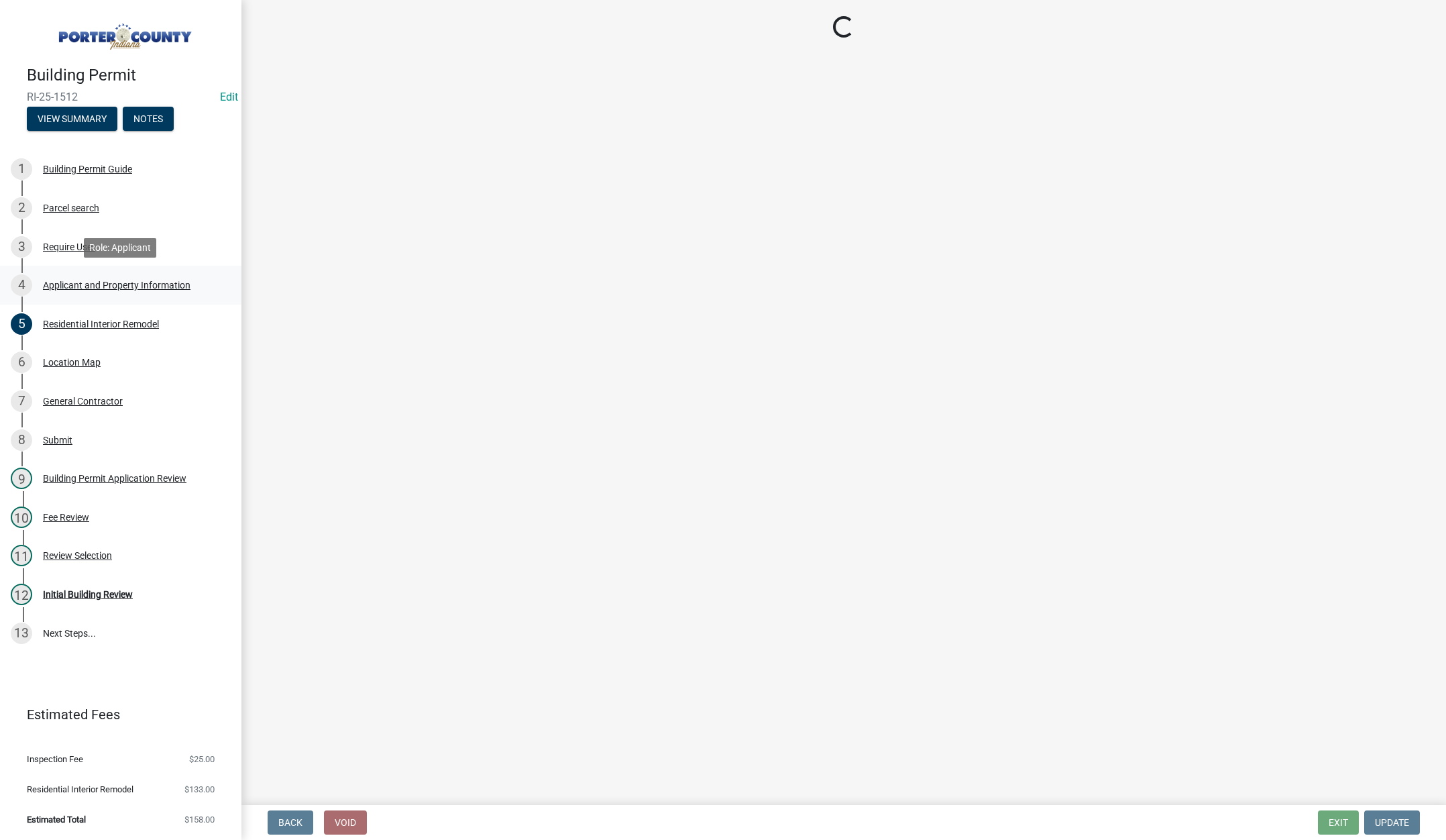
scroll to position [0, 0]
select select "6f5aa9ae-62ac-41bd-979a-9c71eae504cc"
select select "c796f995-08fe-487b-a20e-70ab553361d3"
select select "0d764019-f1ff-4f3b-9299-33f0d080acc7"
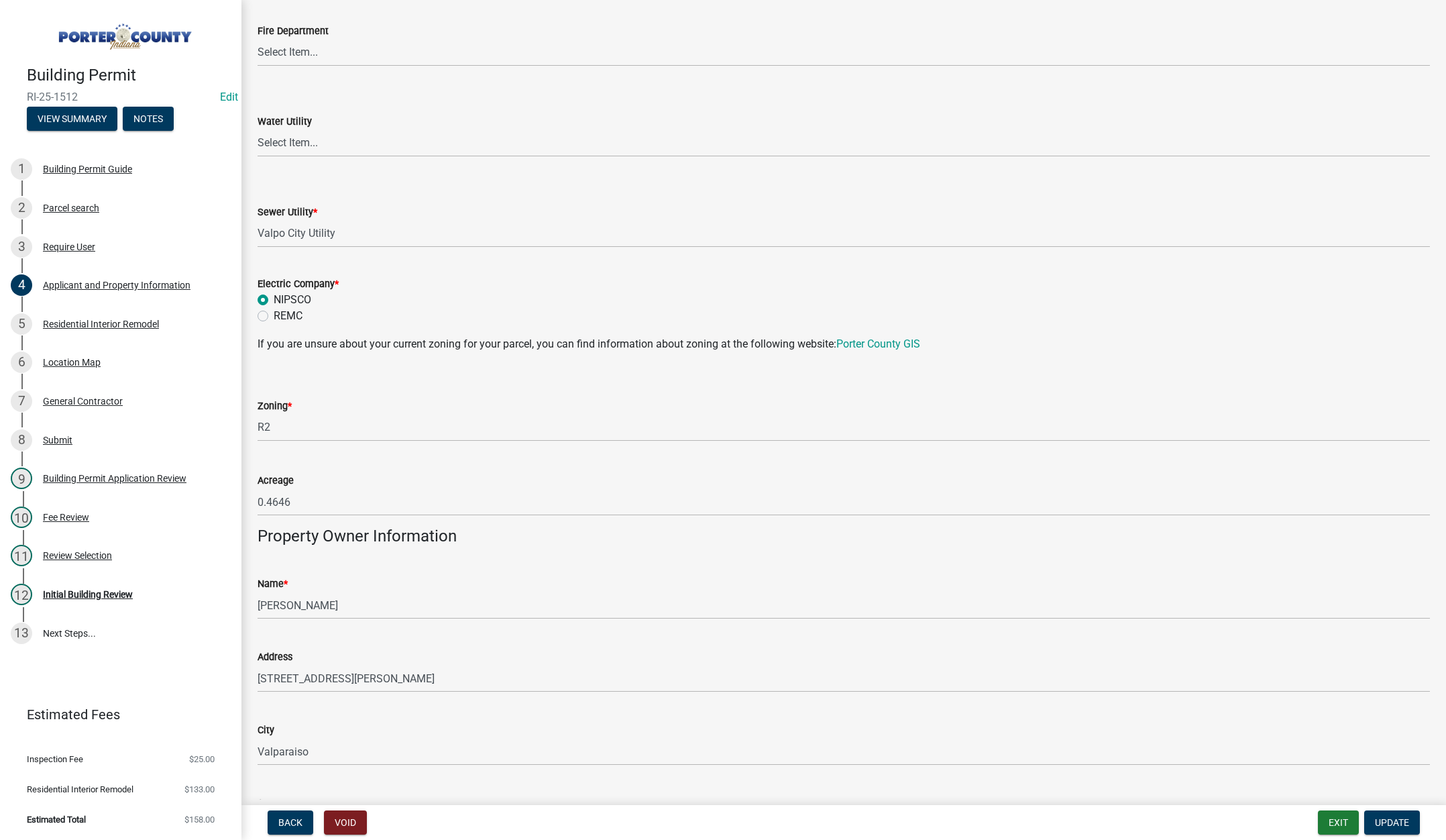
scroll to position [872, 0]
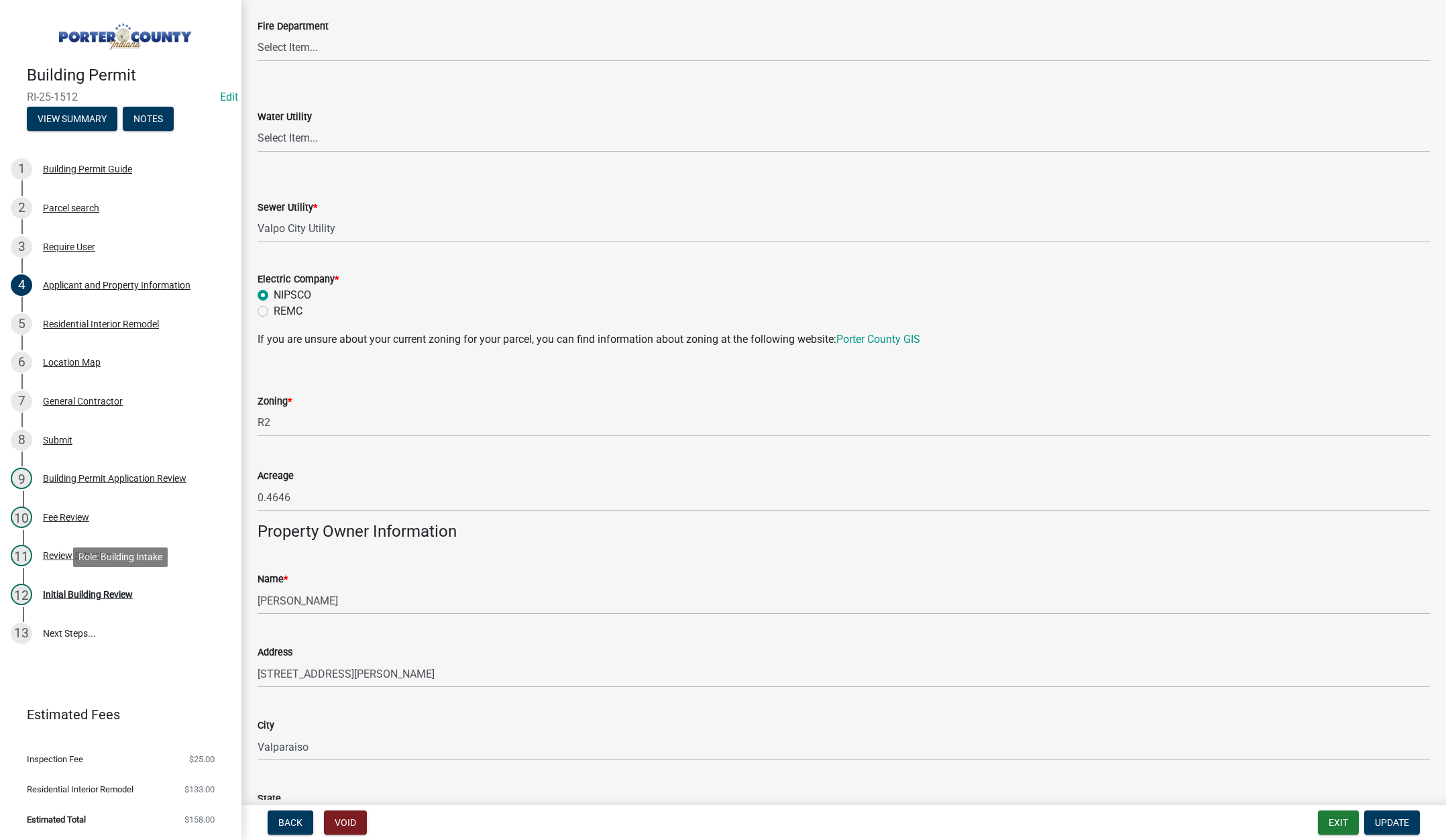
drag, startPoint x: 98, startPoint y: 587, endPoint x: 459, endPoint y: 475, distance: 378.0
click at [100, 586] on div "12 Initial Building Review" at bounding box center [115, 594] width 209 height 22
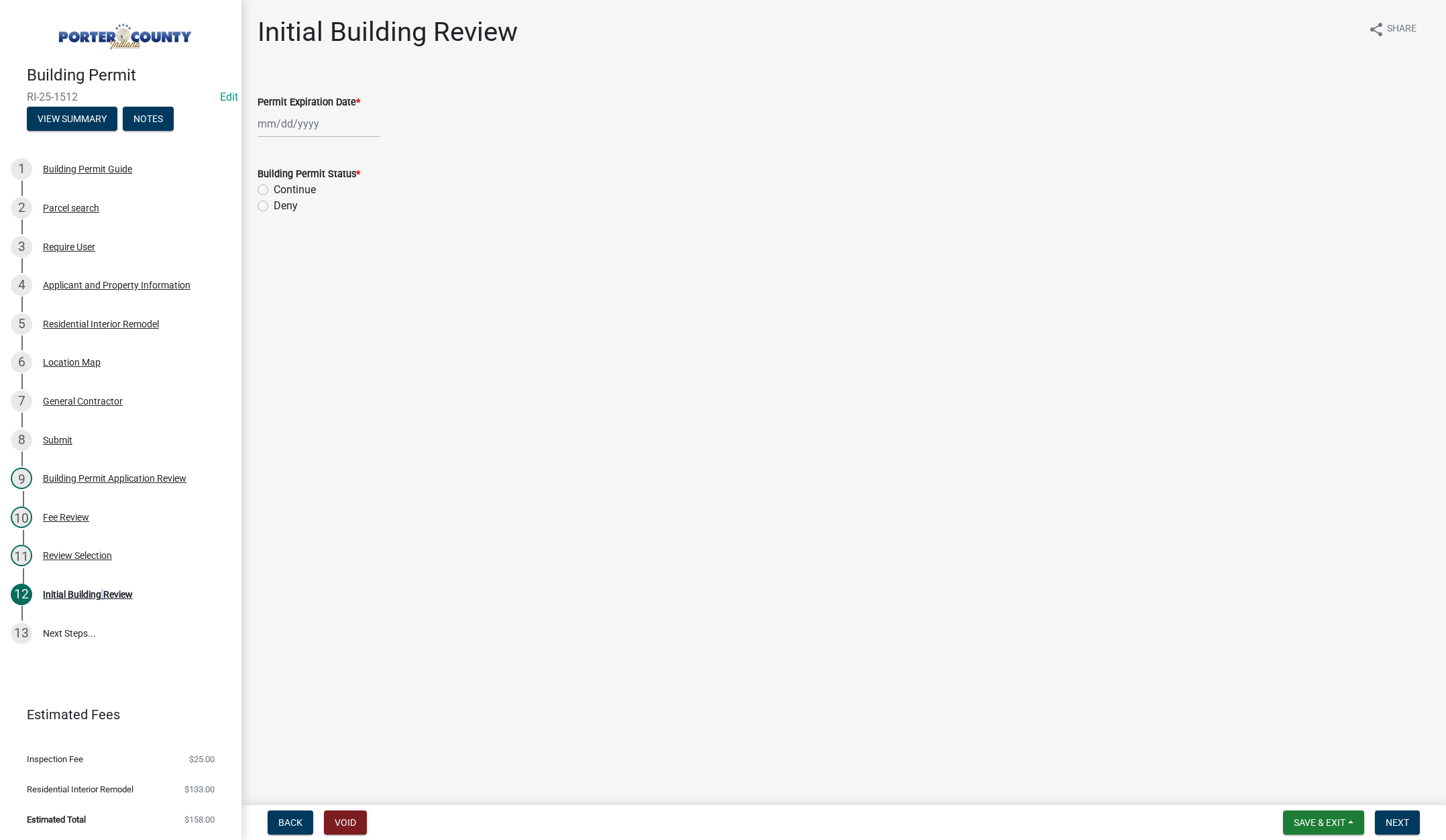
select select "8"
click at [342, 125] on div "[PERSON_NAME] Feb Mar Apr [PERSON_NAME][DATE] Oct Nov [DATE] 1526 1527 1528 152…" at bounding box center [319, 123] width 123 height 27
click at [372, 153] on select "1525 1526 1527 1528 1529 1530 1531 1532 1533 1534 1535 1536 1537 1538 1539 1540…" at bounding box center [362, 152] width 48 height 20
select select "2026"
click at [339, 142] on select "1525 1526 1527 1528 1529 1530 1531 1532 1533 1534 1535 1536 1537 1538 1539 1540…" at bounding box center [362, 152] width 48 height 20
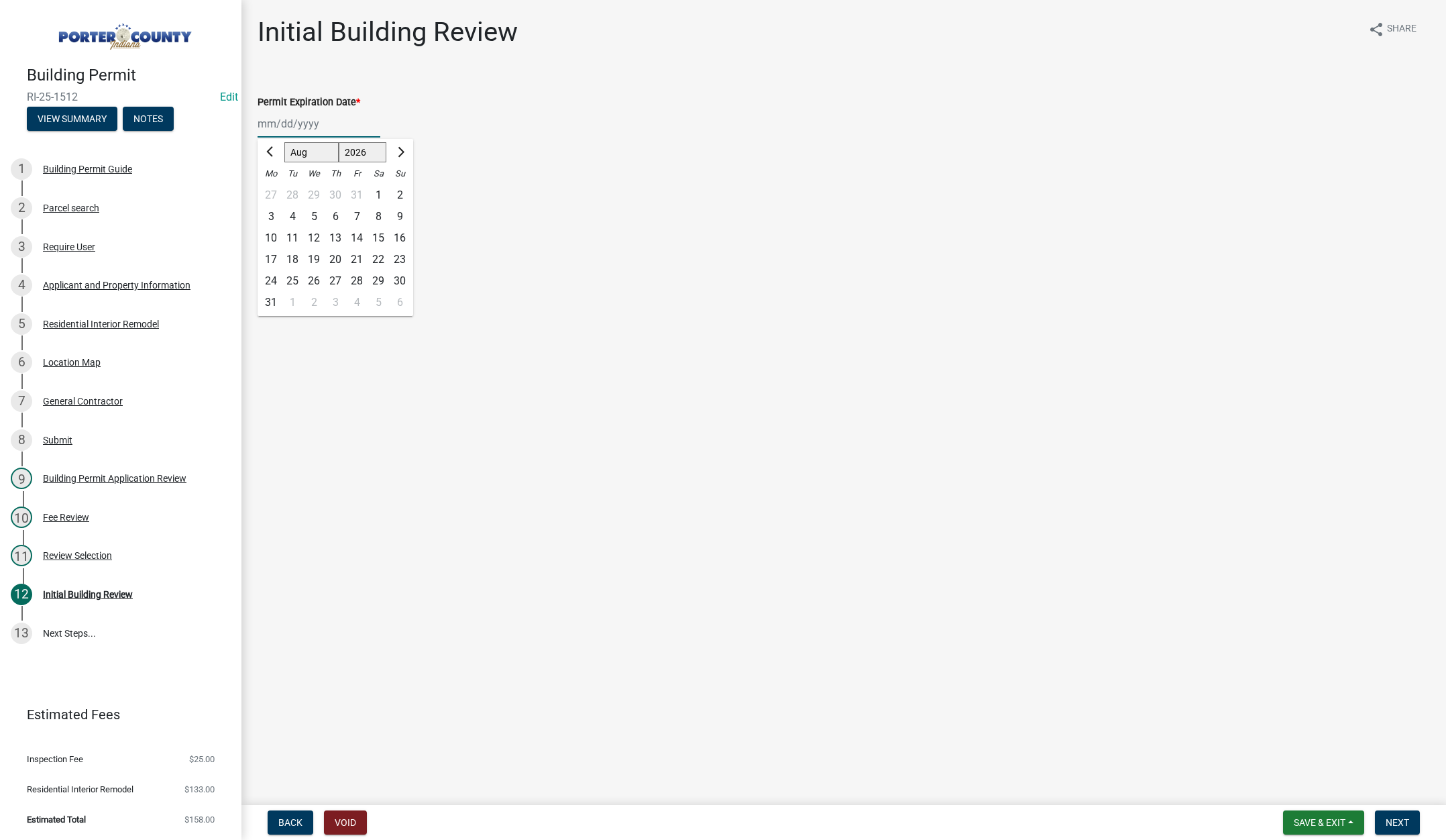
click at [356, 235] on div "14" at bounding box center [356, 238] width 22 height 22
type input "[DATE]"
click at [273, 188] on label "Continue" at bounding box center [294, 190] width 42 height 16
click at [273, 188] on input "Continue" at bounding box center [278, 186] width 9 height 9
radio input "true"
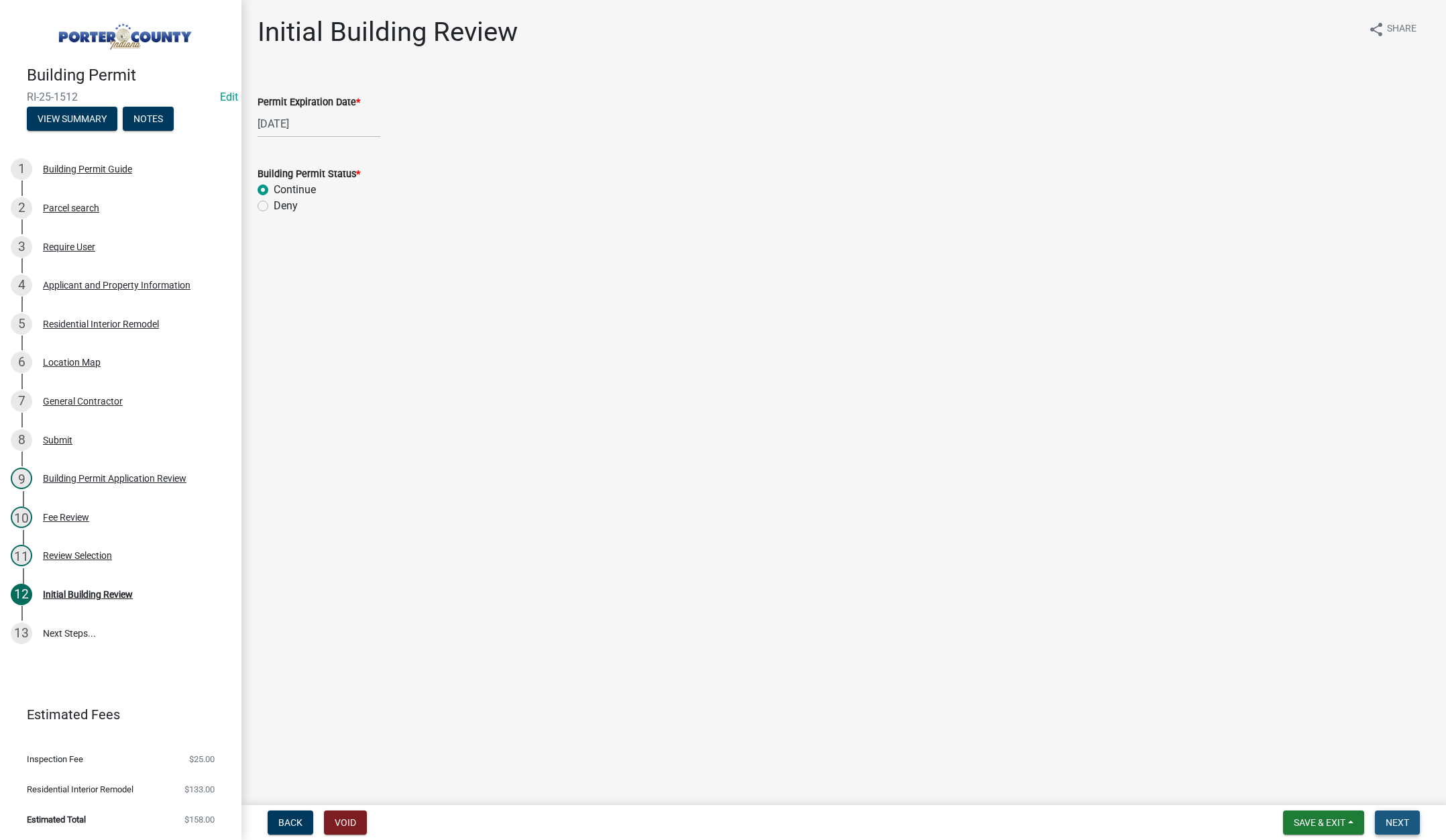
click at [1404, 824] on span "Next" at bounding box center [1398, 822] width 24 height 10
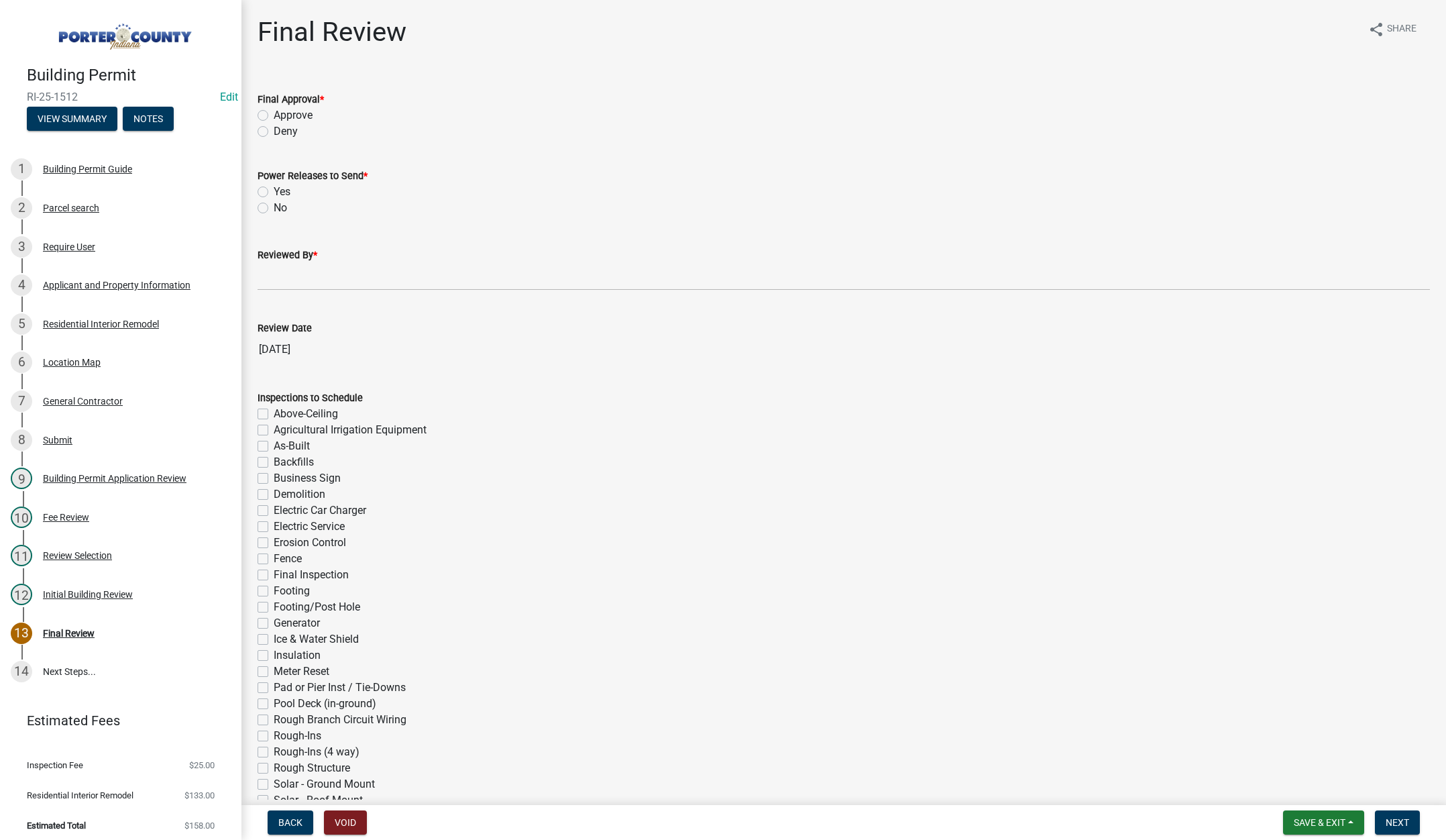
click at [273, 114] on label "Approve" at bounding box center [293, 116] width 39 height 16
click at [273, 114] on input "Approve" at bounding box center [278, 112] width 9 height 9
radio input "true"
click at [273, 209] on label "No" at bounding box center [280, 208] width 13 height 16
click at [273, 209] on input "No" at bounding box center [278, 204] width 9 height 9
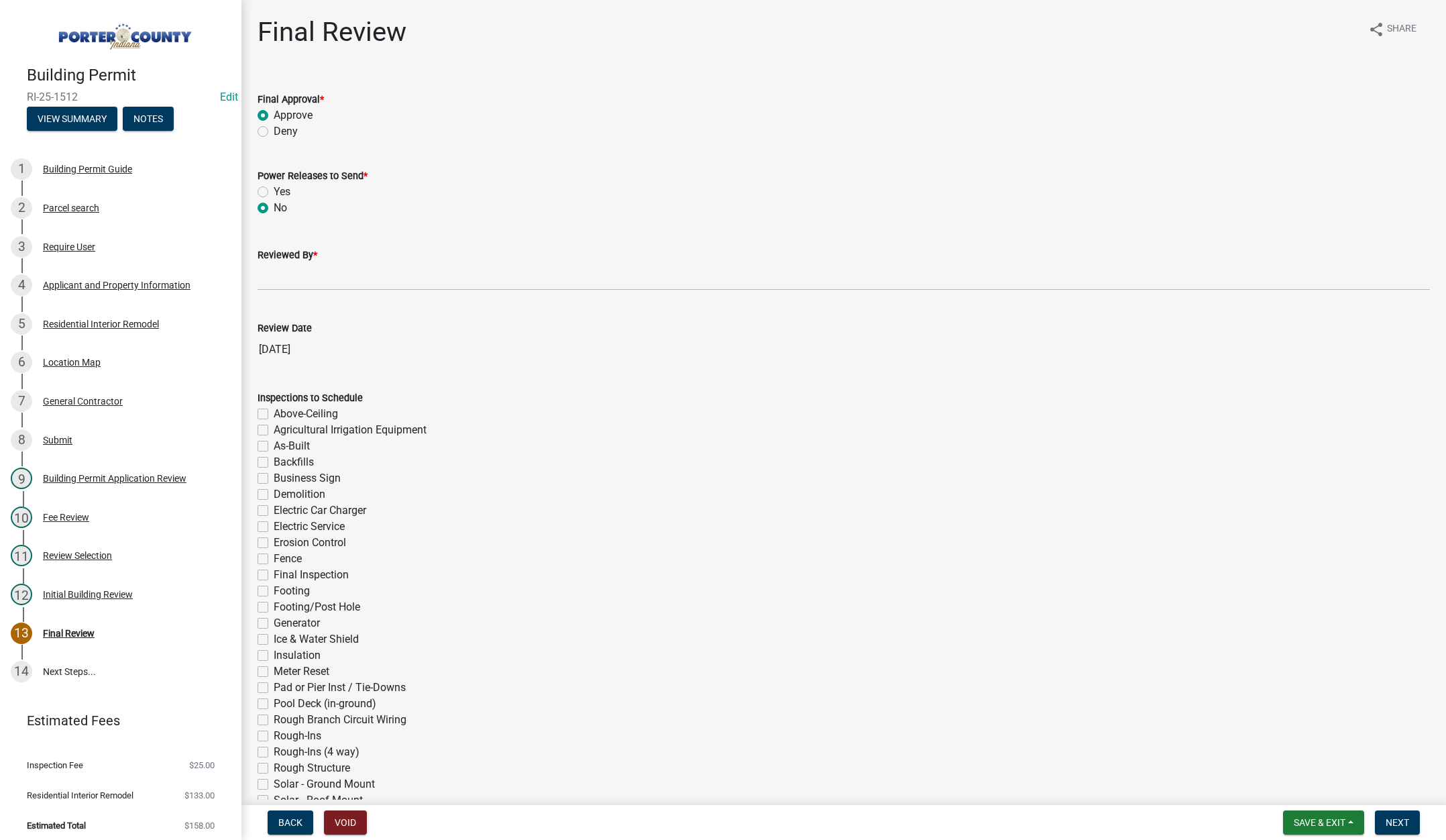
radio input "true"
drag, startPoint x: 265, startPoint y: 270, endPoint x: 274, endPoint y: 274, distance: 9.8
click at [265, 270] on input "Reviewed By *" at bounding box center [844, 276] width 1173 height 27
type input "[PERSON_NAME]"
click at [1401, 821] on span "Next" at bounding box center [1398, 822] width 24 height 10
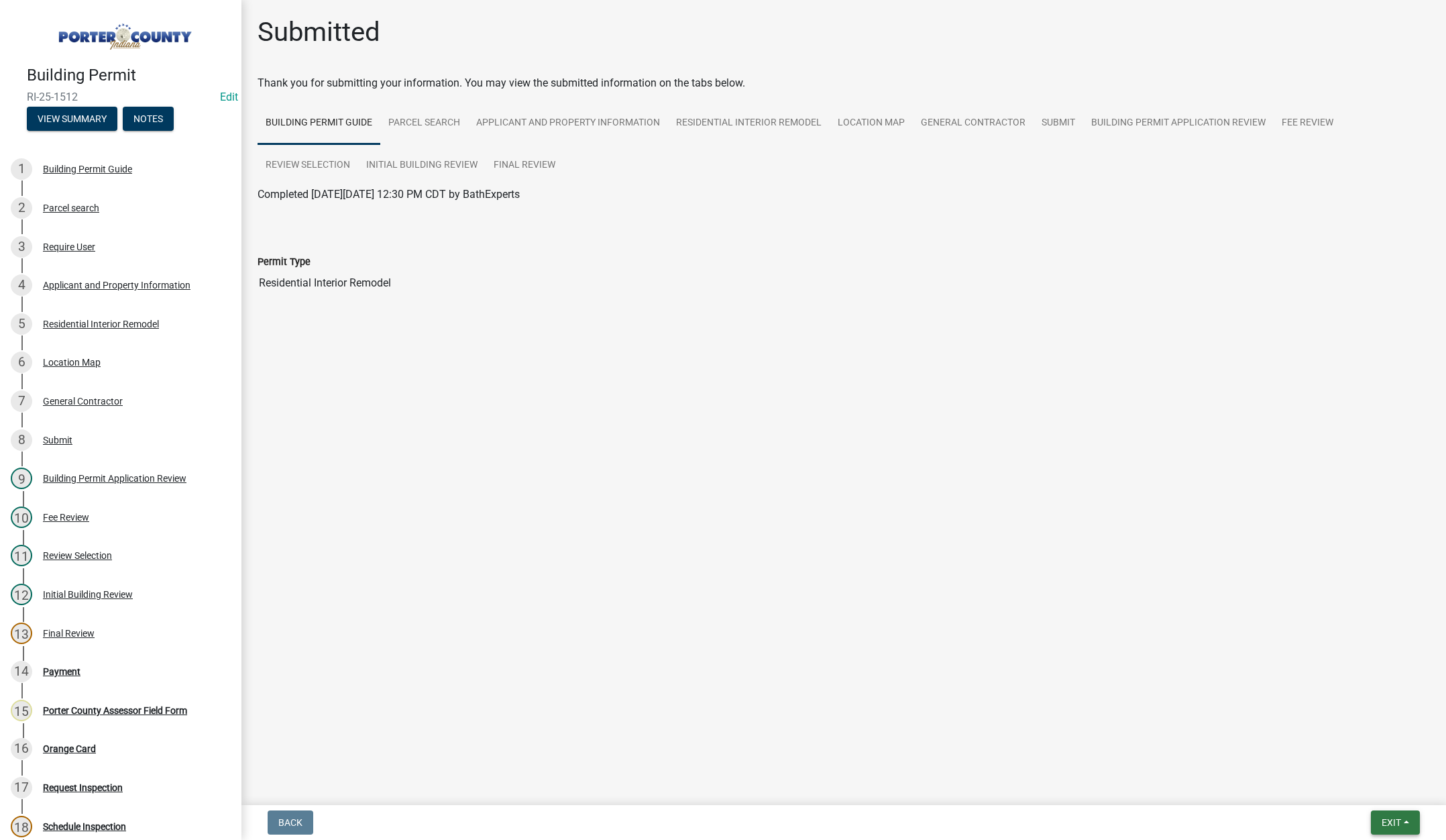
click at [1378, 813] on button "Exit" at bounding box center [1395, 822] width 49 height 25
click at [1375, 785] on button "Save & Exit" at bounding box center [1366, 787] width 108 height 32
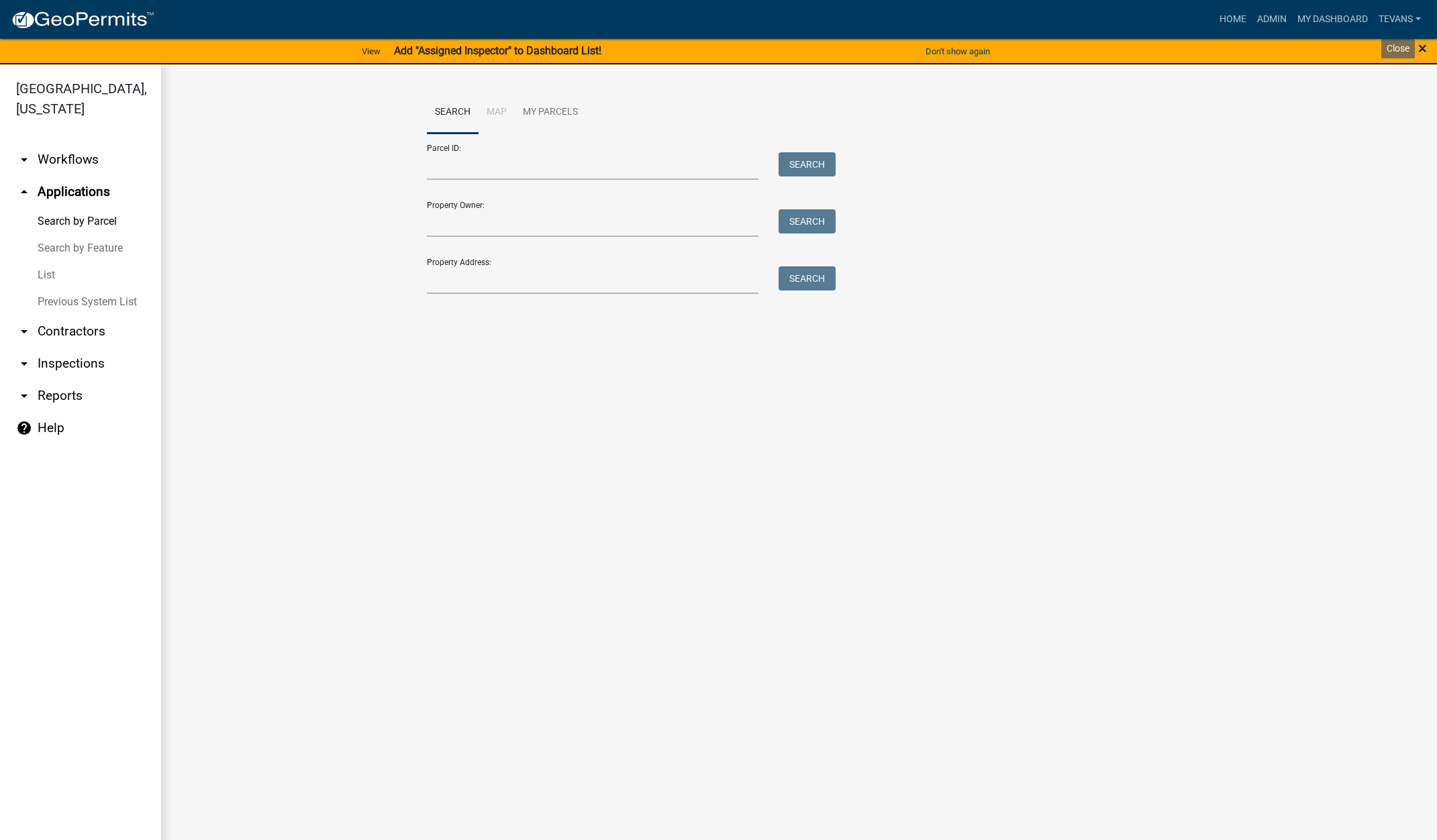
click at [1419, 46] on span "×" at bounding box center [1422, 48] width 9 height 19
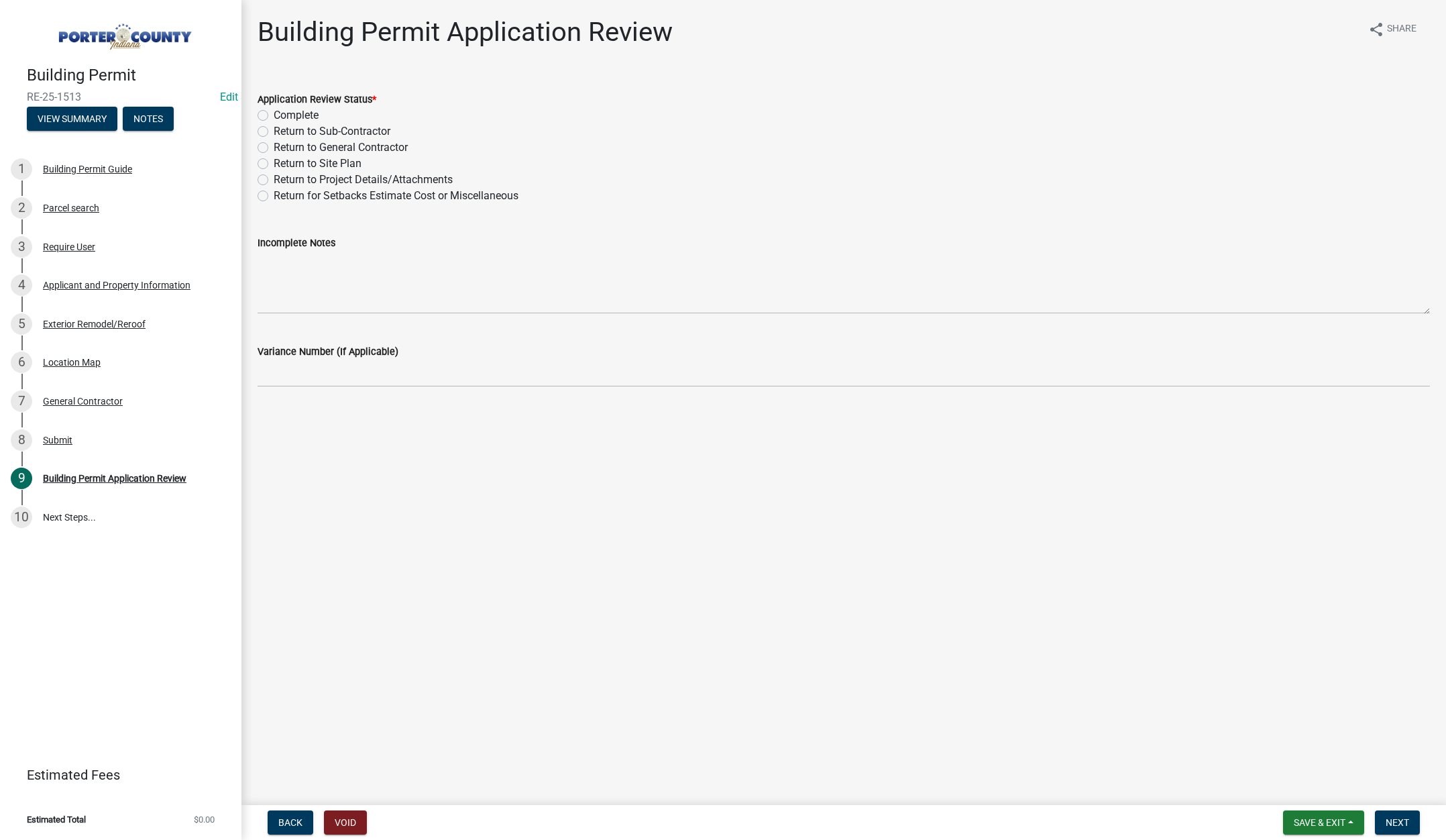
click at [273, 113] on label "Complete" at bounding box center [296, 116] width 45 height 16
click at [273, 113] on input "Complete" at bounding box center [278, 112] width 9 height 9
radio input "true"
click at [1394, 815] on button "Next" at bounding box center [1397, 822] width 45 height 25
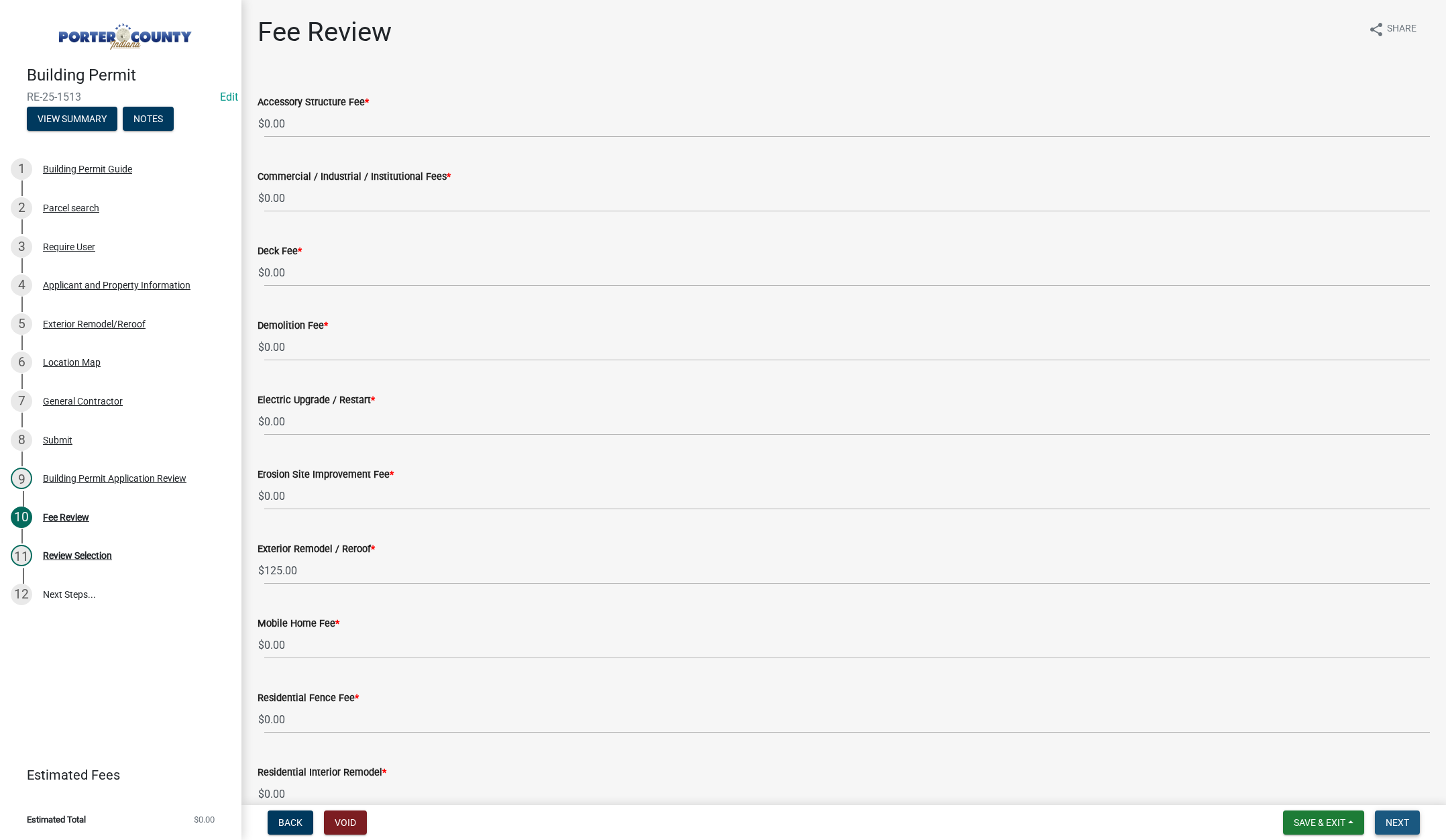
click at [1398, 821] on span "Next" at bounding box center [1398, 822] width 24 height 10
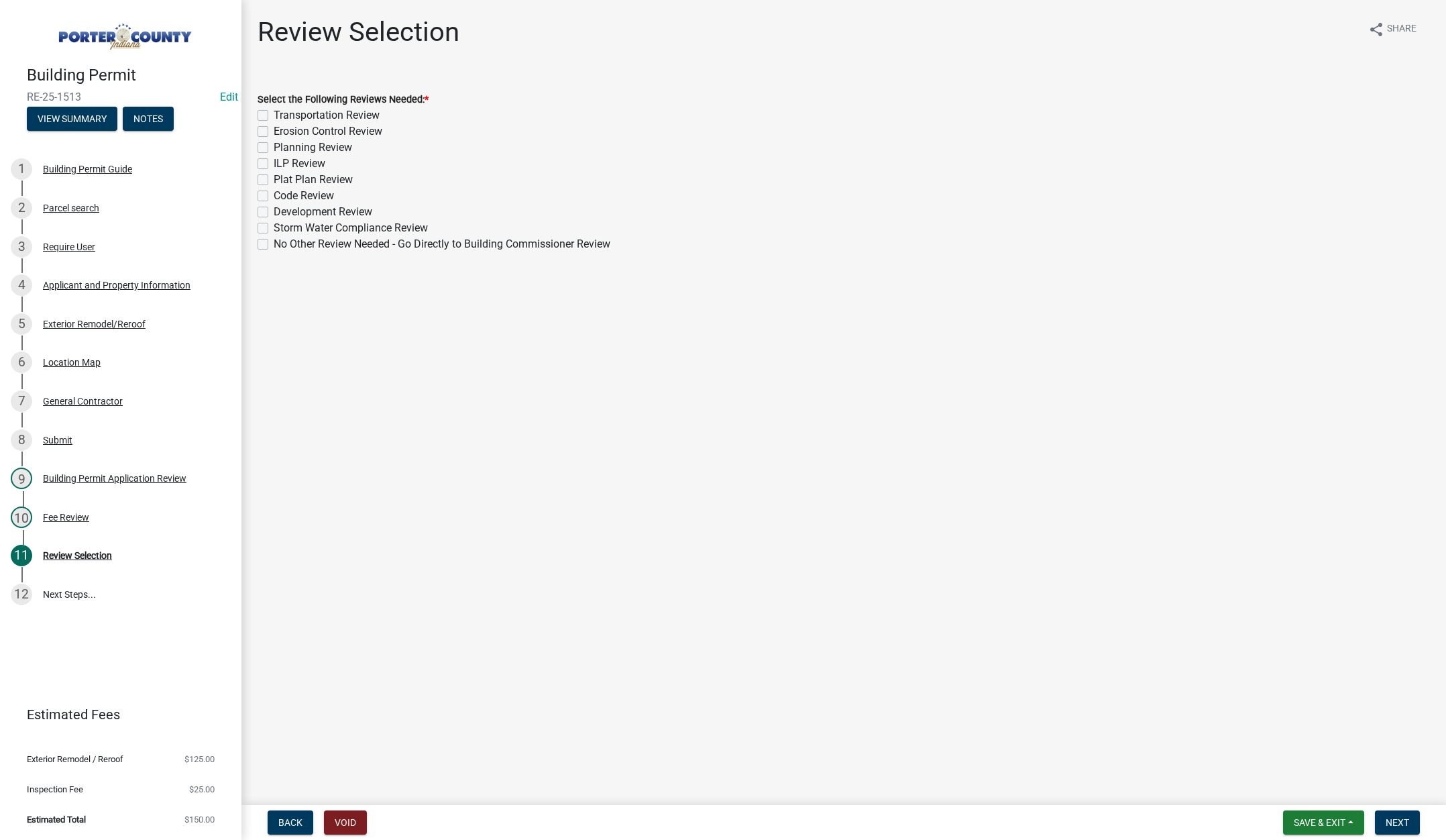
click at [273, 244] on label "No Other Review Needed - Go Directly to Building Commissioner Review" at bounding box center [441, 244] width 336 height 16
click at [273, 244] on input "No Other Review Needed - Go Directly to Building Commissioner Review" at bounding box center [278, 241] width 9 height 9
checkbox input "true"
checkbox input "false"
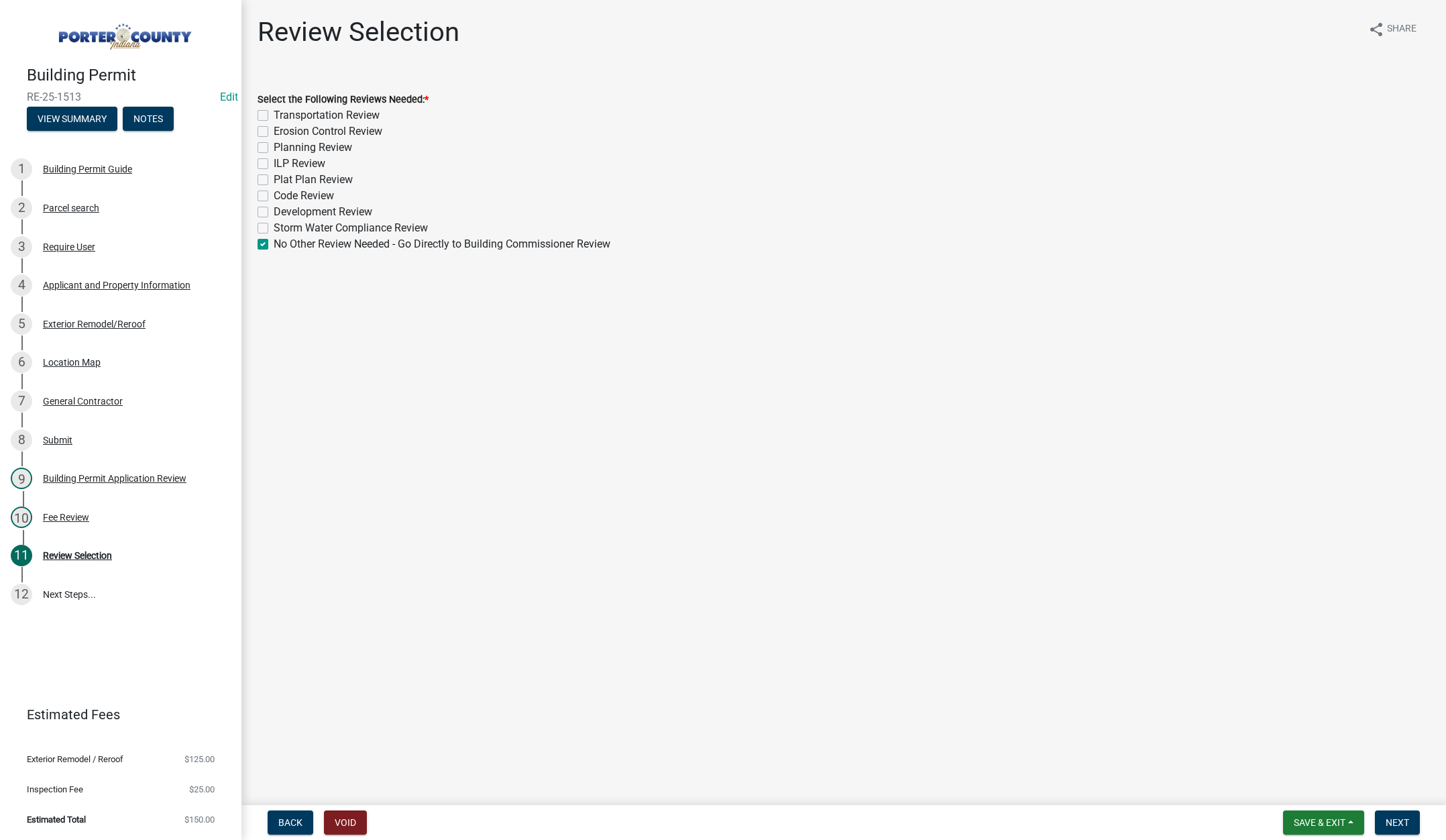
checkbox input "false"
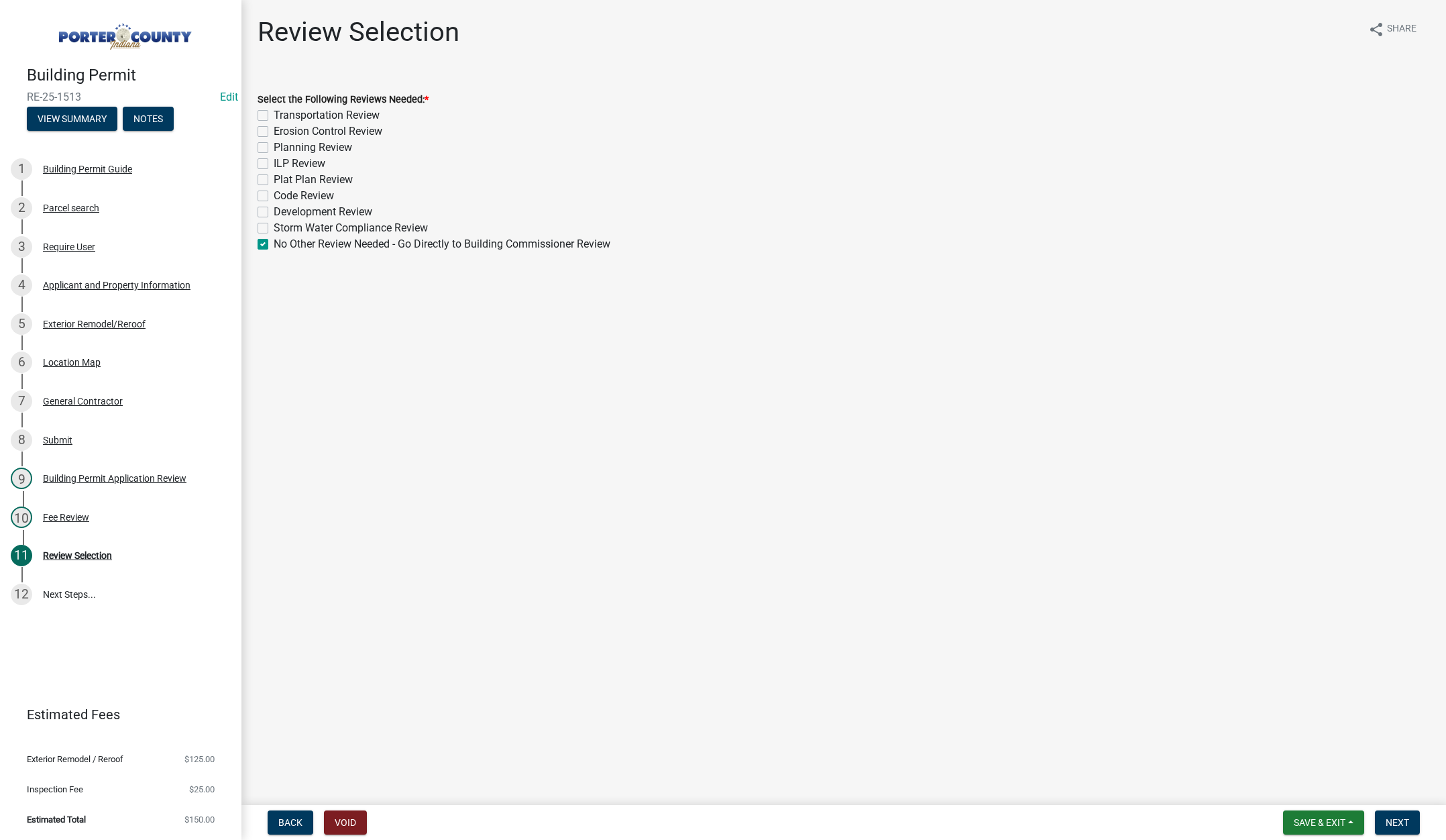
checkbox input "false"
checkbox input "true"
click at [1400, 815] on button "Next" at bounding box center [1397, 822] width 45 height 25
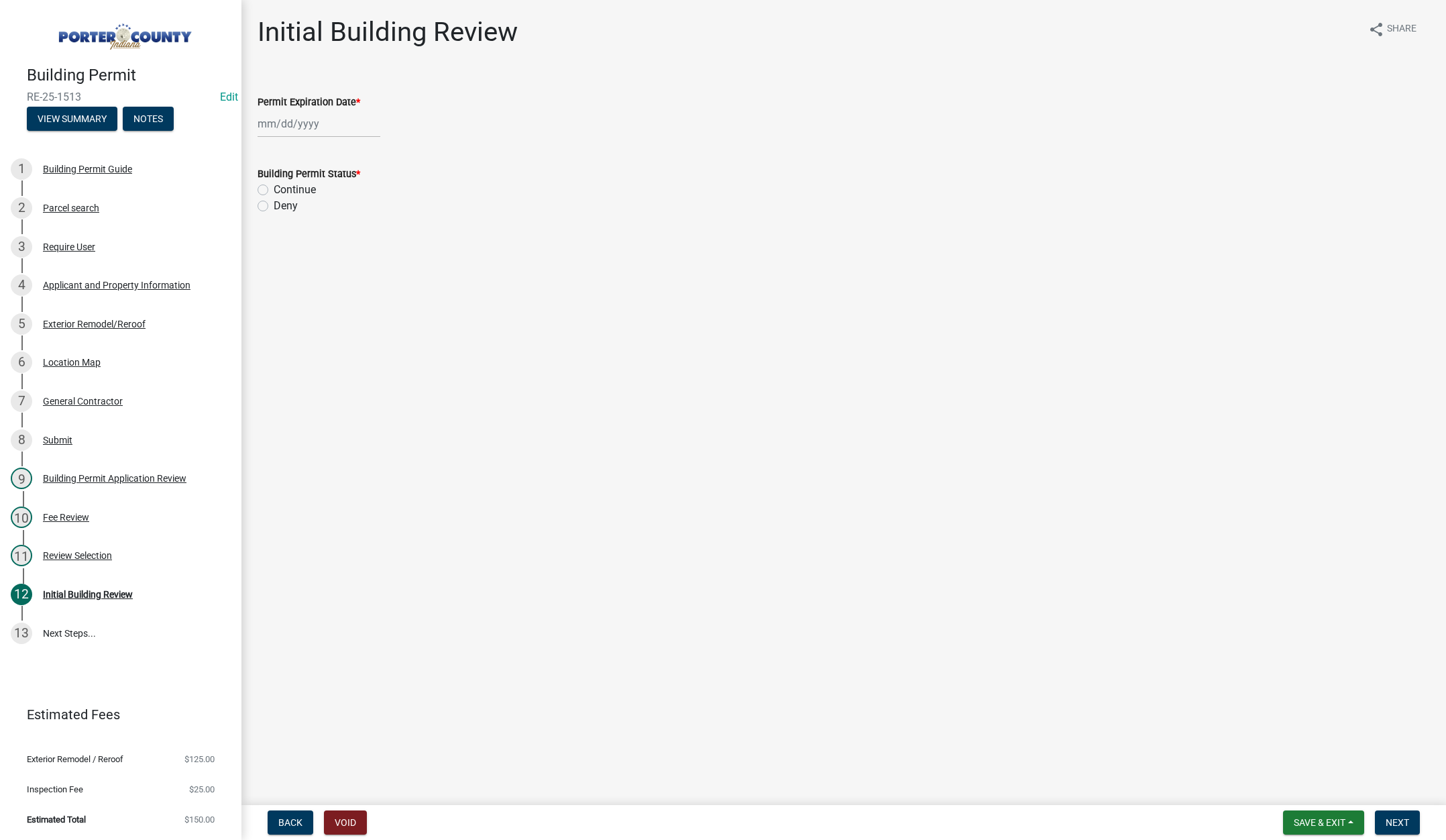
click at [348, 126] on div at bounding box center [319, 123] width 123 height 27
select select "8"
click at [372, 150] on select "1525 1526 1527 1528 1529 1530 1531 1532 1533 1534 1535 1536 1537 1538 1539 1540…" at bounding box center [362, 152] width 48 height 20
select select "2026"
click at [339, 142] on select "1525 1526 1527 1528 1529 1530 1531 1532 1533 1534 1535 1536 1537 1538 1539 1540…" at bounding box center [362, 152] width 48 height 20
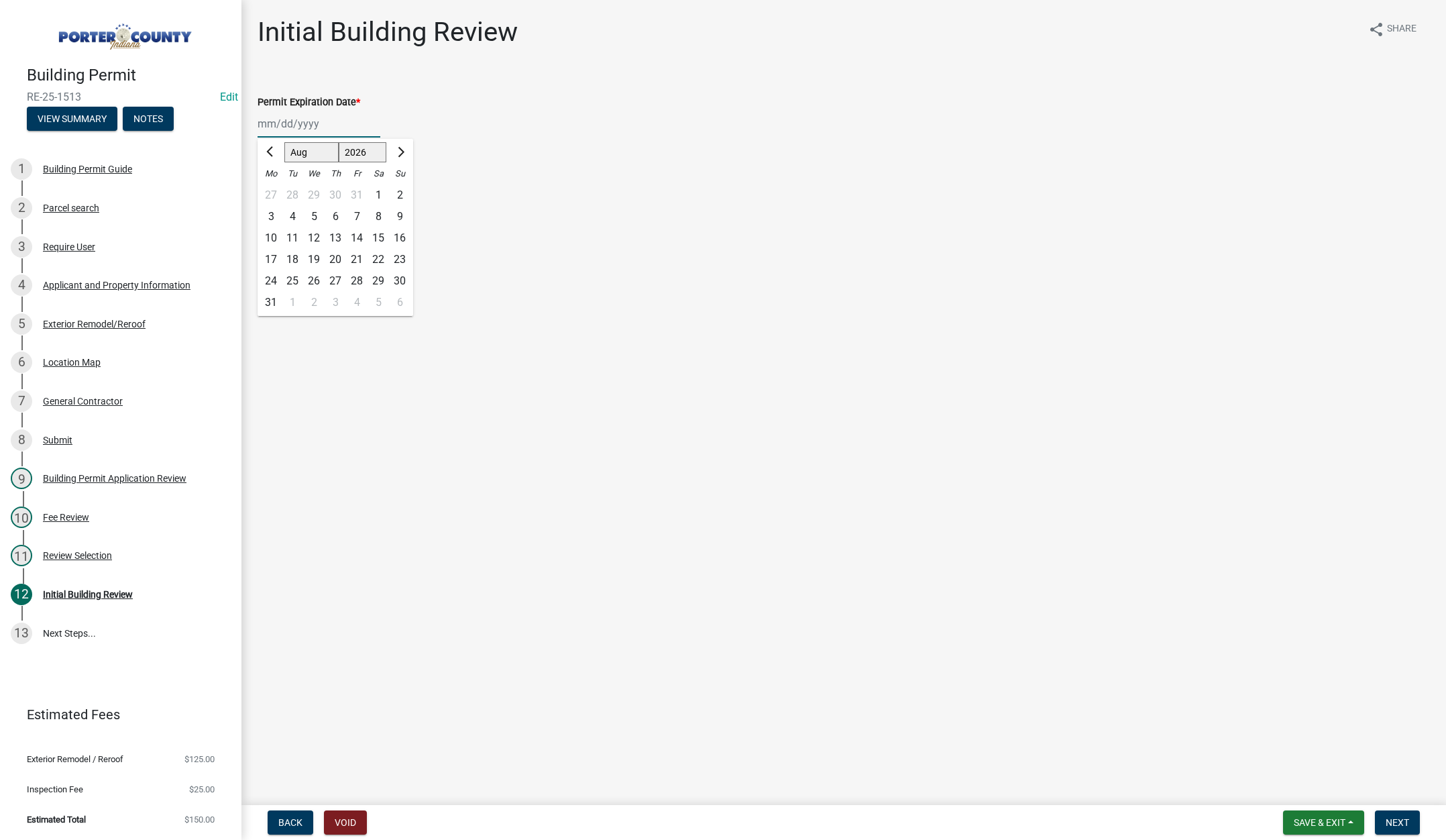
click at [359, 235] on div "14" at bounding box center [356, 238] width 22 height 22
type input "[DATE]"
click at [273, 192] on label "Continue" at bounding box center [294, 190] width 42 height 16
click at [273, 190] on input "Continue" at bounding box center [278, 186] width 9 height 9
radio input "true"
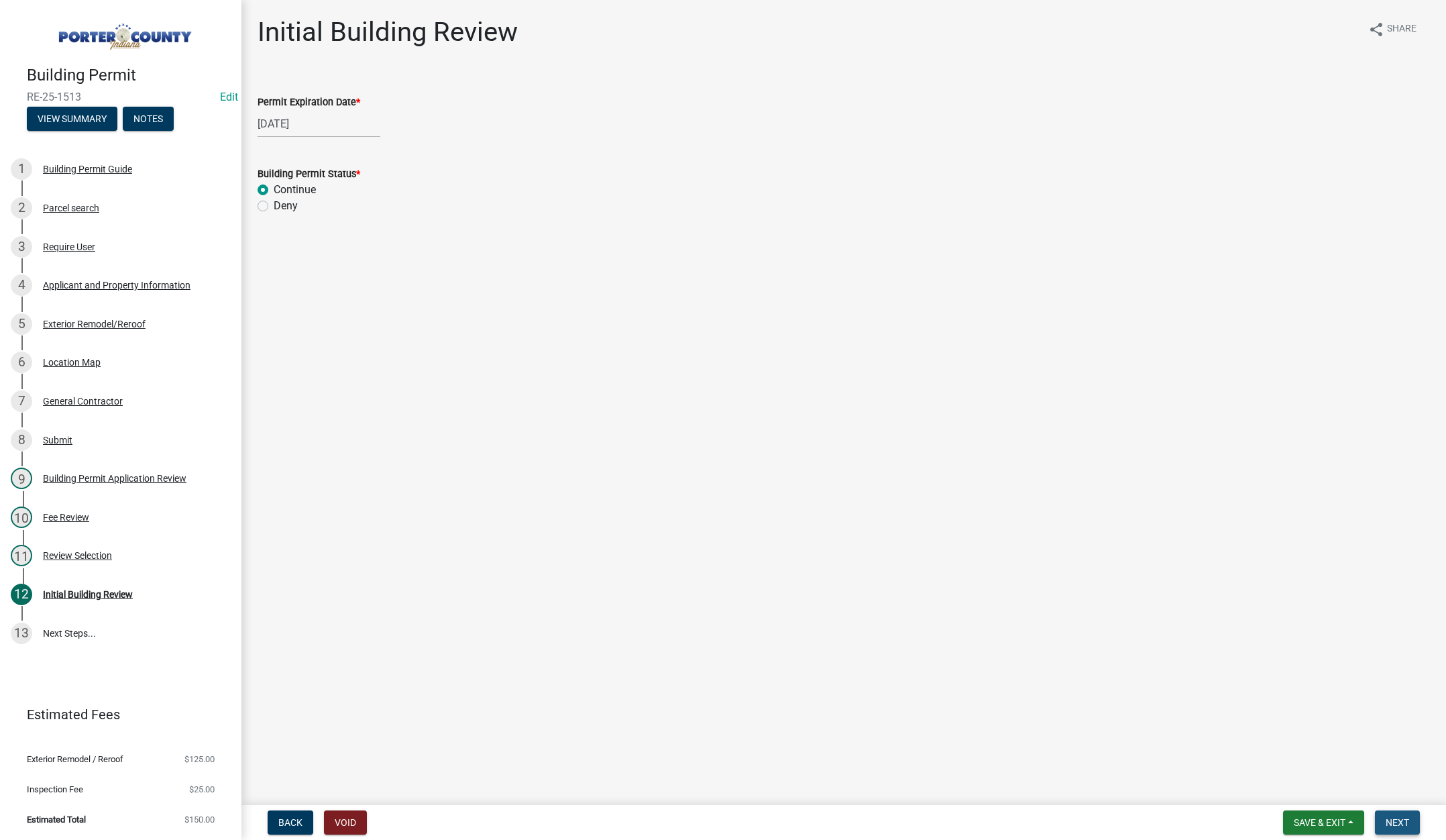
click at [1382, 811] on button "Next" at bounding box center [1397, 822] width 45 height 25
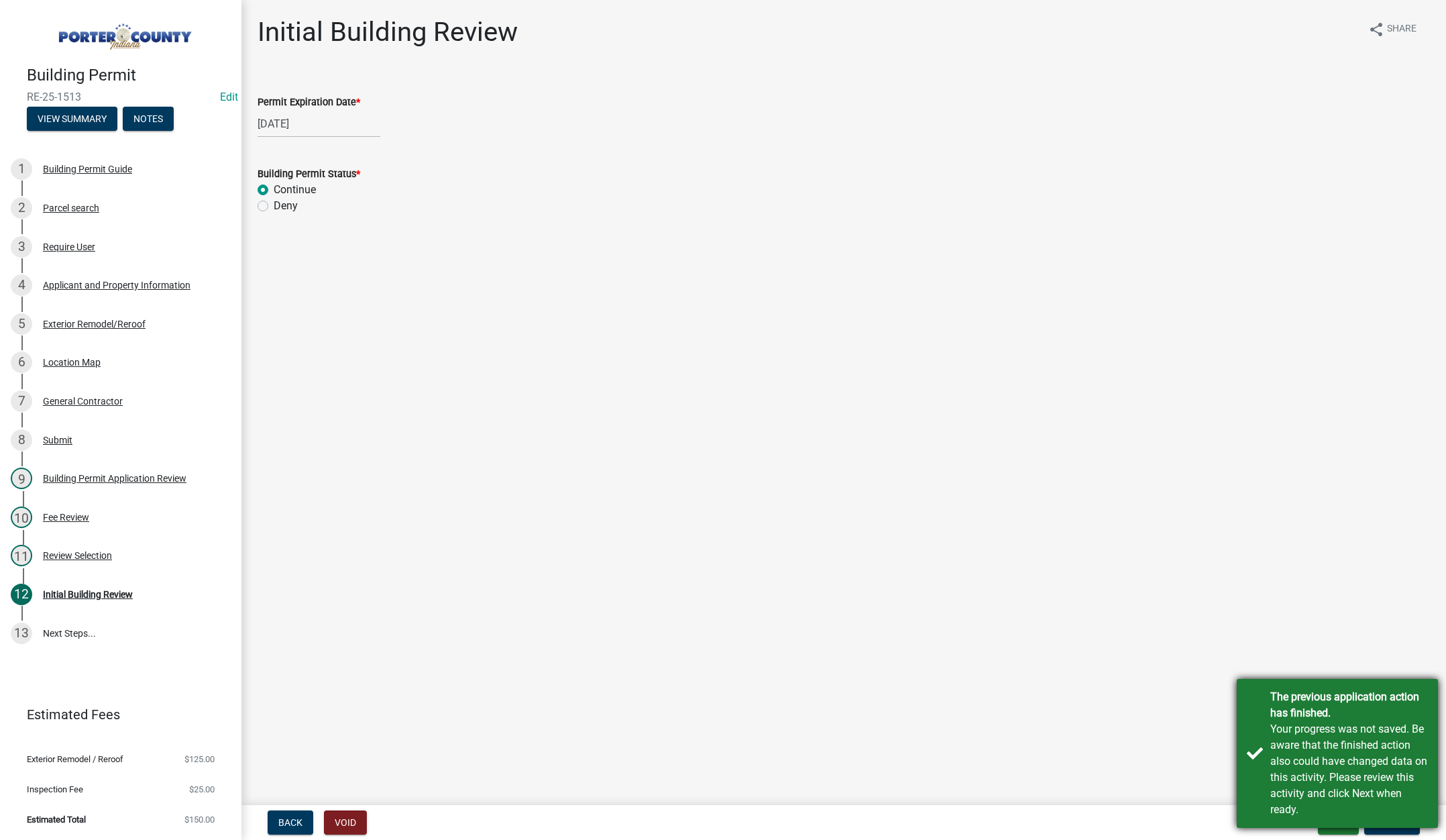
click at [1254, 709] on div "The previous application action has finished. Your progress was not saved. Be a…" at bounding box center [1337, 753] width 201 height 149
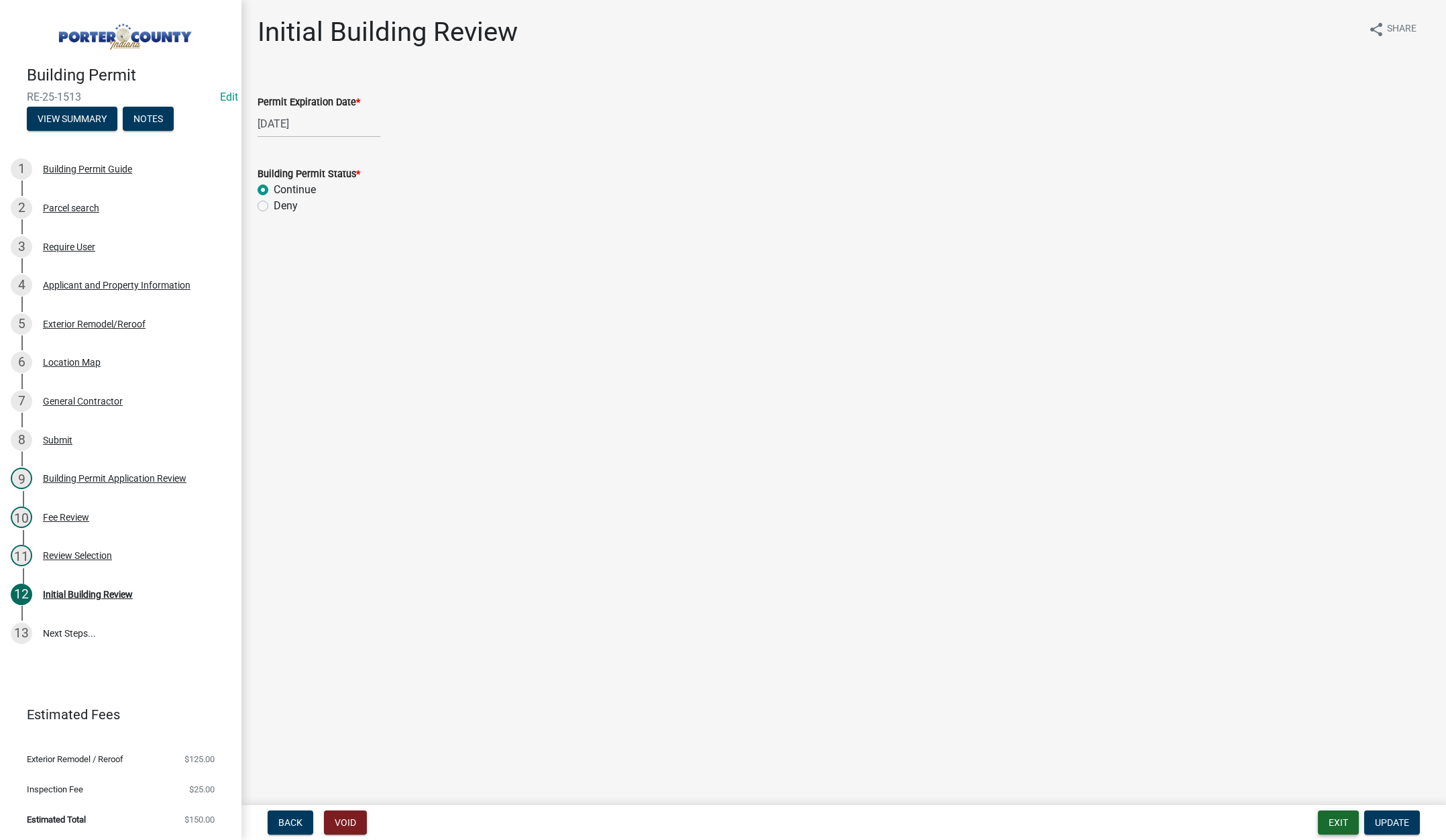
click at [1331, 821] on button "Exit" at bounding box center [1338, 822] width 41 height 25
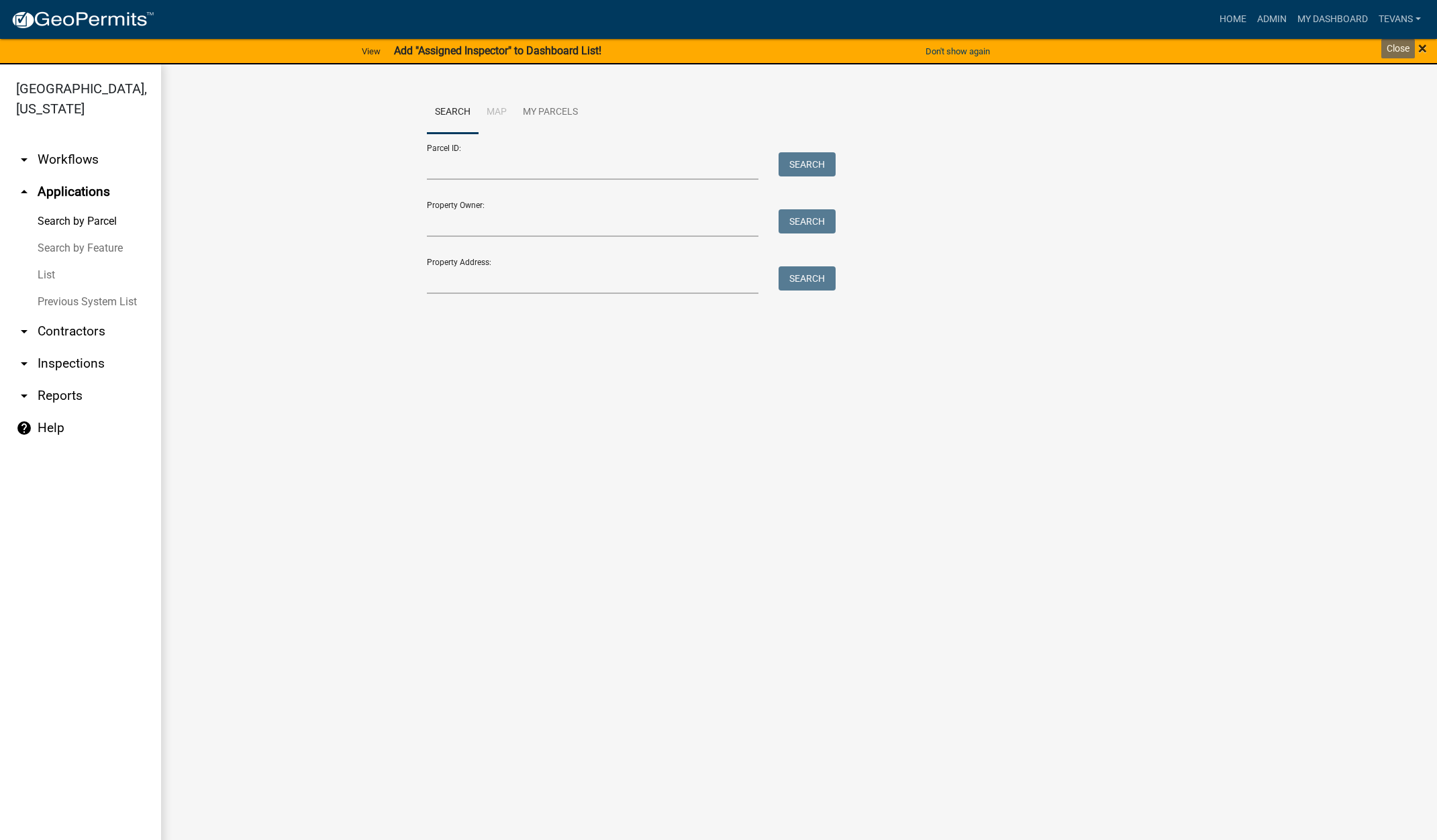
click at [1424, 41] on span "×" at bounding box center [1422, 48] width 9 height 19
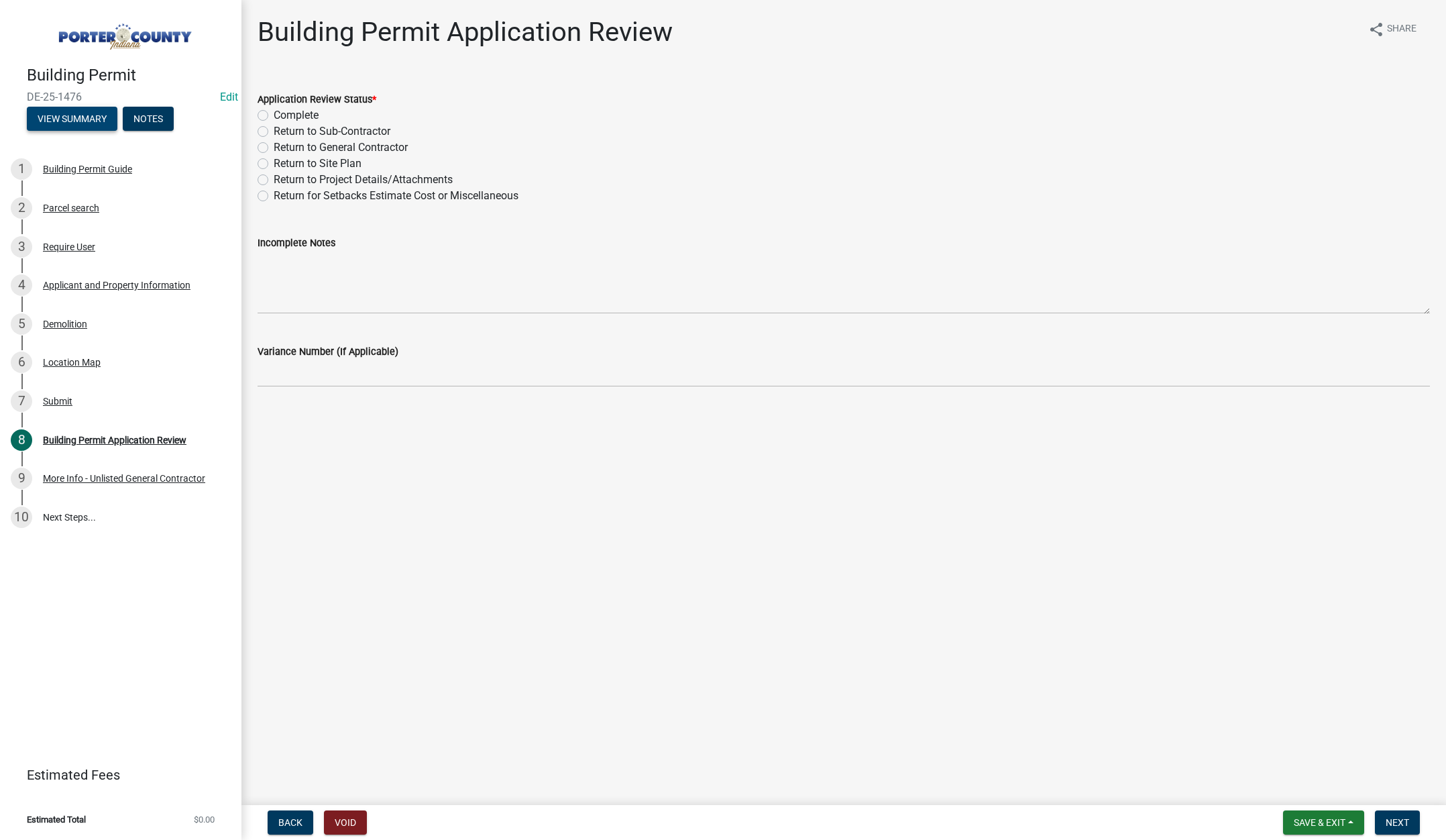
click at [89, 117] on button "View Summary" at bounding box center [72, 119] width 91 height 25
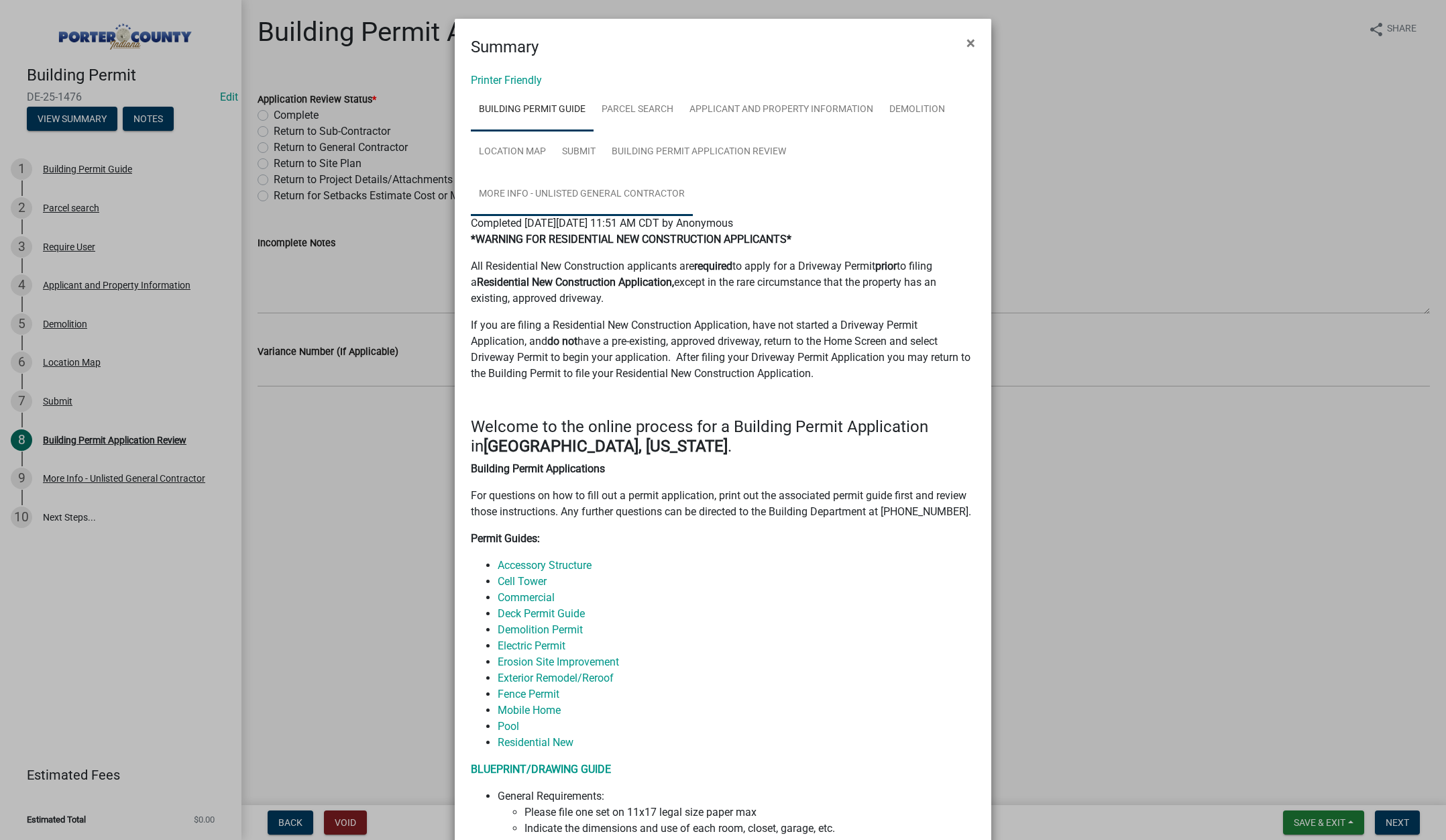
click at [572, 196] on link "More Info - Unlisted General Contractor" at bounding box center [582, 195] width 222 height 43
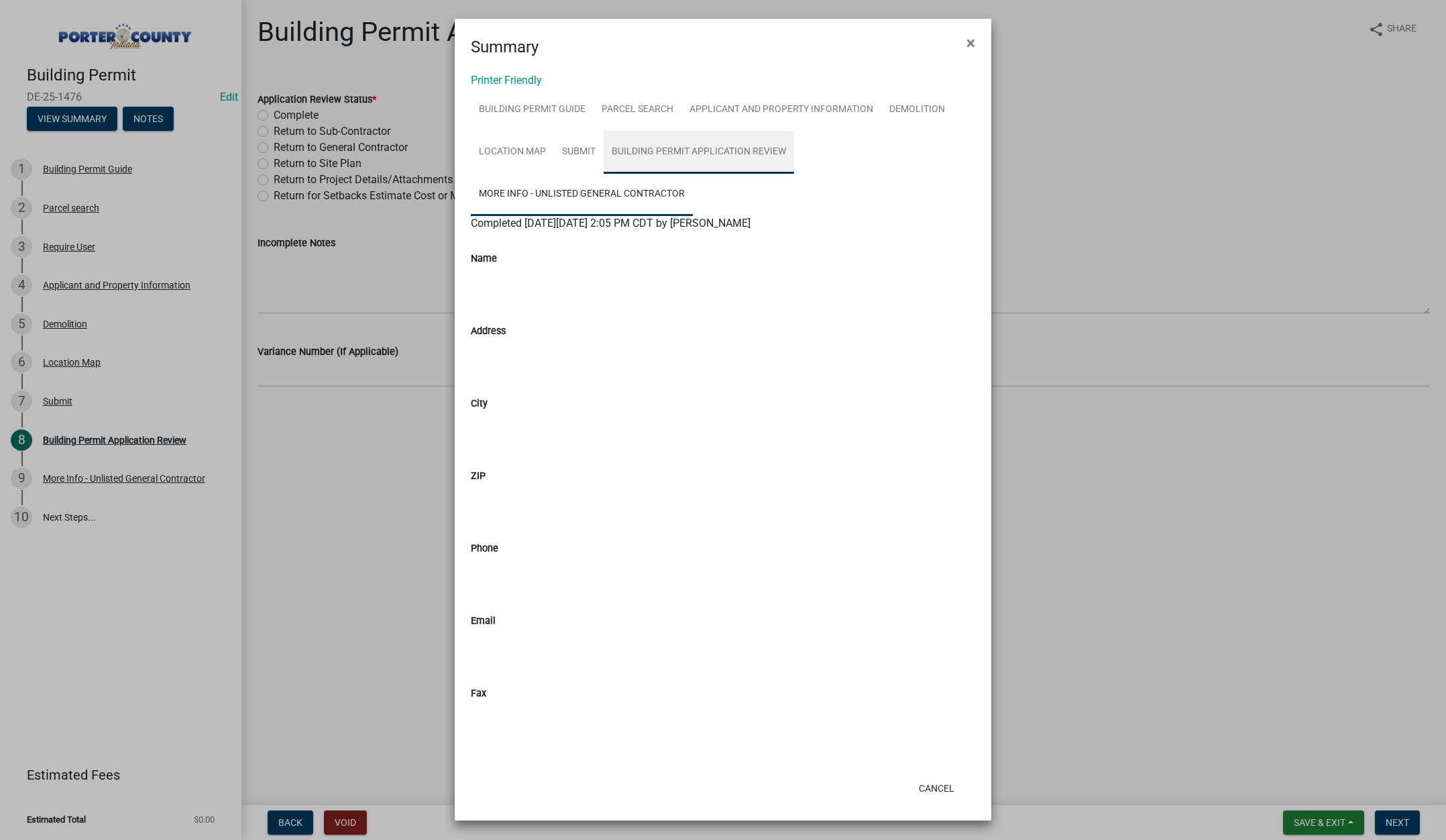
click at [707, 155] on link "Building Permit Application Review" at bounding box center [699, 152] width 190 height 43
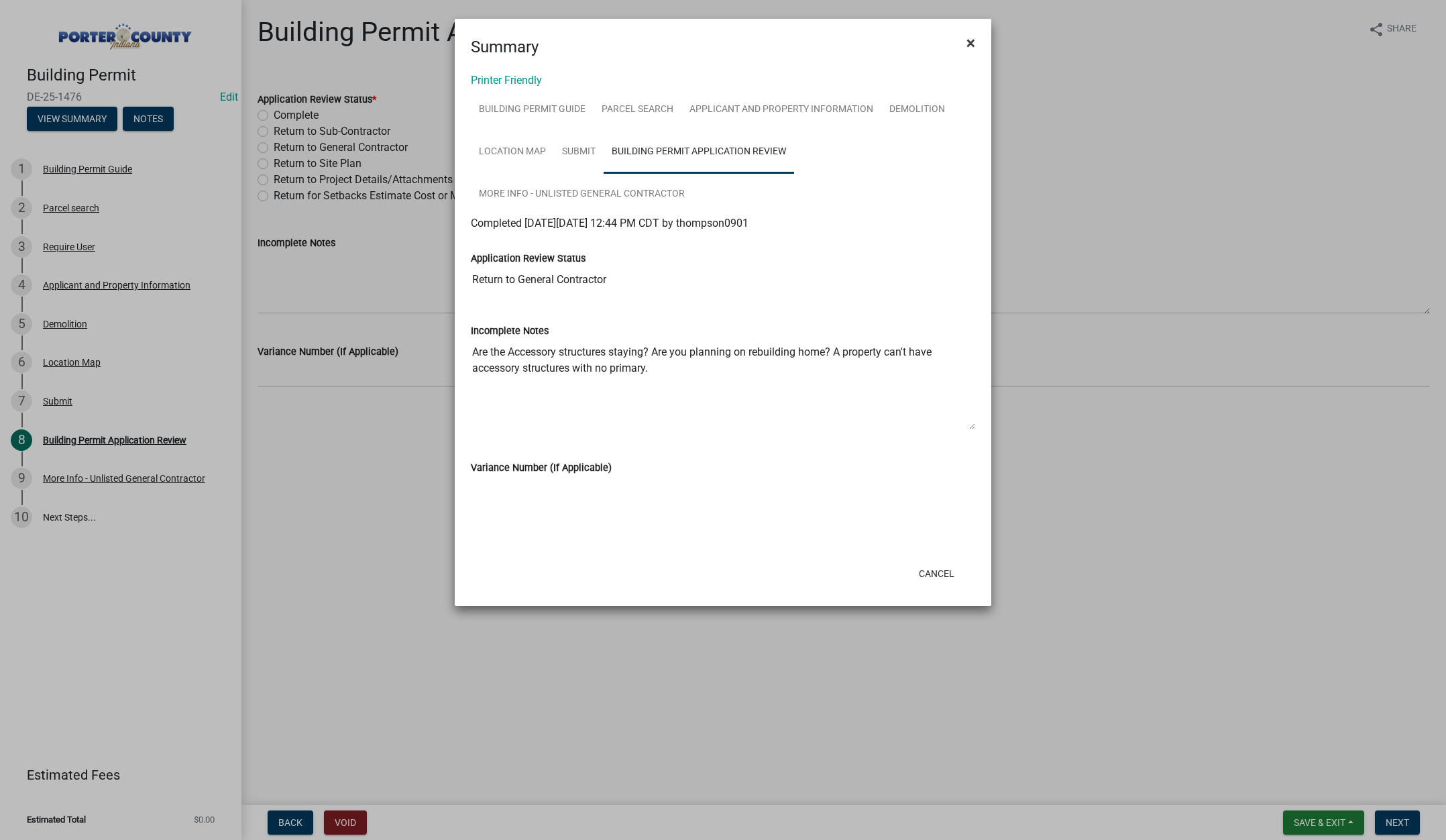
click at [971, 39] on span "×" at bounding box center [971, 42] width 9 height 19
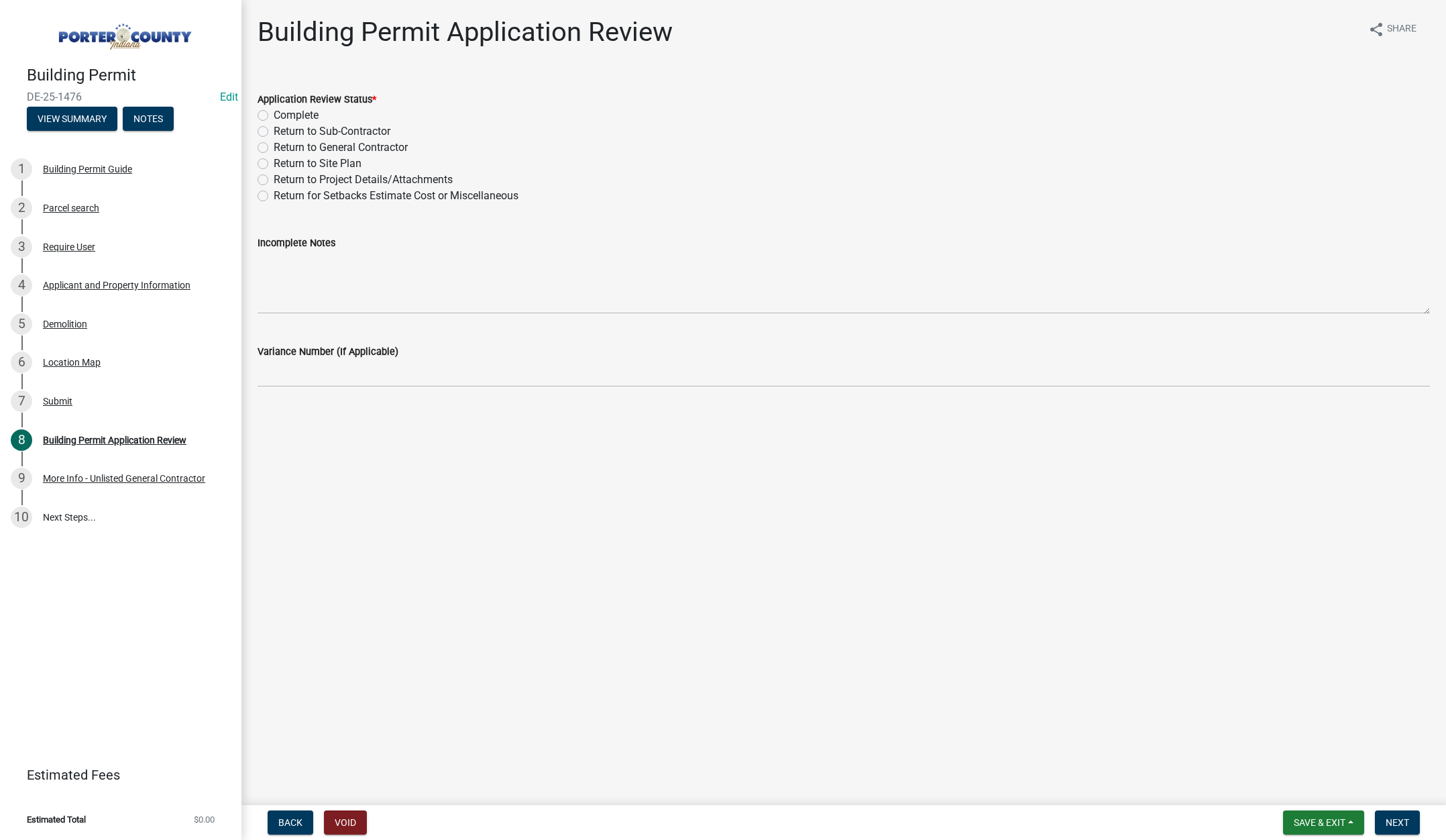
click at [273, 113] on label "Complete" at bounding box center [296, 116] width 45 height 16
click at [273, 113] on input "Complete" at bounding box center [278, 112] width 9 height 9
radio input "true"
click at [1401, 817] on span "Next" at bounding box center [1398, 822] width 24 height 10
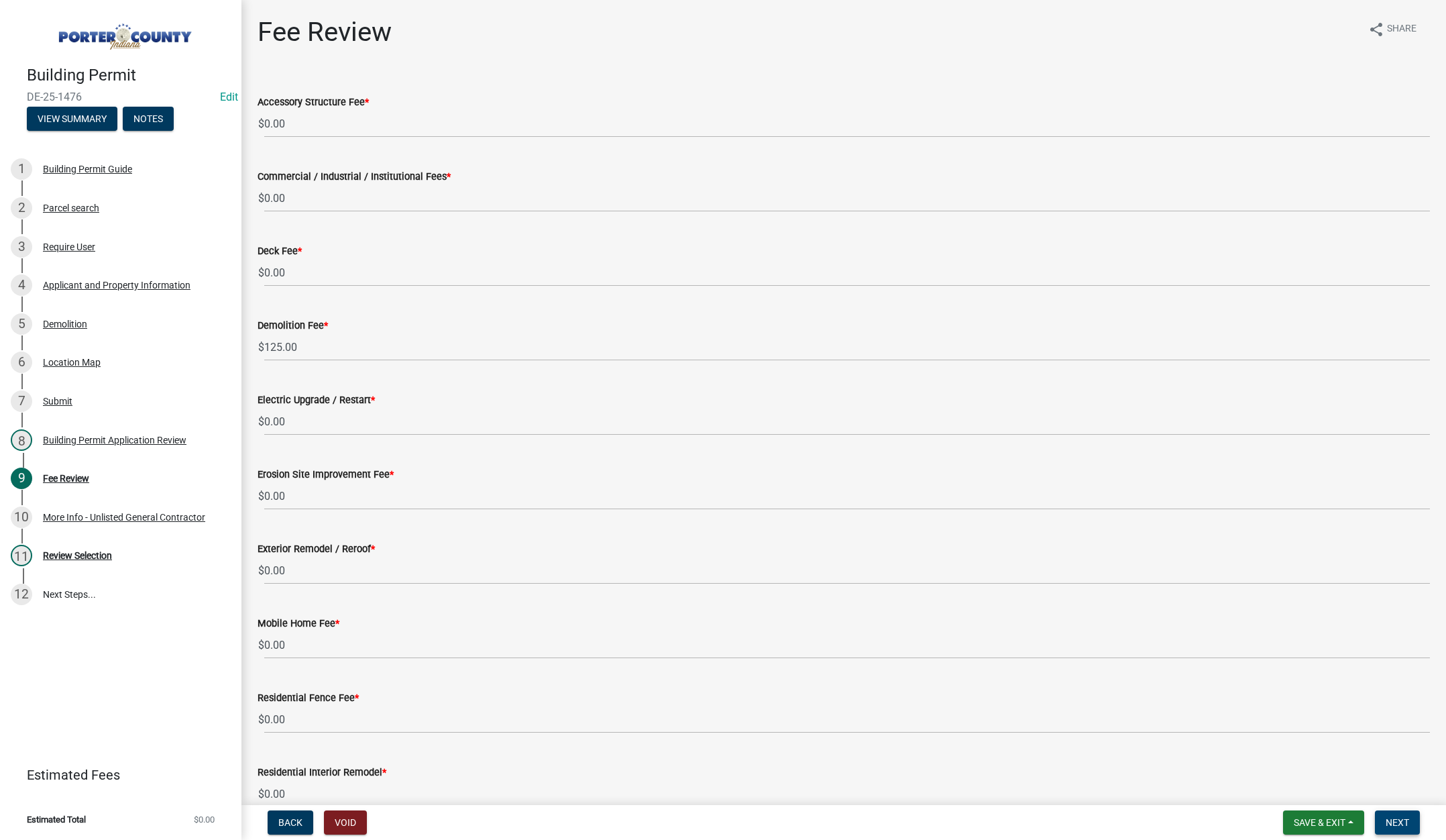
click at [1389, 821] on span "Next" at bounding box center [1398, 822] width 24 height 10
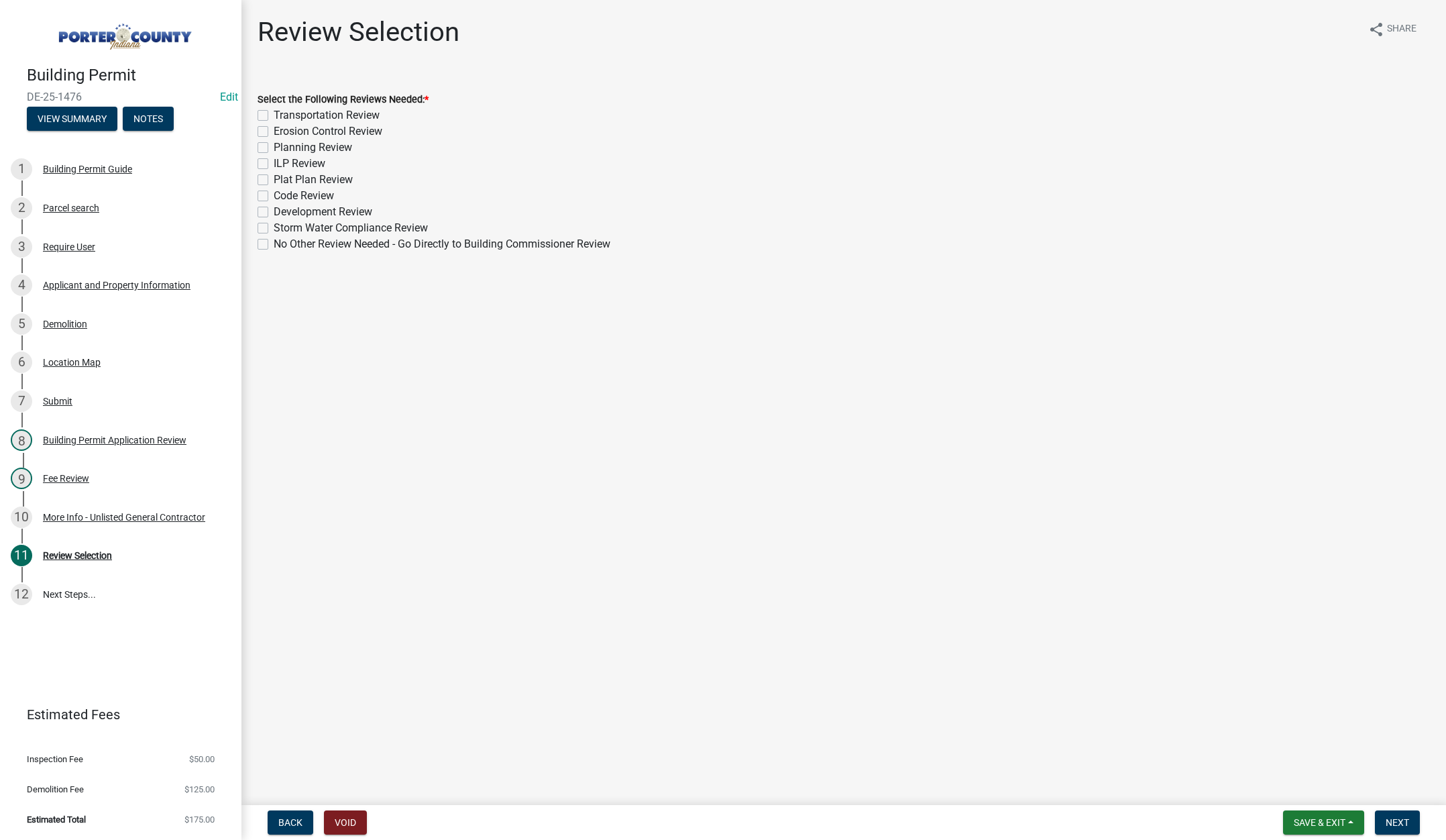
click at [273, 240] on label "No Other Review Needed - Go Directly to Building Commissioner Review" at bounding box center [441, 244] width 336 height 16
click at [273, 240] on input "No Other Review Needed - Go Directly to Building Commissioner Review" at bounding box center [278, 241] width 9 height 9
checkbox input "true"
checkbox input "false"
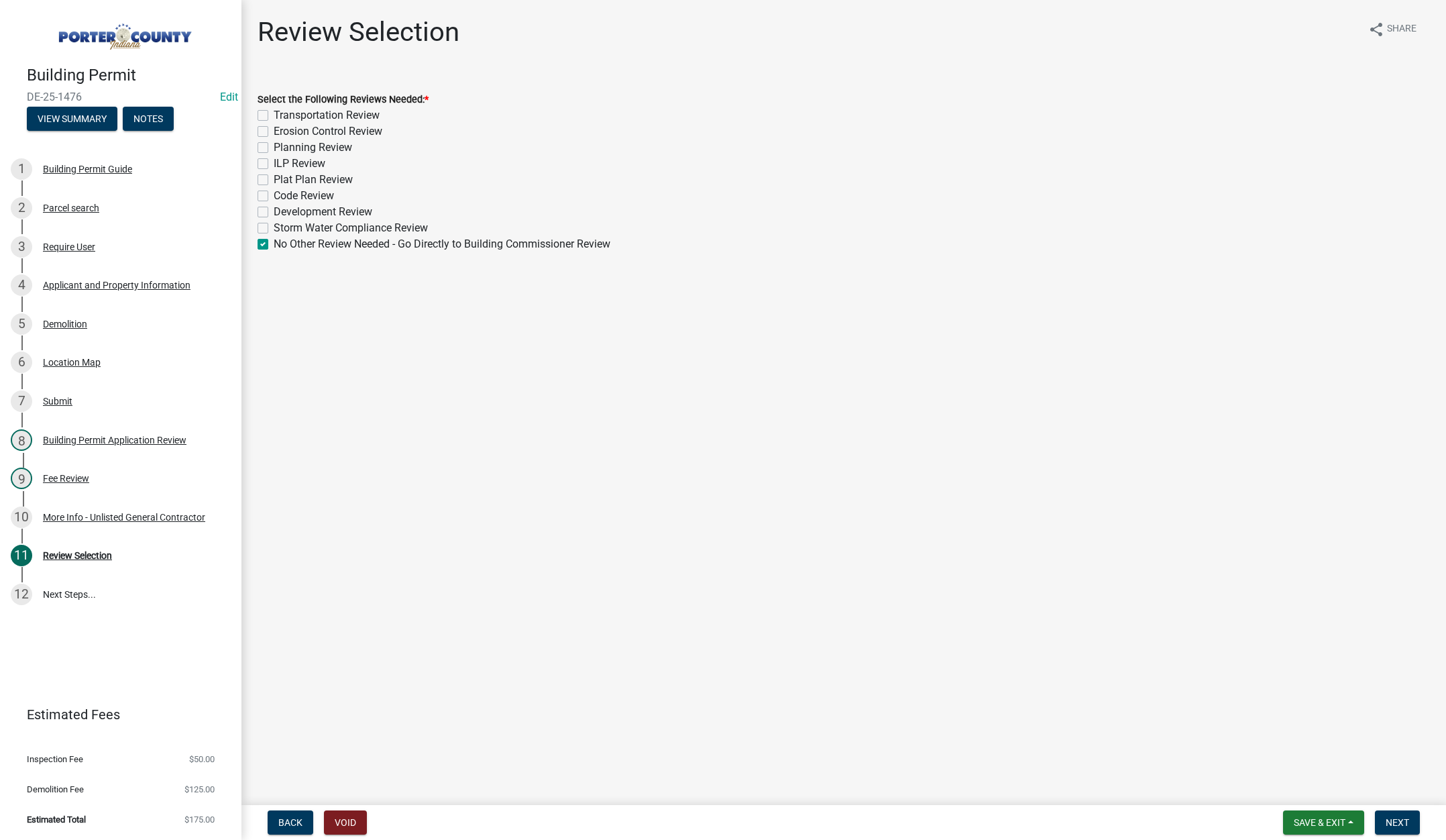
checkbox input "false"
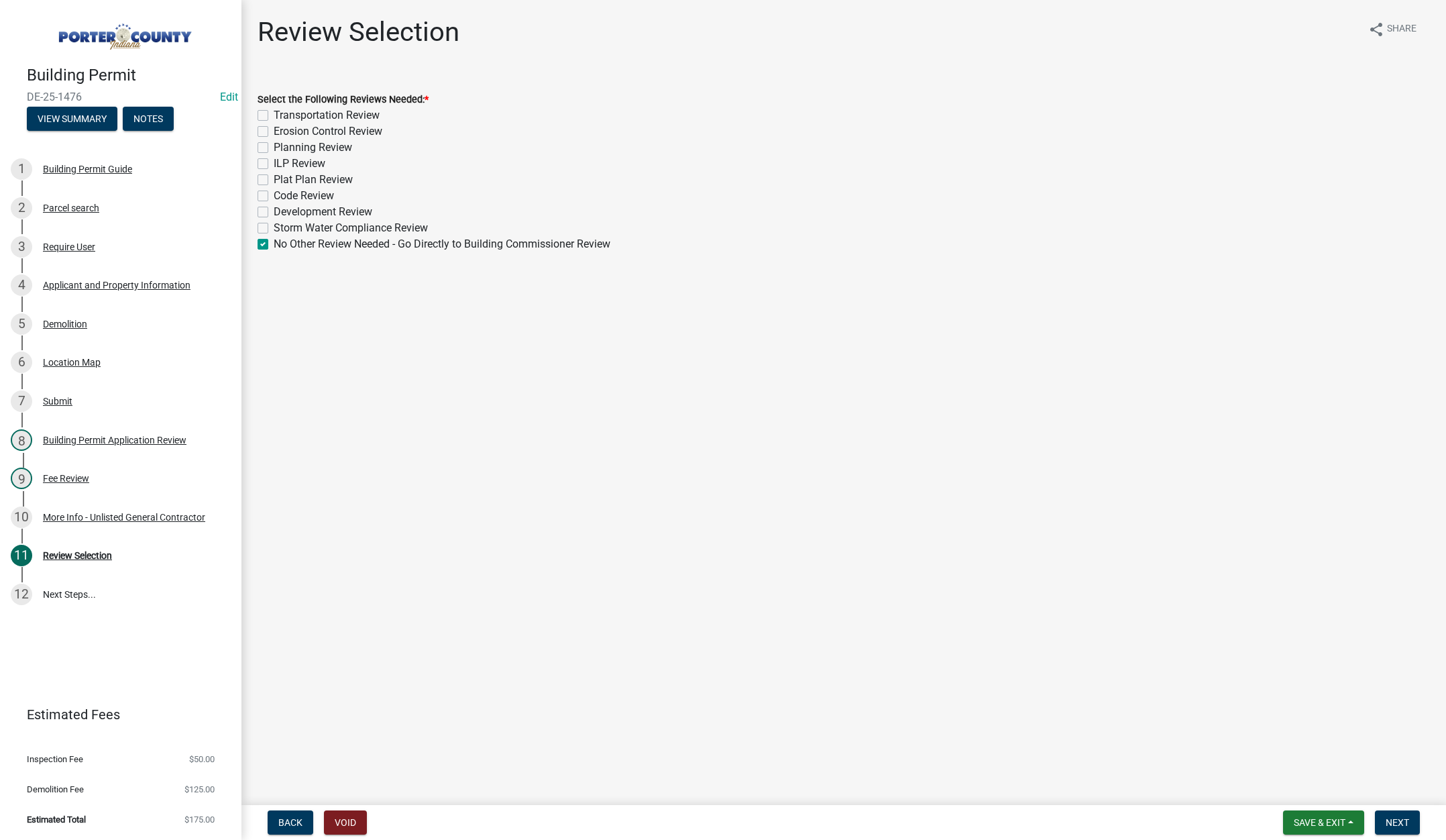
checkbox input "false"
checkbox input "true"
click at [1392, 811] on button "Next" at bounding box center [1397, 822] width 45 height 25
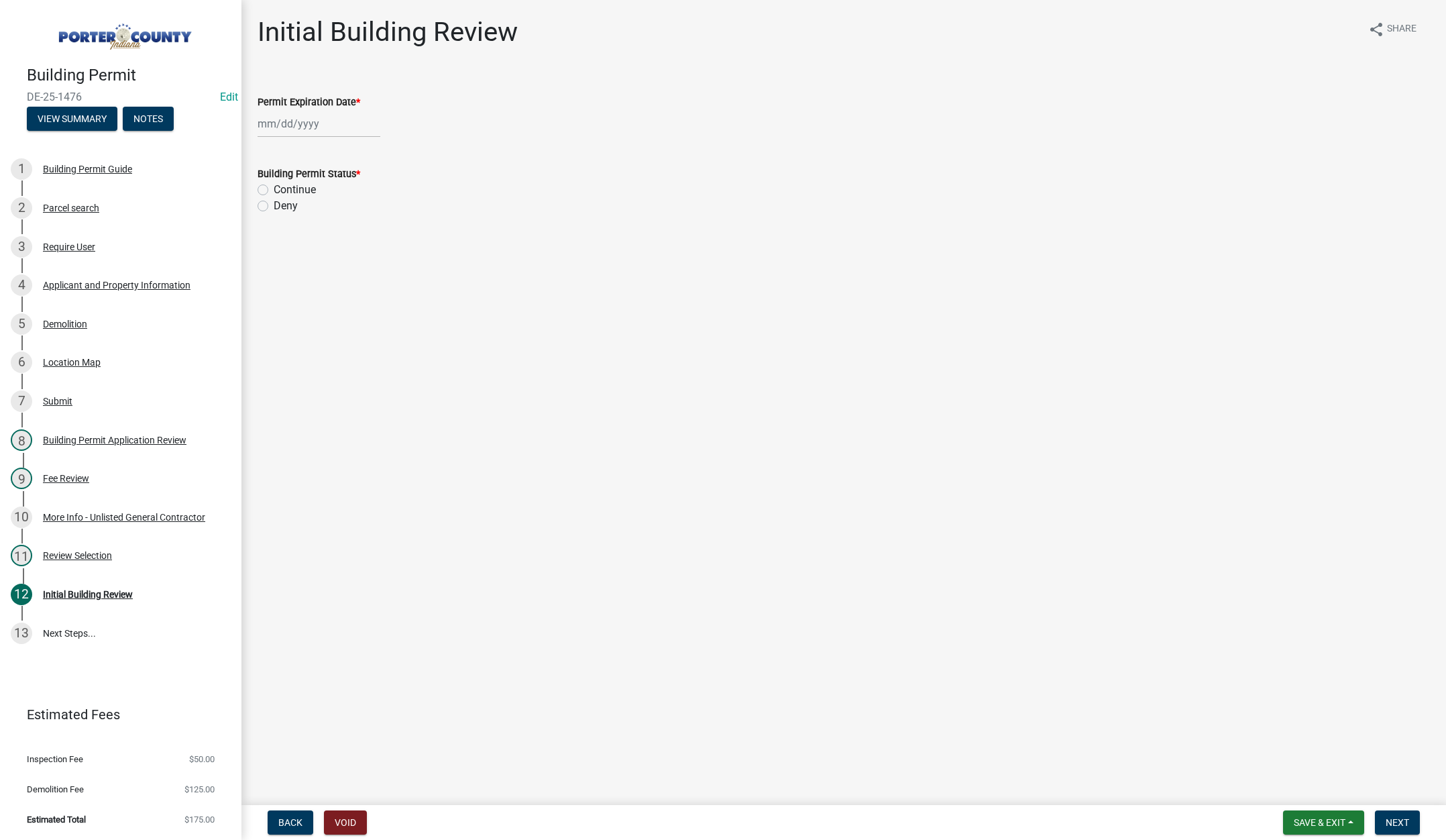
select select "8"
click at [330, 126] on div "Jan Feb Mar Apr May Jun Jul Aug Sep Oct Nov Dec 1525 1526 1527 1528 1529 1530 1…" at bounding box center [319, 123] width 123 height 27
click at [377, 153] on select "1525 1526 1527 1528 1529 1530 1531 1532 1533 1534 1535 1536 1537 1538 1539 1540…" at bounding box center [362, 152] width 48 height 20
select select "2026"
click at [339, 142] on select "1525 1526 1527 1528 1529 1530 1531 1532 1533 1534 1535 1536 1537 1538 1539 1540…" at bounding box center [362, 152] width 48 height 20
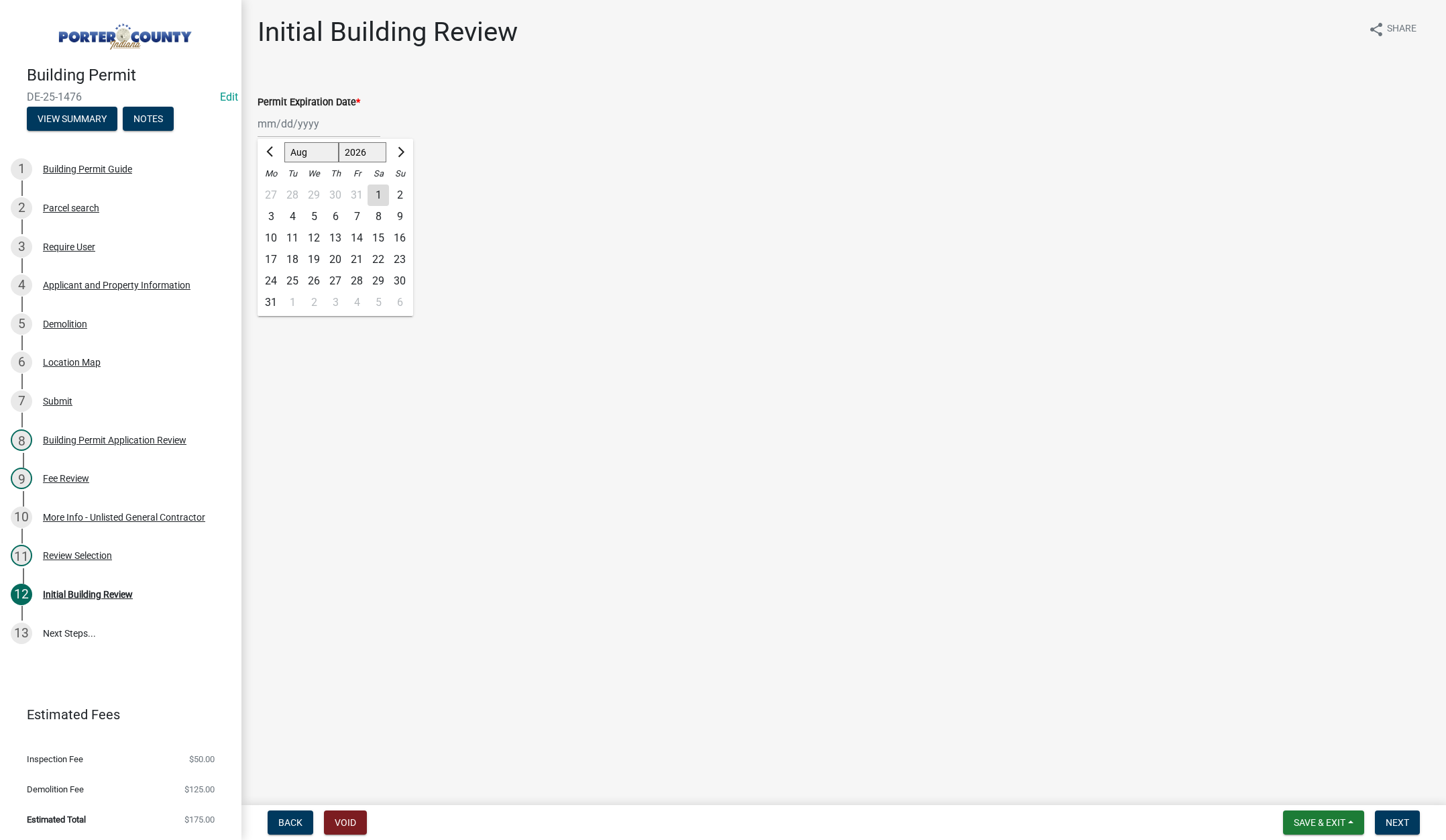
click at [356, 235] on div "14" at bounding box center [356, 238] width 22 height 22
type input "08/14/2026"
click at [273, 189] on label "Continue" at bounding box center [294, 190] width 42 height 16
click at [273, 189] on input "Continue" at bounding box center [278, 186] width 9 height 9
radio input "true"
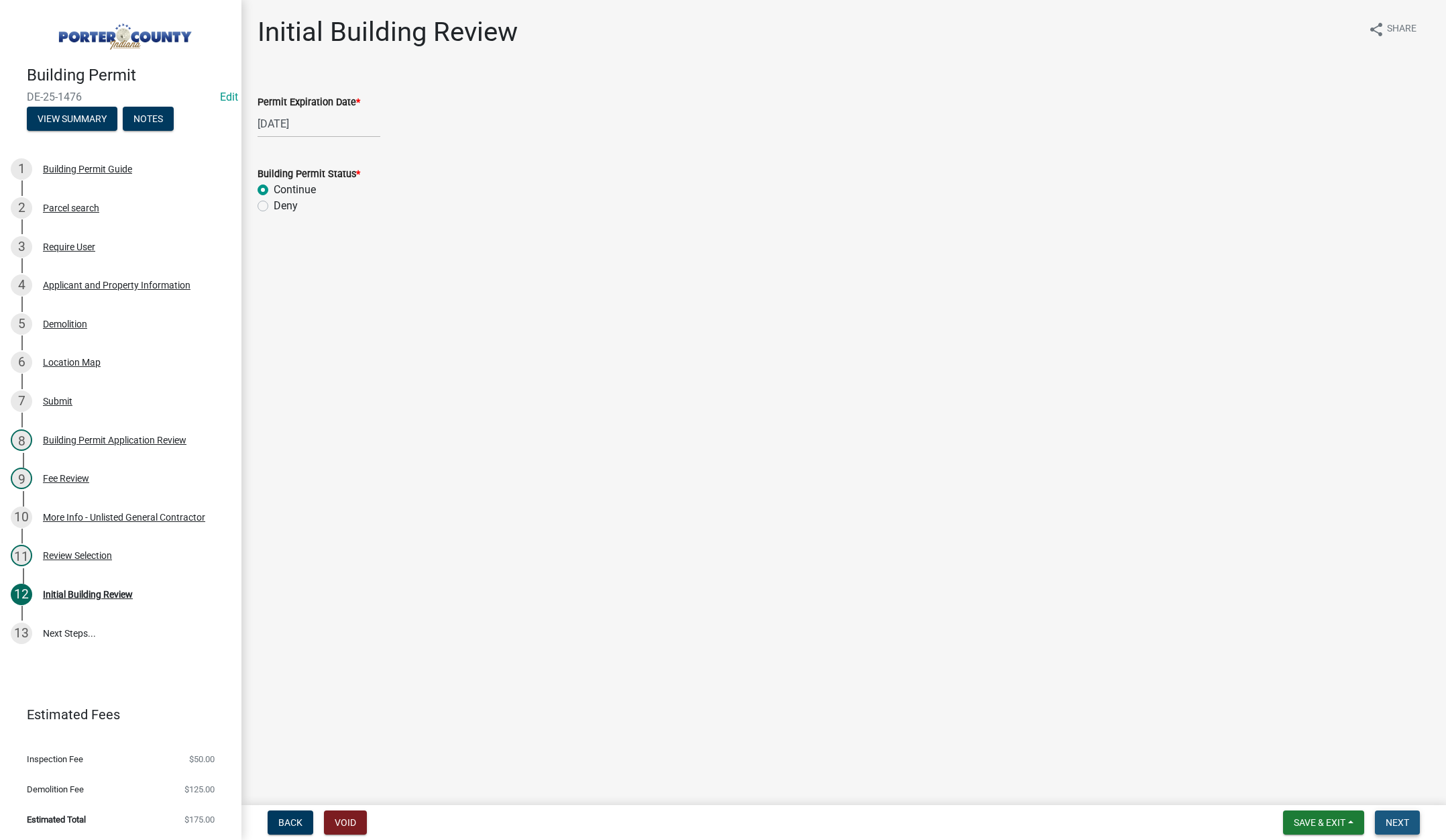
click at [1401, 815] on button "Next" at bounding box center [1397, 822] width 45 height 25
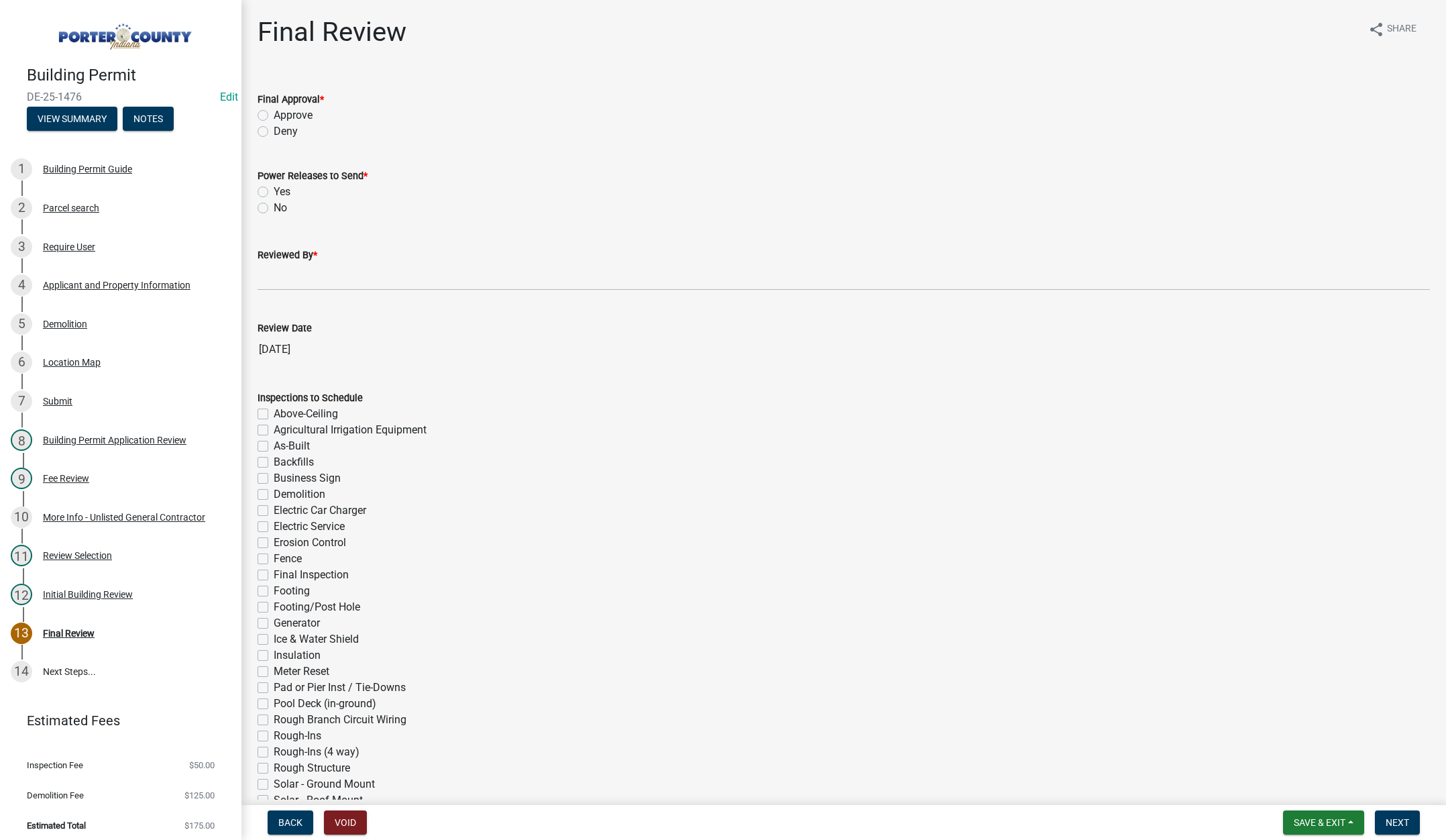
drag, startPoint x: 263, startPoint y: 113, endPoint x: 262, endPoint y: 127, distance: 14.0
click at [273, 112] on label "Approve" at bounding box center [293, 116] width 39 height 16
click at [273, 112] on input "Approve" at bounding box center [278, 112] width 9 height 9
radio input "true"
click at [273, 209] on label "No" at bounding box center [280, 208] width 13 height 16
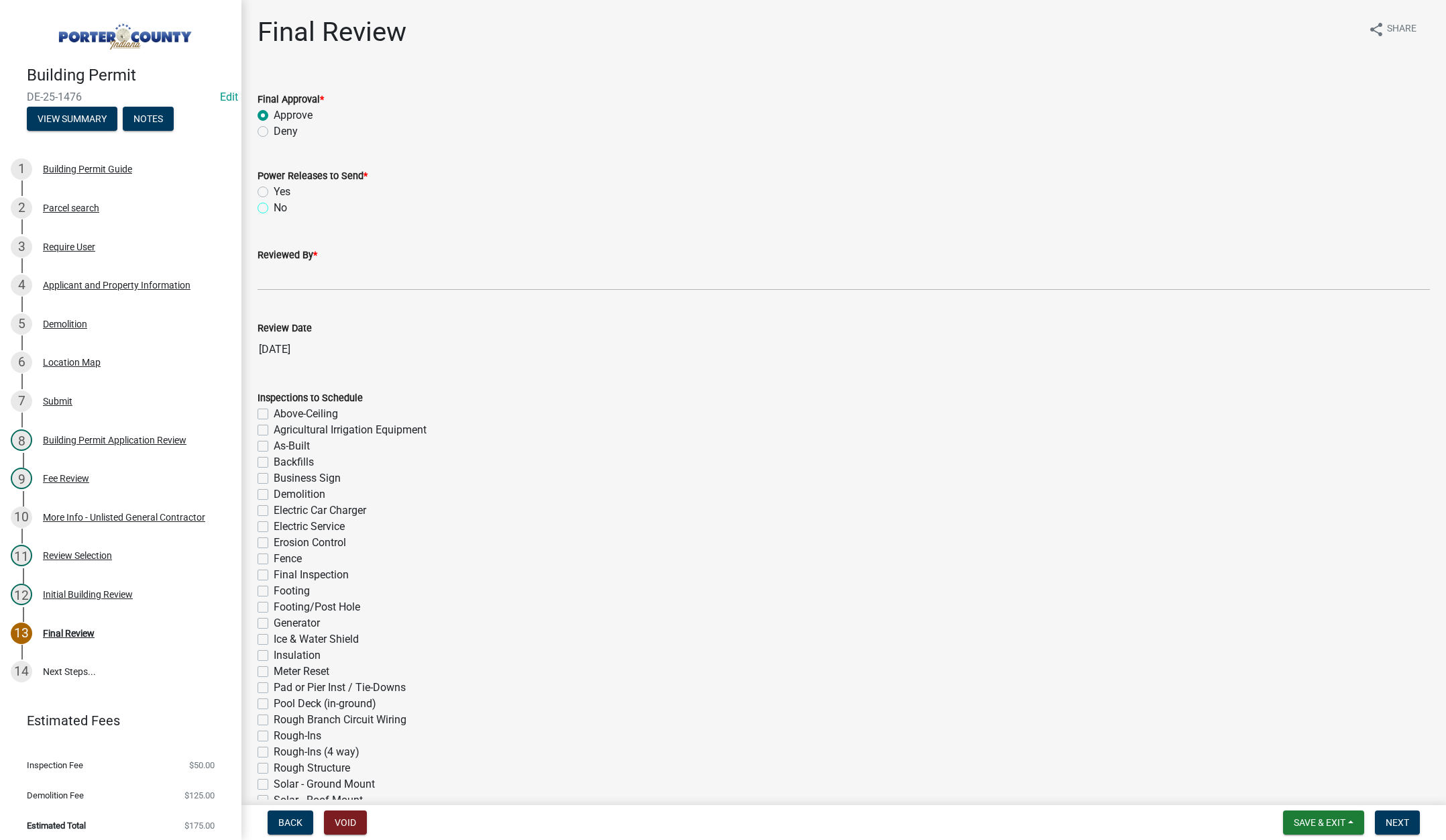
click at [273, 209] on input "No" at bounding box center [278, 204] width 9 height 9
radio input "true"
click at [280, 278] on input "Reviewed By *" at bounding box center [844, 276] width 1173 height 27
type input "Tami"
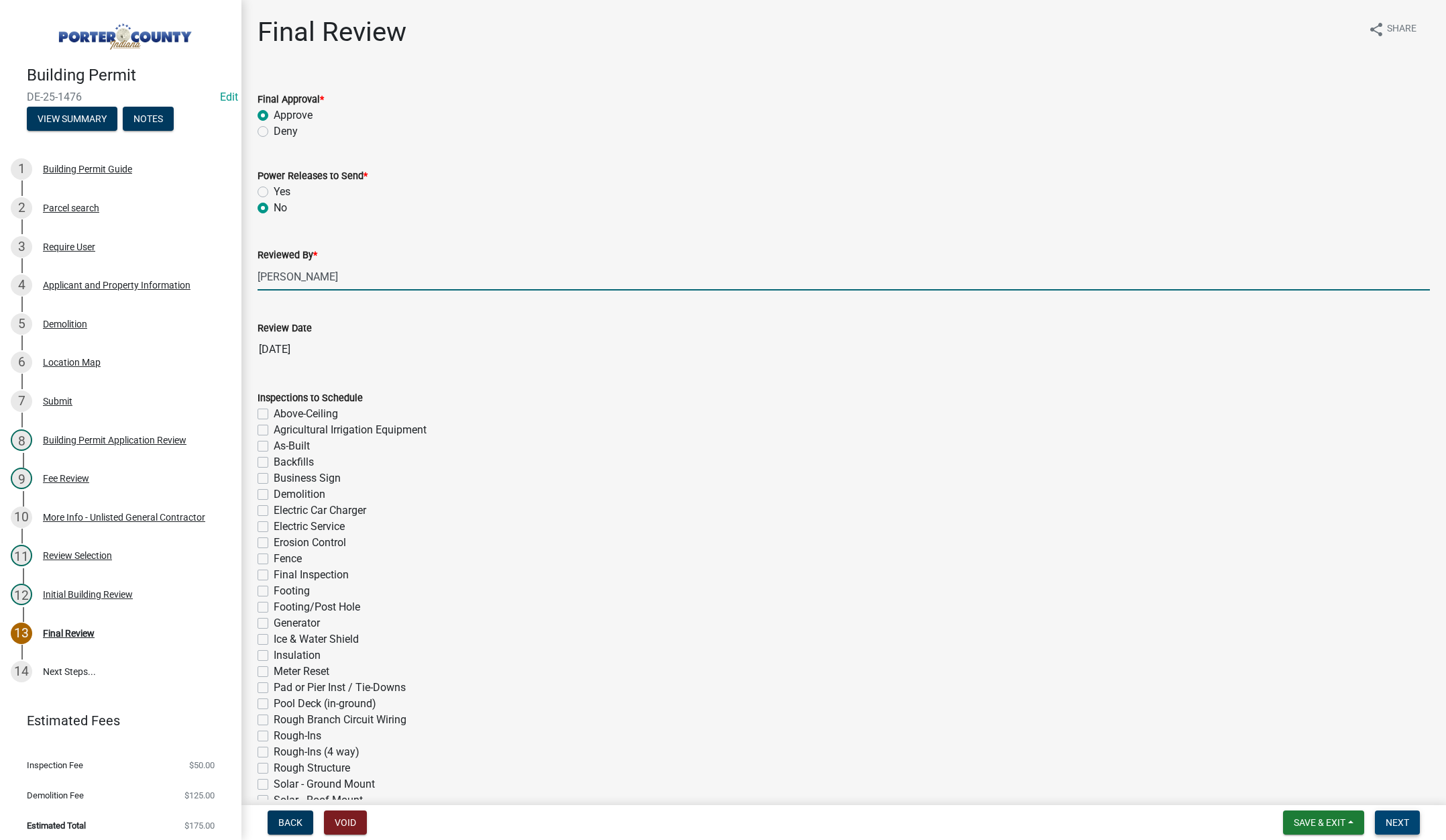
click at [1398, 815] on button "Next" at bounding box center [1397, 822] width 45 height 25
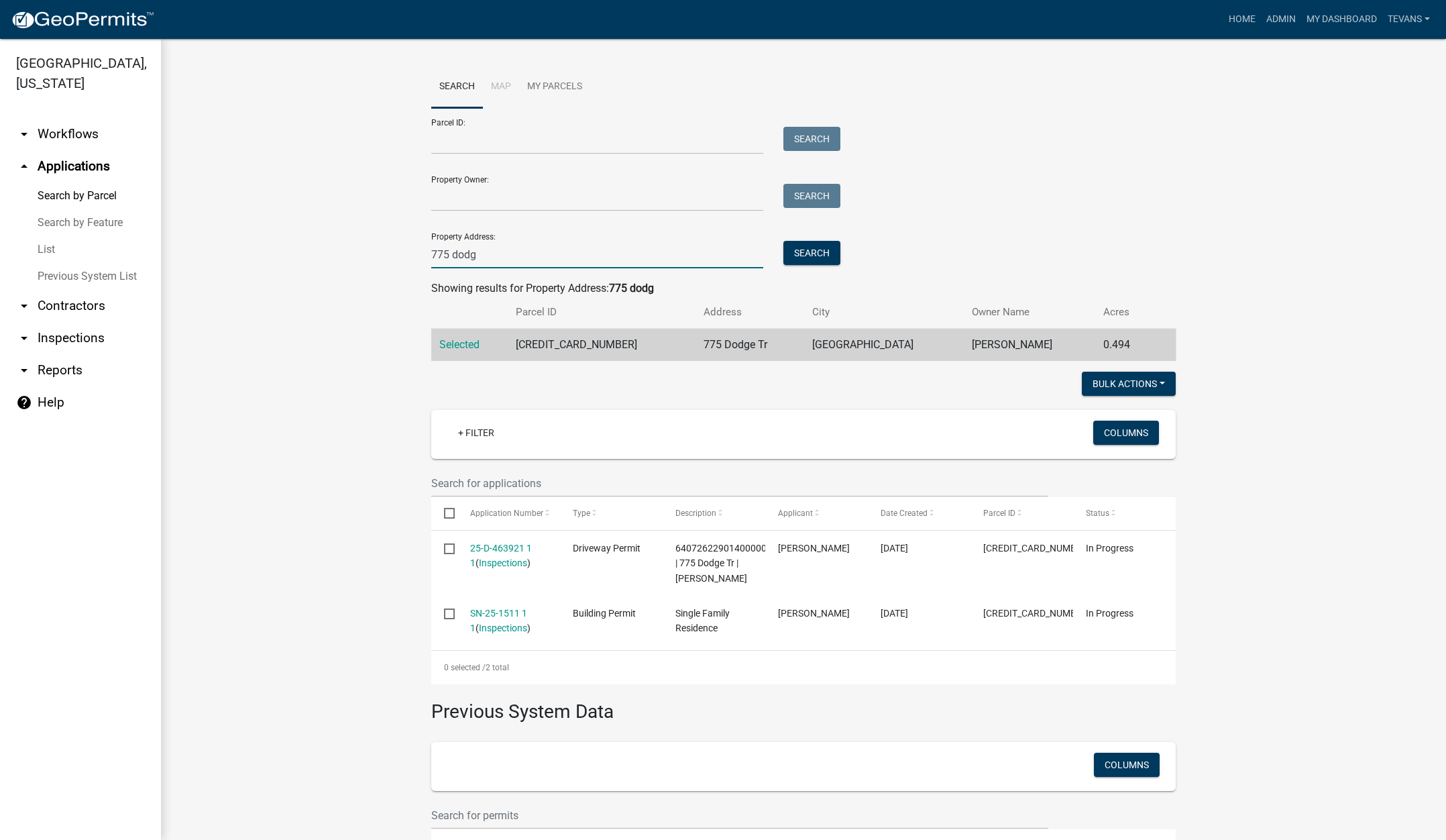
click at [492, 255] on input "775 dodg" at bounding box center [597, 254] width 332 height 27
click at [492, 255] on input "775 dodg" at bounding box center [597, 254] width 332 height 27
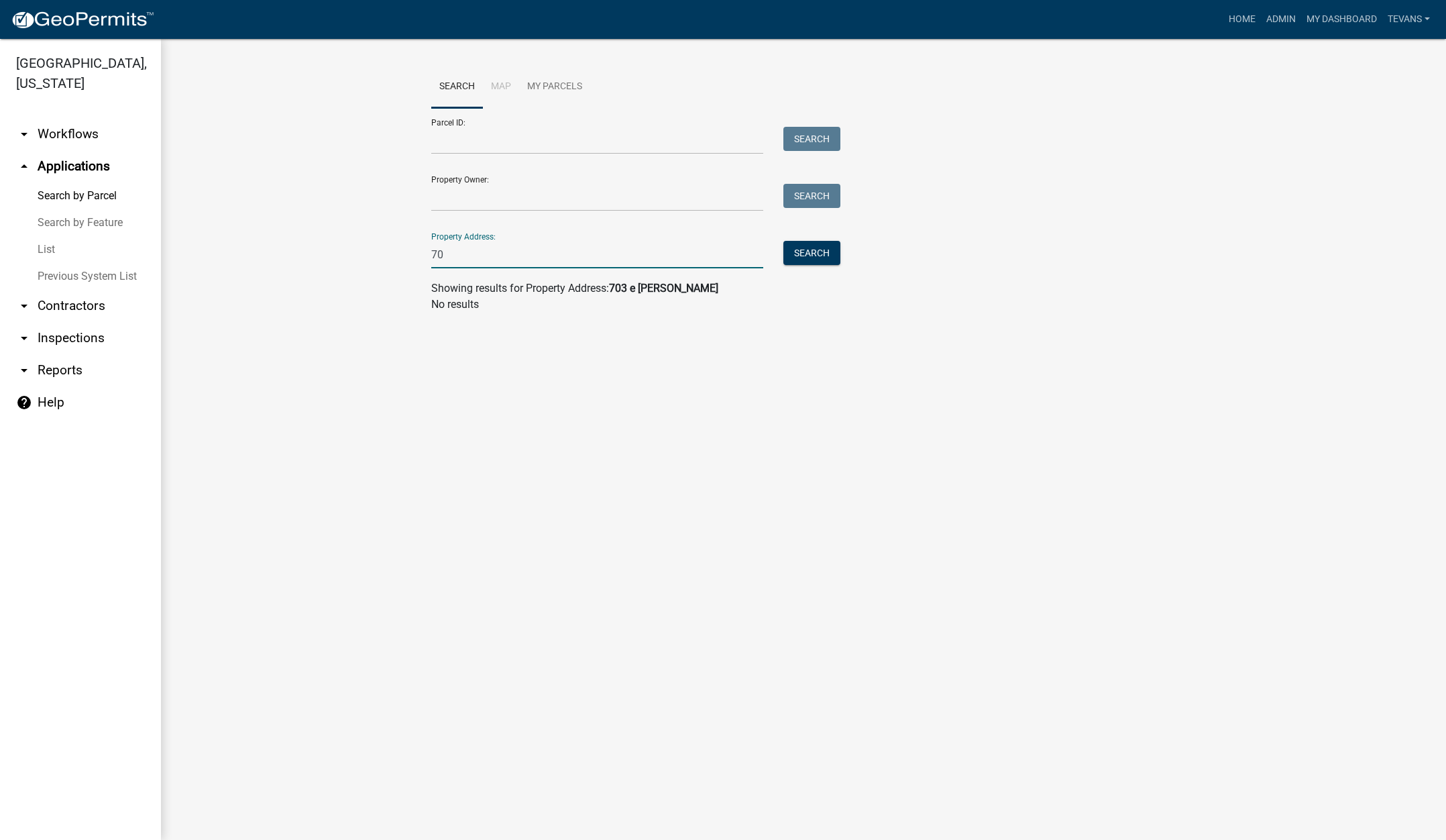
type input "7"
